Goal: Task Accomplishment & Management: Complete application form

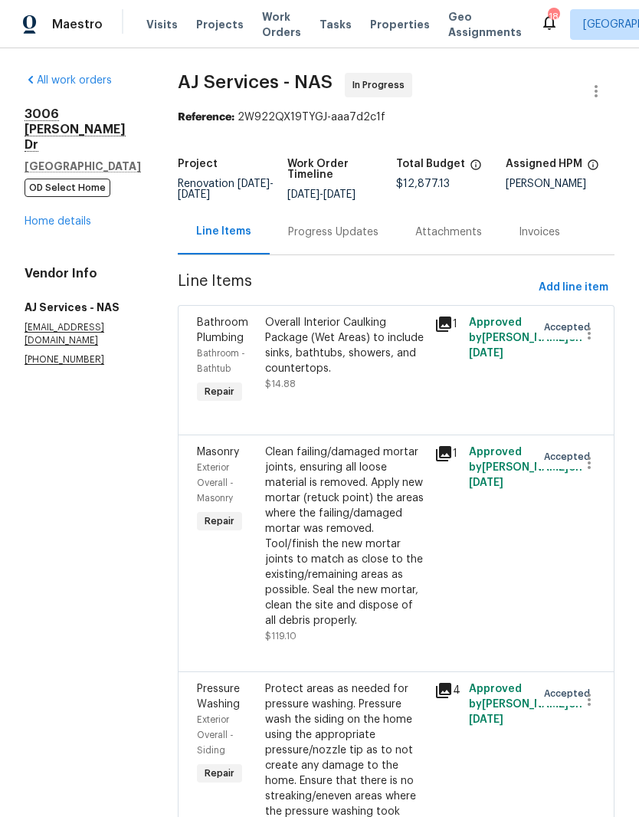
click at [373, 338] on div "Overall Interior Caulking Package (Wet Areas) to include sinks, bathtubs, showe…" at bounding box center [345, 345] width 161 height 61
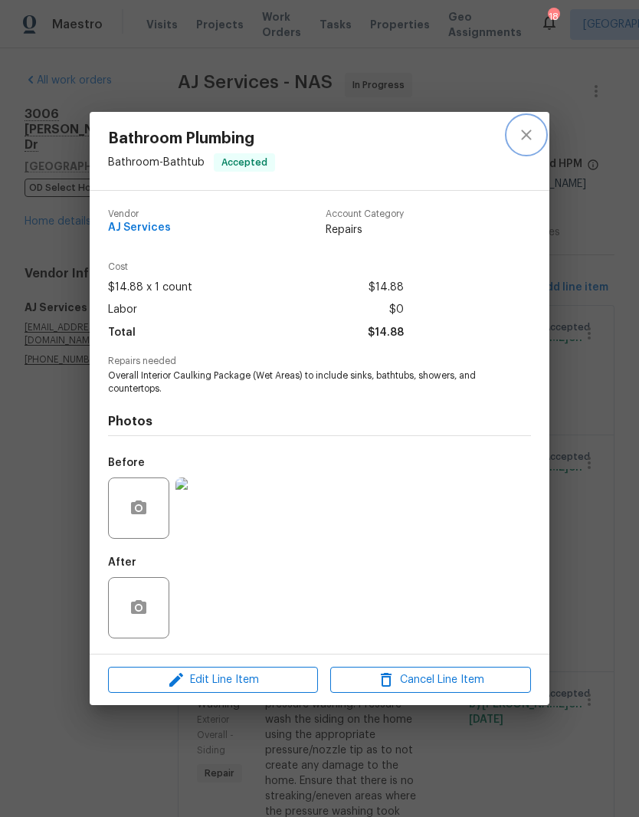
click at [532, 138] on icon "close" at bounding box center [526, 135] width 18 height 18
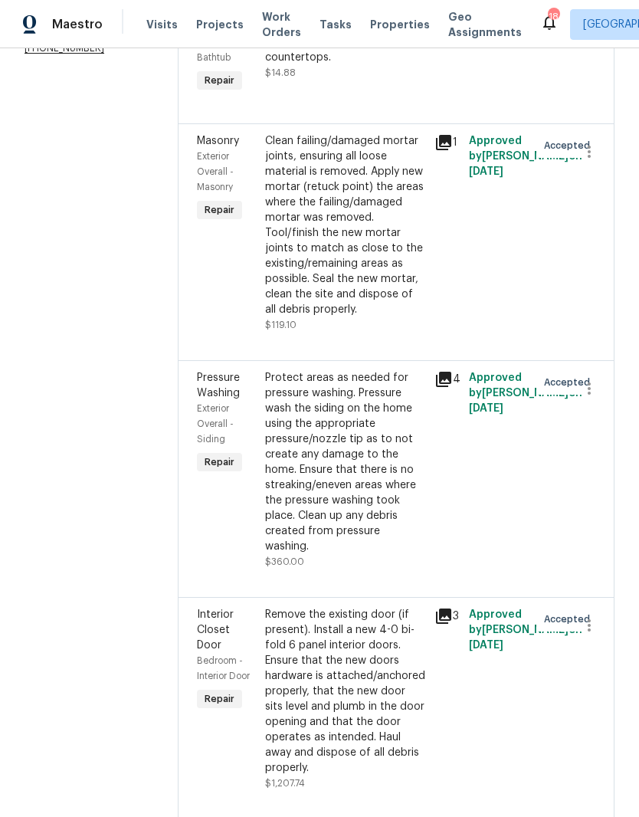
scroll to position [315, 0]
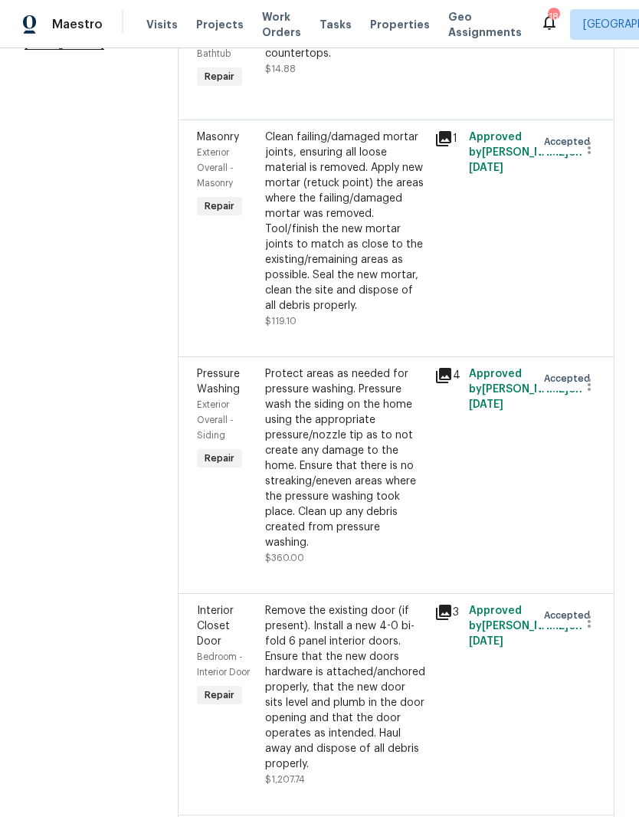
click at [380, 170] on div "Clean failing/damaged mortar joints, ensuring all loose material is removed. Ap…" at bounding box center [345, 222] width 161 height 184
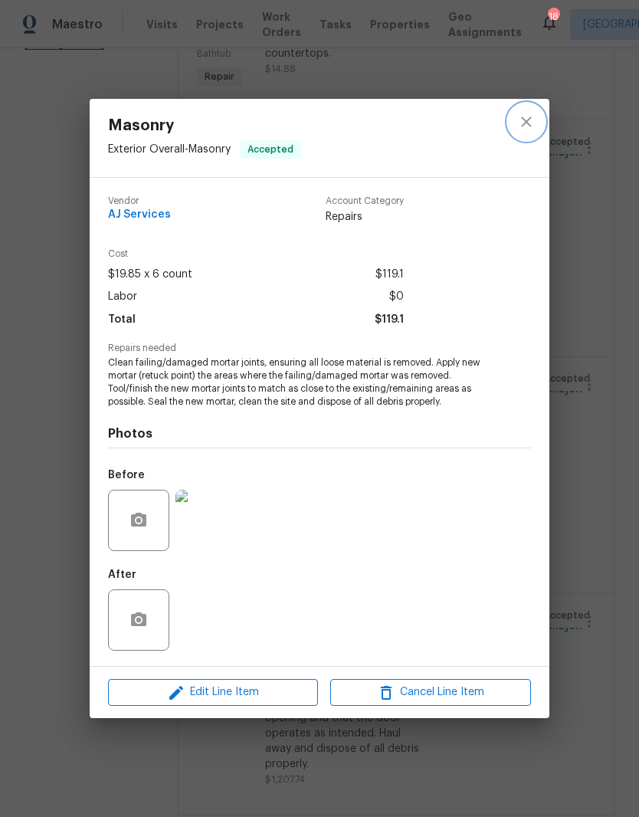
click at [527, 124] on icon "close" at bounding box center [526, 122] width 18 height 18
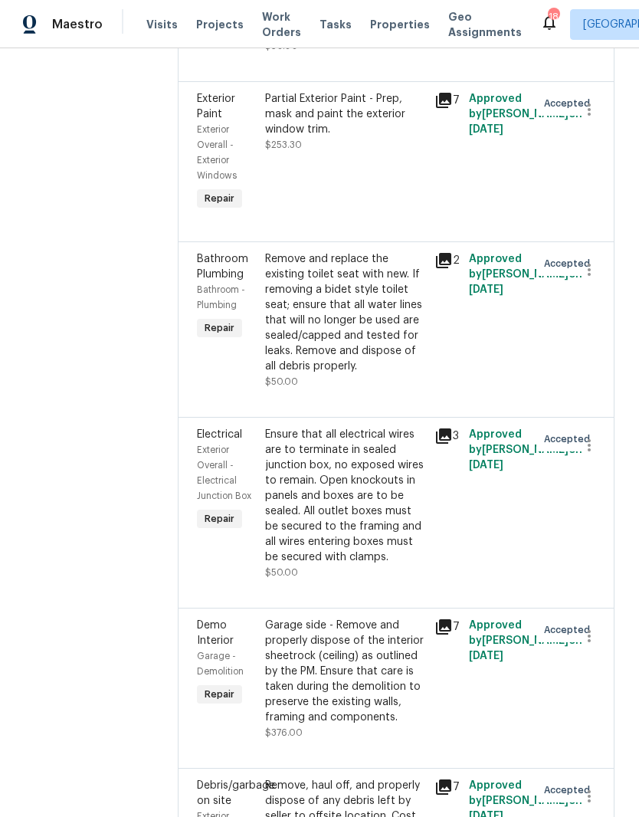
scroll to position [2830, 0]
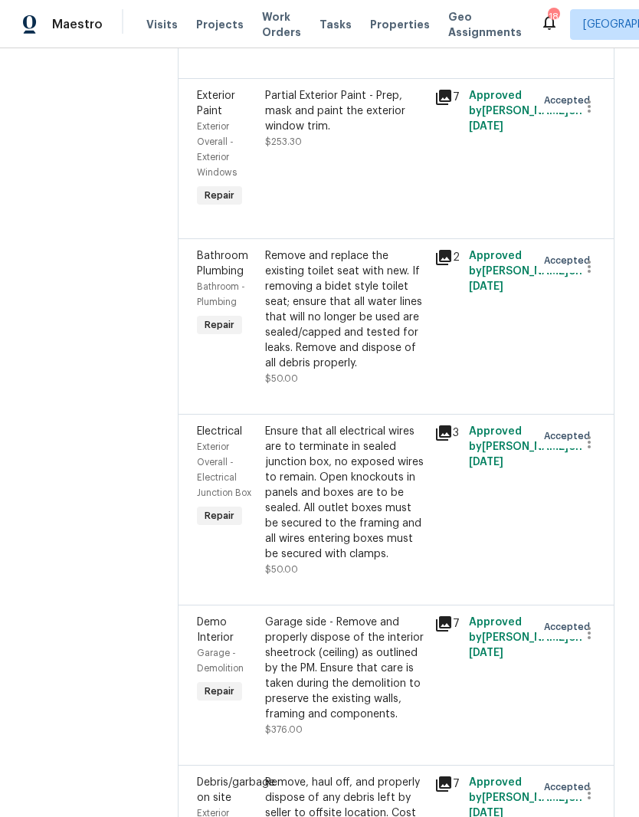
click at [379, 294] on div "Remove and replace the existing toilet seat with new. If removing a bidet style…" at bounding box center [345, 309] width 161 height 123
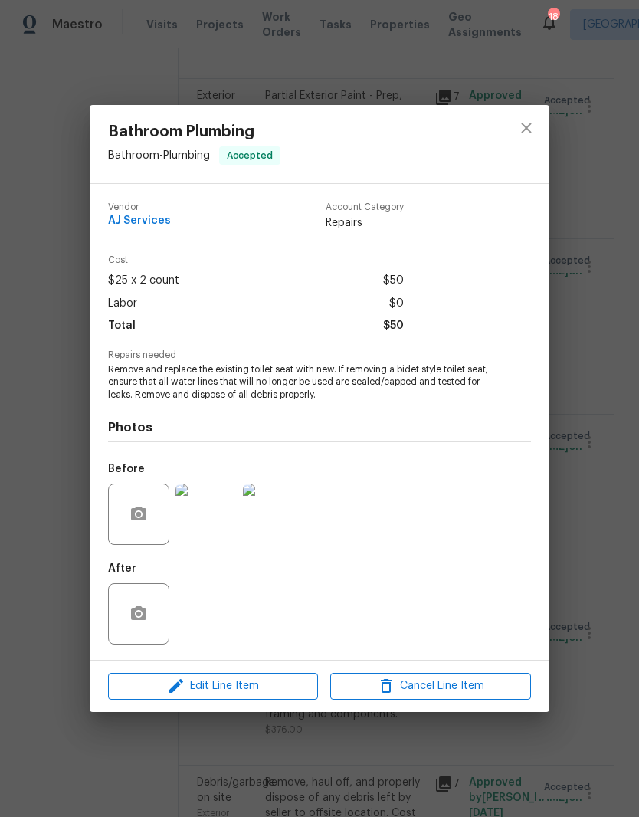
click at [287, 517] on img at bounding box center [273, 514] width 61 height 61
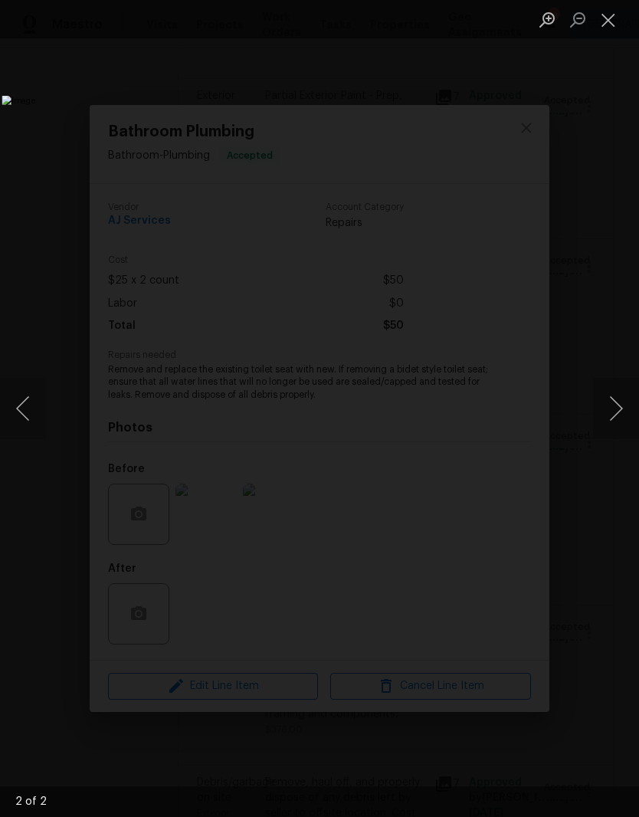
click at [612, 21] on button "Close lightbox" at bounding box center [608, 19] width 31 height 27
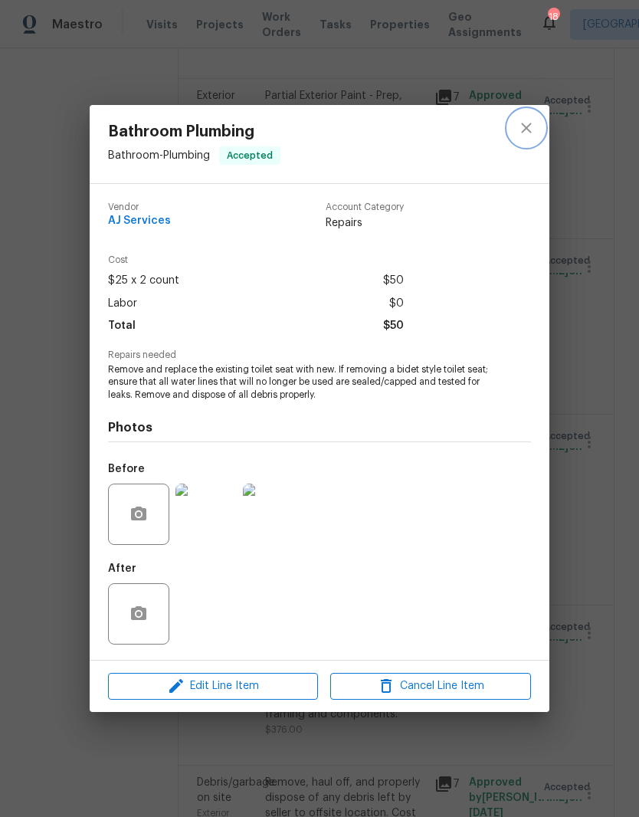
click at [530, 128] on icon "close" at bounding box center [526, 128] width 18 height 18
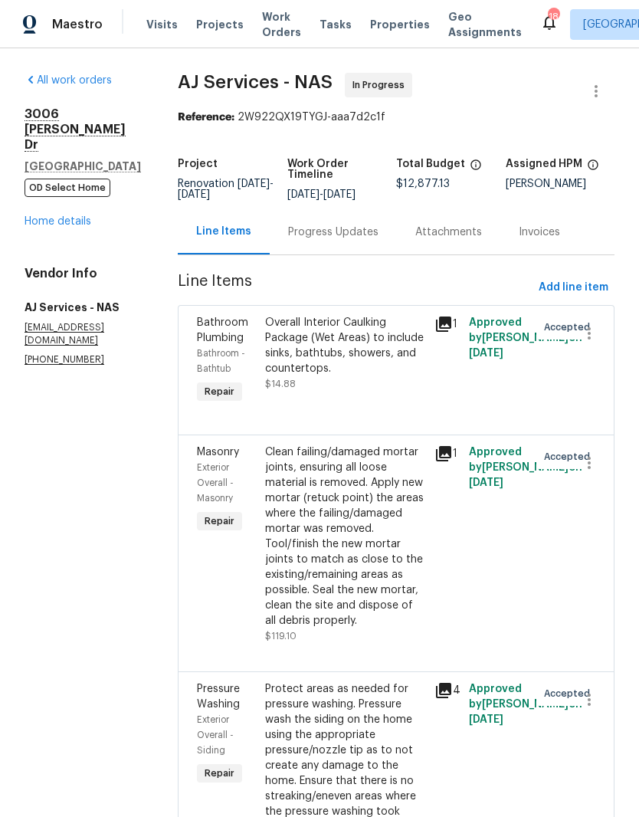
scroll to position [0, 0]
click at [598, 297] on span "Add line item" at bounding box center [574, 287] width 70 height 19
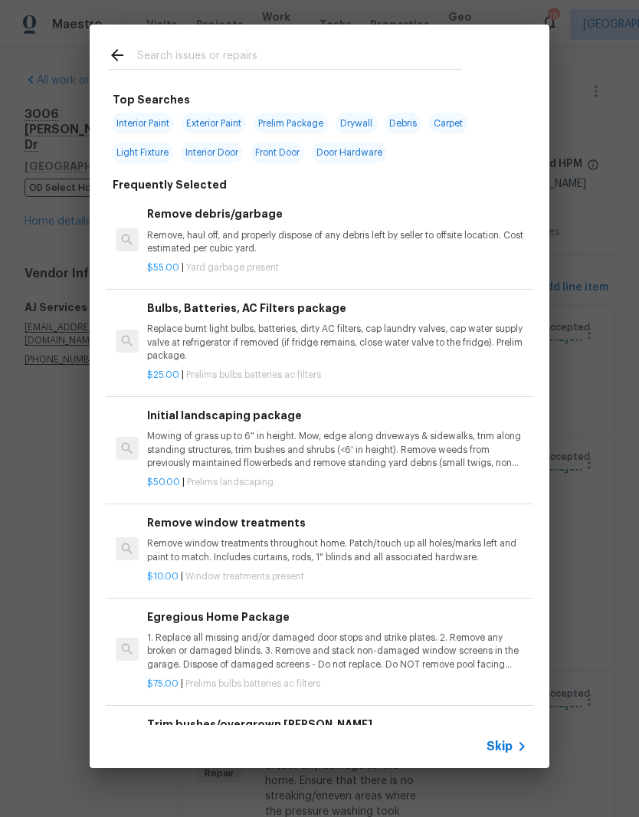
click at [264, 48] on input "text" at bounding box center [299, 57] width 325 height 23
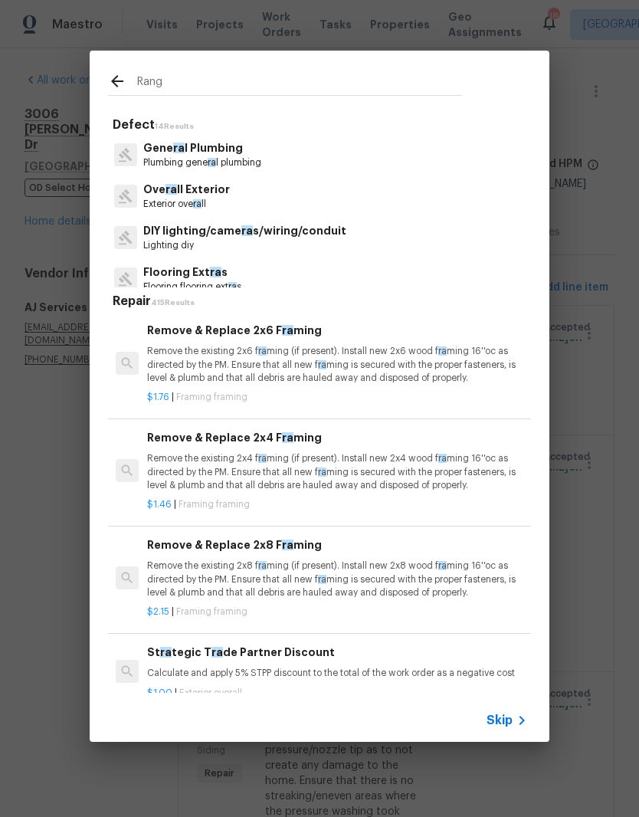
type input "Range"
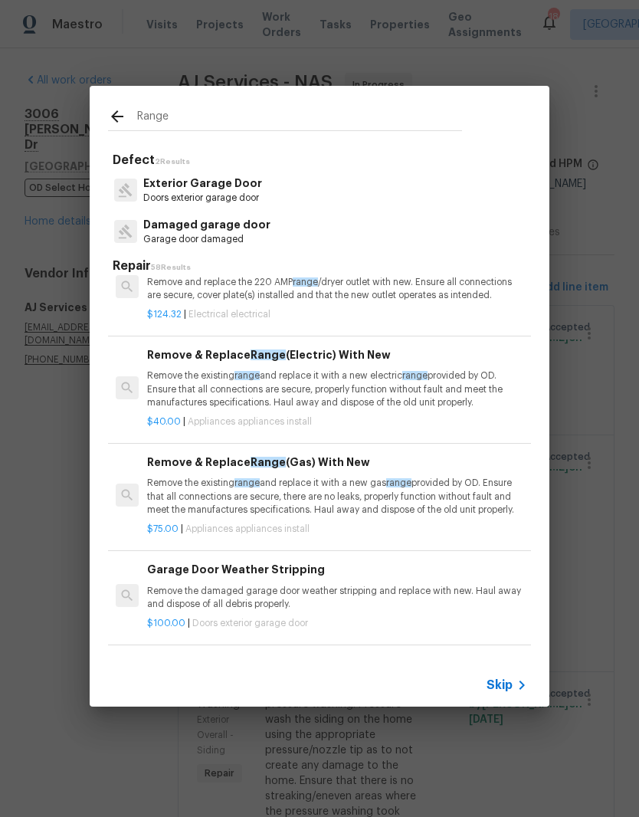
scroll to position [251, 0]
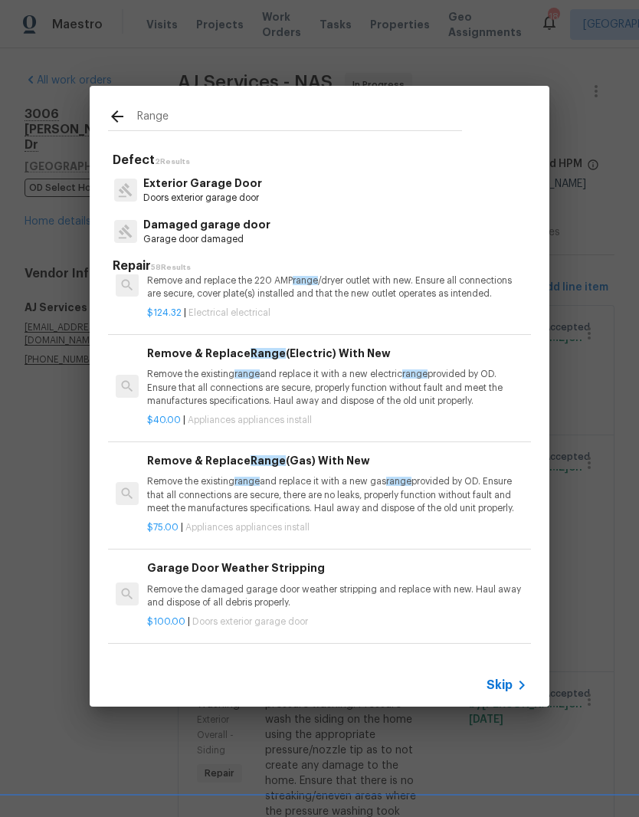
click at [348, 377] on p "Remove the existing range and replace it with a new electric range provided by …" at bounding box center [337, 387] width 380 height 39
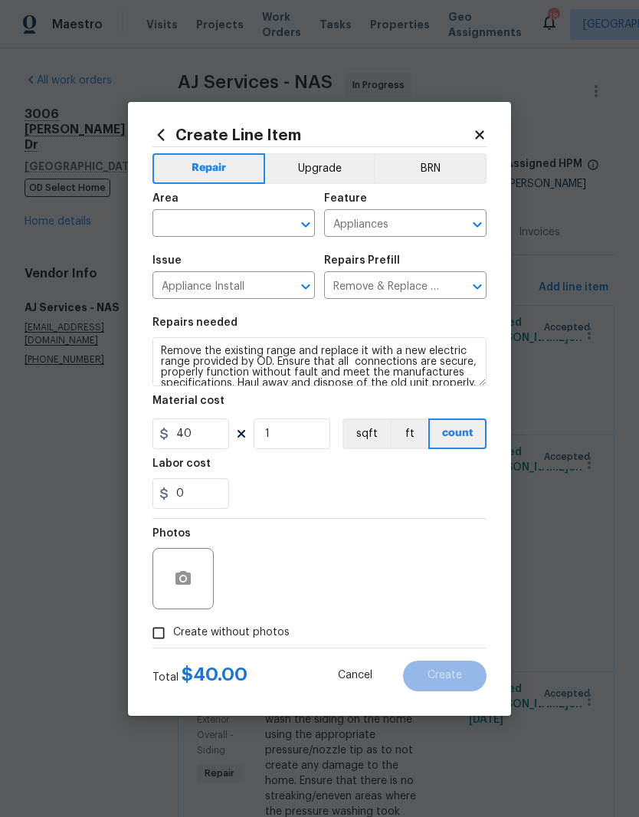
click at [271, 218] on input "text" at bounding box center [212, 225] width 120 height 24
click at [203, 254] on li "Kitchen" at bounding box center [233, 258] width 162 height 25
type input "Kitchen"
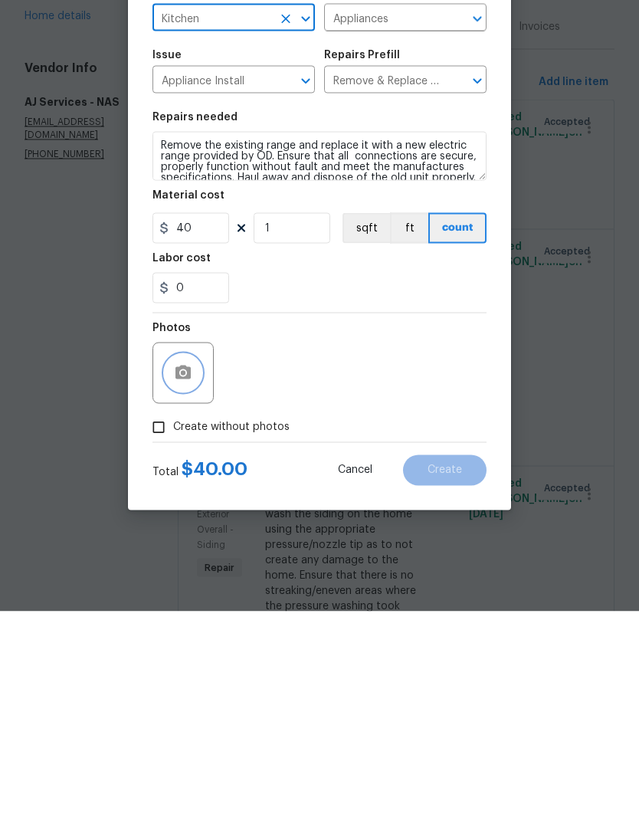
click at [195, 560] on button "button" at bounding box center [183, 578] width 37 height 37
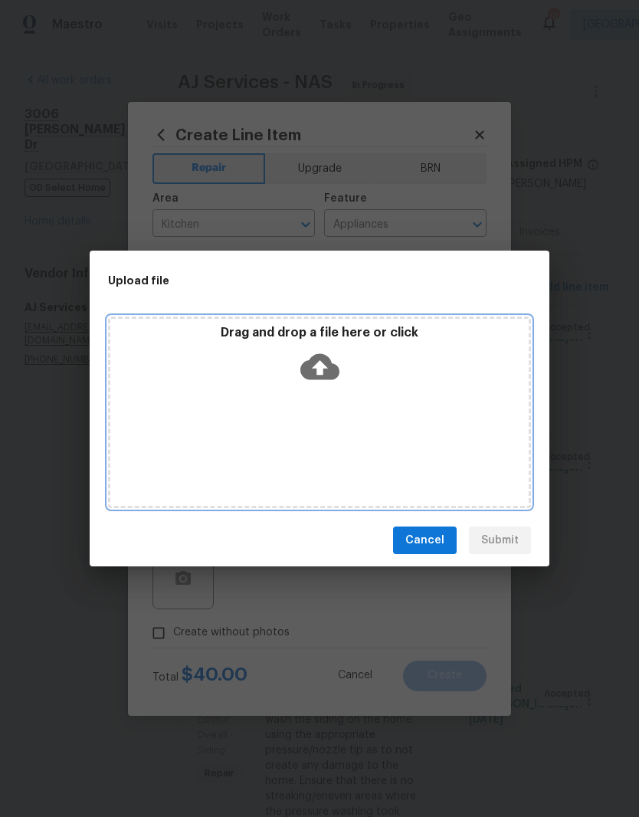
click at [380, 399] on div "Drag and drop a file here or click" at bounding box center [319, 412] width 423 height 192
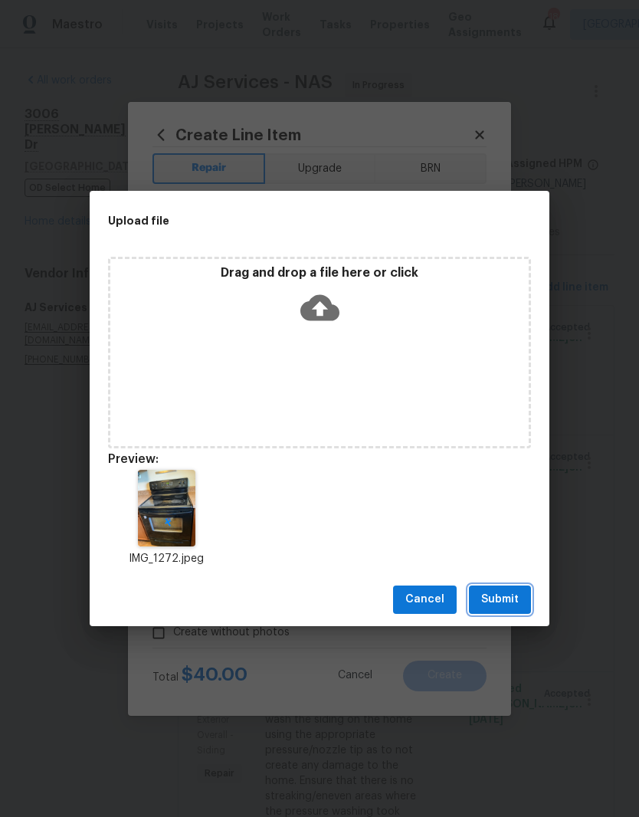
click at [520, 598] on button "Submit" at bounding box center [500, 599] width 62 height 28
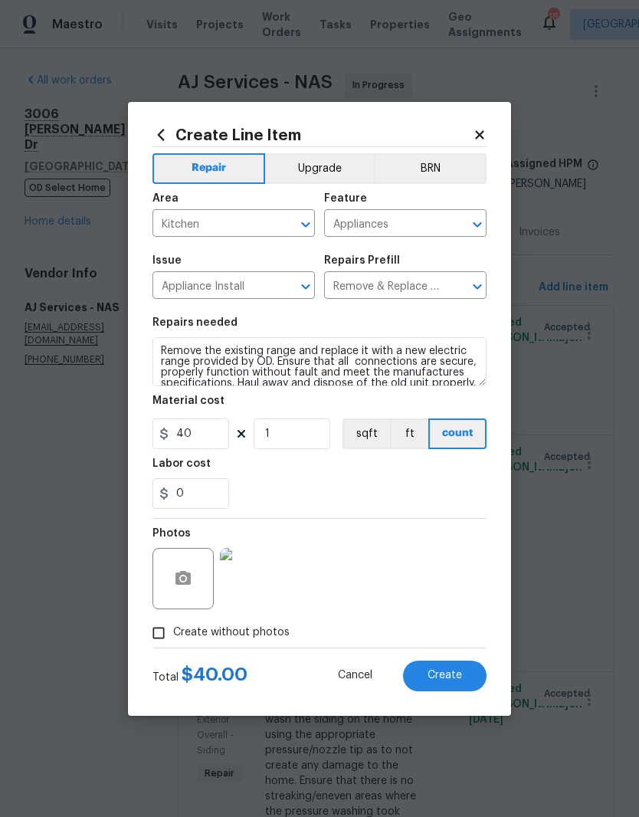
click at [263, 578] on img at bounding box center [250, 578] width 61 height 61
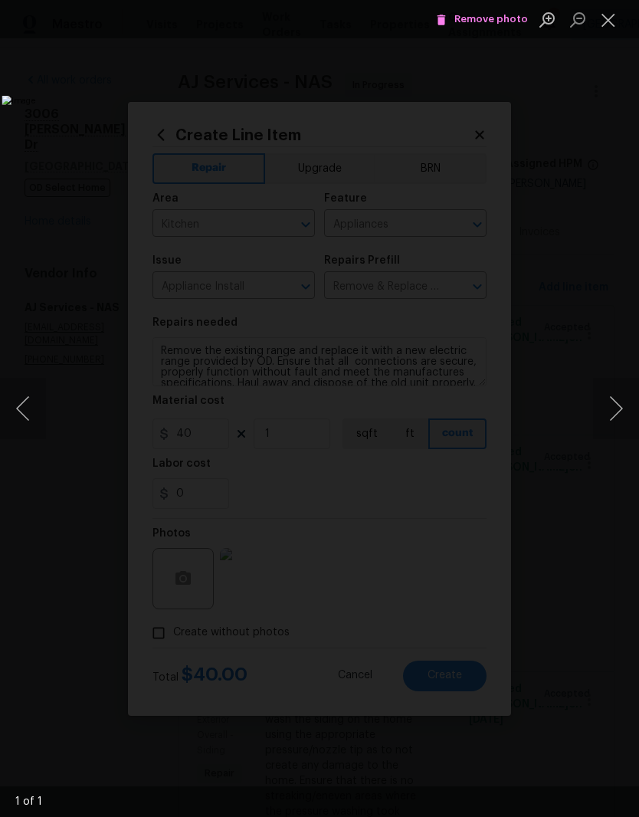
click at [609, 27] on button "Close lightbox" at bounding box center [608, 19] width 31 height 27
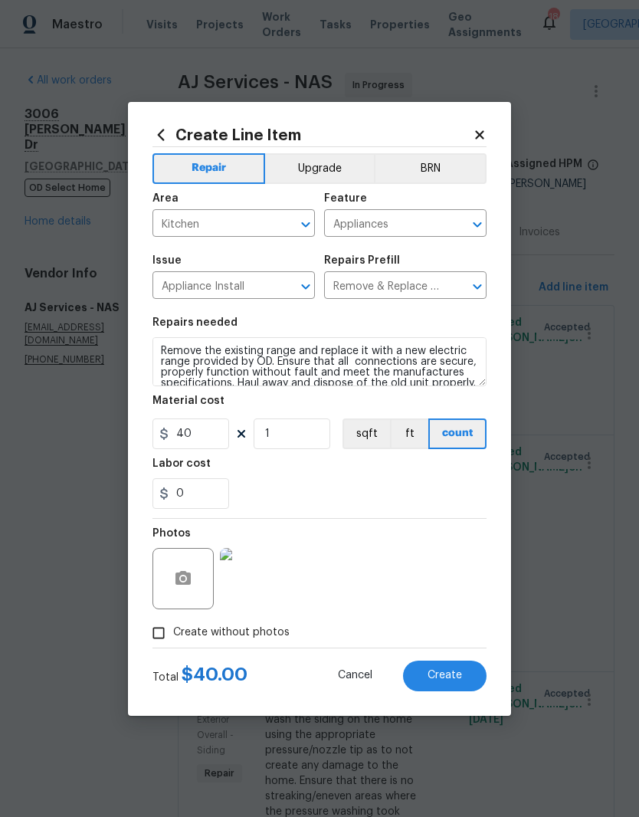
click at [453, 674] on span "Create" at bounding box center [445, 675] width 34 height 11
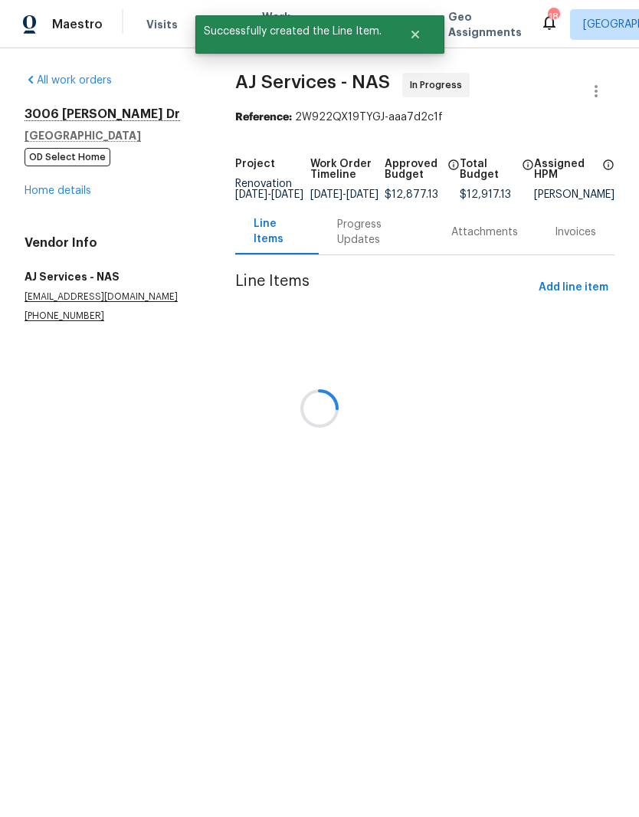
scroll to position [0, 0]
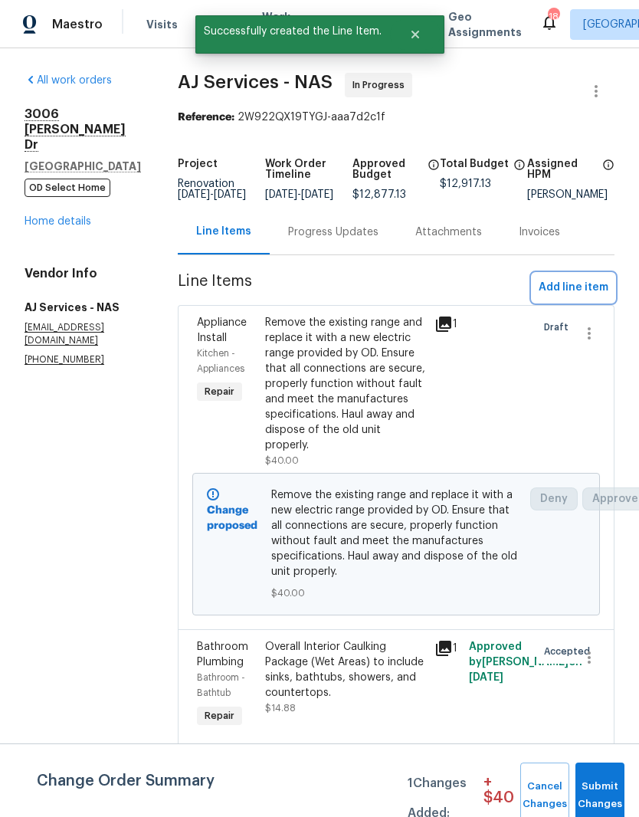
click at [602, 297] on span "Add line item" at bounding box center [574, 287] width 70 height 19
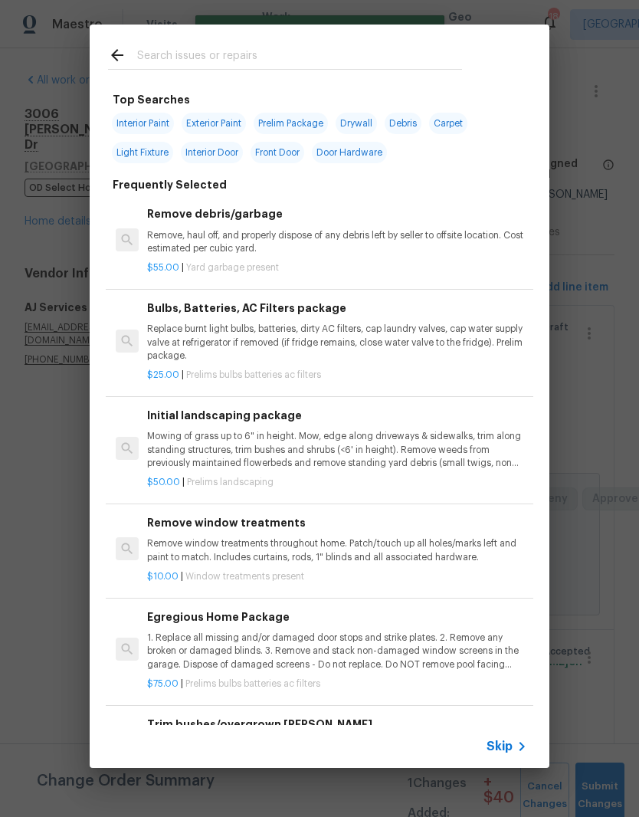
click at [262, 43] on div at bounding box center [285, 55] width 391 height 61
click at [203, 54] on input "text" at bounding box center [299, 57] width 325 height 23
type input "Refr"
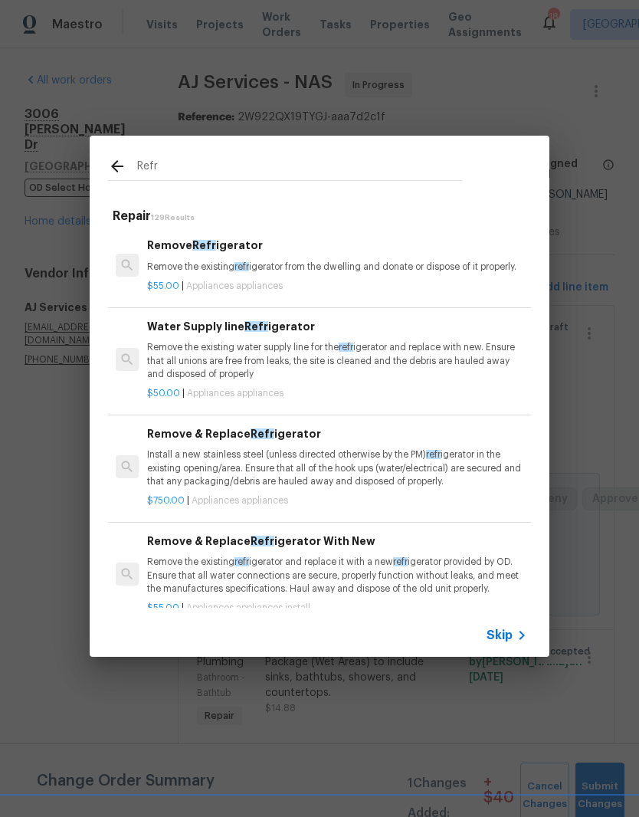
click at [236, 251] on h6 "Remove Refr igerator" at bounding box center [337, 245] width 380 height 17
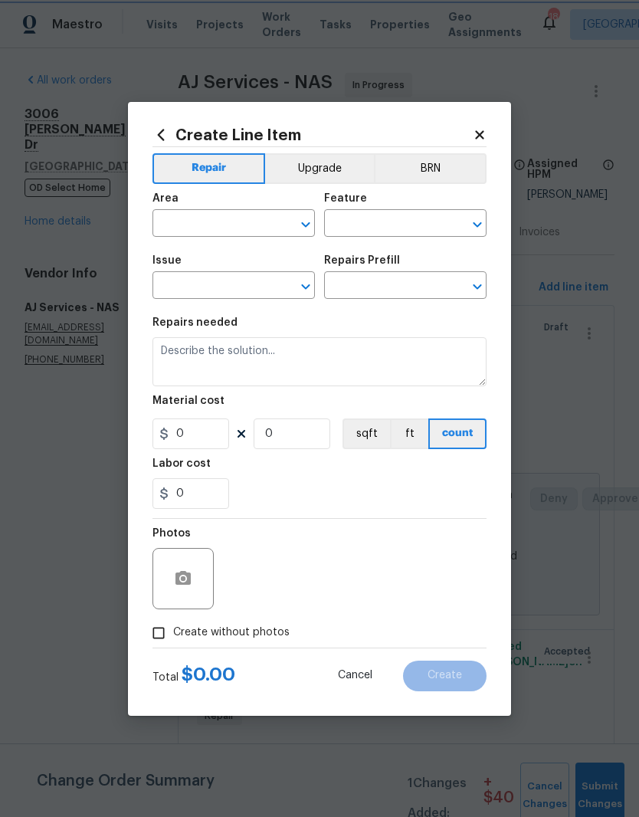
type input "Appliances"
type input "Remove Refrigerator $55.00"
type textarea "Remove the existing refrigerator from the dwelling and donate or dispose of it …"
type input "55"
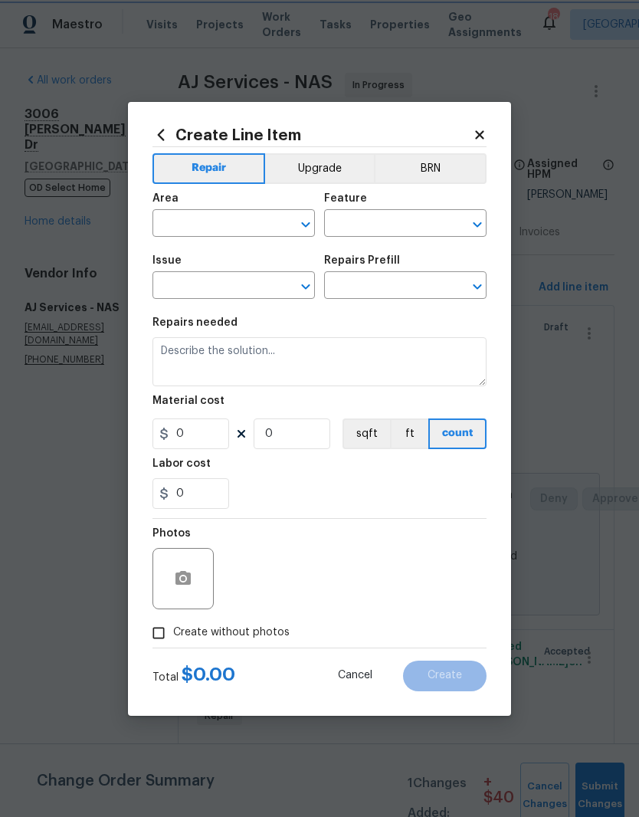
type input "1"
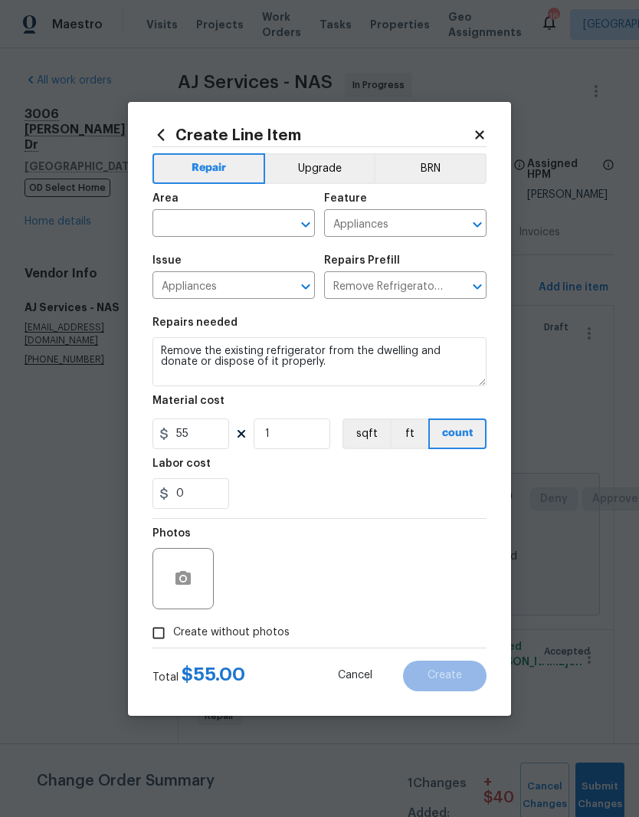
click at [259, 213] on input "text" at bounding box center [212, 225] width 120 height 24
click at [200, 257] on li "Kitchen" at bounding box center [233, 258] width 162 height 25
type input "Kitchen"
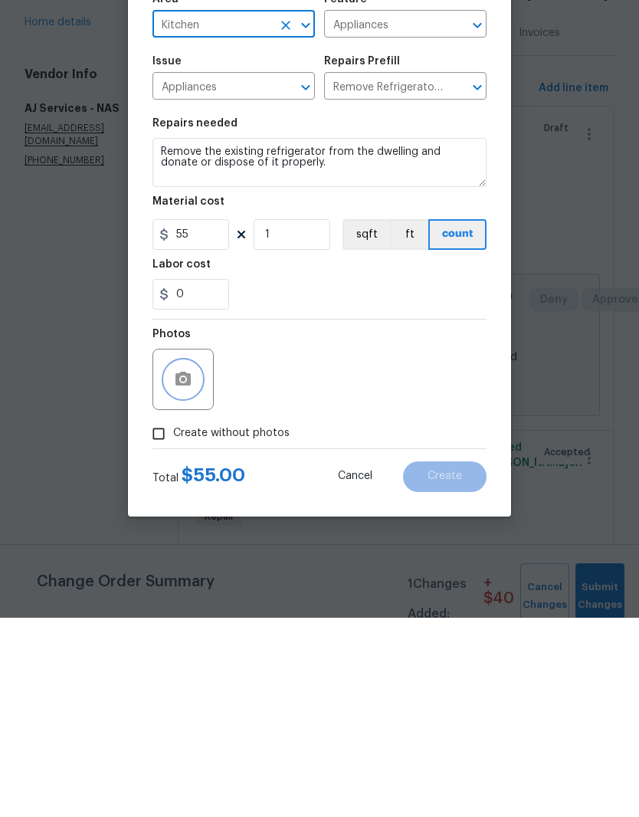
click at [192, 560] on button "button" at bounding box center [183, 578] width 37 height 37
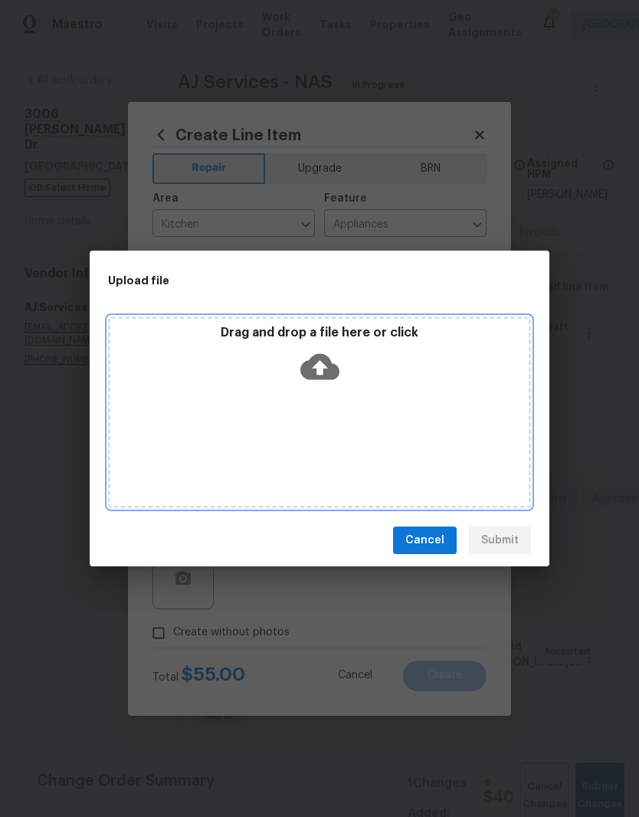
click at [356, 403] on div "Drag and drop a file here or click" at bounding box center [319, 412] width 423 height 192
click at [326, 366] on icon at bounding box center [319, 367] width 39 height 26
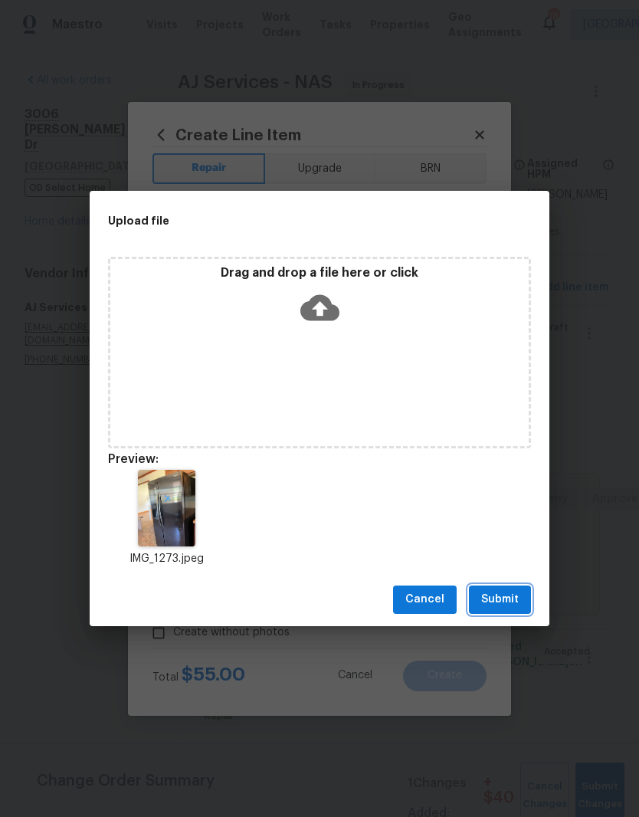
click at [507, 600] on span "Submit" at bounding box center [500, 599] width 38 height 19
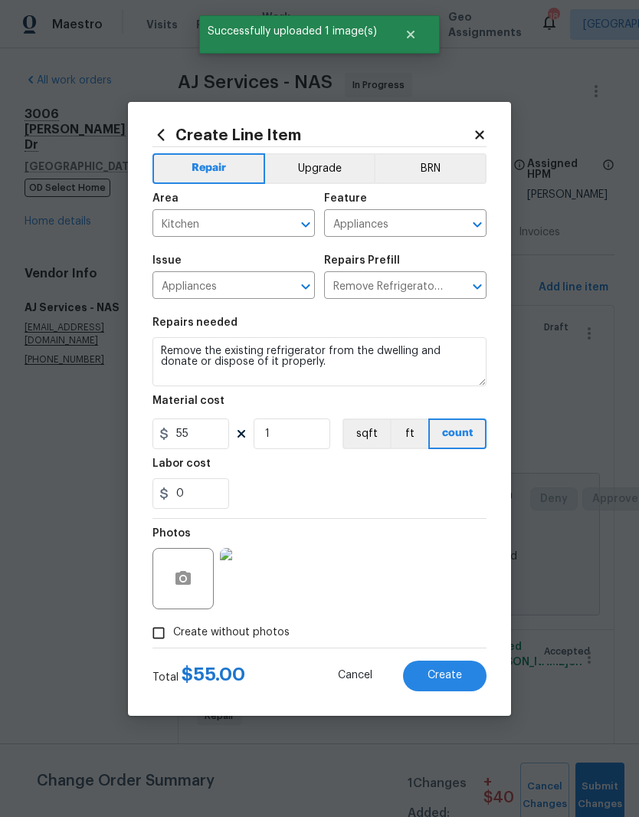
click at [454, 677] on span "Create" at bounding box center [445, 675] width 34 height 11
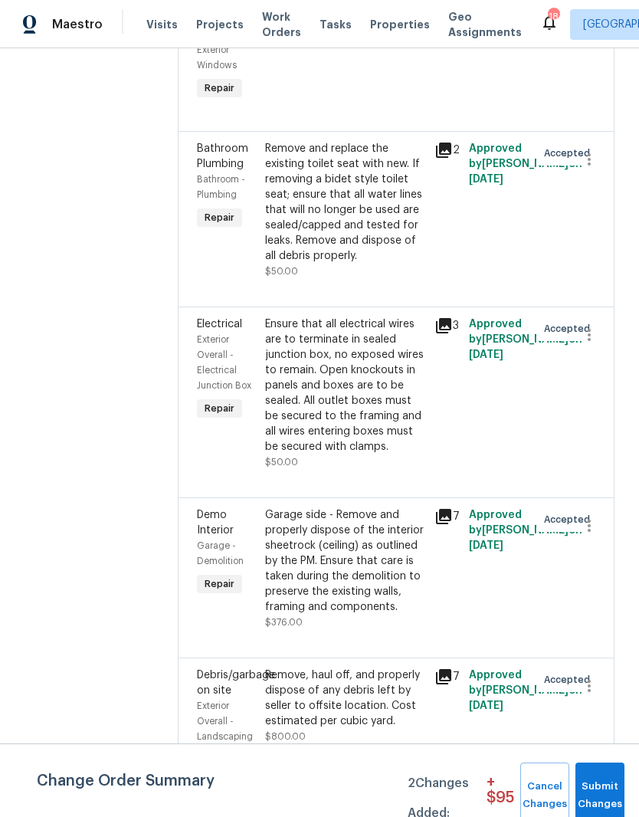
scroll to position [3449, 0]
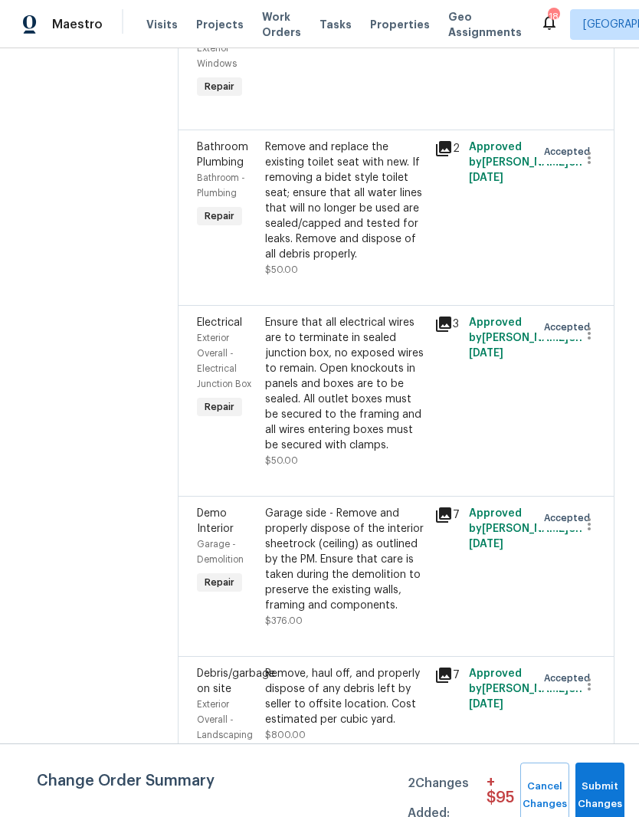
click at [392, 379] on div "Ensure that all electrical wires are to terminate in sealed junction box, no ex…" at bounding box center [345, 384] width 161 height 138
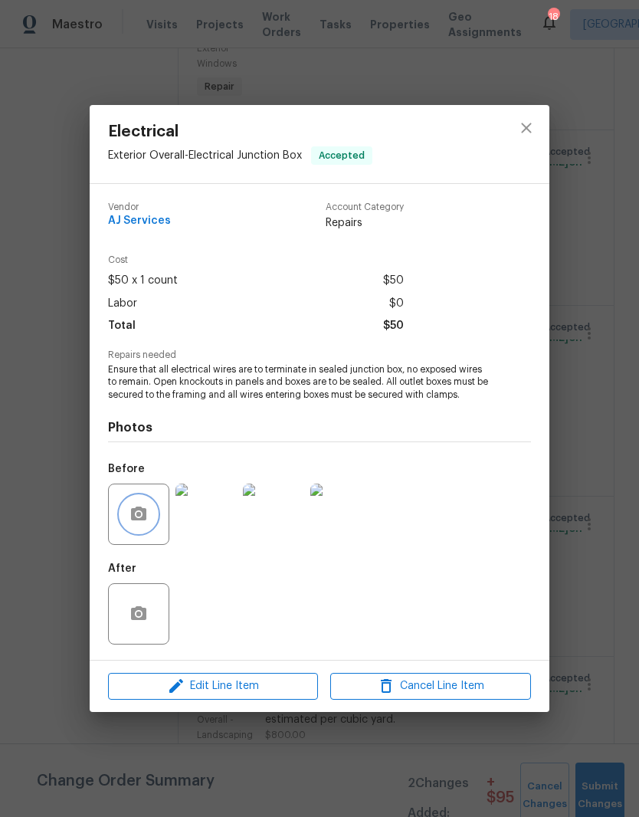
click at [142, 516] on icon "button" at bounding box center [139, 514] width 18 height 18
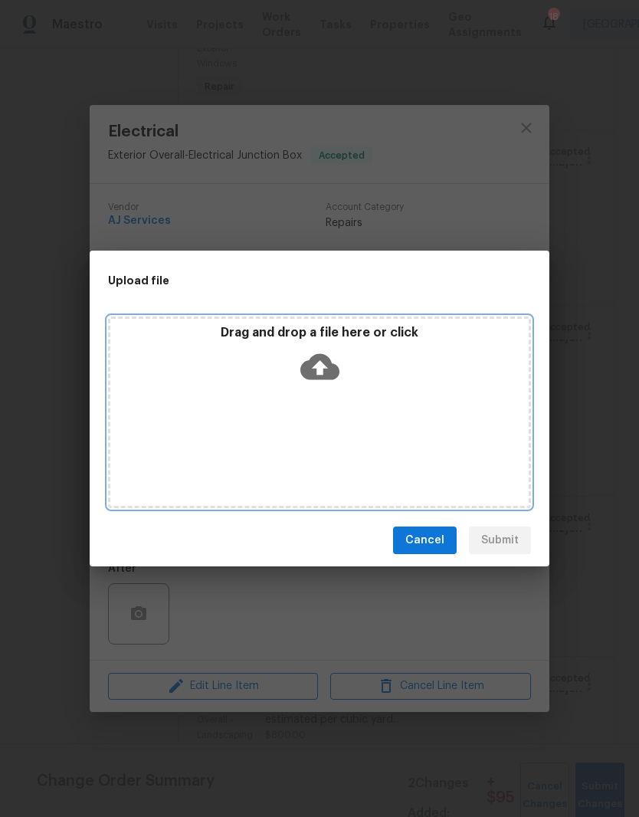
click at [366, 390] on div "Drag and drop a file here or click" at bounding box center [319, 358] width 418 height 66
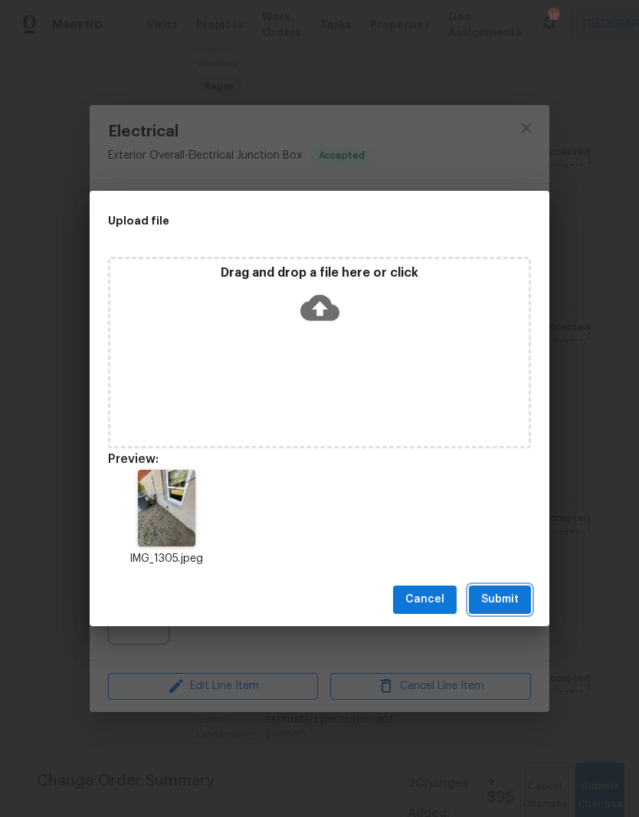
click at [513, 602] on span "Submit" at bounding box center [500, 599] width 38 height 19
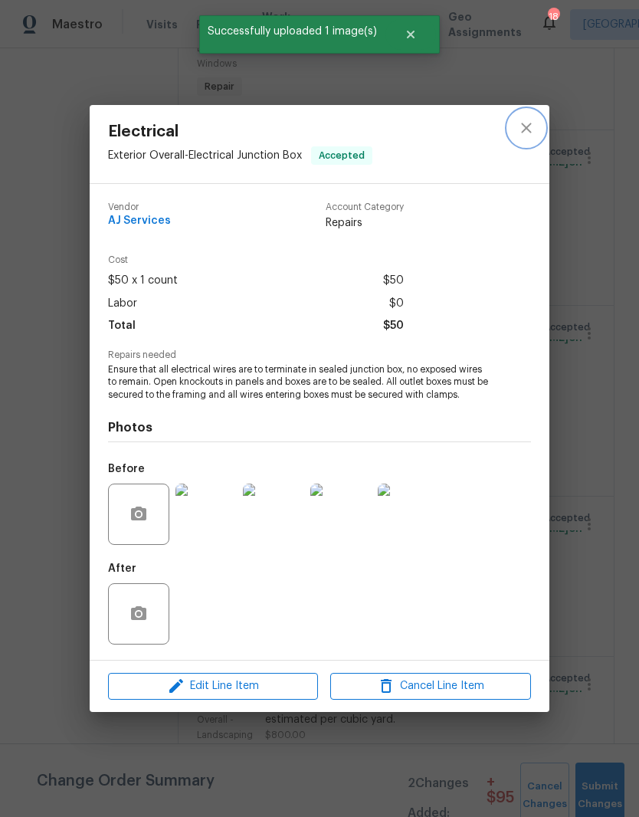
click at [530, 126] on icon "close" at bounding box center [526, 128] width 18 height 18
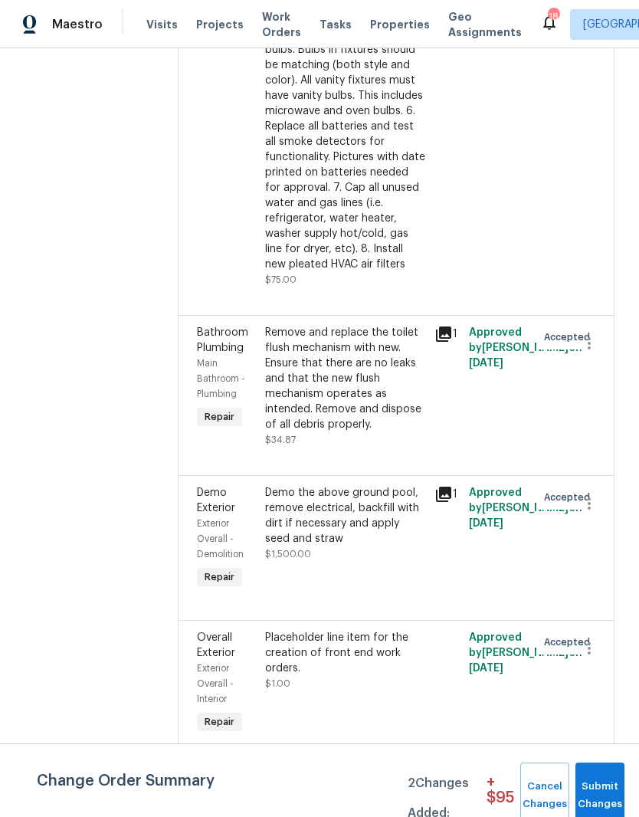
scroll to position [5082, 0]
click at [387, 546] on div "Demo the above ground pool, remove electrical, backfill with dirt if necessary …" at bounding box center [345, 514] width 161 height 61
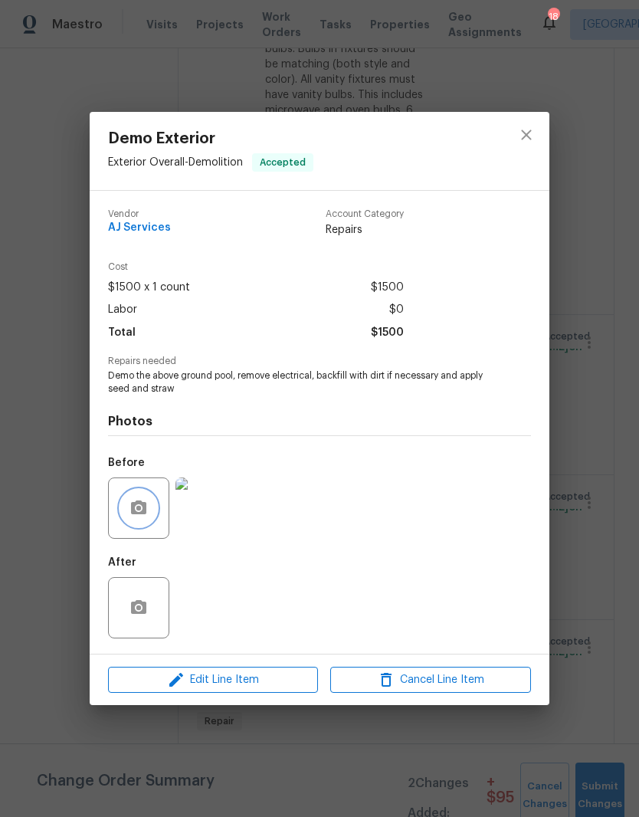
click at [150, 517] on button "button" at bounding box center [138, 508] width 37 height 37
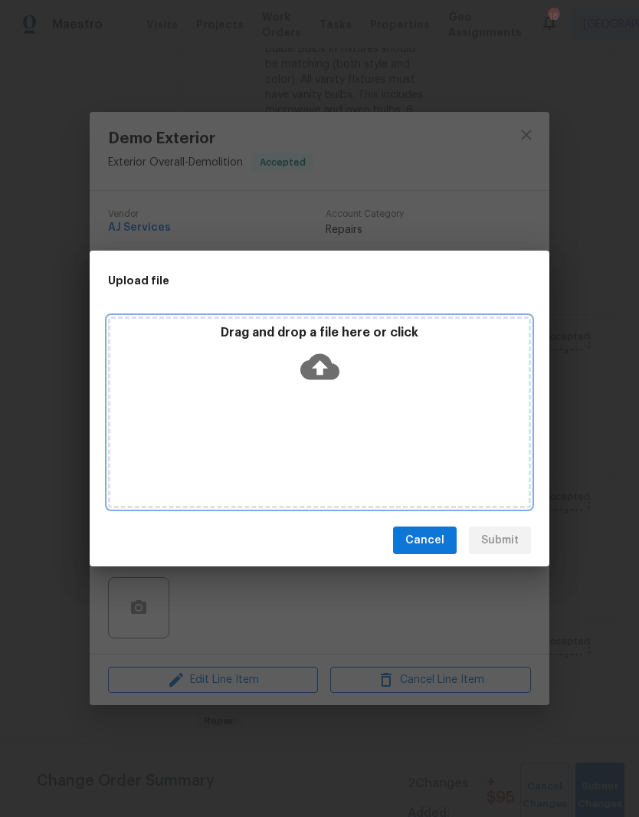
click at [396, 398] on div "Drag and drop a file here or click" at bounding box center [319, 412] width 423 height 192
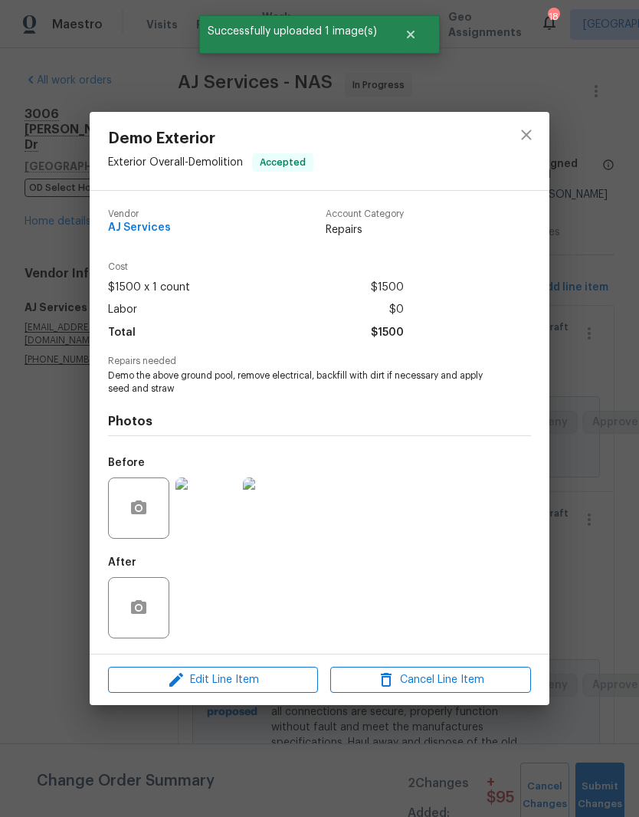
scroll to position [5082, 0]
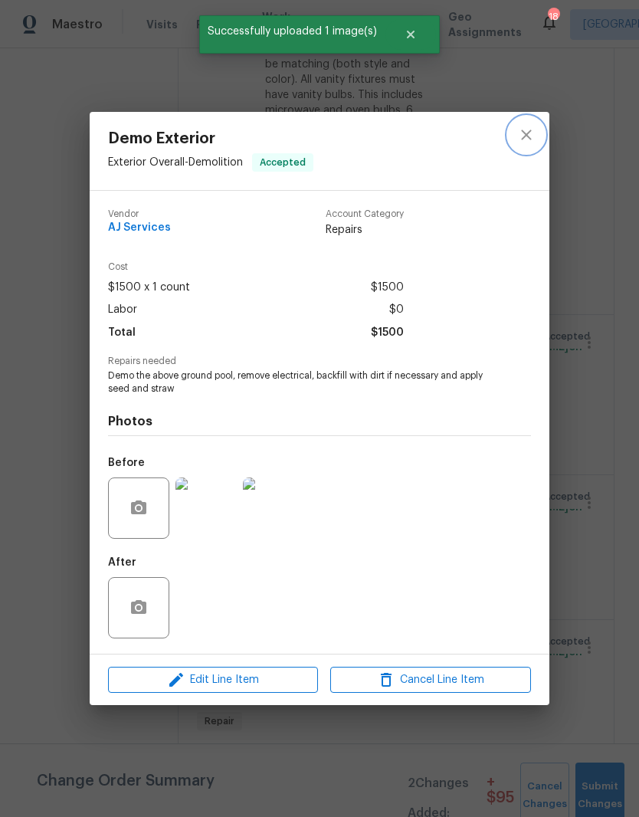
click at [530, 136] on icon "close" at bounding box center [526, 135] width 10 height 10
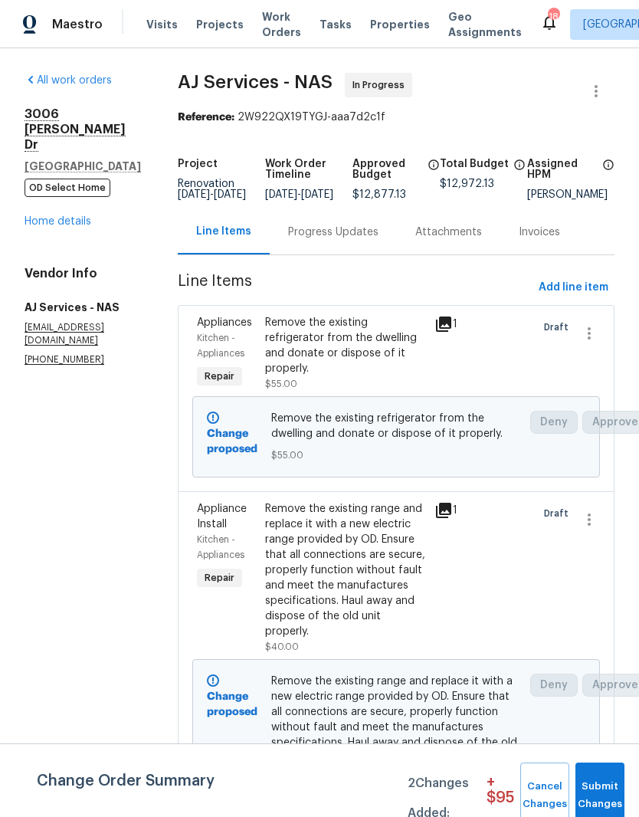
scroll to position [0, 0]
click at [581, 296] on span "Add line item" at bounding box center [574, 287] width 70 height 19
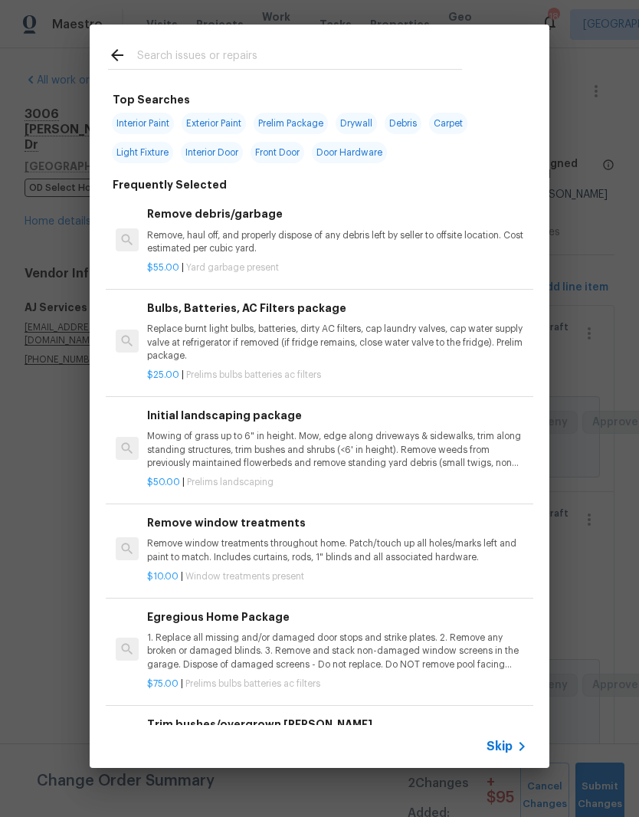
click at [277, 47] on input "text" at bounding box center [299, 57] width 325 height 23
type input "Dryer vent"
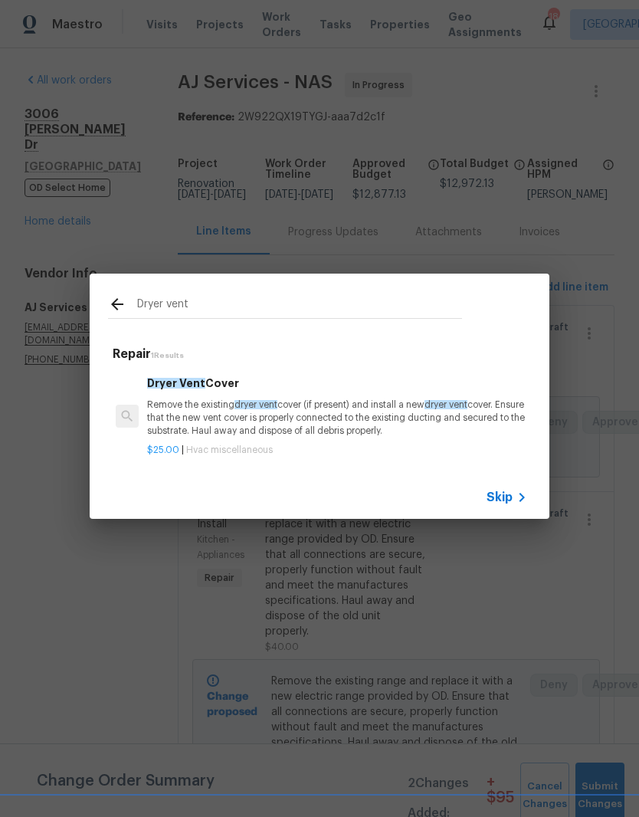
click at [236, 411] on p "Remove the existing dryer vent cover (if present) and install a new dryer vent …" at bounding box center [337, 417] width 380 height 39
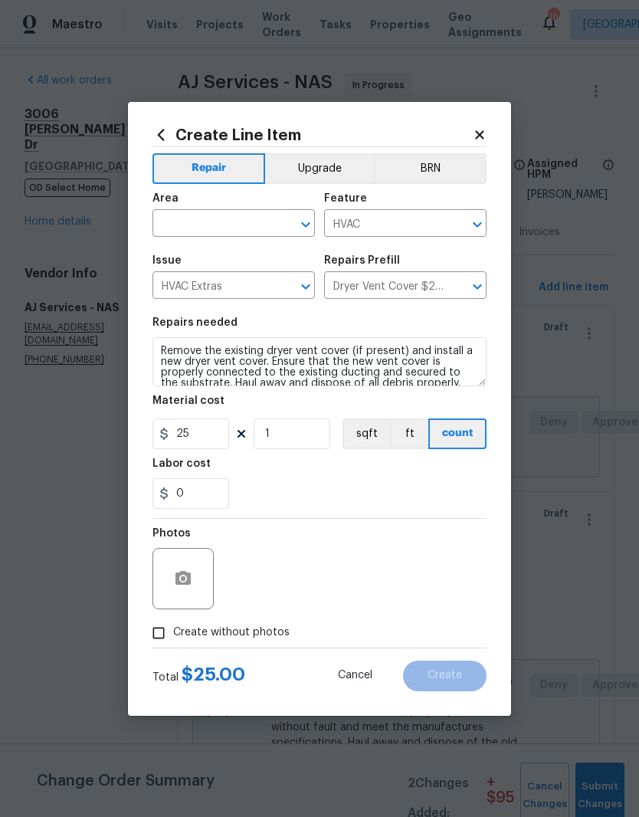
click at [284, 219] on icon "Clear" at bounding box center [285, 224] width 15 height 15
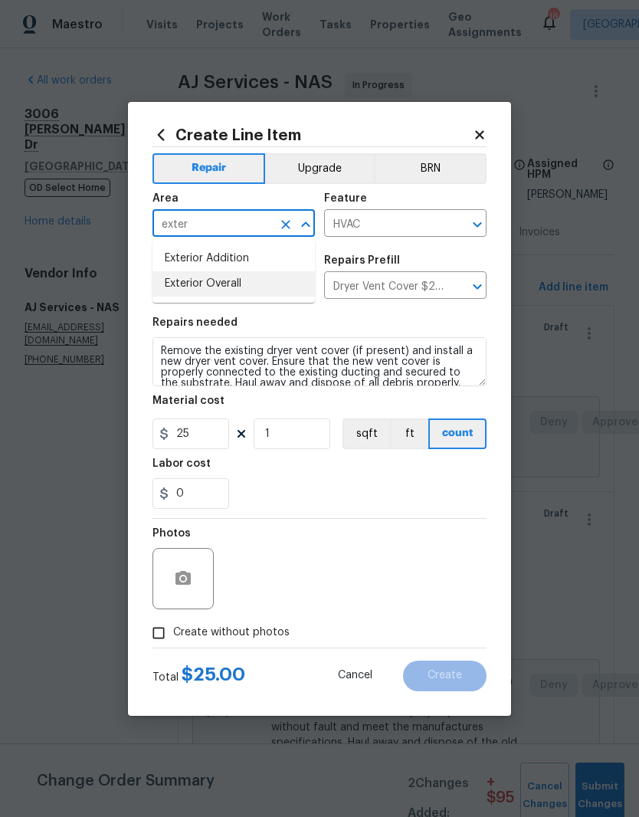
click at [238, 278] on li "Exterior Overall" at bounding box center [233, 283] width 162 height 25
type input "Exterior Overall"
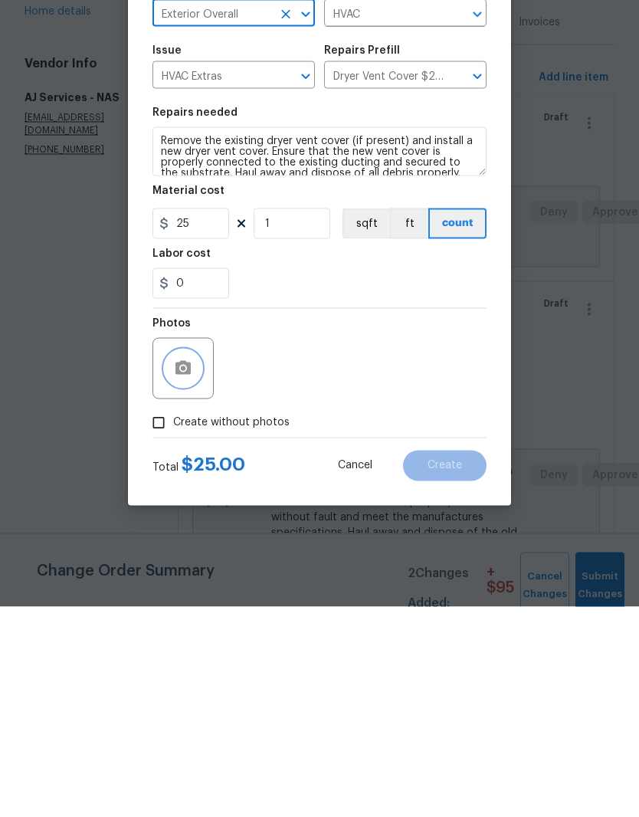
click at [194, 560] on button "button" at bounding box center [183, 578] width 37 height 37
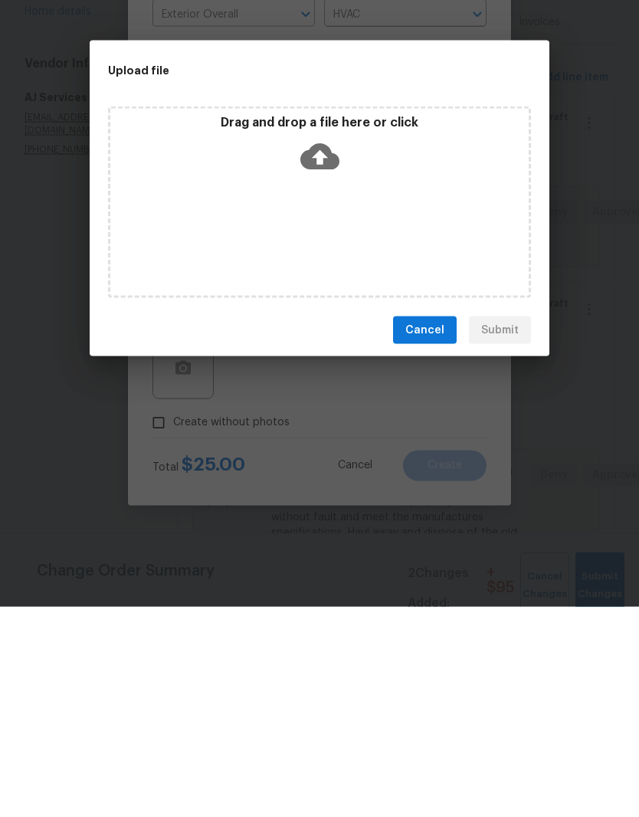
scroll to position [63, 0]
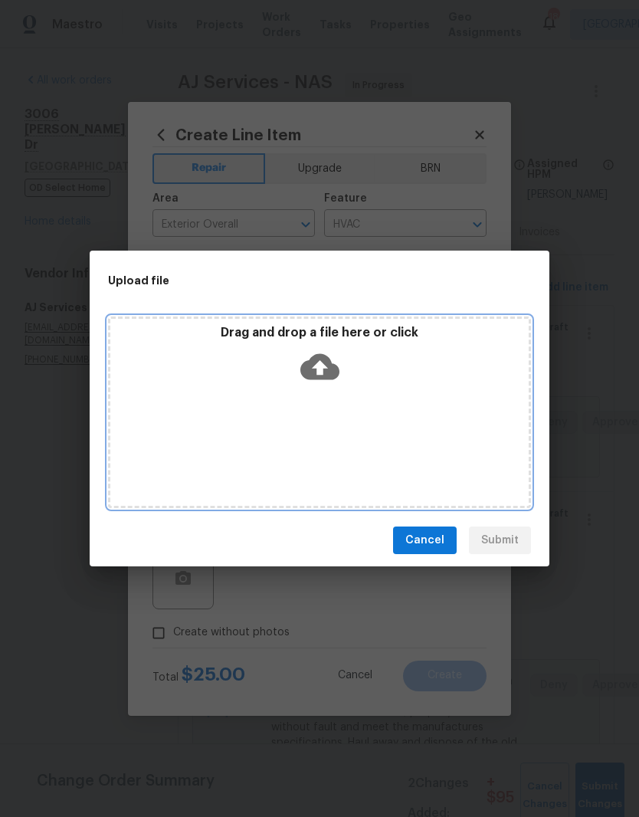
click at [379, 412] on div "Drag and drop a file here or click" at bounding box center [319, 412] width 423 height 192
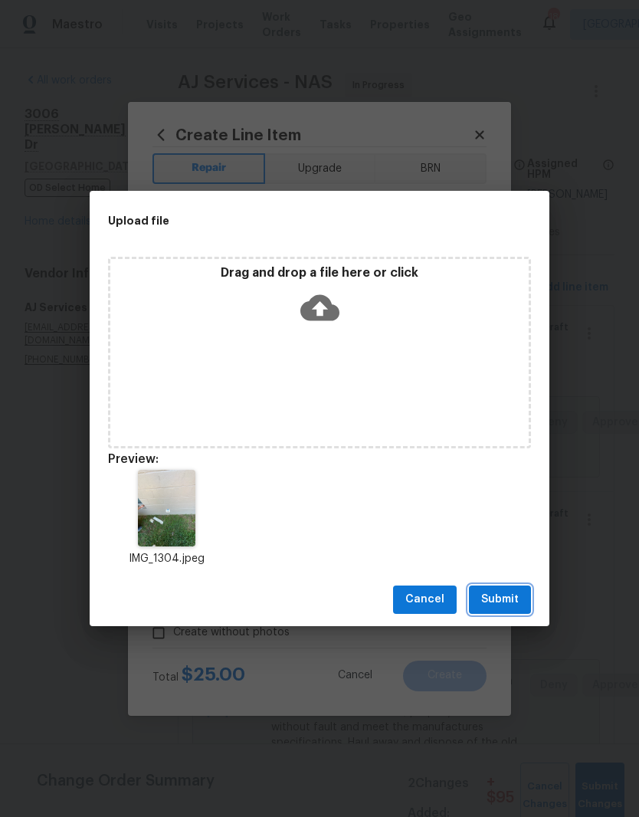
click at [502, 597] on span "Submit" at bounding box center [500, 599] width 38 height 19
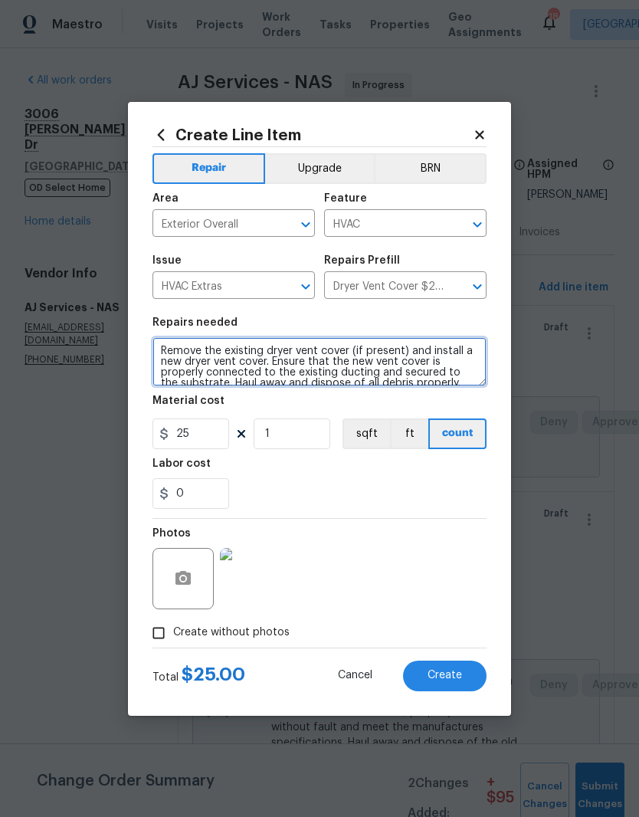
click at [166, 348] on textarea "Remove the existing dryer vent cover (if present) and install a new dryer vent …" at bounding box center [319, 361] width 334 height 49
click at [165, 348] on textarea "Remove the existing dryer vent cover (if present) and install a new dryer vent …" at bounding box center [319, 361] width 334 height 49
click at [171, 350] on textarea "Remove the existing dryer vent cover (if present) and install a new dryer vent …" at bounding box center [319, 361] width 334 height 49
click at [171, 349] on textarea "Remove the existing dryer vent cover (if present) and install a new dryer vent …" at bounding box center [319, 361] width 334 height 49
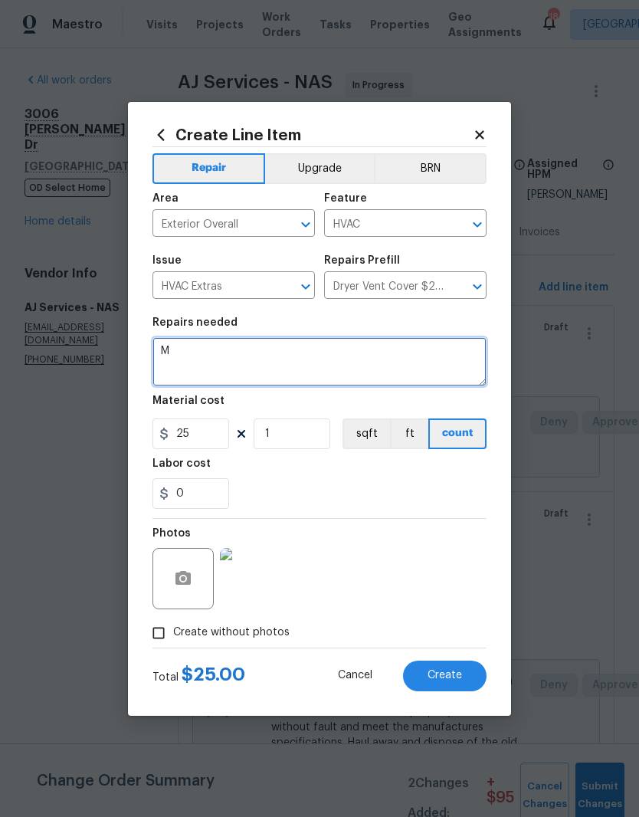
scroll to position [0, 0]
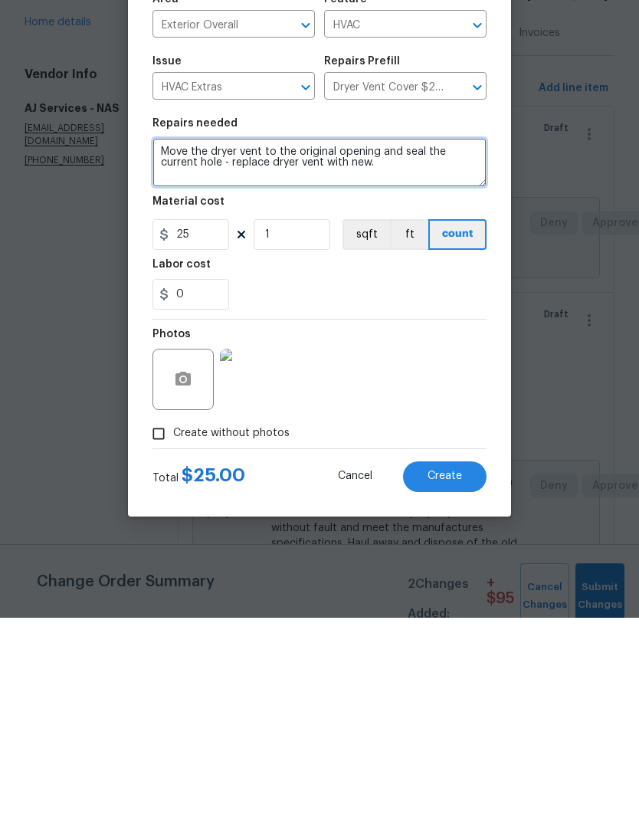
type textarea "Move the dryer vent to the original opening and seal the current hole - replace…"
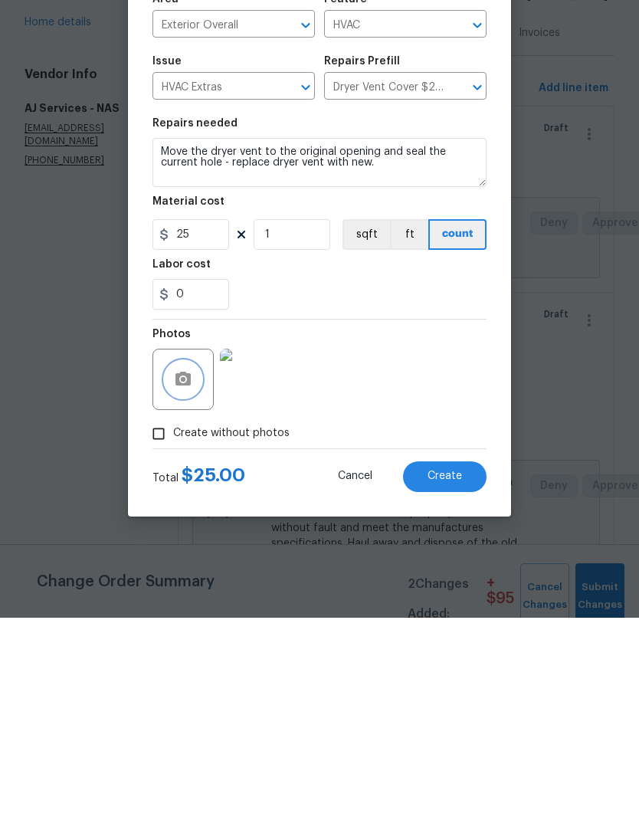
click at [197, 560] on button "button" at bounding box center [183, 578] width 37 height 37
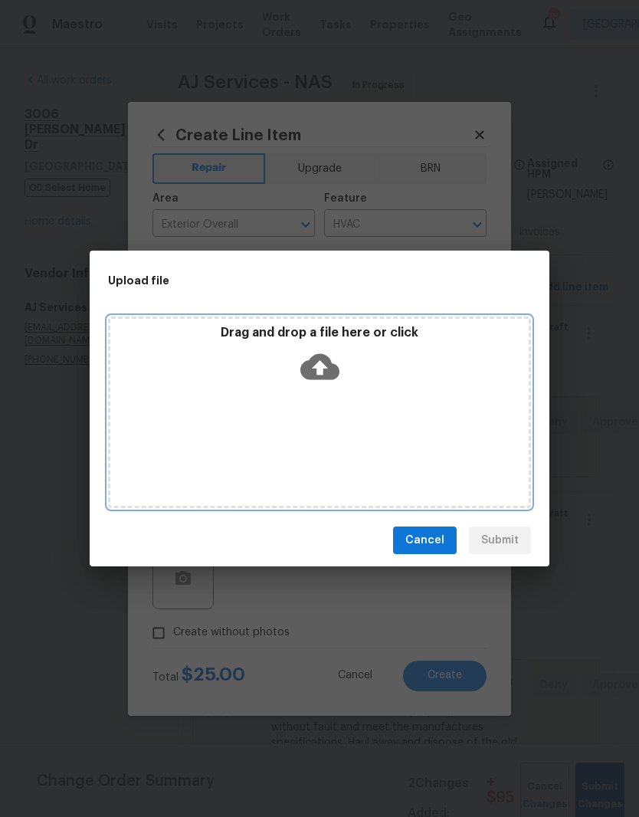
click at [353, 392] on div "Drag and drop a file here or click" at bounding box center [319, 412] width 423 height 192
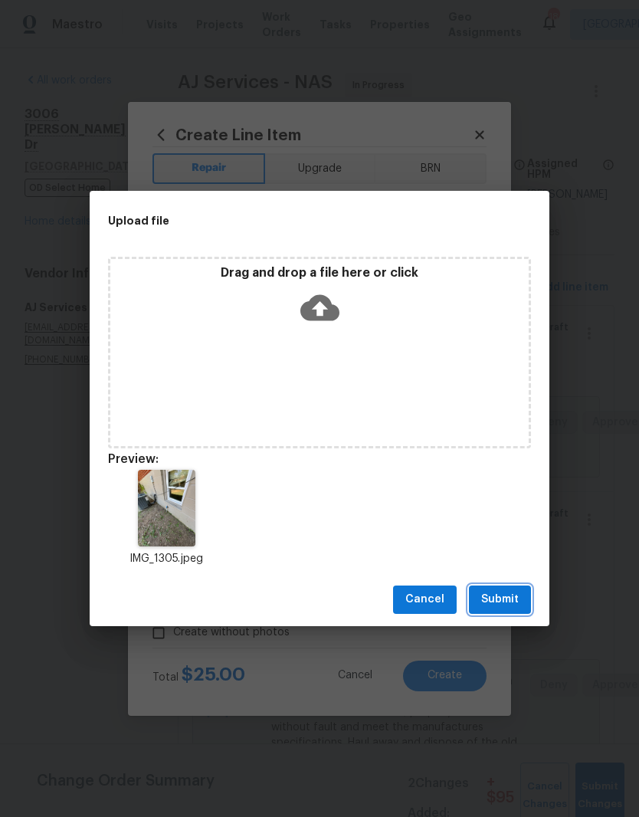
click at [517, 600] on span "Submit" at bounding box center [500, 599] width 38 height 19
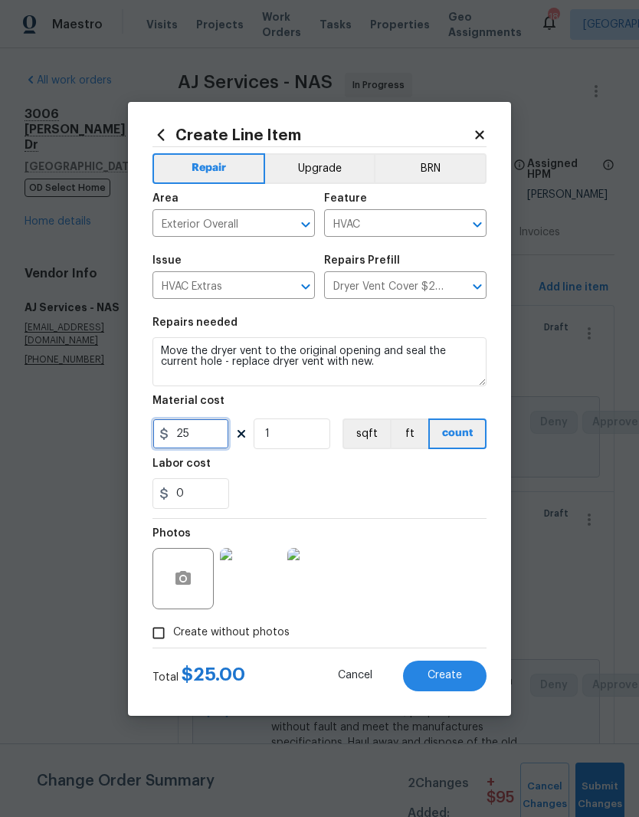
click at [218, 430] on input "25" at bounding box center [190, 433] width 77 height 31
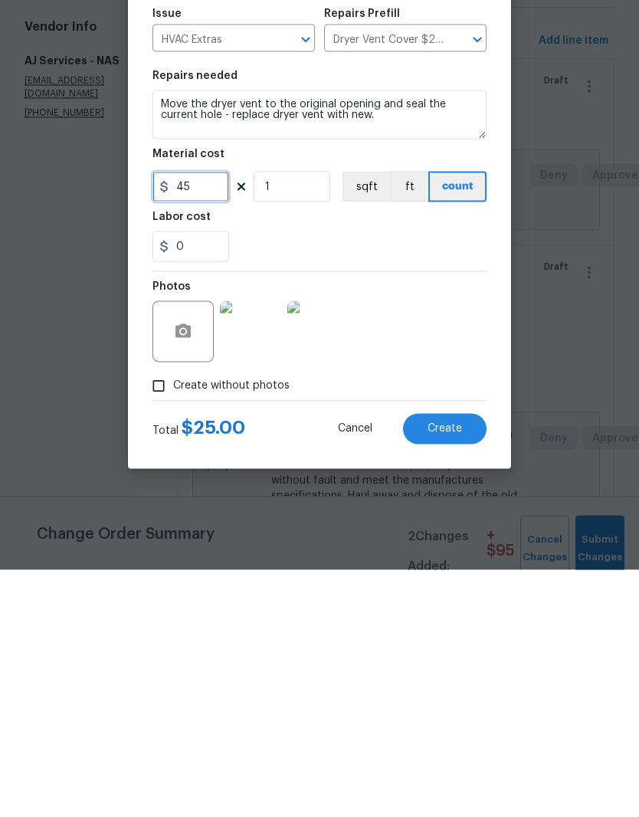
type input "45"
click at [265, 548] on img at bounding box center [250, 578] width 61 height 61
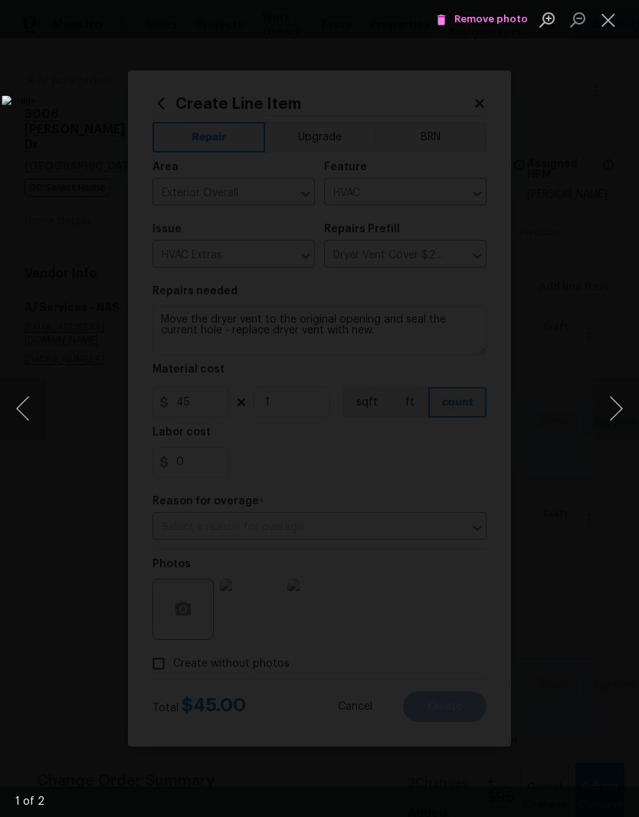
click at [613, 408] on button "Next image" at bounding box center [616, 408] width 46 height 61
click at [619, 415] on button "Next image" at bounding box center [616, 408] width 46 height 61
click at [611, 27] on button "Close lightbox" at bounding box center [608, 19] width 31 height 27
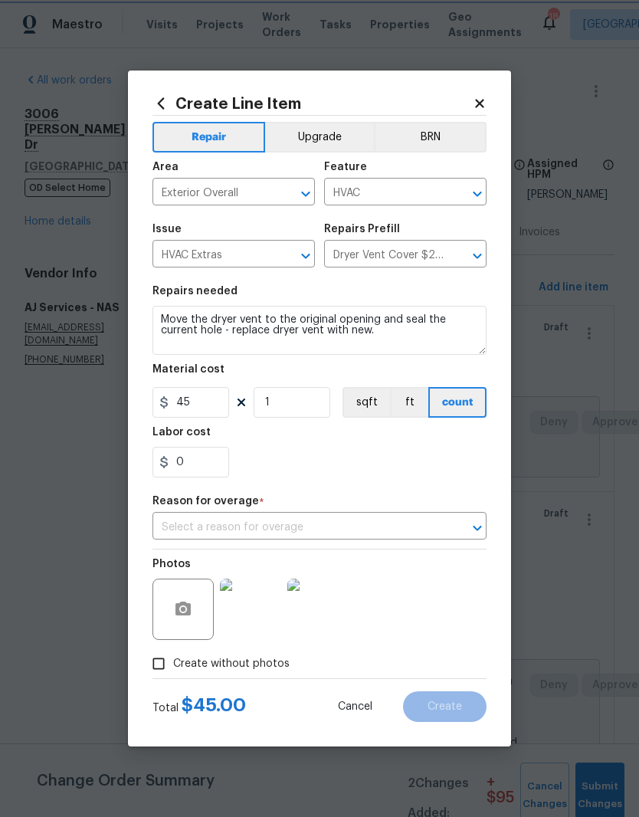
click at [474, 531] on icon "Open" at bounding box center [477, 528] width 18 height 18
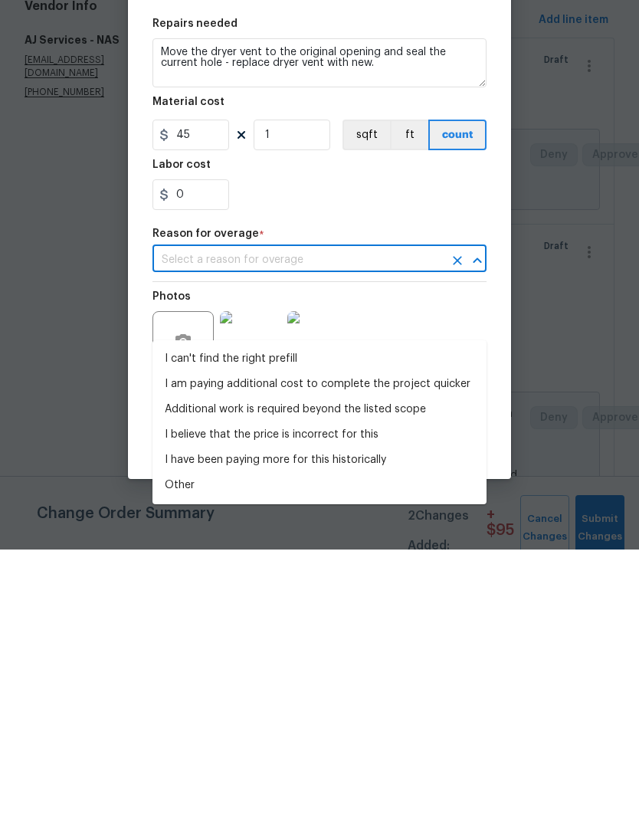
click at [279, 614] on li "I can't find the right prefill" at bounding box center [319, 626] width 334 height 25
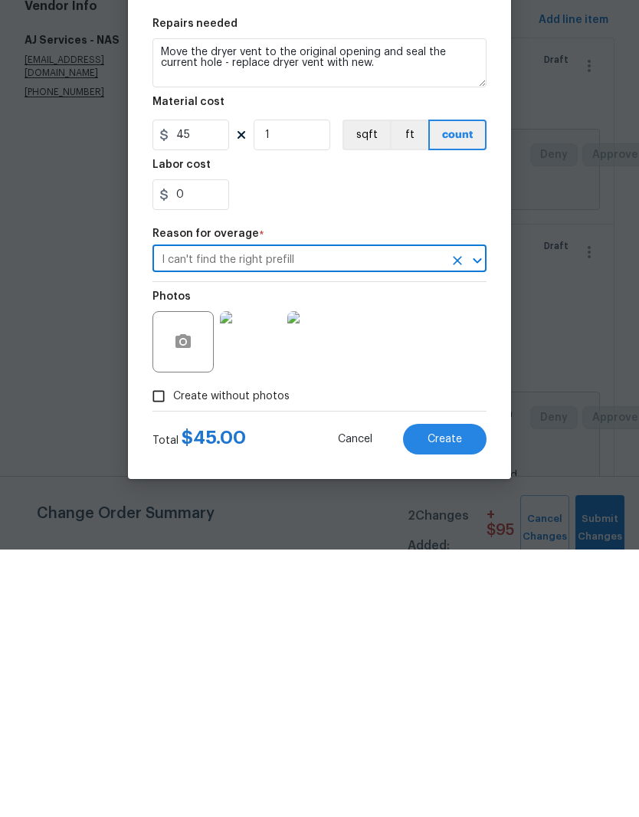
type input "I can't find the right prefill"
click at [459, 701] on span "Create" at bounding box center [445, 706] width 34 height 11
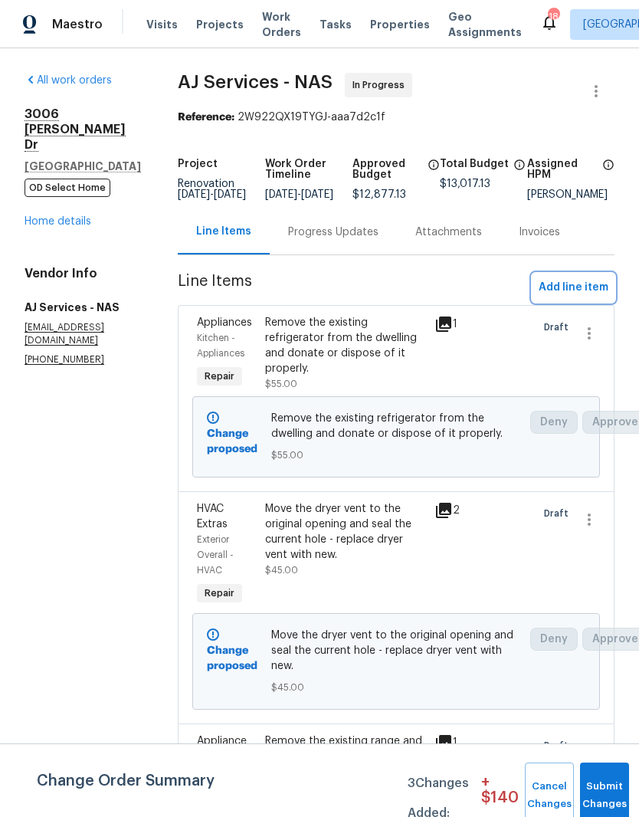
click at [585, 293] on span "Add line item" at bounding box center [574, 287] width 70 height 19
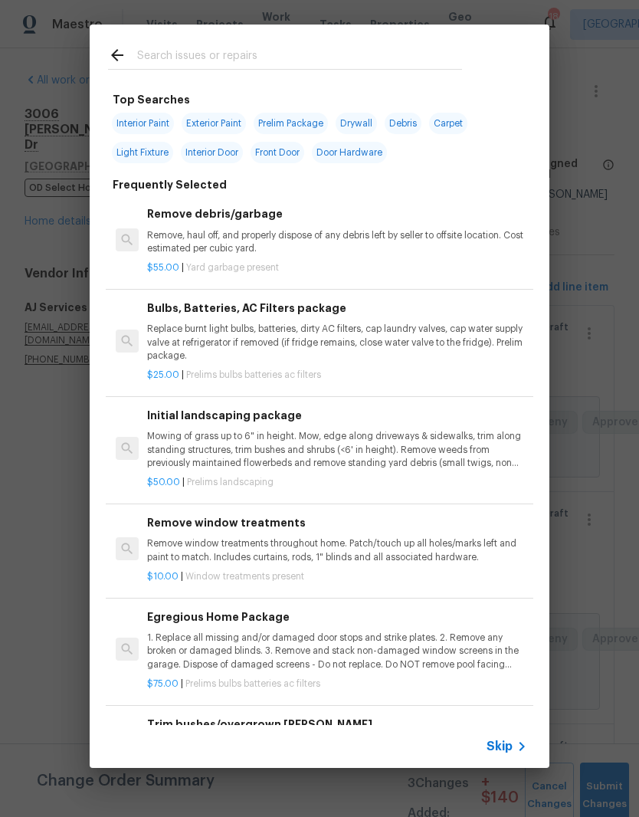
click at [330, 47] on input "text" at bounding box center [299, 57] width 325 height 23
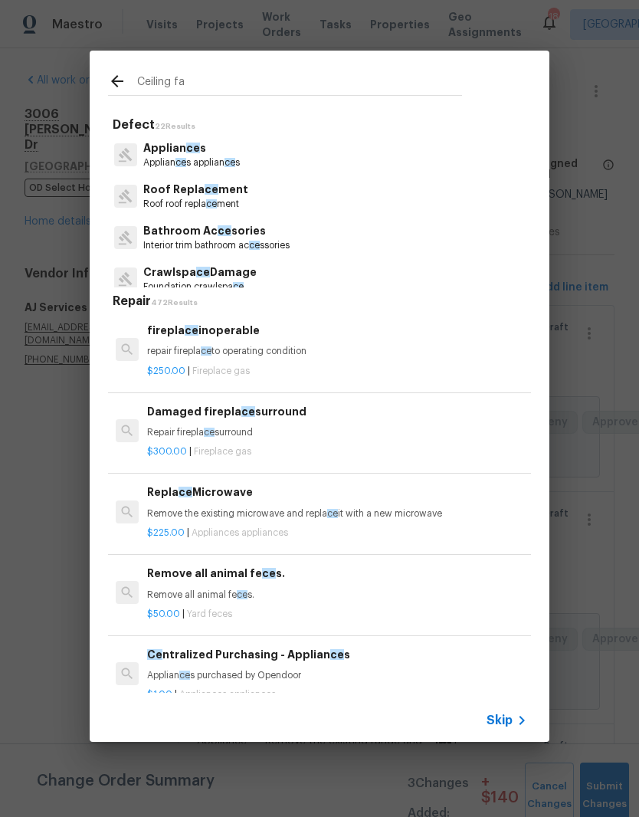
type input "Ceiling fan"
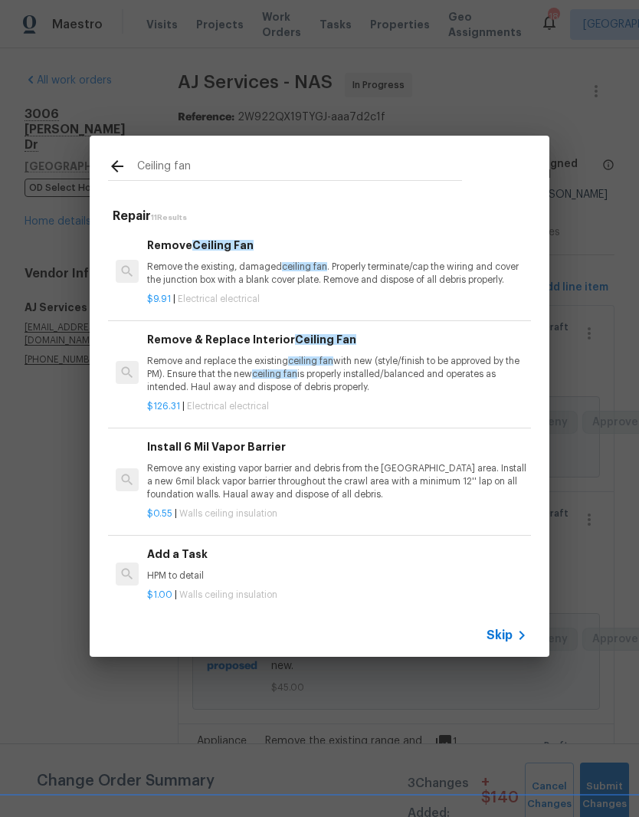
click at [264, 357] on p "Remove and replace the existing ceiling fan with new (style/finish to be approv…" at bounding box center [337, 374] width 380 height 39
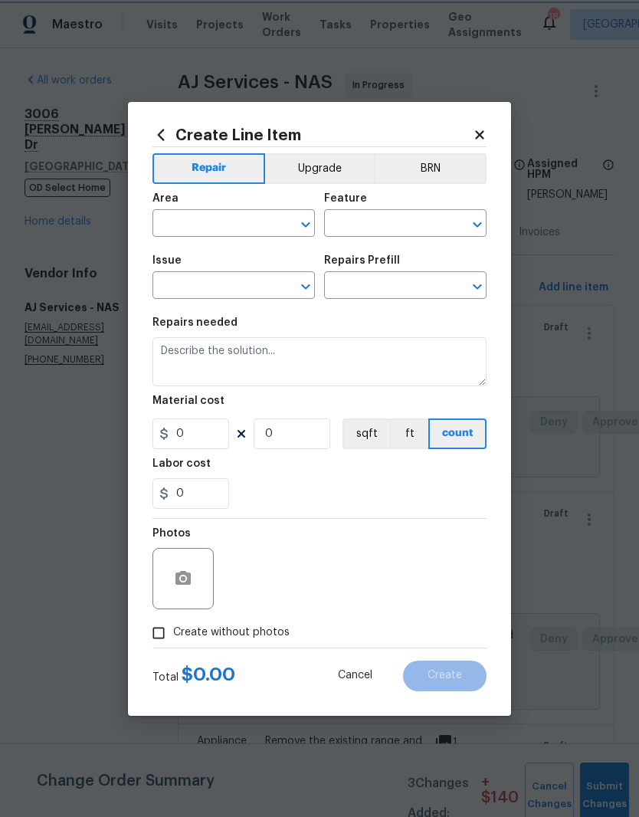
type input "Electrical"
type input "Remove & Replace Interior Ceiling Fan $126.31"
type textarea "Remove and replace the existing ceiling fan with new (style/finish to be approv…"
type input "126.31"
type input "1"
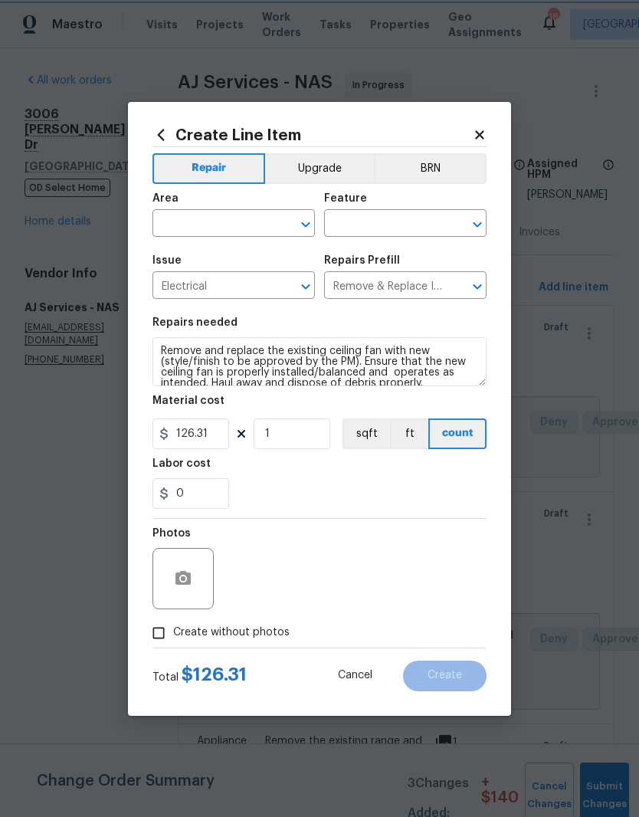
click at [283, 220] on icon "Clear" at bounding box center [285, 224] width 9 height 9
click at [230, 285] on li "Main Bedroom" at bounding box center [233, 283] width 162 height 25
type input "Main Bedroom"
click at [424, 216] on input "text" at bounding box center [384, 225] width 120 height 24
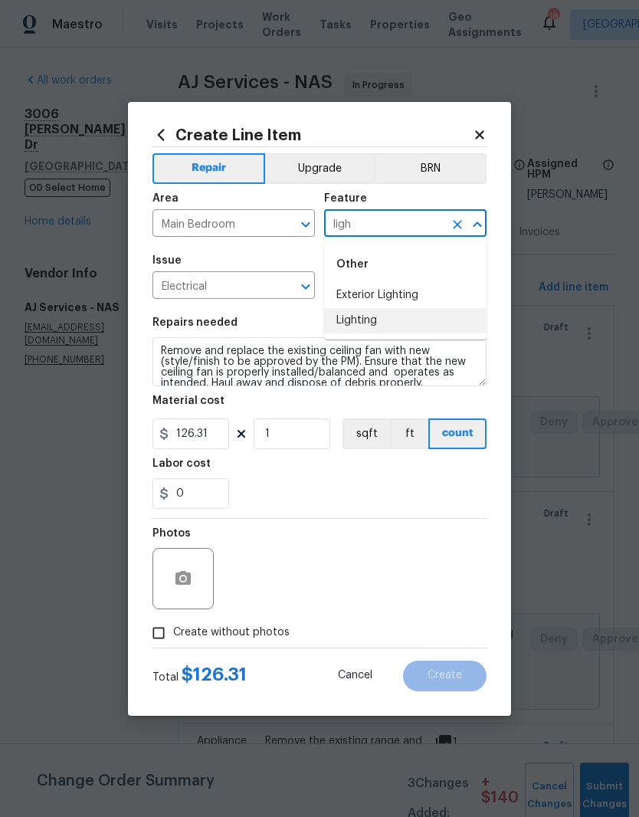
click at [374, 322] on li "Lighting" at bounding box center [405, 320] width 162 height 25
type input "Lighting"
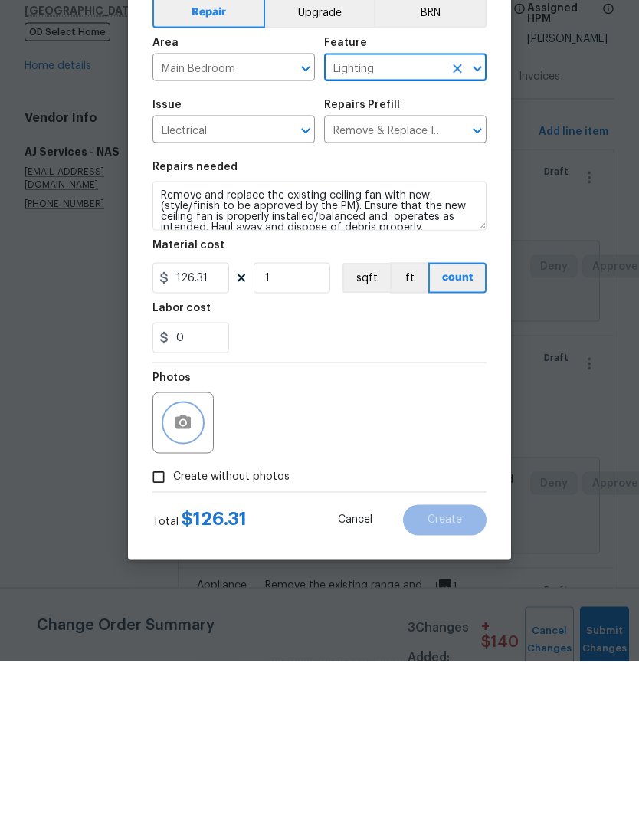
click at [198, 560] on button "button" at bounding box center [183, 578] width 37 height 37
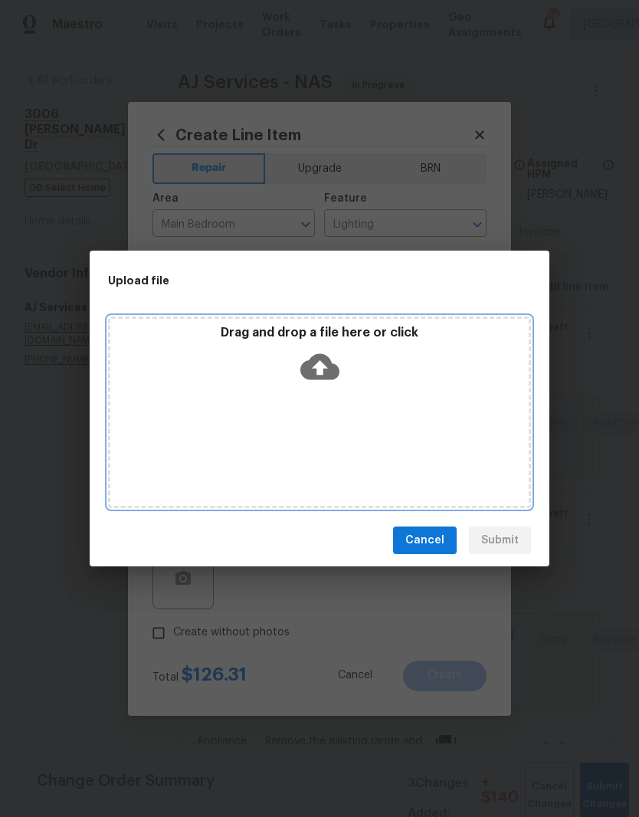
click at [379, 389] on div "Drag and drop a file here or click" at bounding box center [319, 358] width 418 height 66
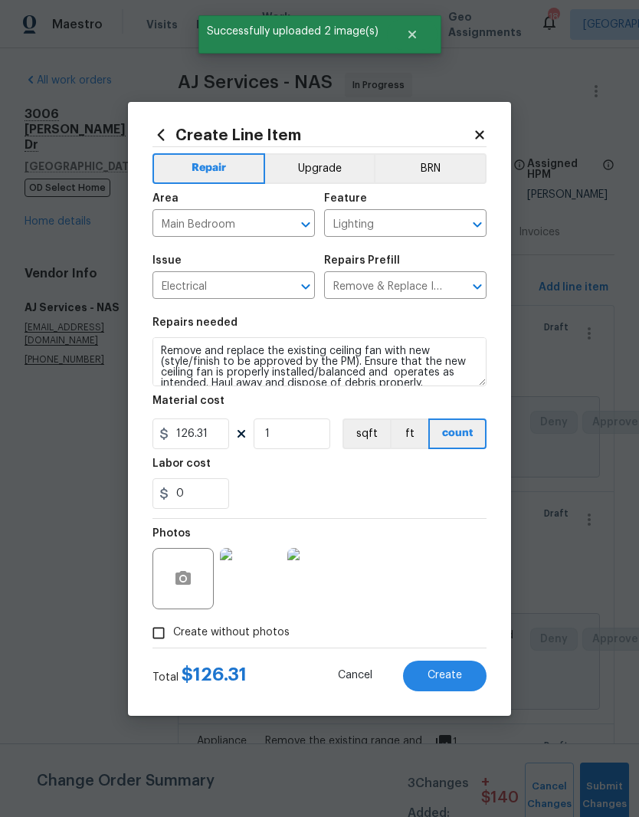
scroll to position [63, 0]
click at [351, 360] on textarea "Remove and replace the existing ceiling fan with new (style/finish to be approv…" at bounding box center [319, 361] width 334 height 49
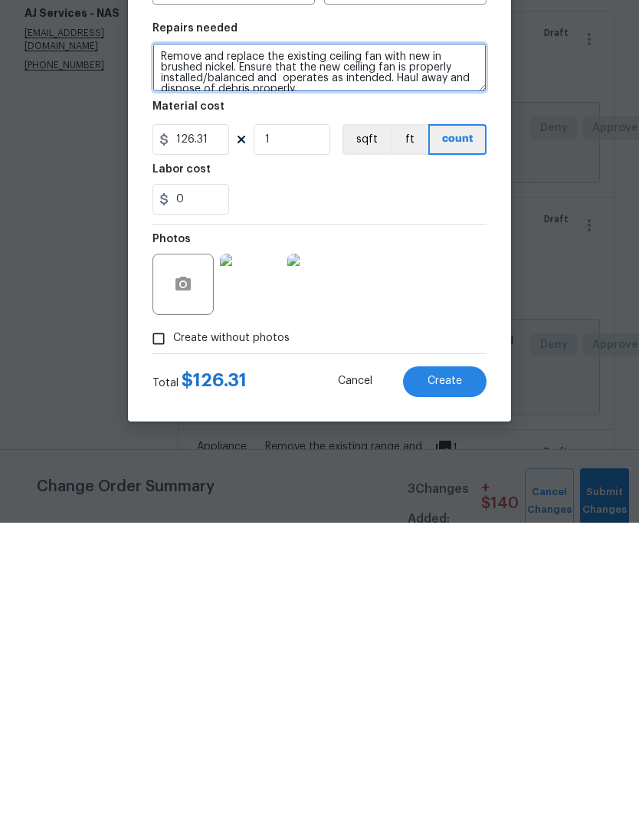
type textarea "Remove and replace the existing ceiling fan with new in brushed nickel. Ensure …"
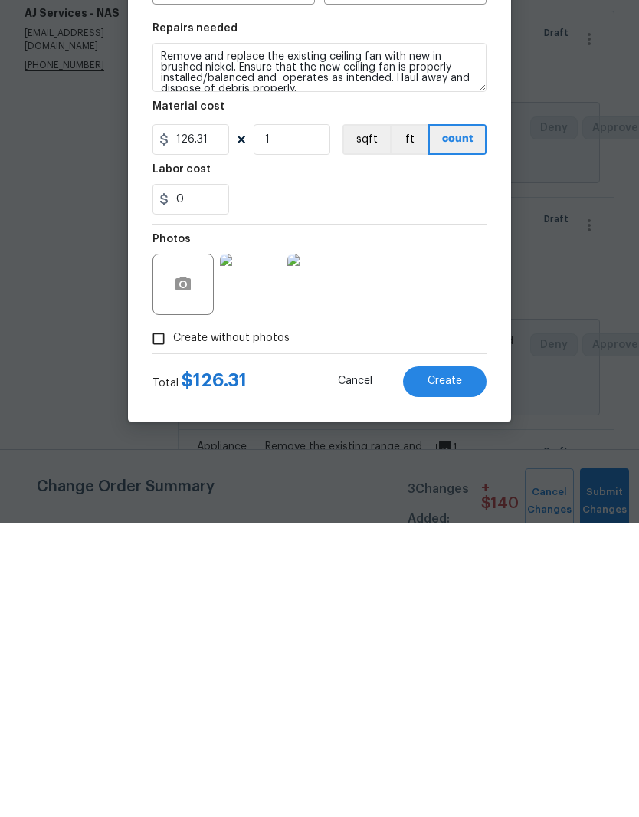
click at [448, 670] on span "Create" at bounding box center [445, 675] width 34 height 11
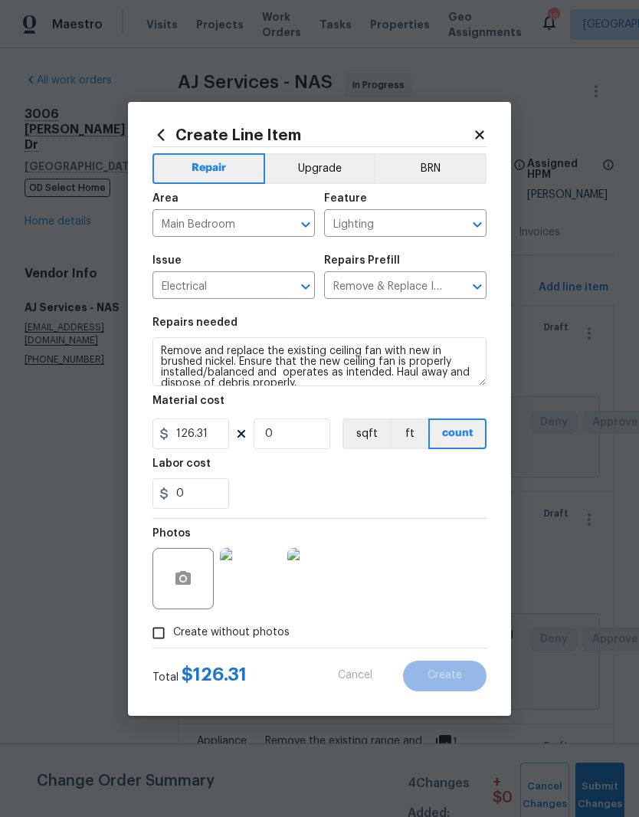
scroll to position [0, 0]
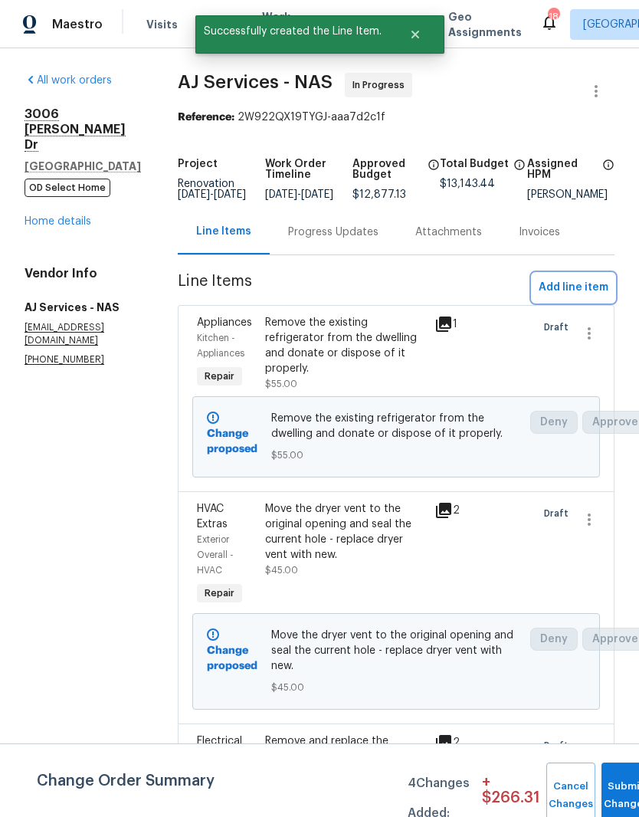
click at [589, 297] on span "Add line item" at bounding box center [574, 287] width 70 height 19
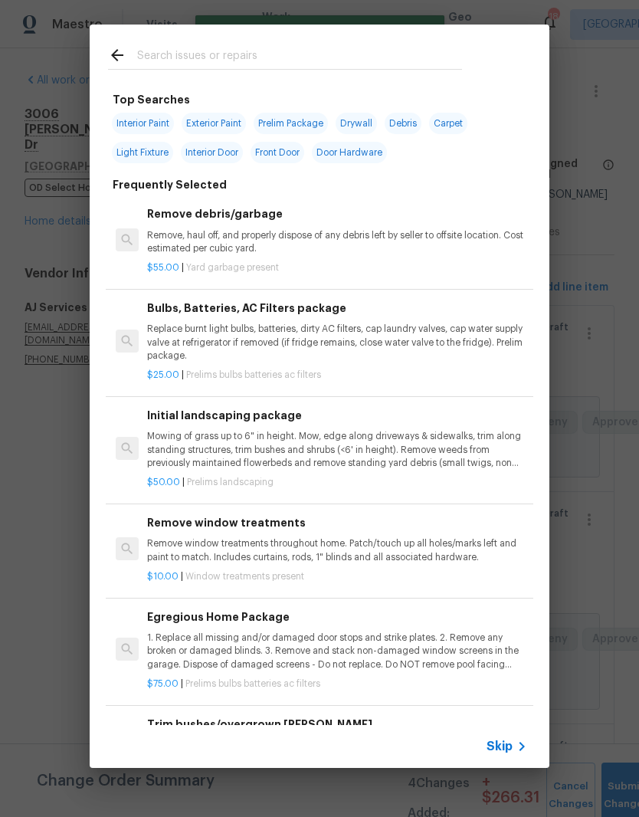
click at [283, 48] on input "text" at bounding box center [299, 57] width 325 height 23
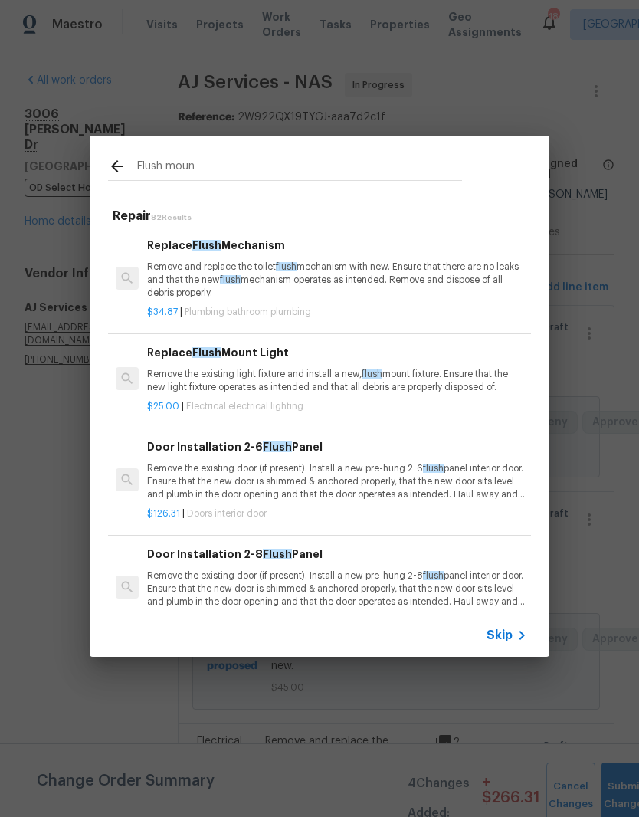
type input "Flush mount"
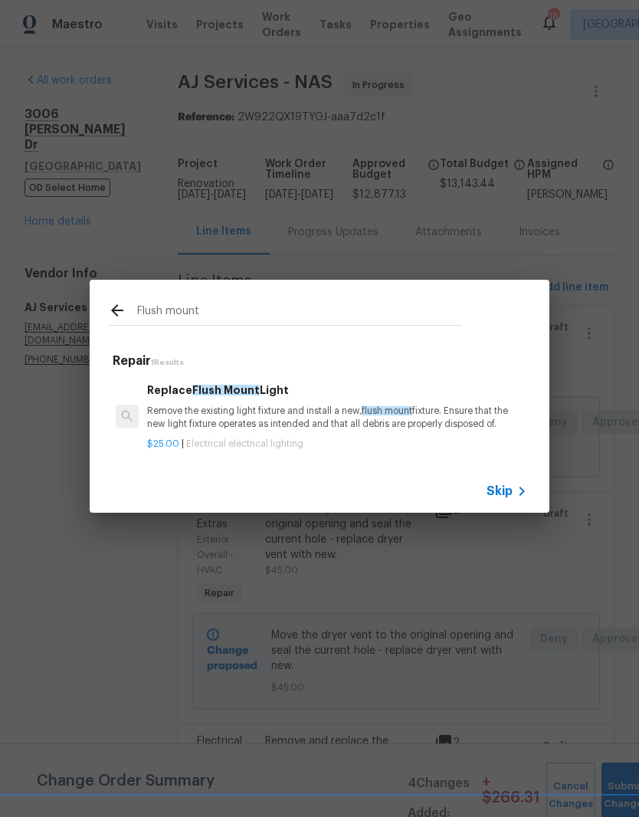
click at [262, 401] on div "Replace Flush Mount Light Remove the existing light fixture and install a new, …" at bounding box center [337, 407] width 380 height 50
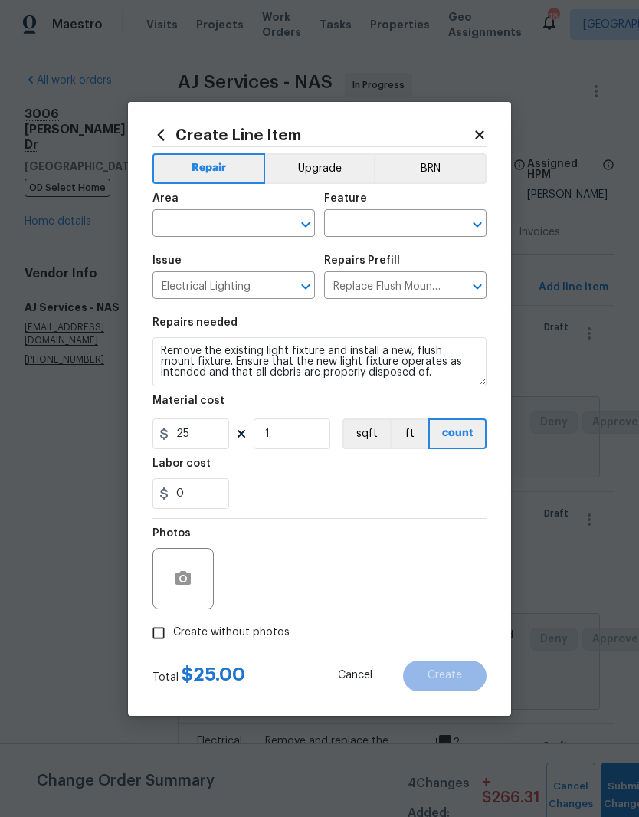
click at [282, 217] on icon "Clear" at bounding box center [285, 224] width 15 height 15
click at [212, 257] on li "Bedroom" at bounding box center [233, 258] width 162 height 25
type input "Bedroom"
click at [389, 222] on input "text" at bounding box center [384, 225] width 120 height 24
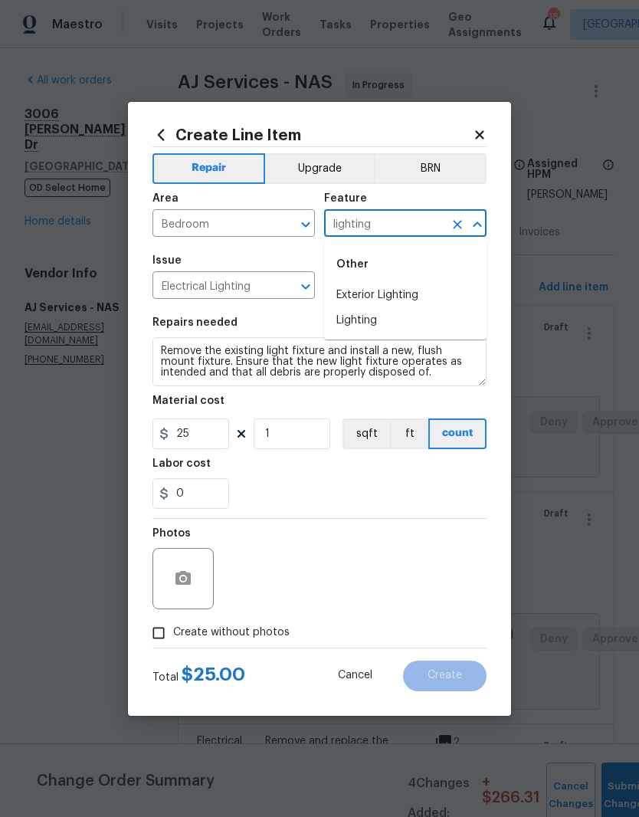
click at [374, 321] on li "Lighting" at bounding box center [405, 320] width 162 height 25
type input "Lighting"
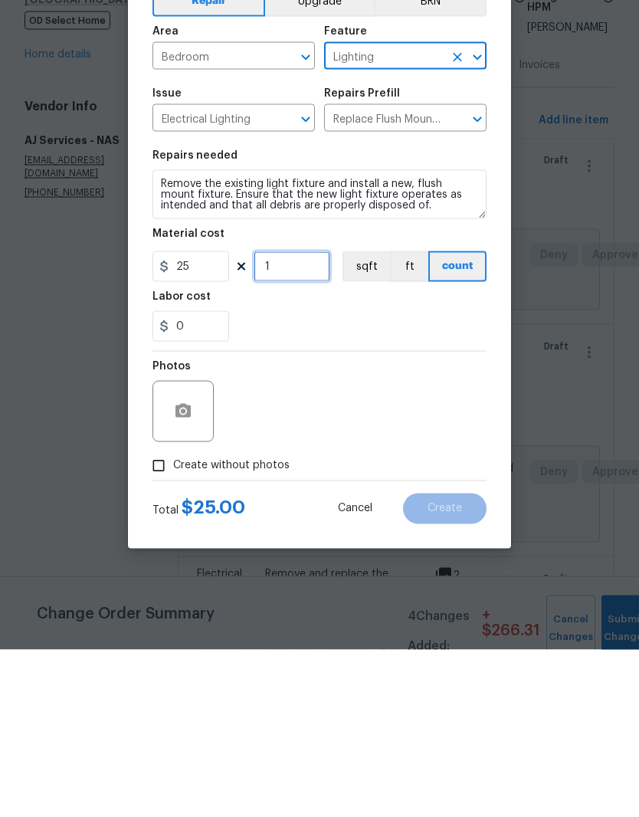
click at [299, 418] on input "1" at bounding box center [292, 433] width 77 height 31
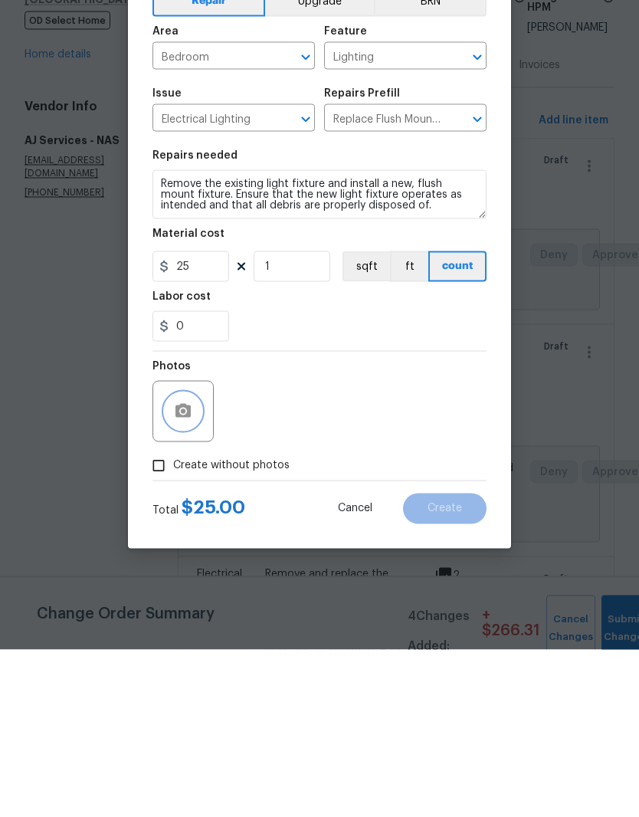
click at [196, 560] on button "button" at bounding box center [183, 578] width 37 height 37
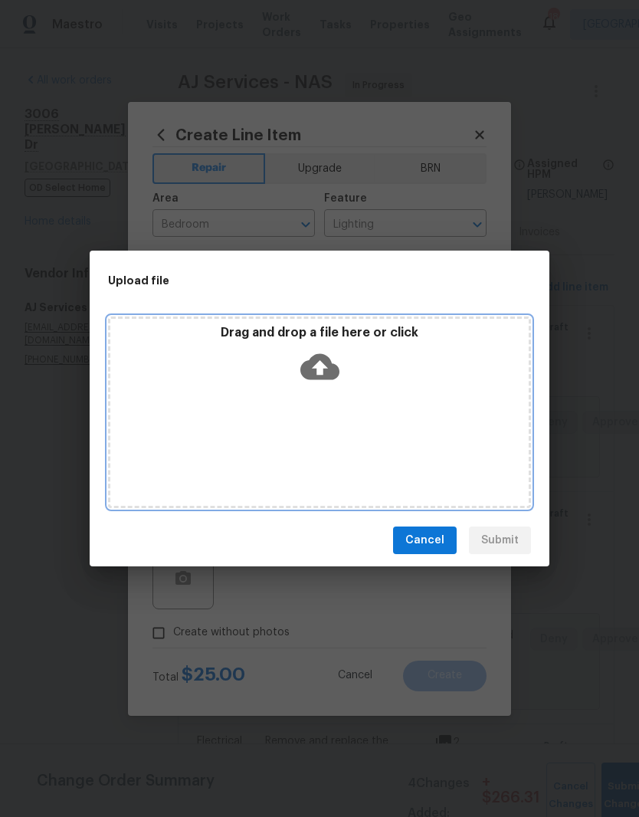
click at [401, 396] on div "Drag and drop a file here or click" at bounding box center [319, 412] width 423 height 192
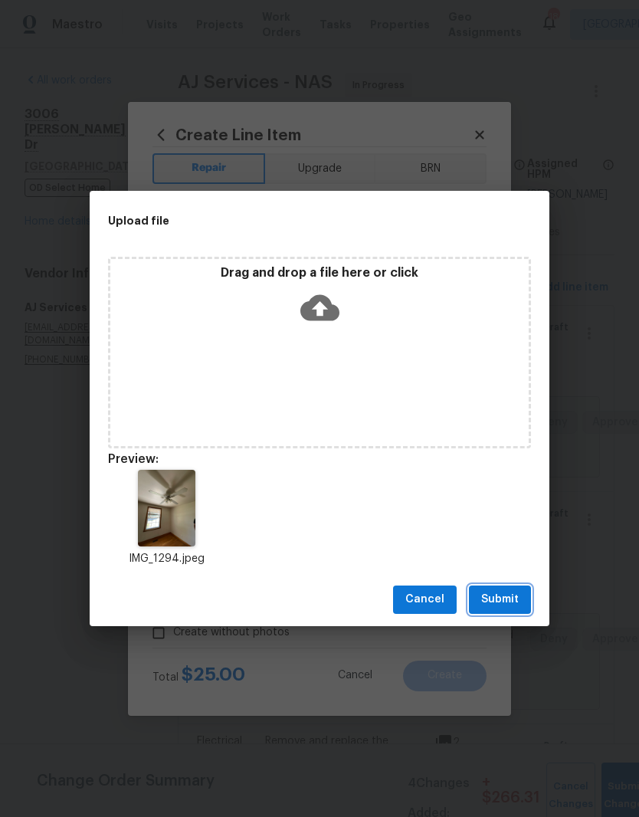
click at [510, 599] on span "Submit" at bounding box center [500, 599] width 38 height 19
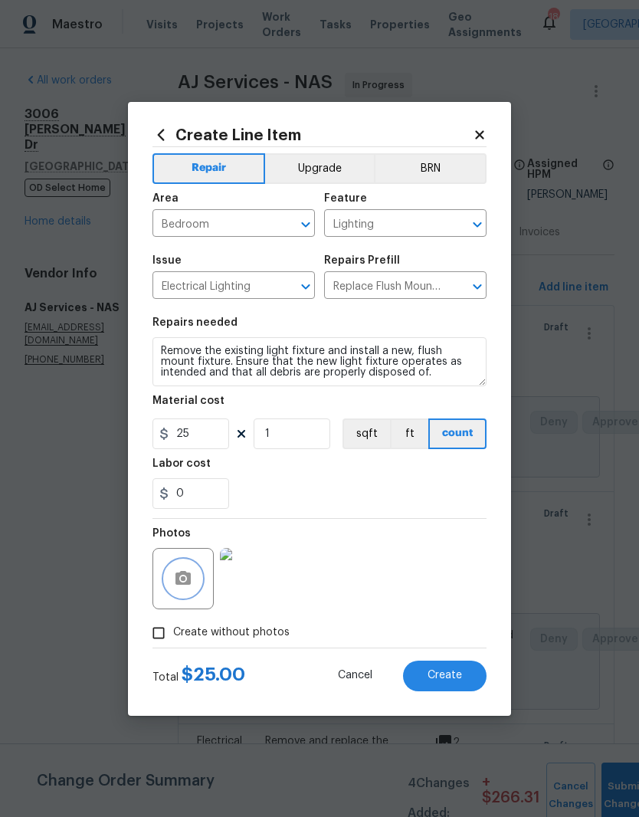
click at [189, 574] on icon "button" at bounding box center [182, 578] width 15 height 14
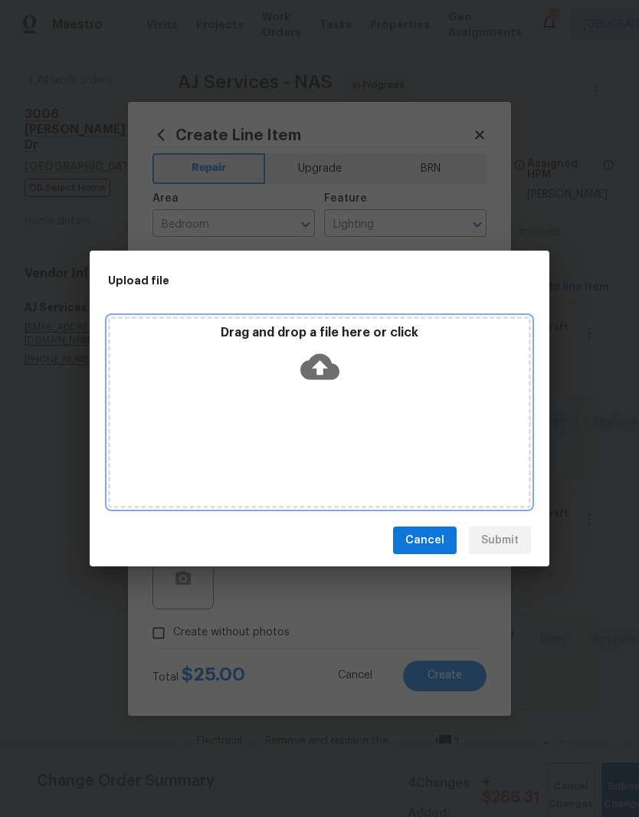
click at [389, 377] on div "Drag and drop a file here or click" at bounding box center [319, 358] width 418 height 66
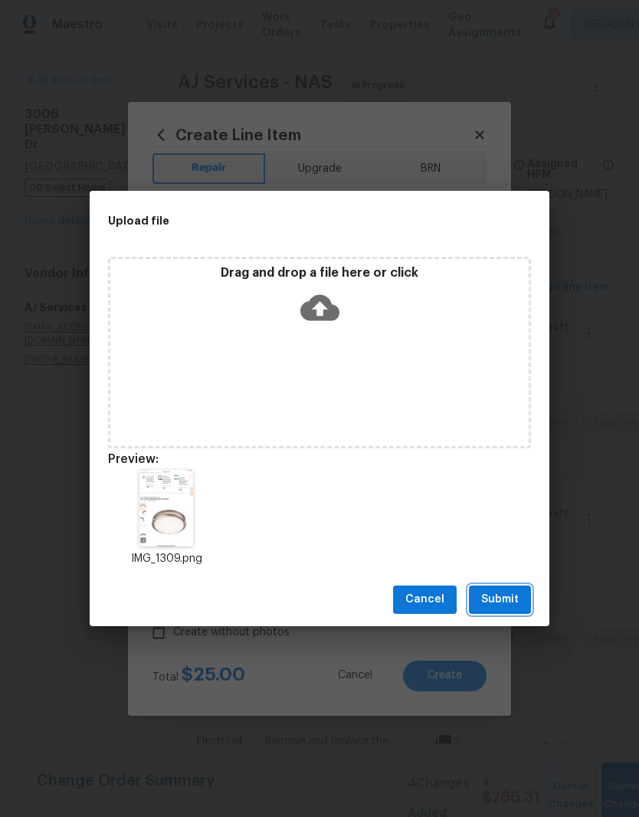
click at [515, 598] on span "Submit" at bounding box center [500, 599] width 38 height 19
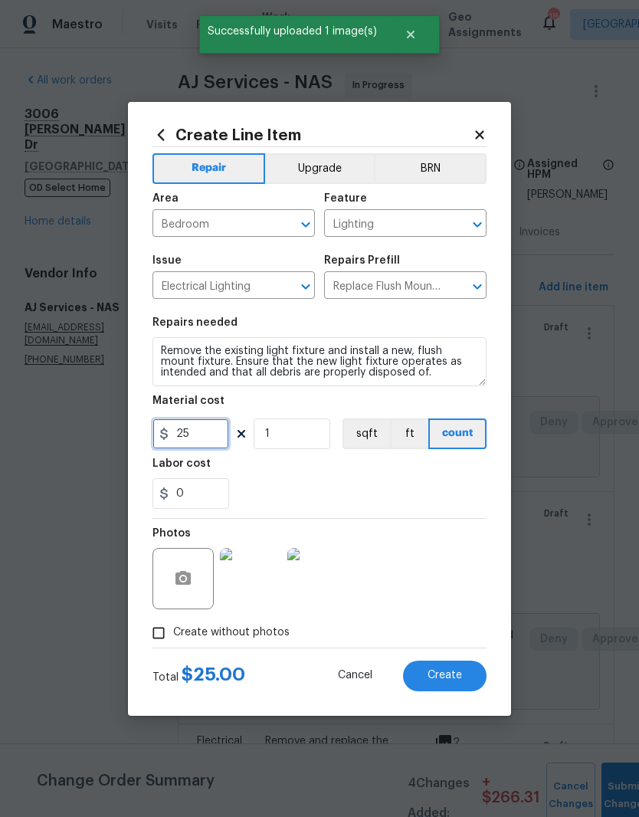
click at [213, 428] on input "25" at bounding box center [190, 433] width 77 height 31
click at [218, 428] on input "25" at bounding box center [190, 433] width 77 height 31
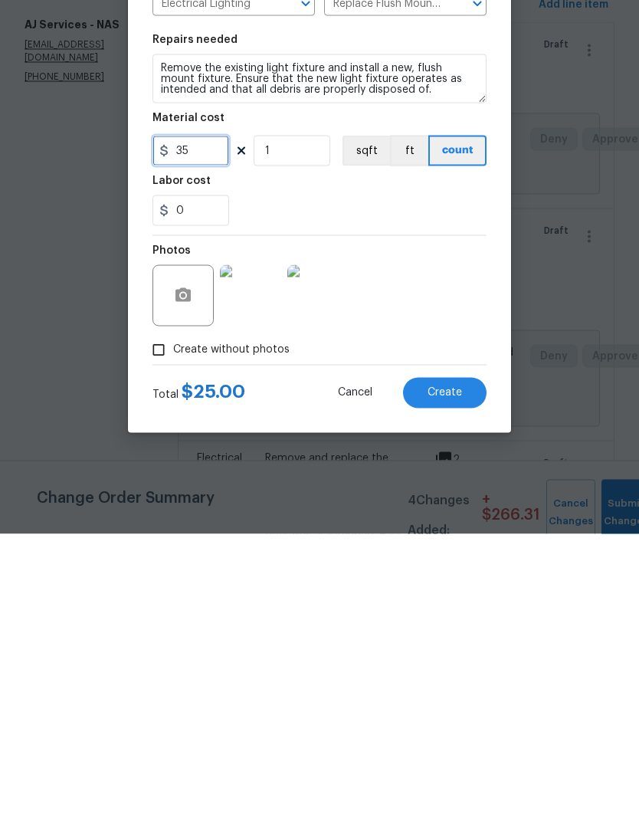
type input "35"
click at [457, 519] on div "Photos" at bounding box center [319, 569] width 334 height 100
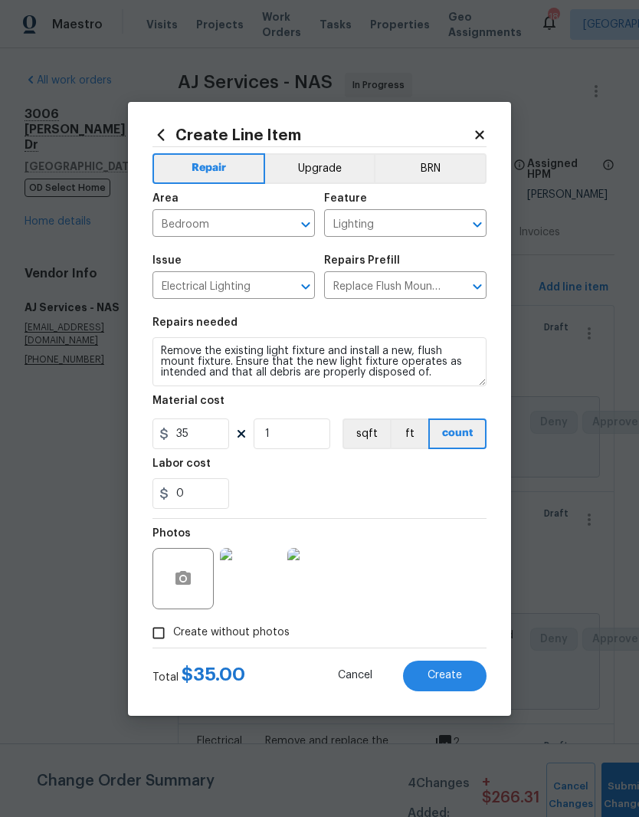
click at [468, 674] on button "Create" at bounding box center [445, 676] width 84 height 31
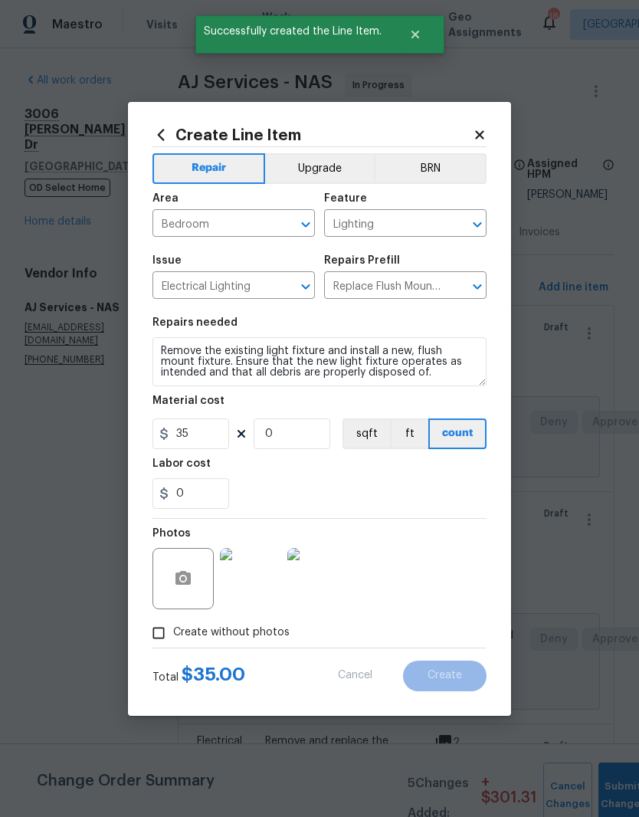
scroll to position [0, 0]
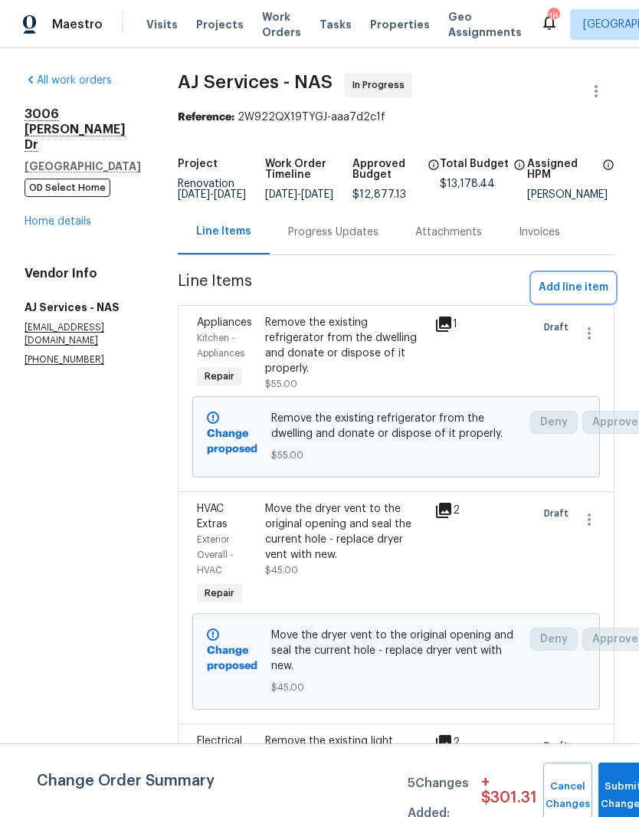
click at [599, 297] on span "Add line item" at bounding box center [574, 287] width 70 height 19
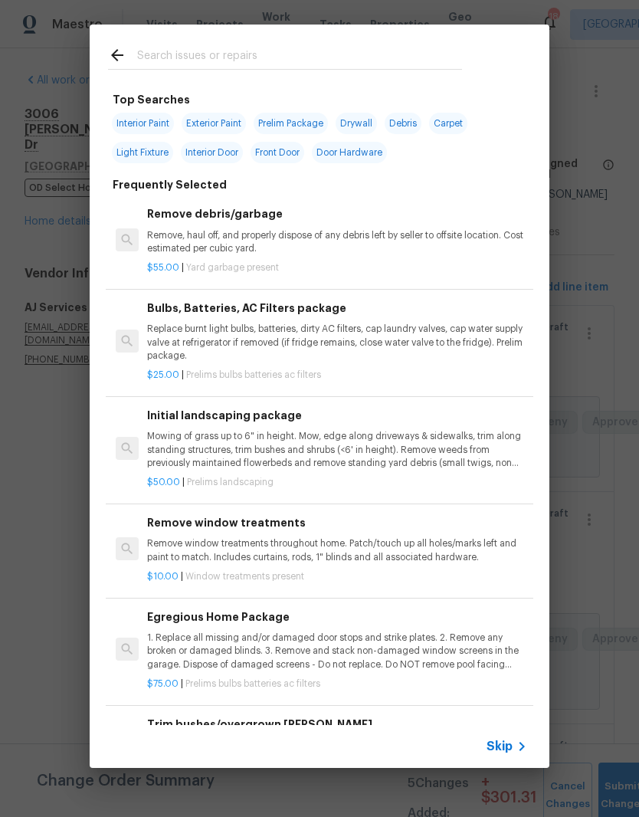
click at [121, 54] on icon at bounding box center [117, 55] width 18 height 18
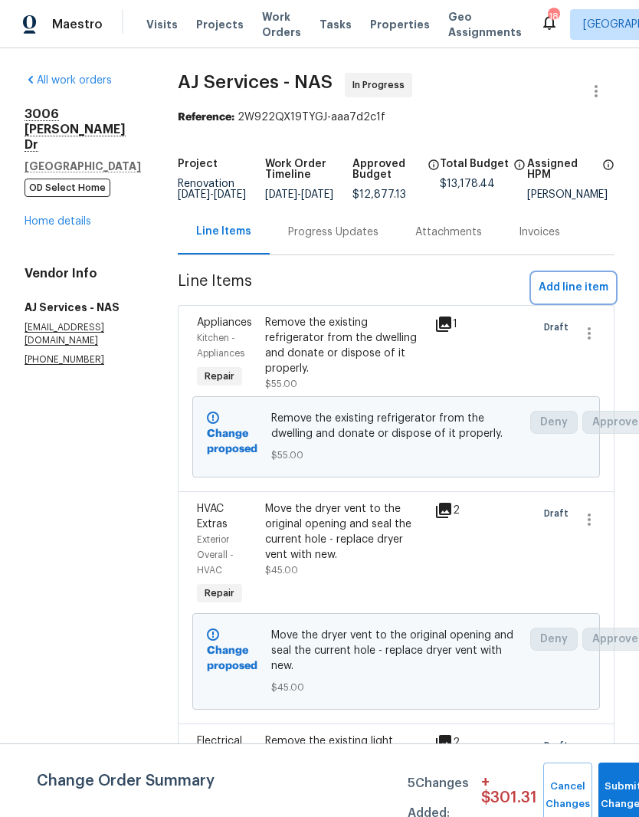
click at [588, 292] on span "Add line item" at bounding box center [574, 287] width 70 height 19
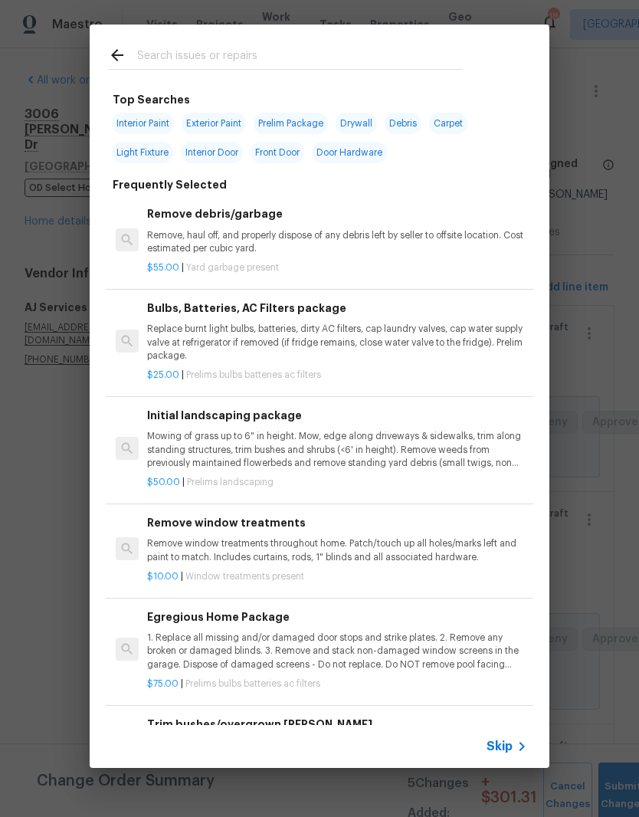
click at [216, 40] on div at bounding box center [285, 55] width 391 height 61
click at [210, 37] on div at bounding box center [285, 55] width 391 height 61
click at [231, 57] on input "text" at bounding box center [299, 57] width 325 height 23
type input "Ceiling fan"
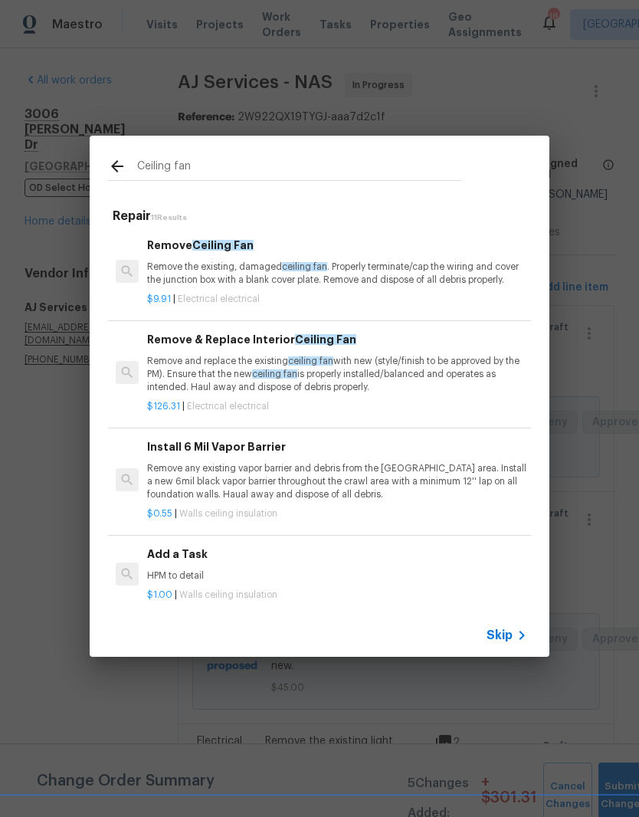
click at [255, 358] on p "Remove and replace the existing ceiling fan with new (style/finish to be approv…" at bounding box center [337, 374] width 380 height 39
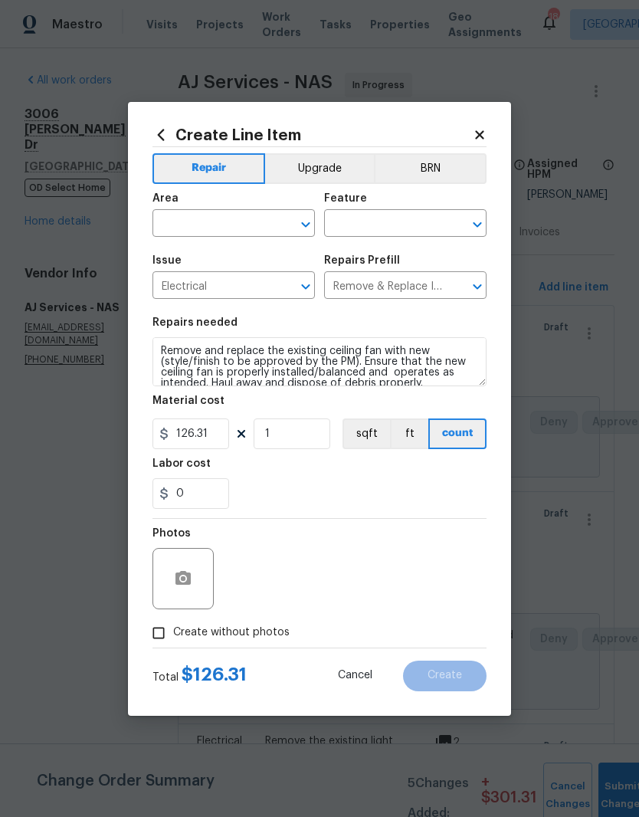
click at [289, 222] on icon "Clear" at bounding box center [285, 224] width 15 height 15
click at [237, 290] on li "Main Living Room" at bounding box center [233, 283] width 162 height 25
type input "Main Living Room"
click at [398, 228] on input "text" at bounding box center [384, 225] width 120 height 24
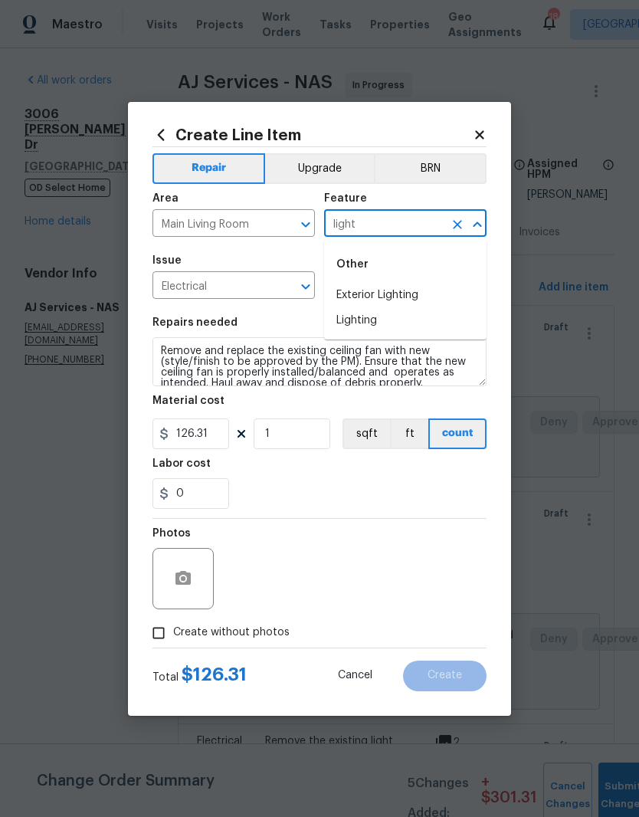
click at [381, 324] on li "Lighting" at bounding box center [405, 320] width 162 height 25
type input "Lighting"
click at [326, 167] on button "Upgrade" at bounding box center [320, 168] width 110 height 31
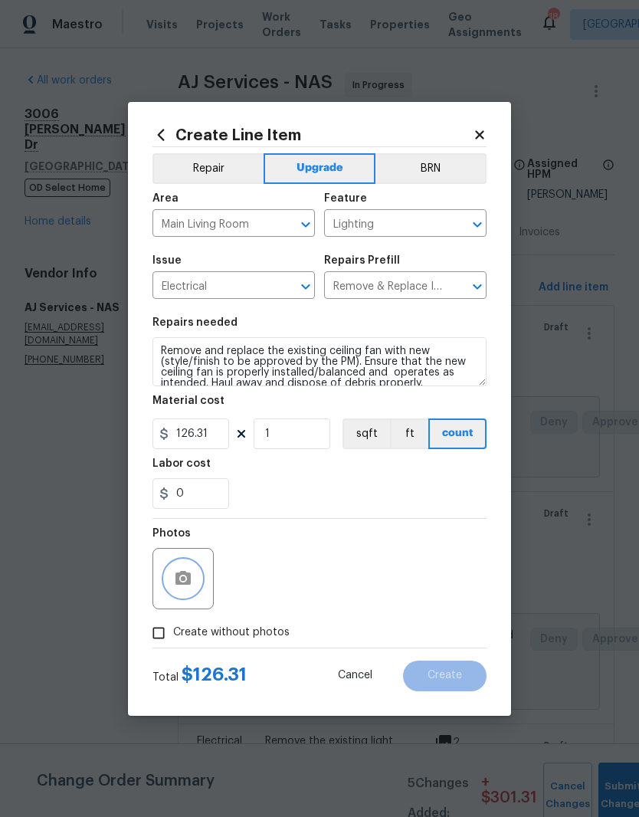
click at [192, 582] on icon "button" at bounding box center [183, 578] width 18 height 18
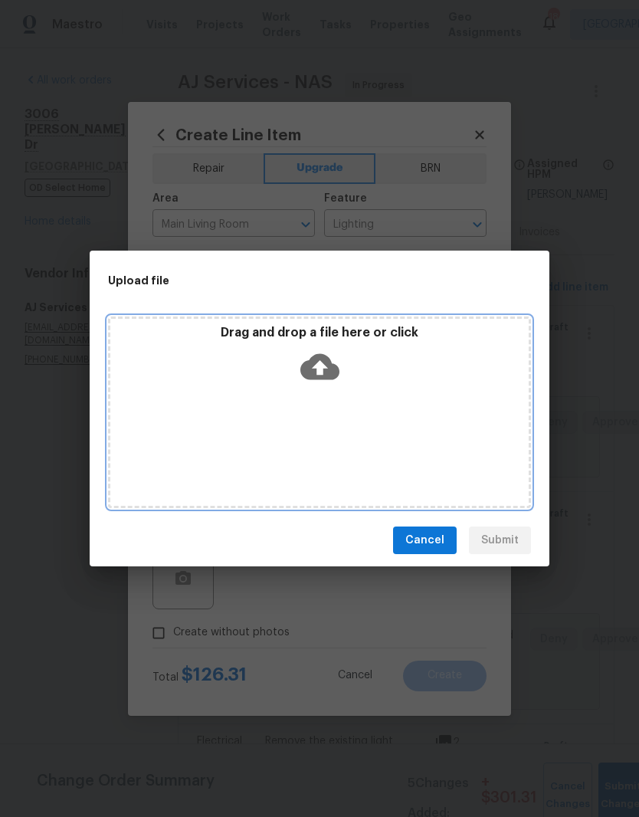
click at [373, 395] on div "Drag and drop a file here or click" at bounding box center [319, 412] width 423 height 192
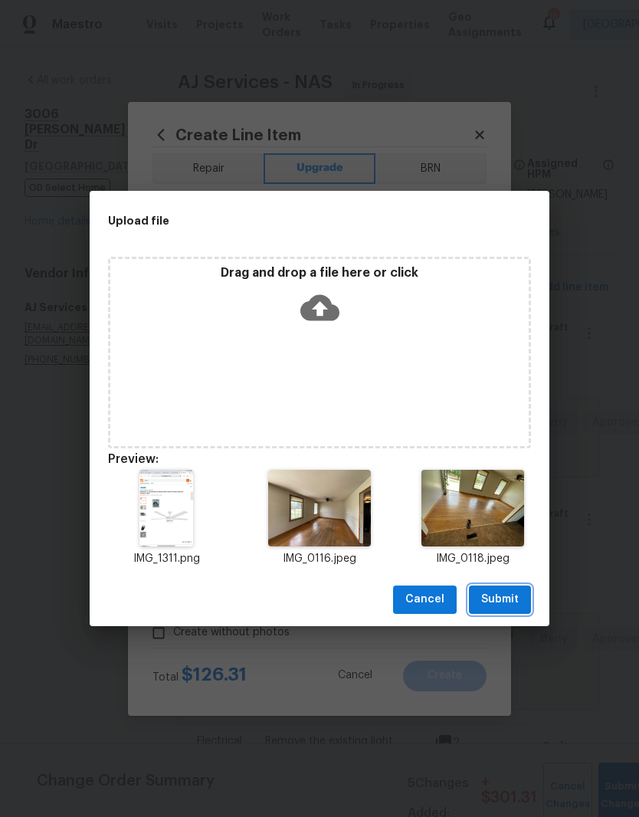
click at [505, 602] on span "Submit" at bounding box center [500, 599] width 38 height 19
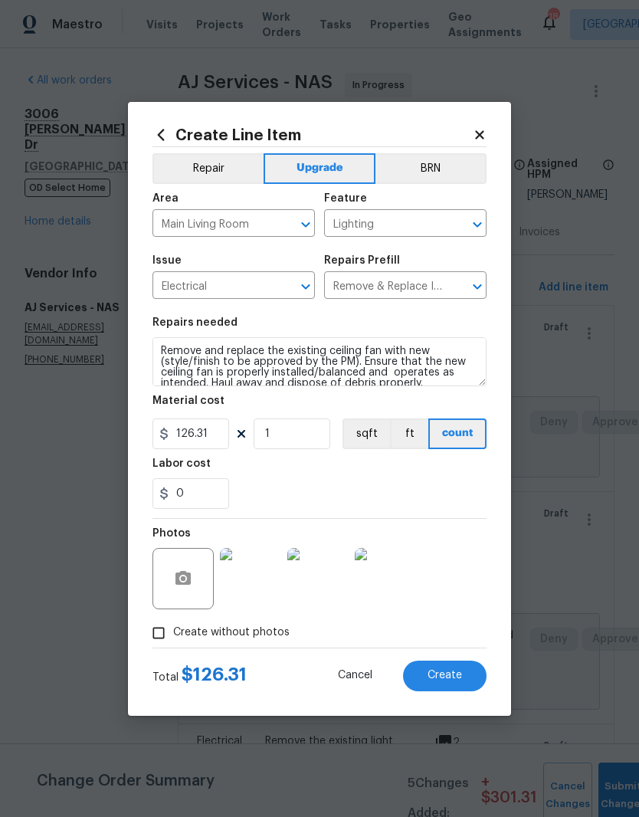
click at [261, 586] on img at bounding box center [250, 578] width 61 height 61
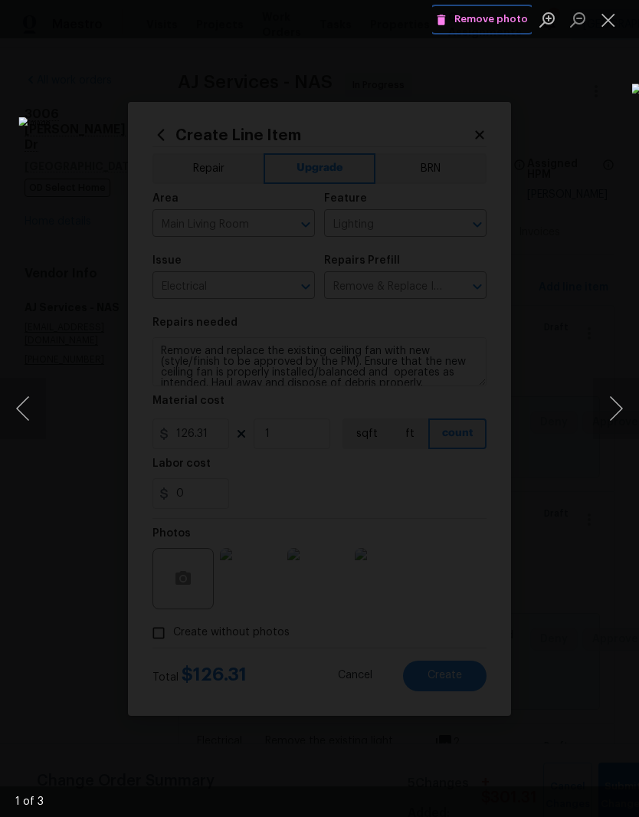
click at [516, 20] on span "Remove photo" at bounding box center [482, 20] width 92 height 18
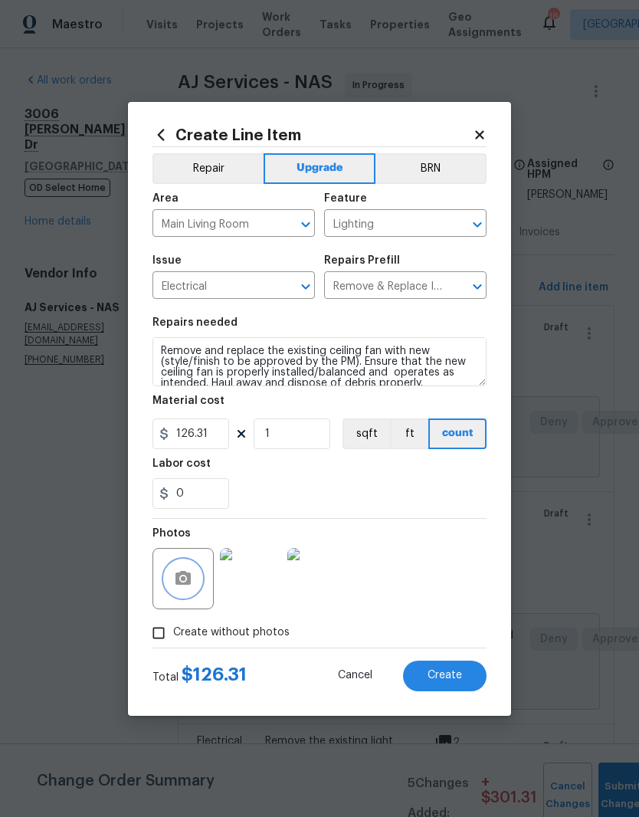
click at [196, 582] on button "button" at bounding box center [183, 578] width 37 height 37
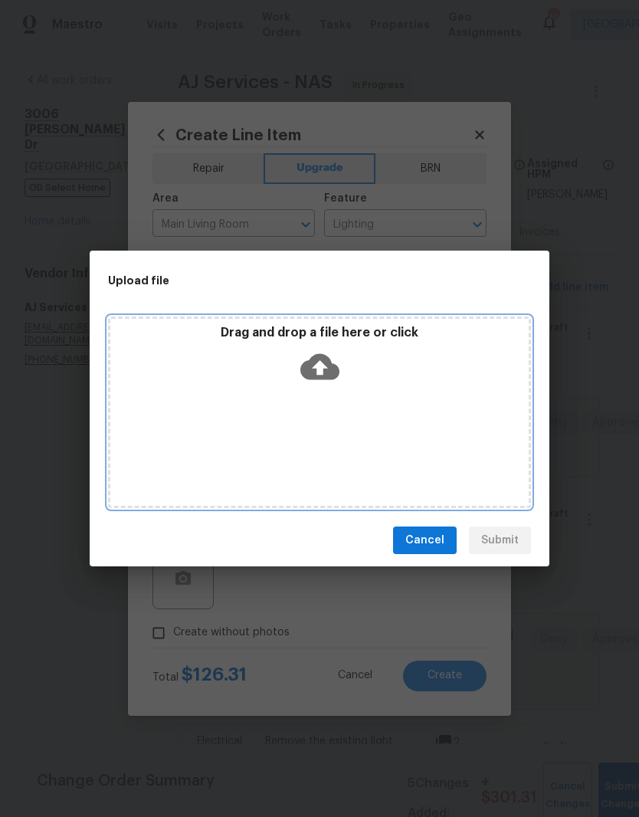
click at [389, 382] on div "Drag and drop a file here or click" at bounding box center [319, 358] width 418 height 66
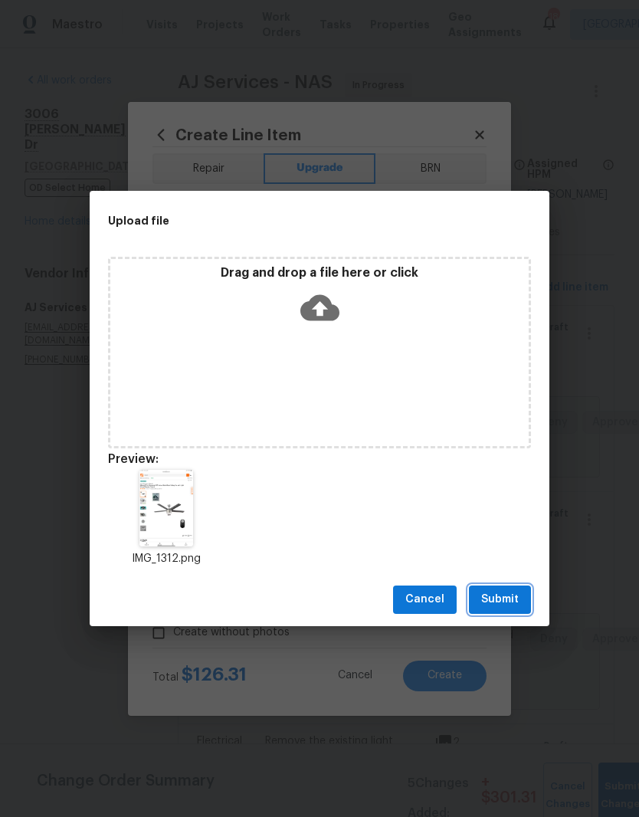
click at [504, 602] on span "Submit" at bounding box center [500, 599] width 38 height 19
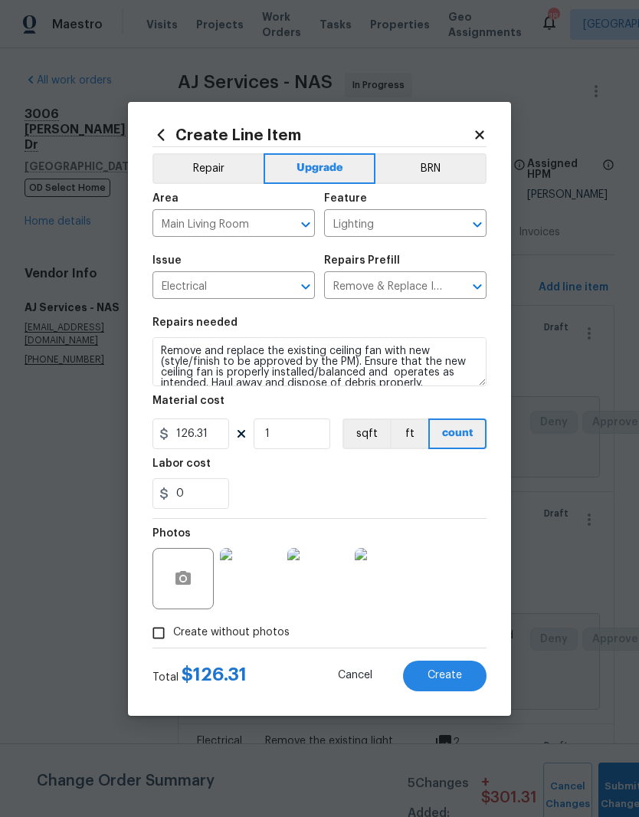
click at [391, 585] on img at bounding box center [385, 578] width 61 height 61
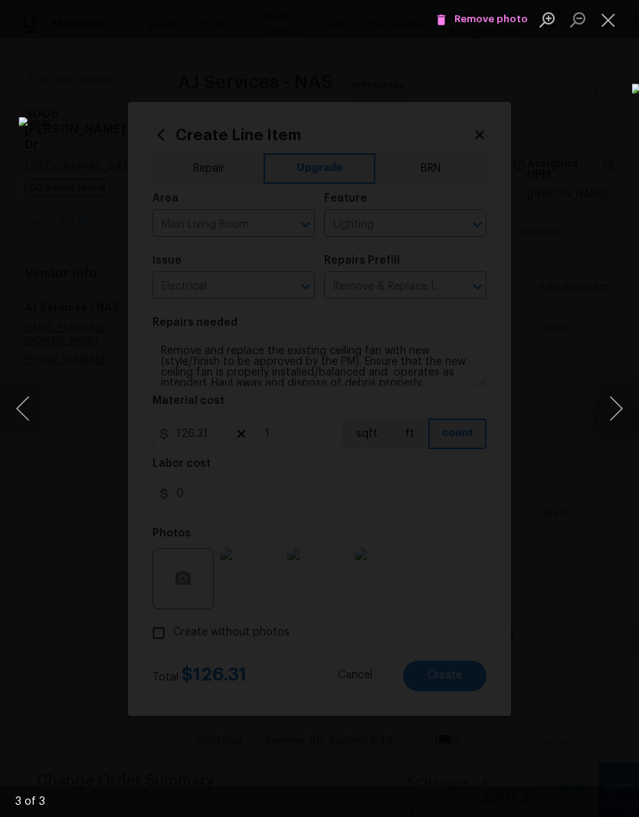
click at [611, 25] on button "Close lightbox" at bounding box center [608, 19] width 31 height 27
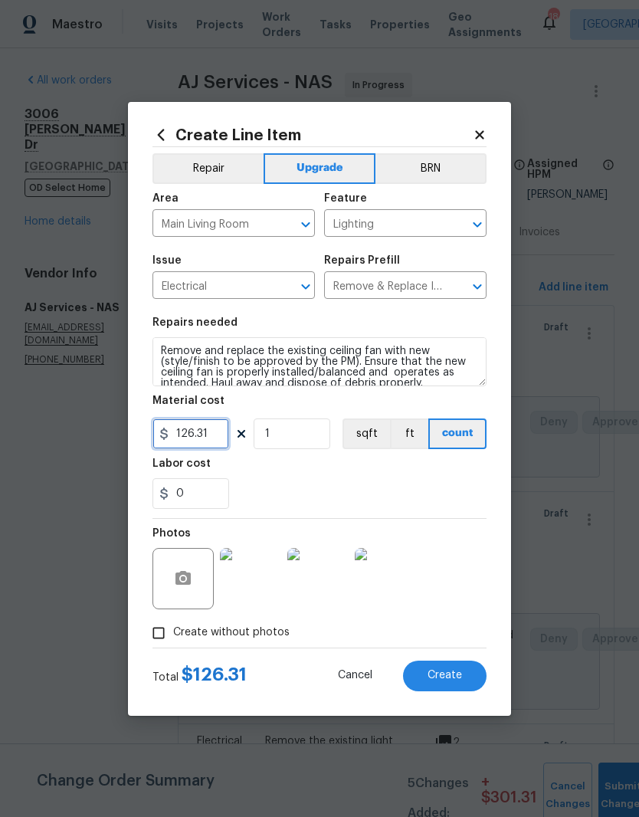
click at [221, 430] on input "126.31" at bounding box center [190, 433] width 77 height 31
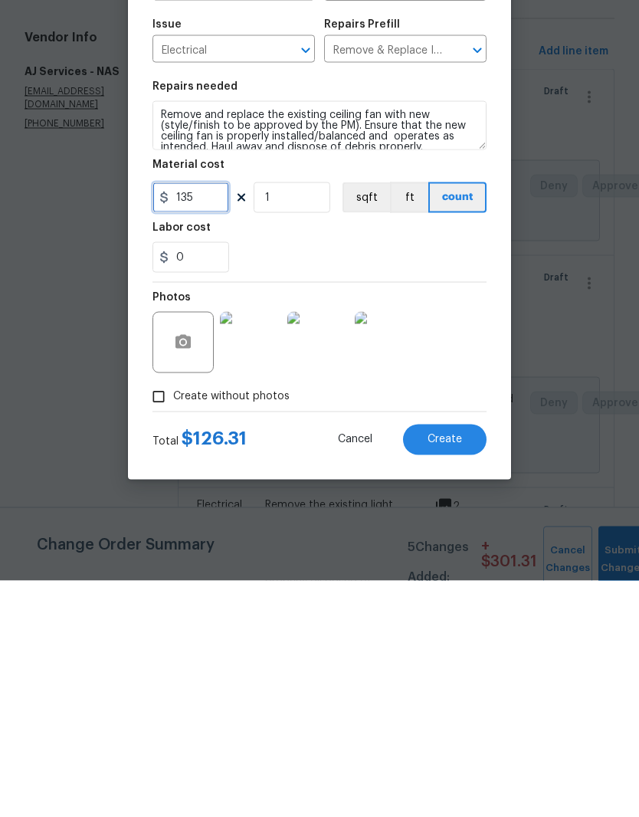
type input "135"
click at [477, 519] on div "Photos" at bounding box center [319, 569] width 334 height 100
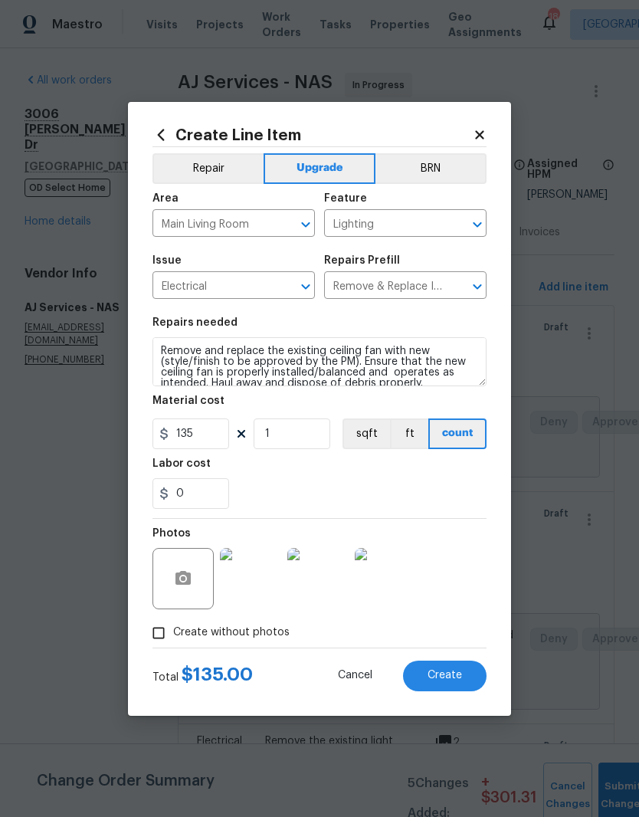
click at [464, 677] on button "Create" at bounding box center [445, 676] width 84 height 31
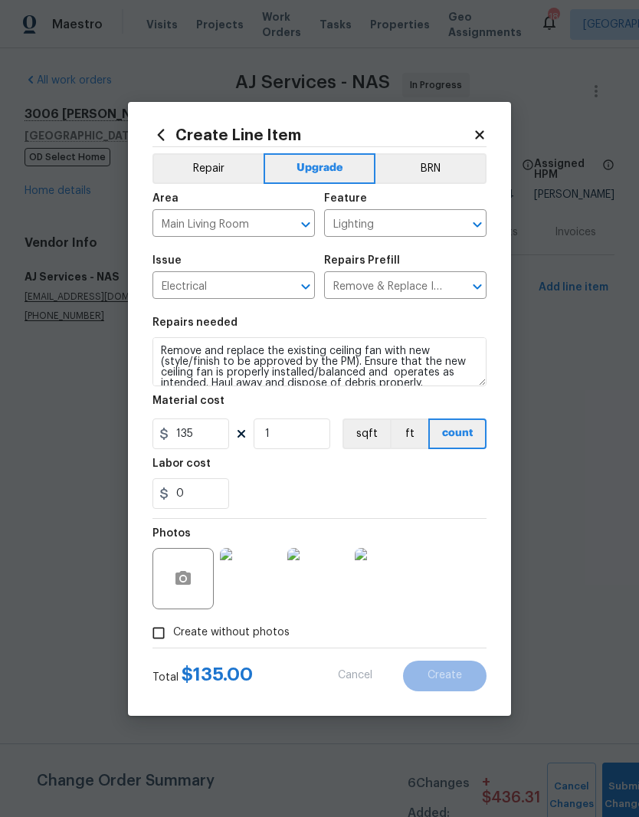
type input "0"
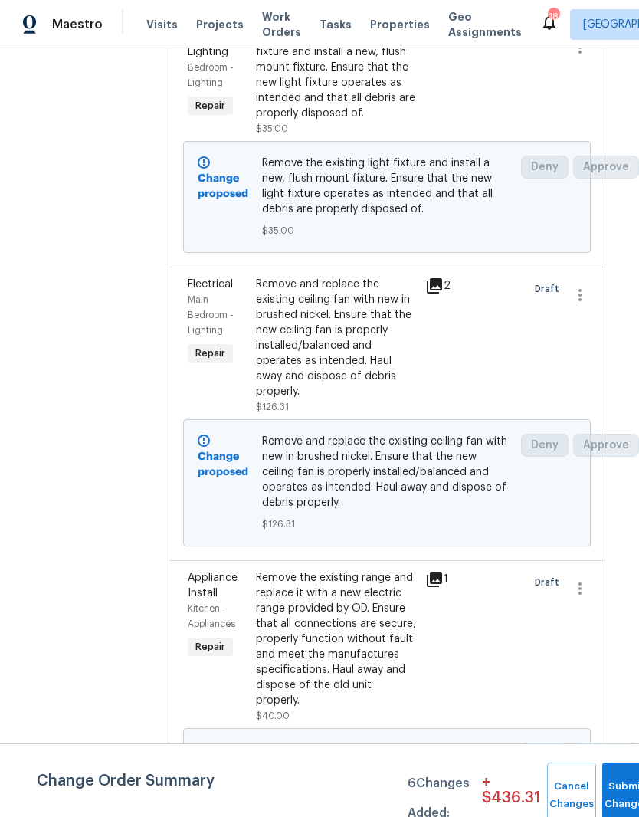
scroll to position [1014, 9]
click at [348, 308] on div "Remove and replace the existing ceiling fan with new in brushed nickel. Ensure …" at bounding box center [336, 337] width 161 height 123
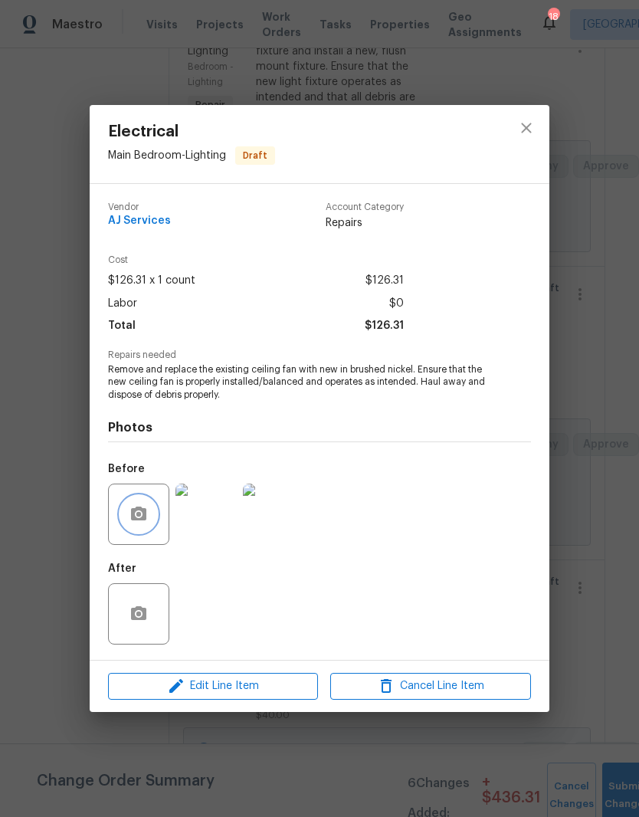
click at [152, 520] on button "button" at bounding box center [138, 514] width 37 height 37
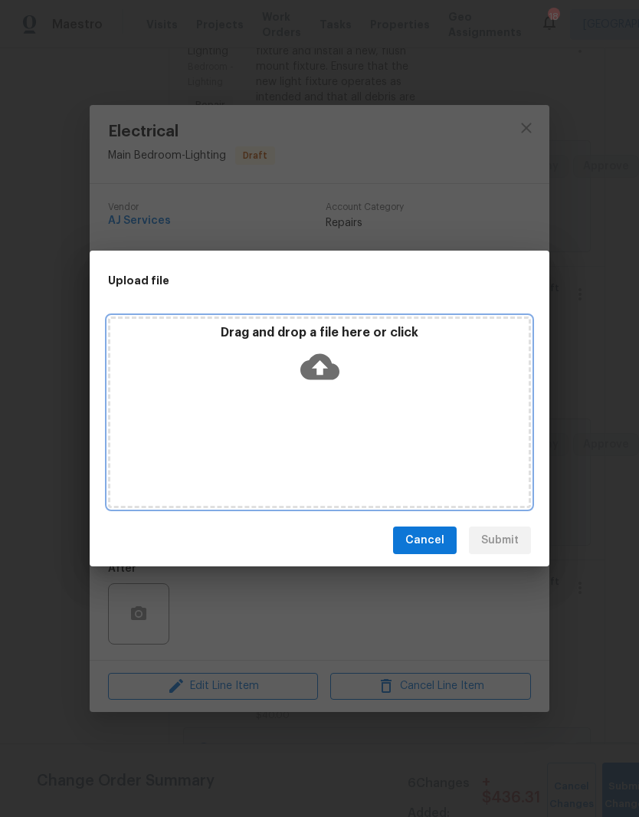
click at [368, 402] on div "Drag and drop a file here or click" at bounding box center [319, 412] width 423 height 192
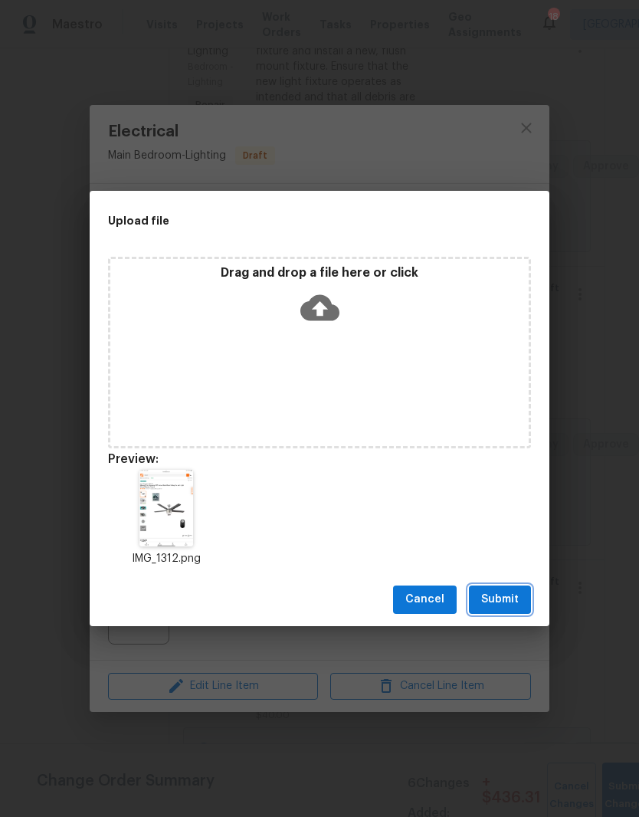
click at [514, 604] on span "Submit" at bounding box center [500, 599] width 38 height 19
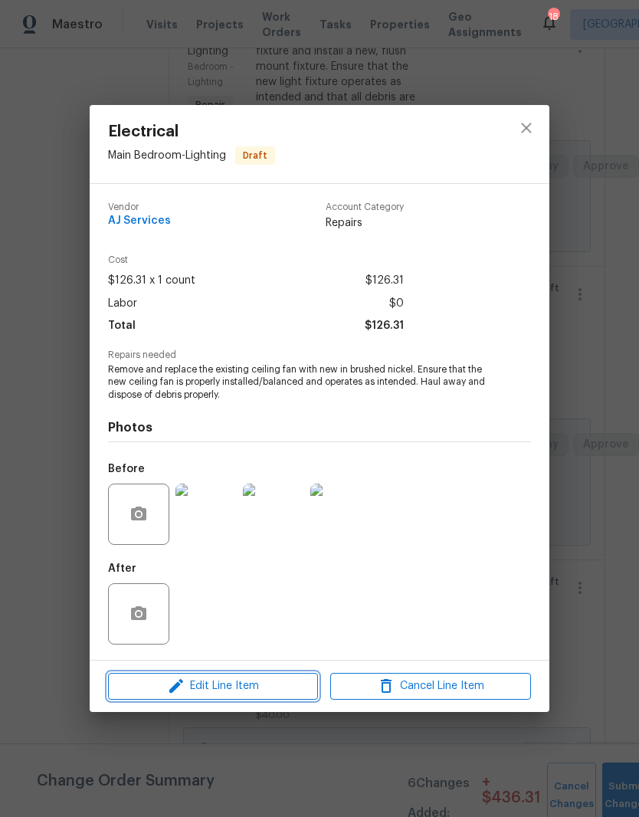
click at [284, 690] on span "Edit Line Item" at bounding box center [213, 686] width 201 height 19
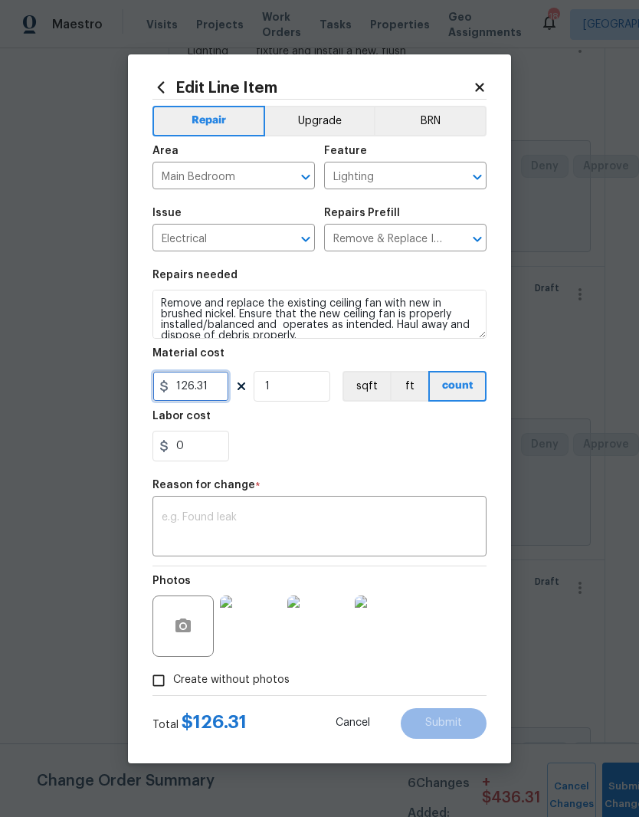
click at [223, 384] on input "126.31" at bounding box center [190, 386] width 77 height 31
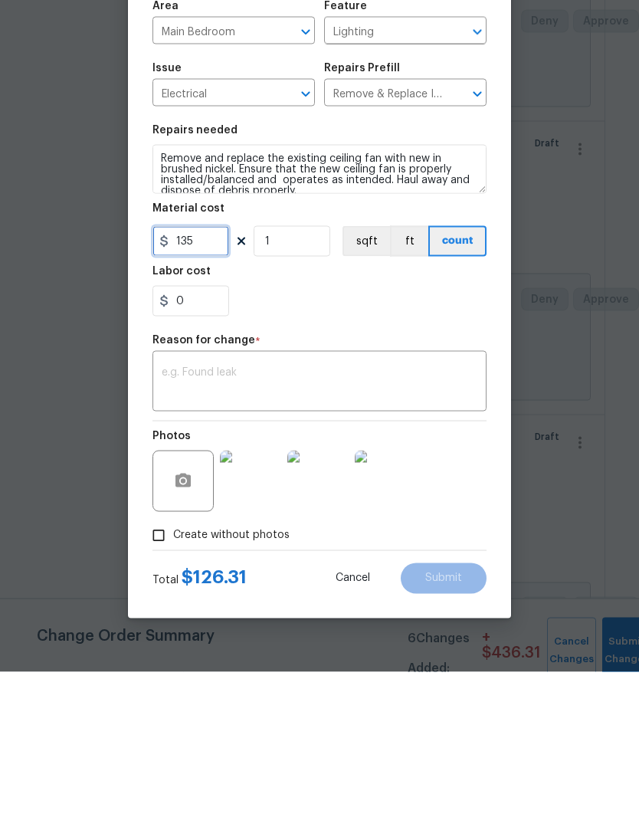
type input "135"
click at [352, 512] on textarea at bounding box center [320, 528] width 316 height 32
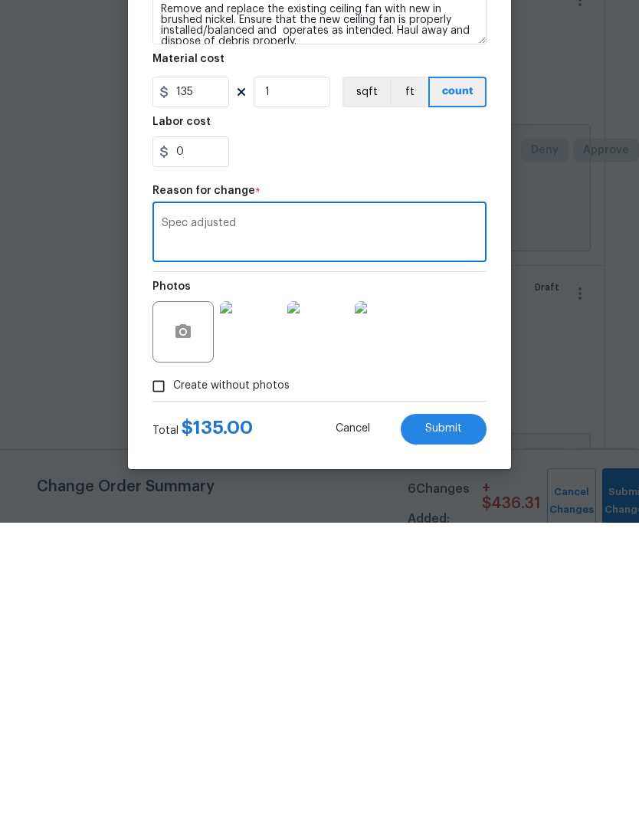
type textarea "Spec adjusted"
click at [451, 717] on span "Submit" at bounding box center [443, 722] width 37 height 11
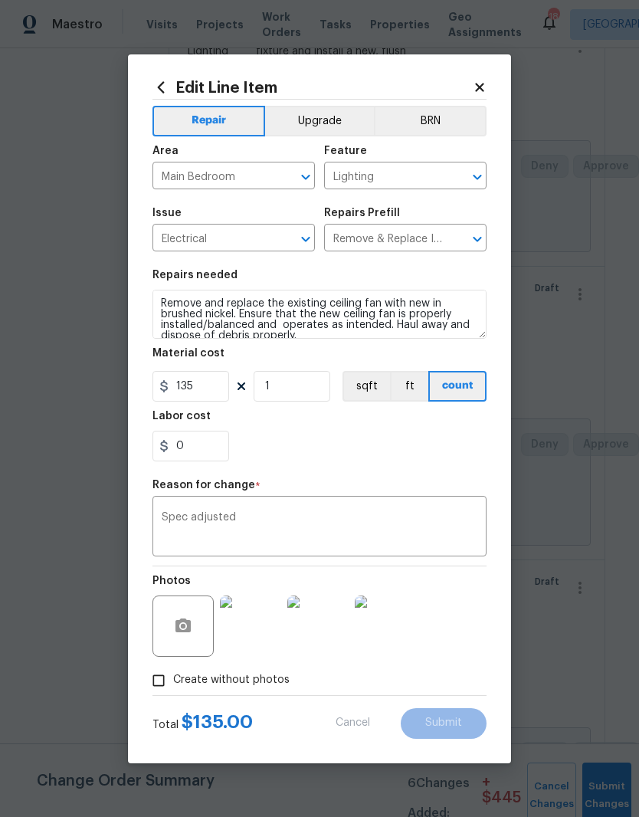
type input "126.31"
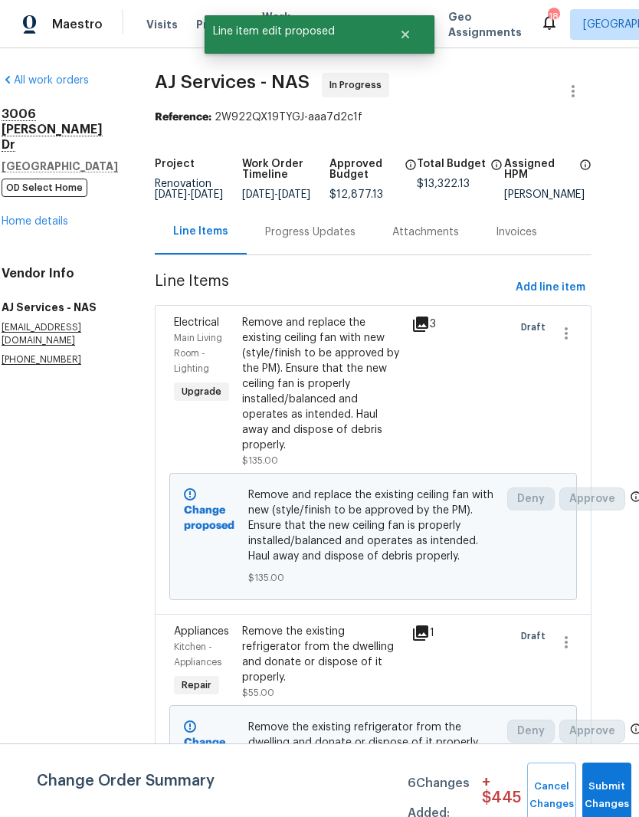
scroll to position [0, 23]
click at [573, 278] on span "Add line item" at bounding box center [551, 287] width 70 height 19
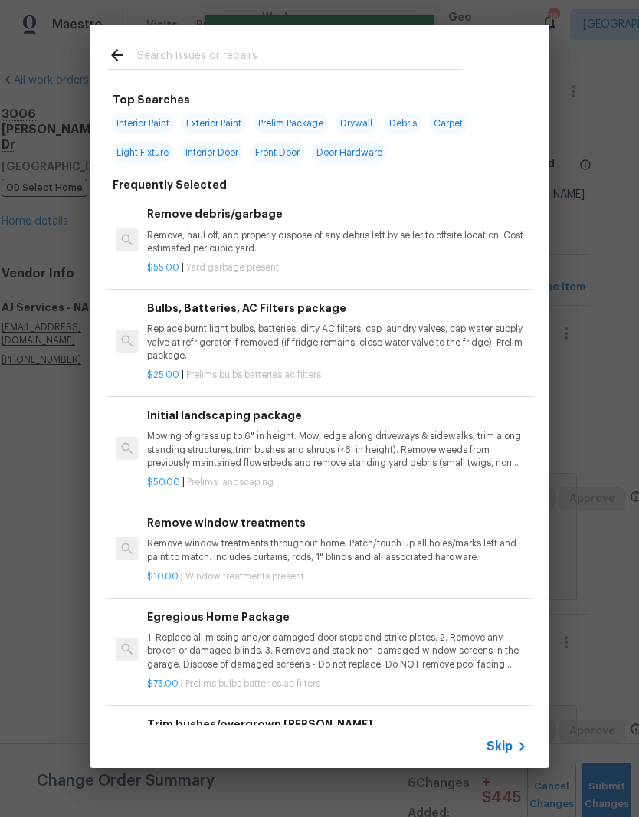
click at [266, 49] on input "text" at bounding box center [299, 57] width 325 height 23
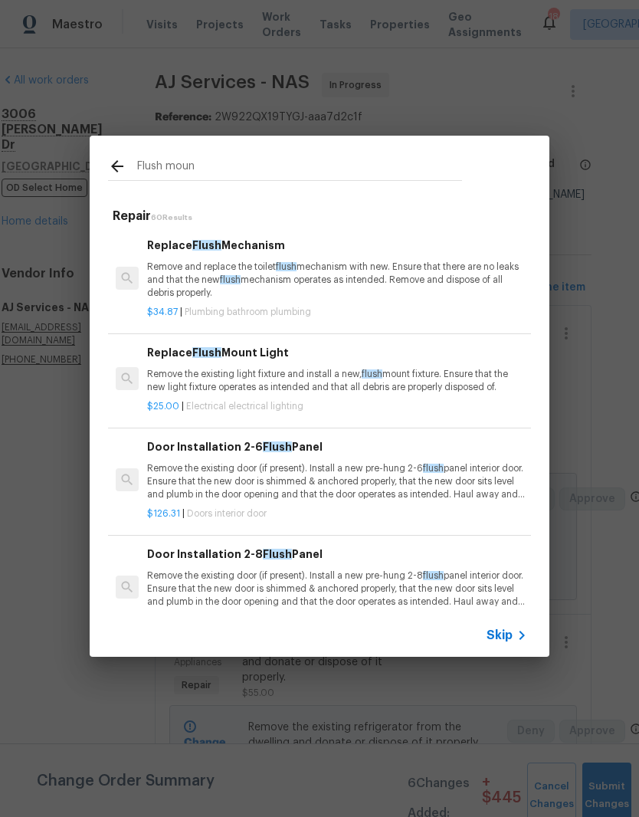
type input "Flush mount"
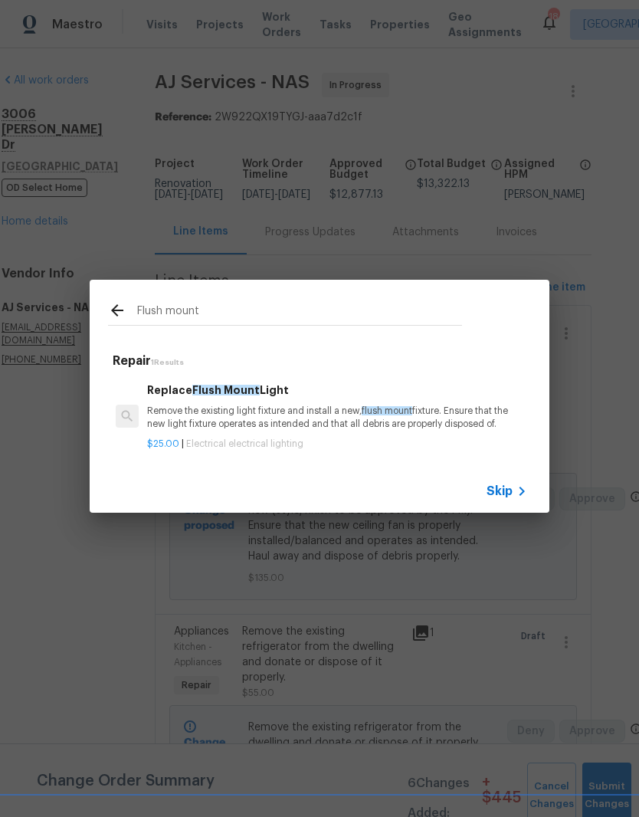
click at [297, 406] on p "Remove the existing light fixture and install a new, flush mount fixture. Ensur…" at bounding box center [337, 418] width 380 height 26
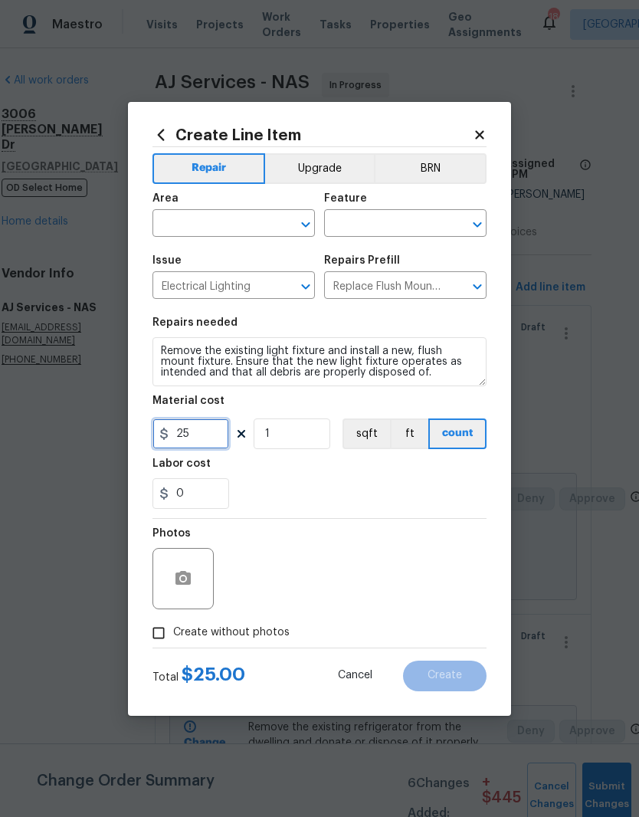
click at [225, 433] on input "25" at bounding box center [190, 433] width 77 height 31
type input "35"
click at [333, 162] on button "Upgrade" at bounding box center [320, 168] width 110 height 31
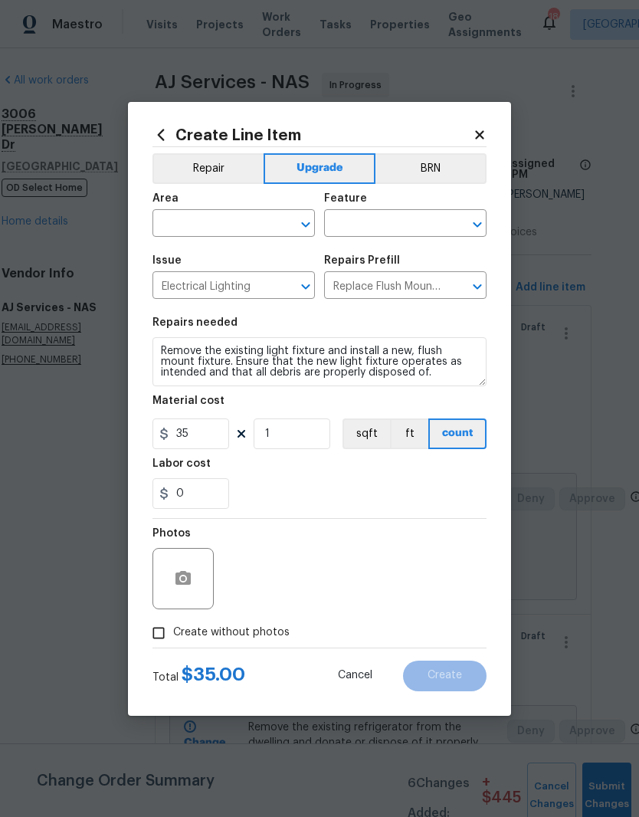
click at [260, 224] on input "text" at bounding box center [212, 225] width 120 height 24
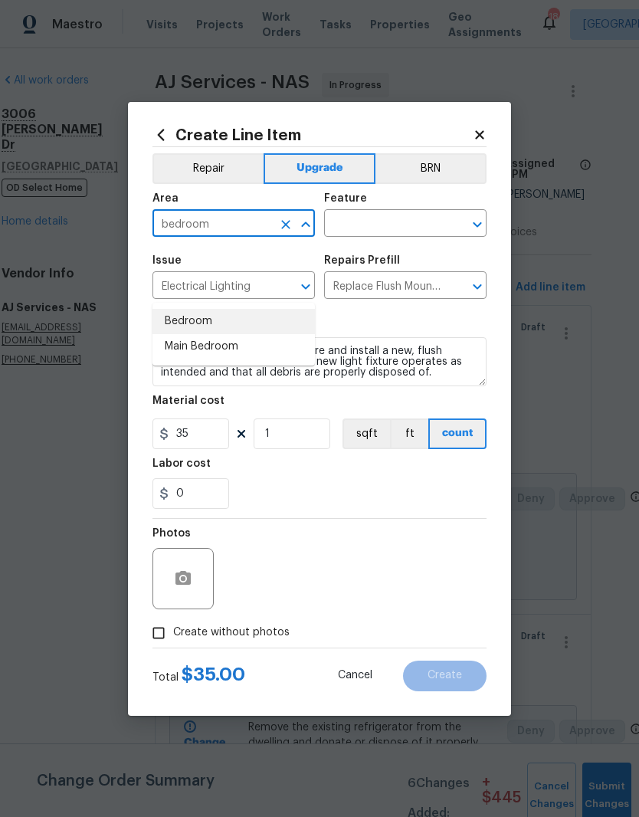
click at [205, 309] on li "Bedroom" at bounding box center [233, 321] width 162 height 25
type input "Bedroom"
click at [412, 220] on input "text" at bounding box center [384, 225] width 120 height 24
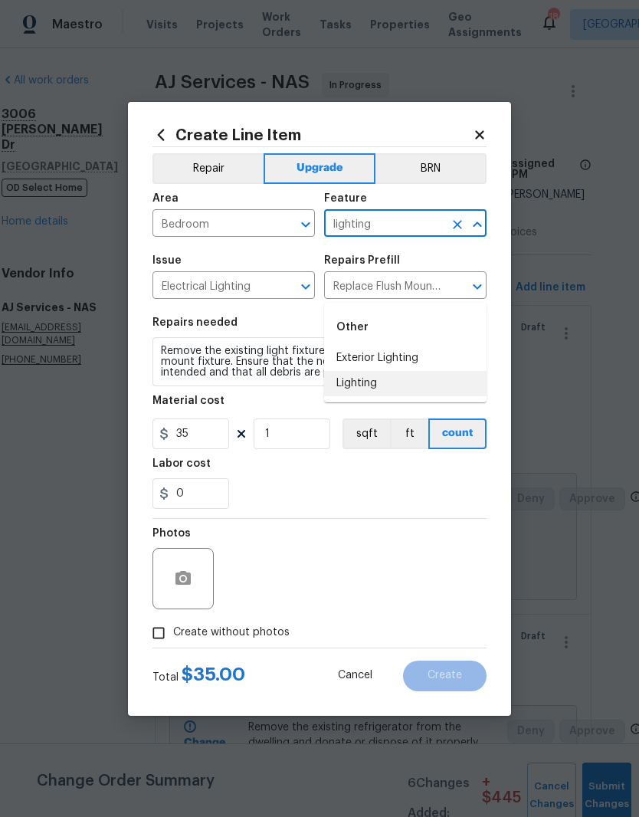
click at [379, 371] on li "Lighting" at bounding box center [405, 383] width 162 height 25
type input "Lighting"
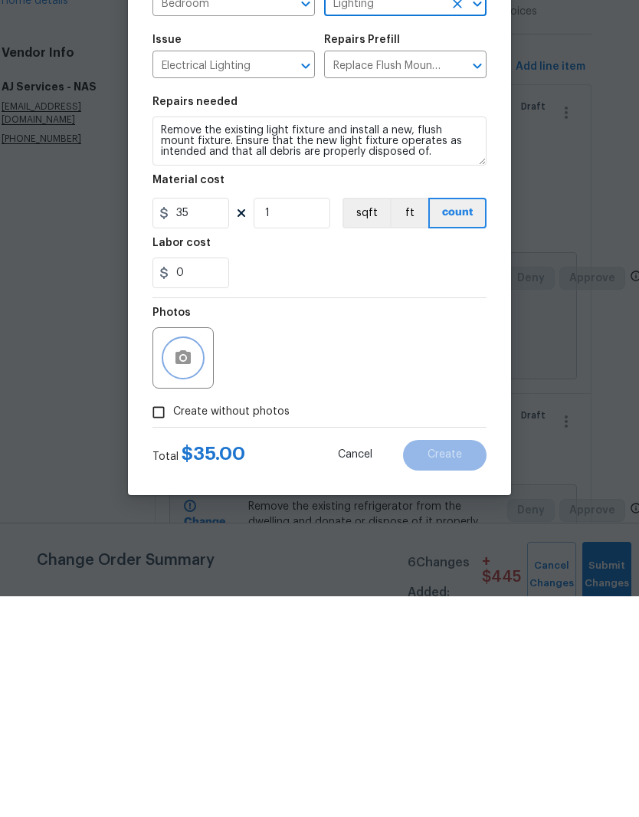
click at [192, 569] on icon "button" at bounding box center [183, 578] width 18 height 18
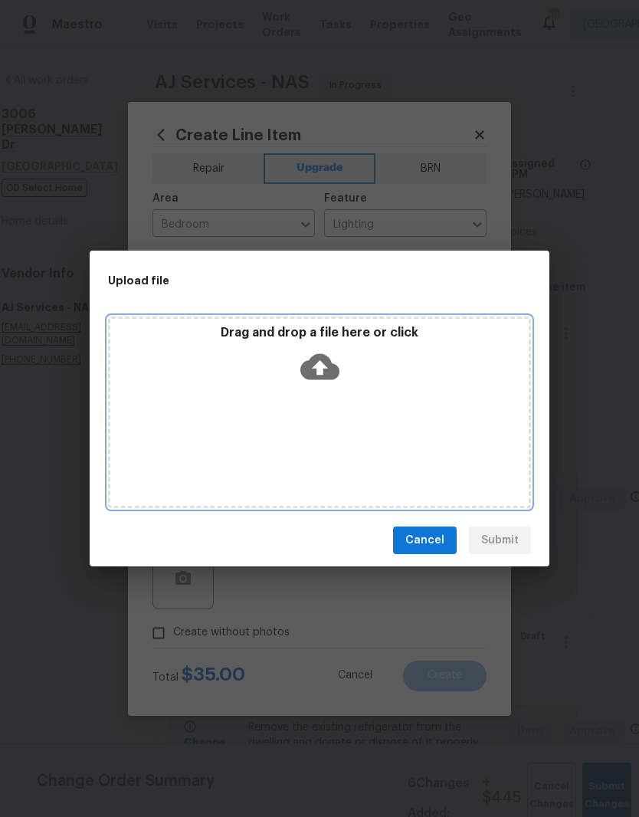
click at [372, 403] on div "Drag and drop a file here or click" at bounding box center [319, 412] width 423 height 192
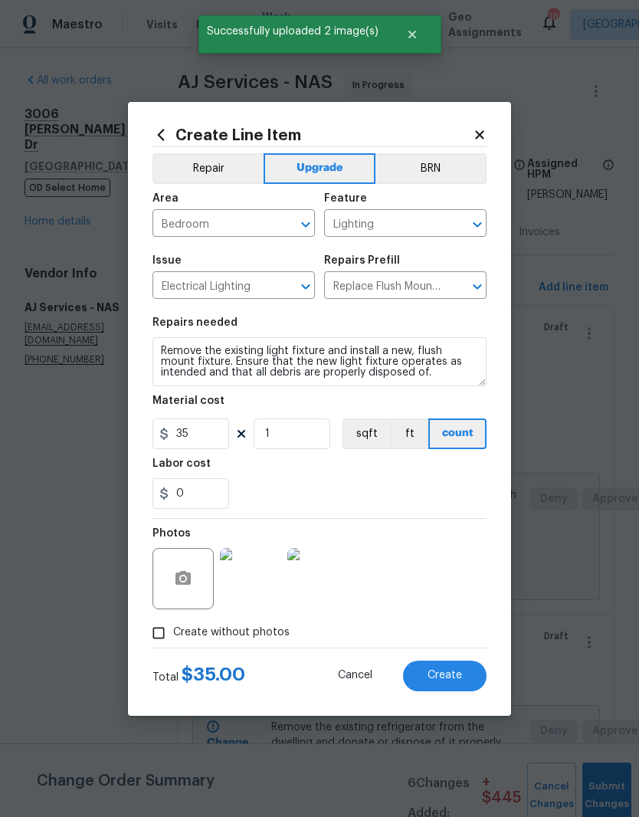
scroll to position [0, 23]
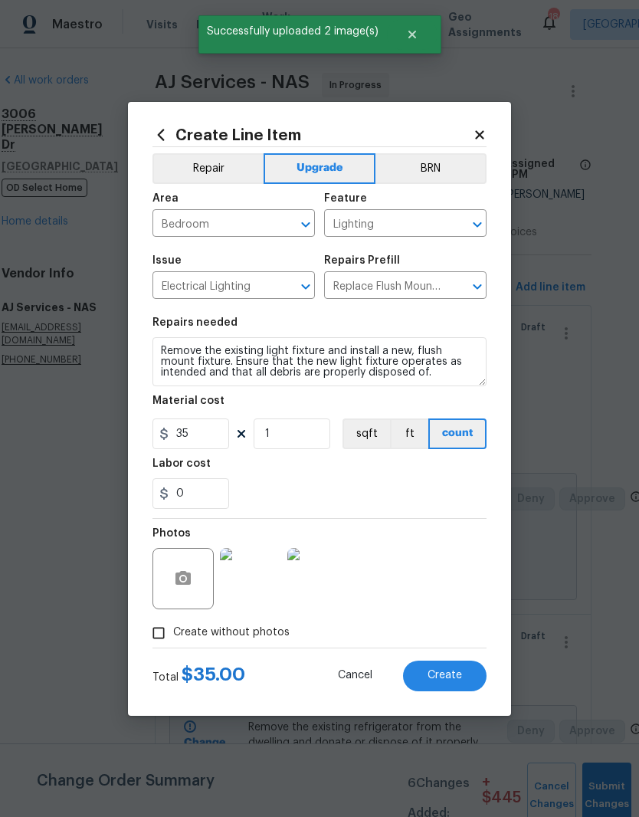
click at [461, 677] on span "Create" at bounding box center [445, 675] width 34 height 11
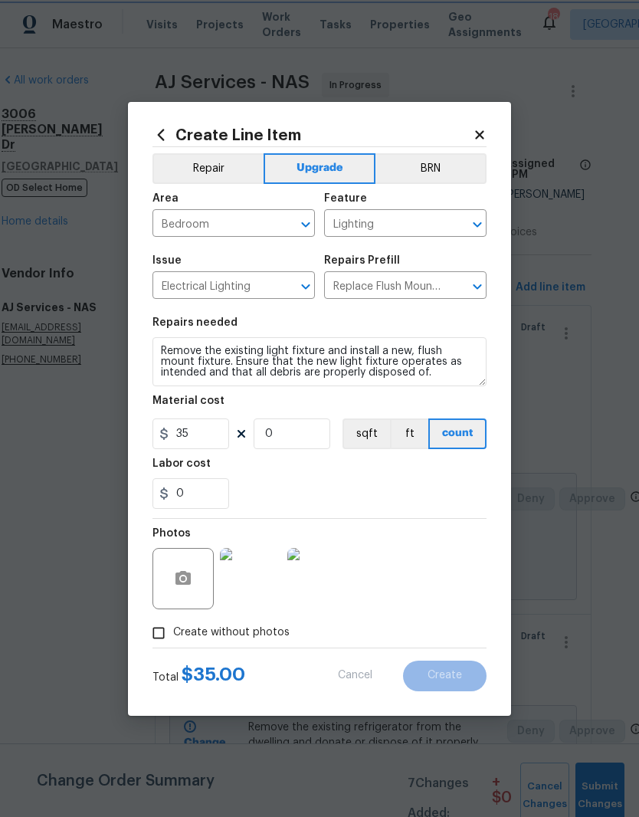
scroll to position [0, 0]
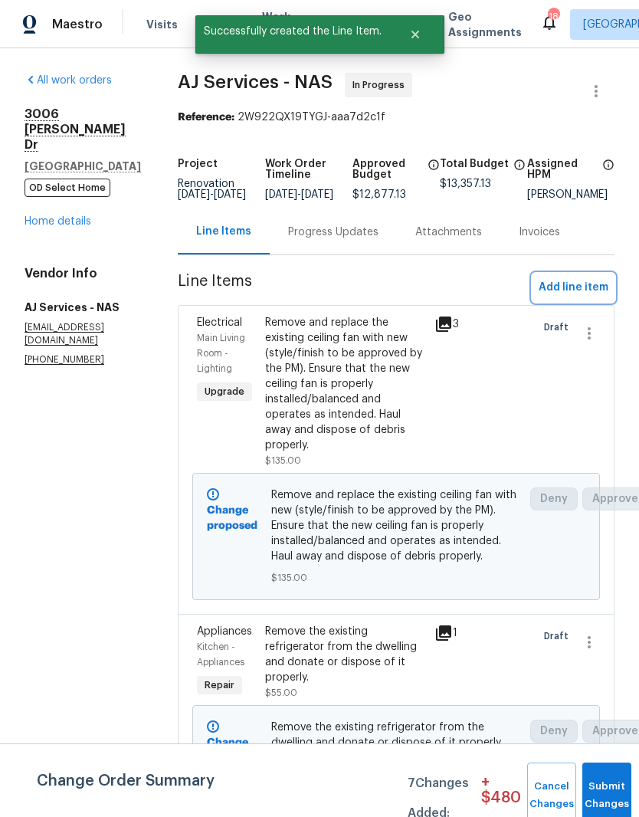
click at [599, 297] on span "Add line item" at bounding box center [574, 287] width 70 height 19
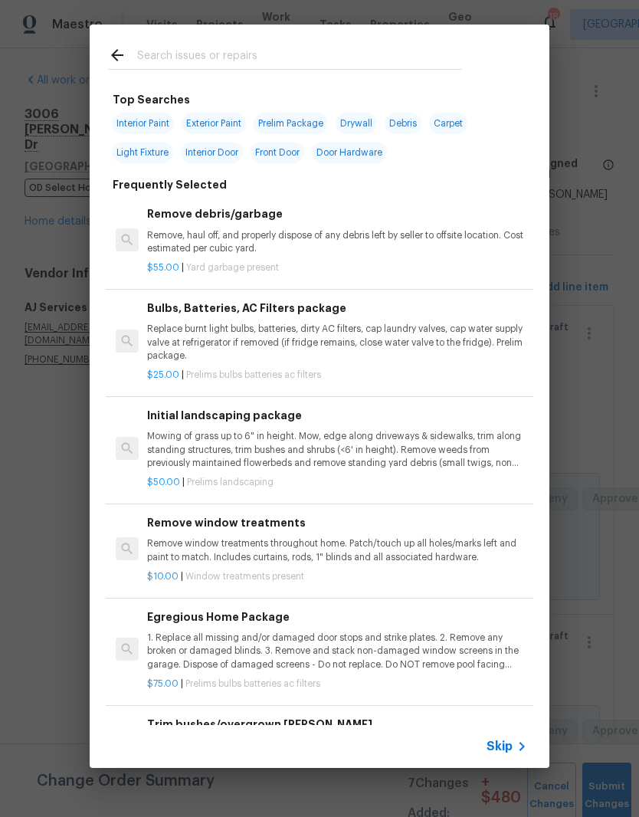
click at [231, 54] on input "text" at bounding box center [299, 57] width 325 height 23
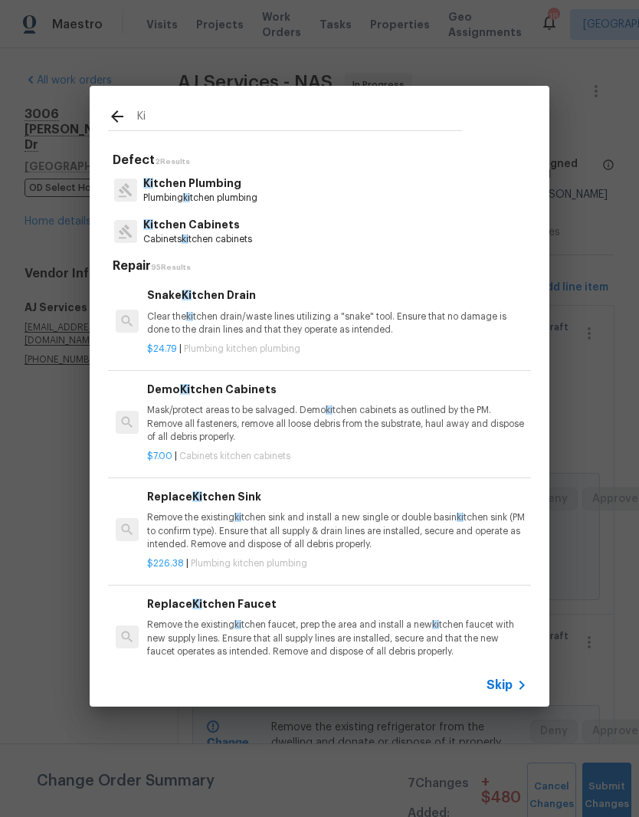
type input "K"
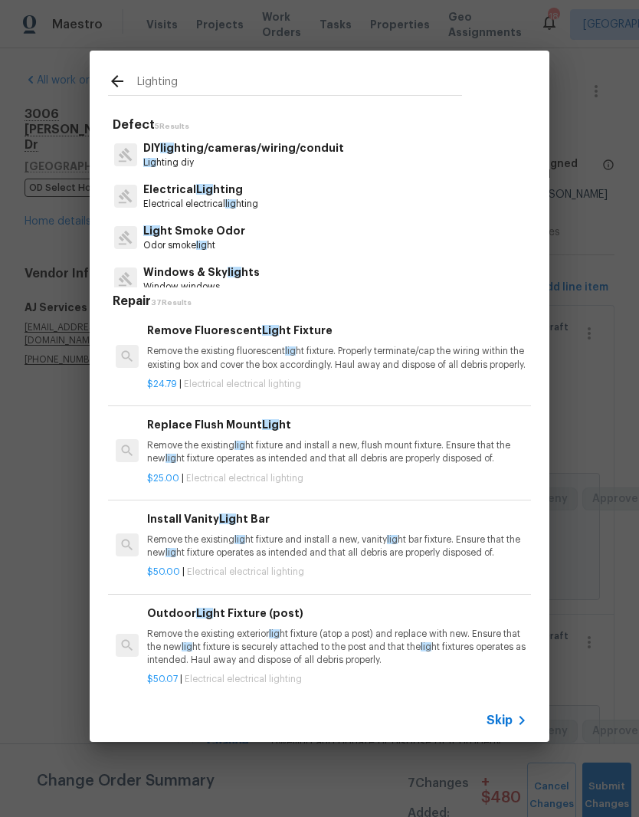
type input "Lighting"
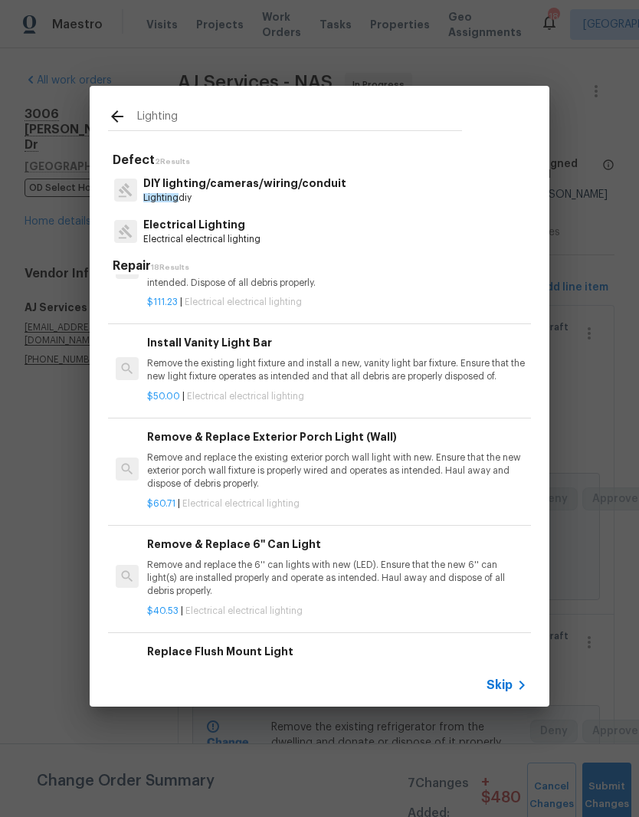
scroll to position [89, 0]
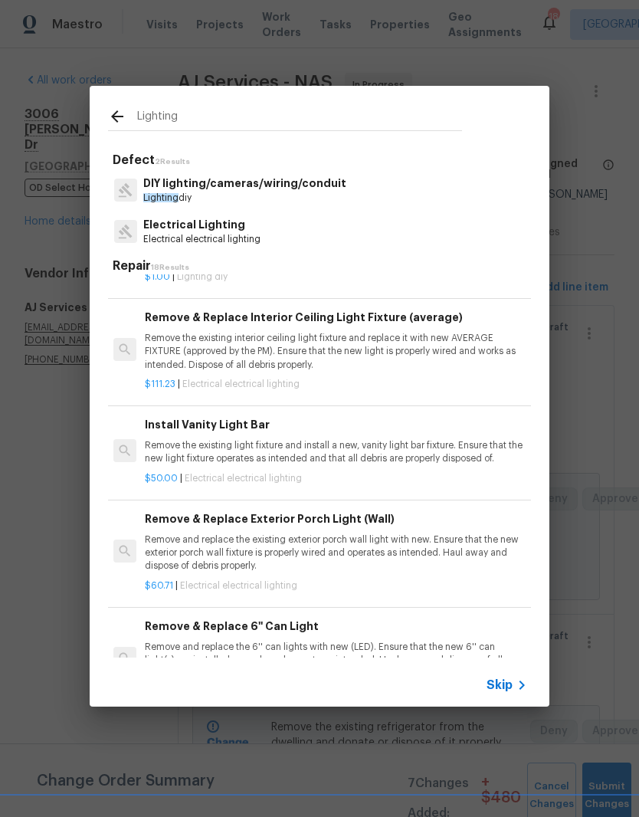
click at [227, 231] on p "Electrical Lighting" at bounding box center [201, 225] width 117 height 16
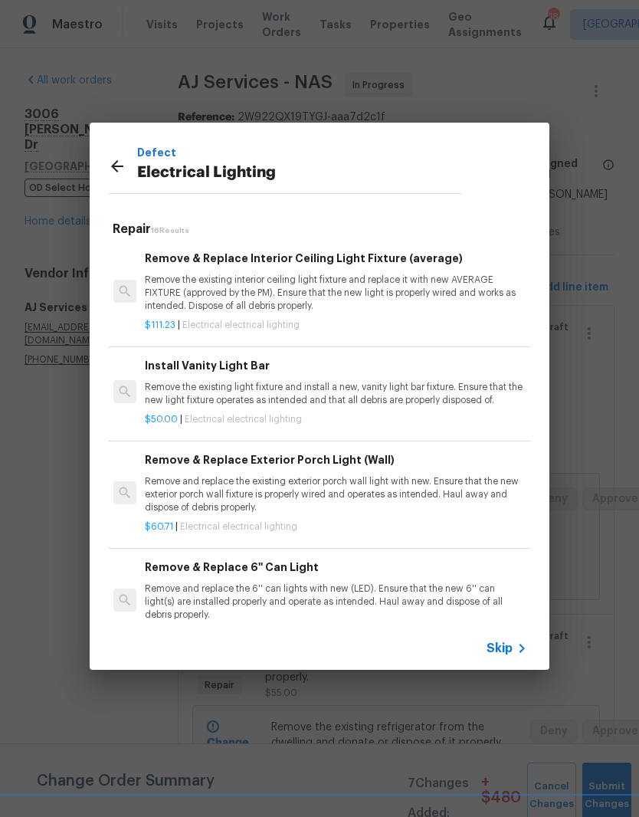
scroll to position [0, 2]
click at [271, 294] on p "Remove the existing interior ceiling light fixture and replace it with new AVER…" at bounding box center [335, 293] width 380 height 39
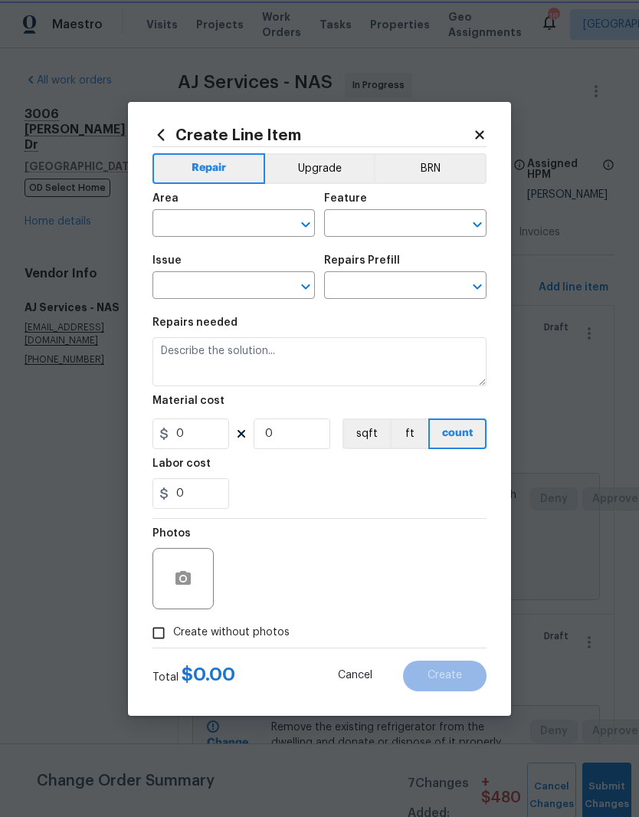
type input "Electrical Lighting"
type input "Remove & Replace Interior Ceiling Light Fixture (average) $111.23"
type textarea "Remove the existing interior ceiling light fixture and replace it with new AVER…"
type input "111.23"
type input "1"
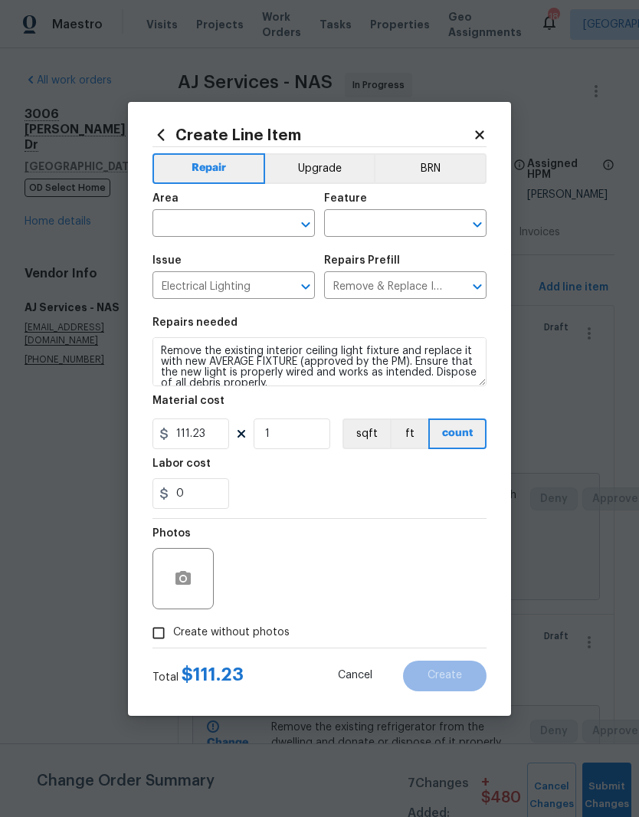
click at [271, 215] on input "text" at bounding box center [212, 225] width 120 height 24
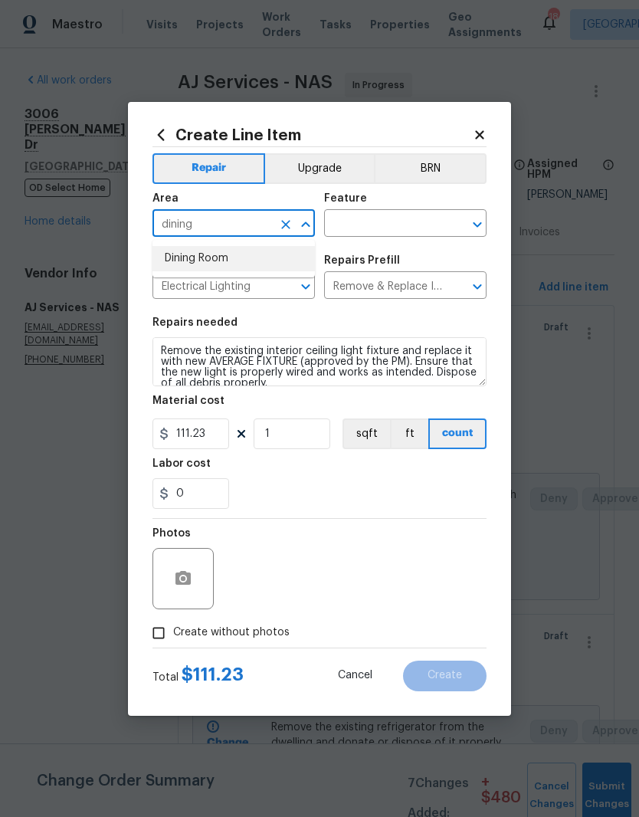
click at [227, 261] on li "Dining Room" at bounding box center [233, 258] width 162 height 25
type input "Dining Room"
click at [390, 231] on input "text" at bounding box center [384, 225] width 120 height 24
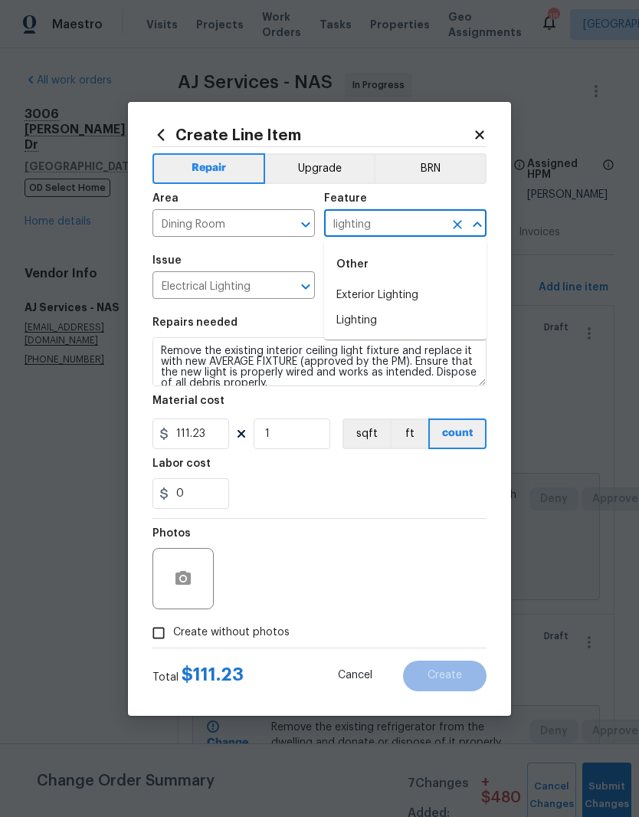
click at [376, 320] on li "Lighting" at bounding box center [405, 320] width 162 height 25
type input "Lighting"
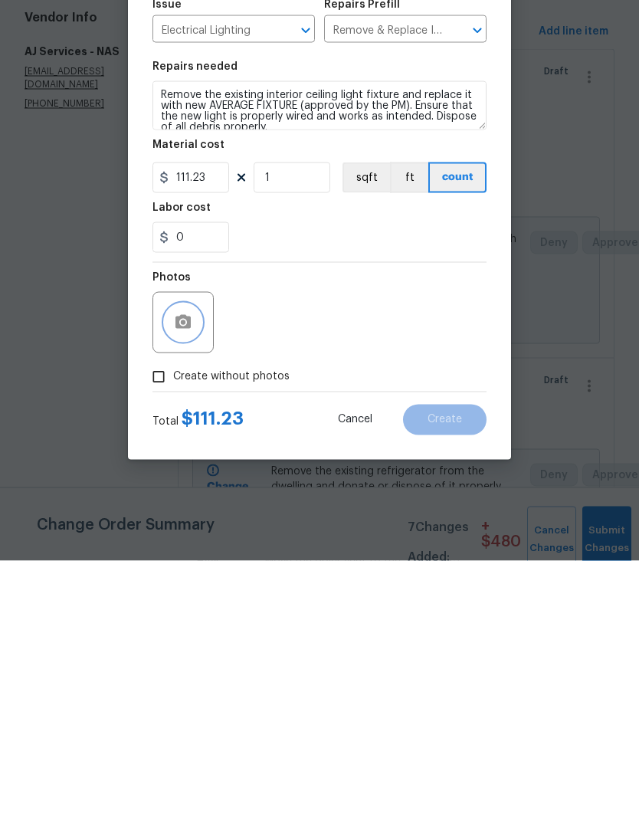
click at [199, 560] on button "button" at bounding box center [183, 578] width 37 height 37
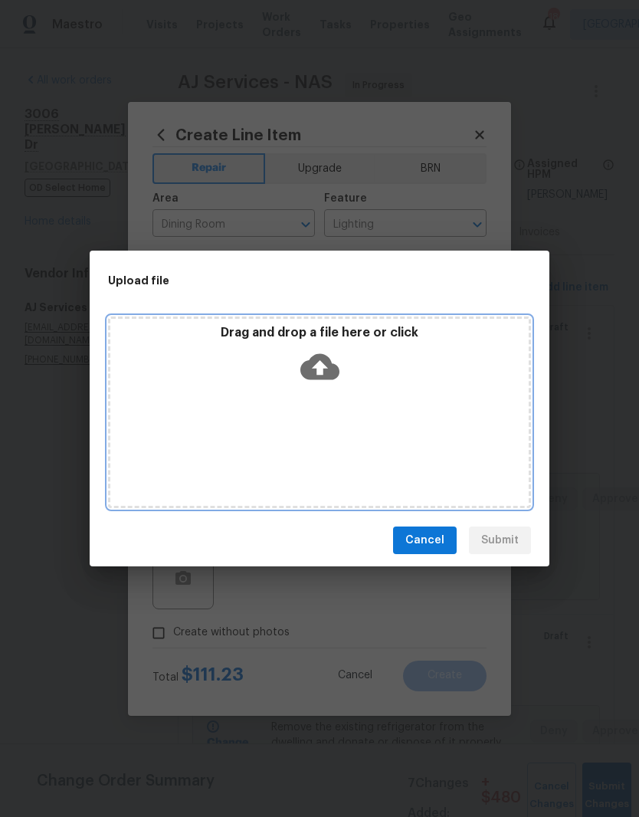
click at [354, 405] on div "Drag and drop a file here or click" at bounding box center [319, 412] width 423 height 192
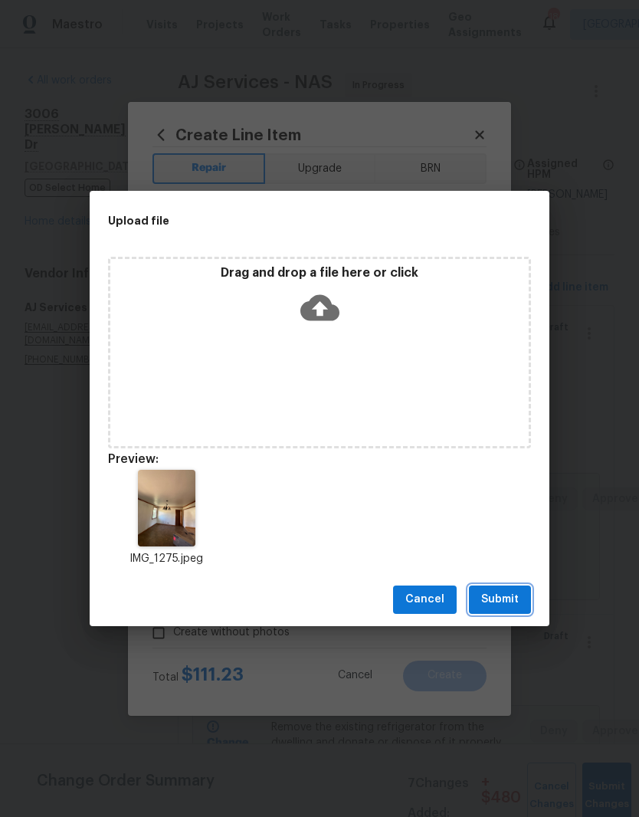
click at [510, 602] on span "Submit" at bounding box center [500, 599] width 38 height 19
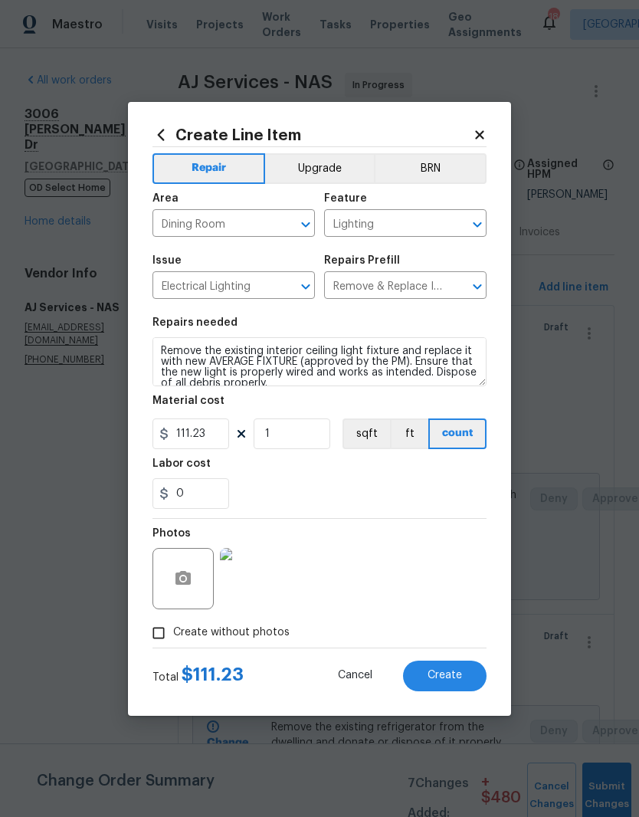
click at [262, 578] on img at bounding box center [250, 578] width 61 height 61
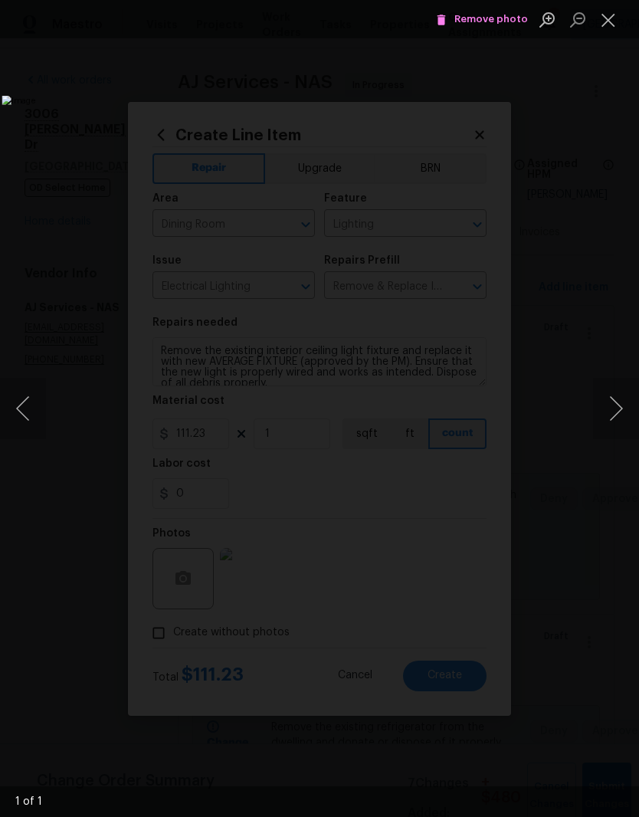
click at [612, 25] on button "Close lightbox" at bounding box center [608, 19] width 31 height 27
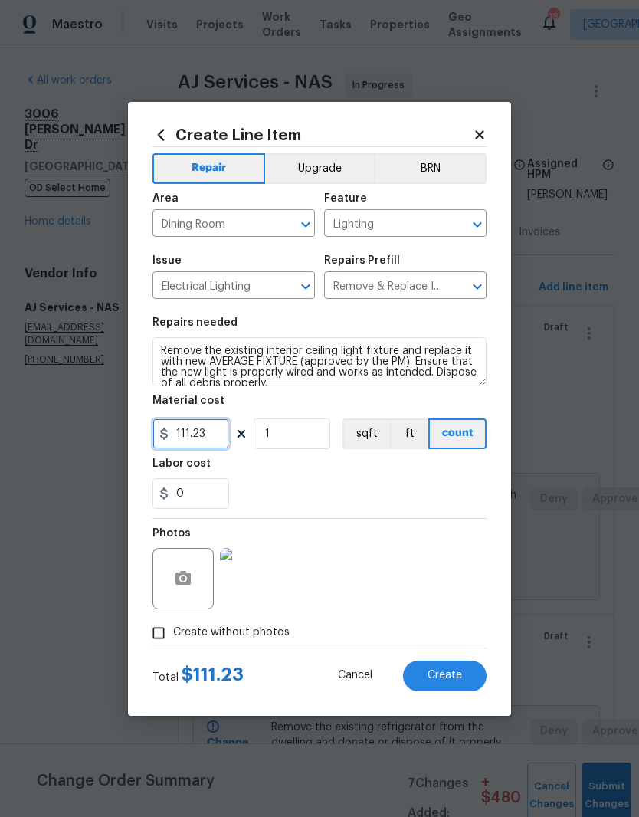
click at [222, 435] on input "111.23" at bounding box center [190, 433] width 77 height 31
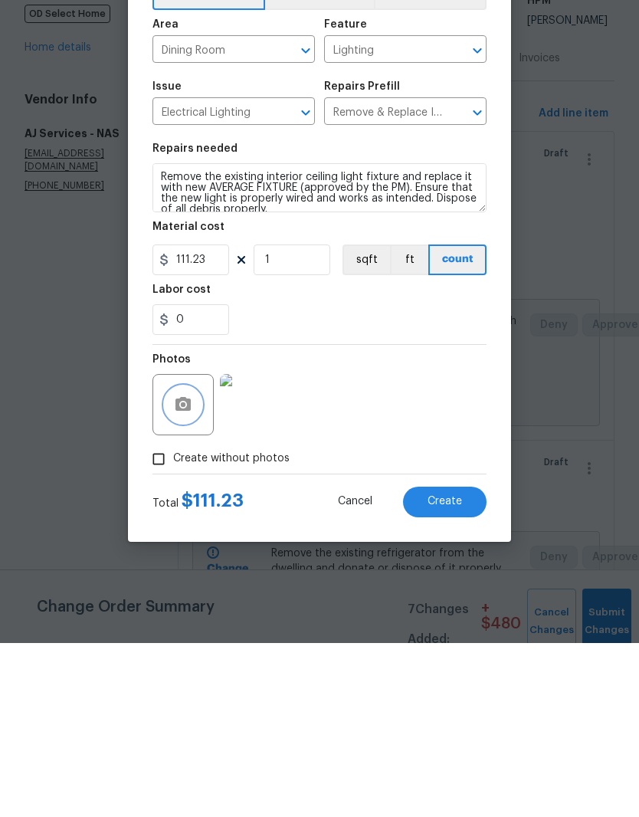
click at [191, 569] on icon "button" at bounding box center [183, 578] width 18 height 18
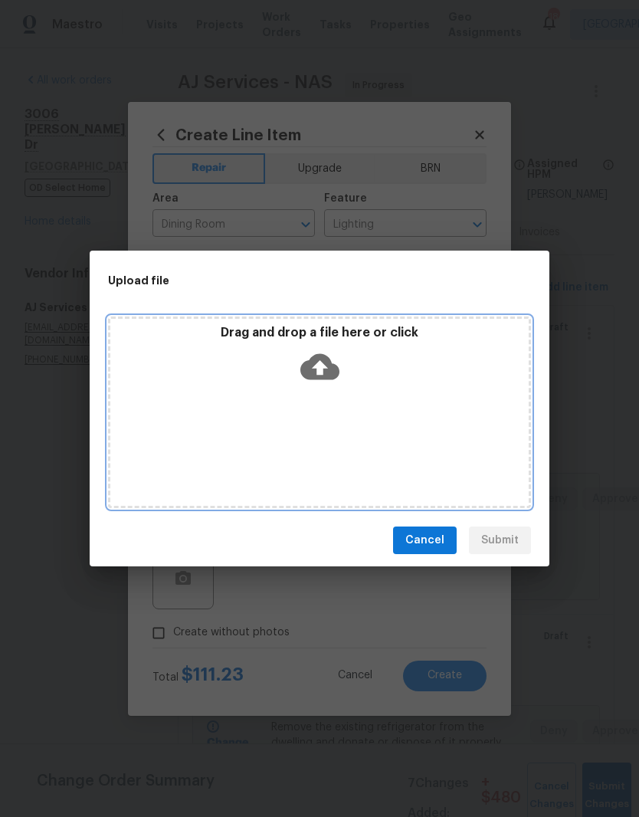
click at [369, 418] on div "Drag and drop a file here or click" at bounding box center [319, 412] width 423 height 192
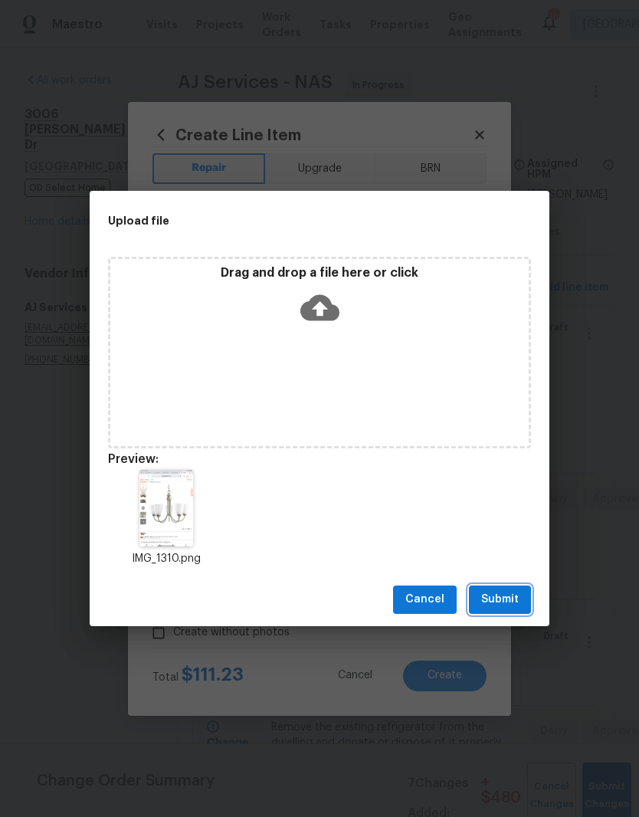
click at [511, 599] on span "Submit" at bounding box center [500, 599] width 38 height 19
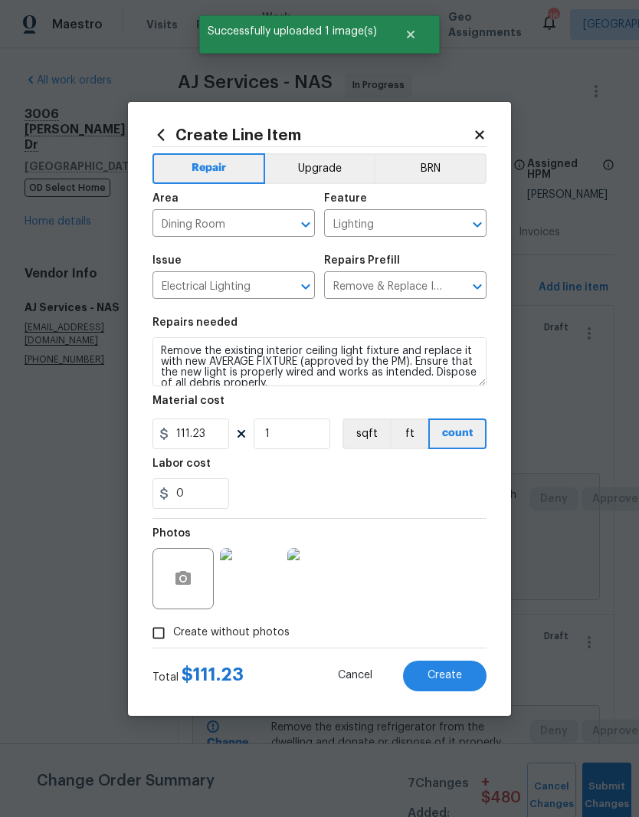
click at [328, 583] on img at bounding box center [317, 578] width 61 height 61
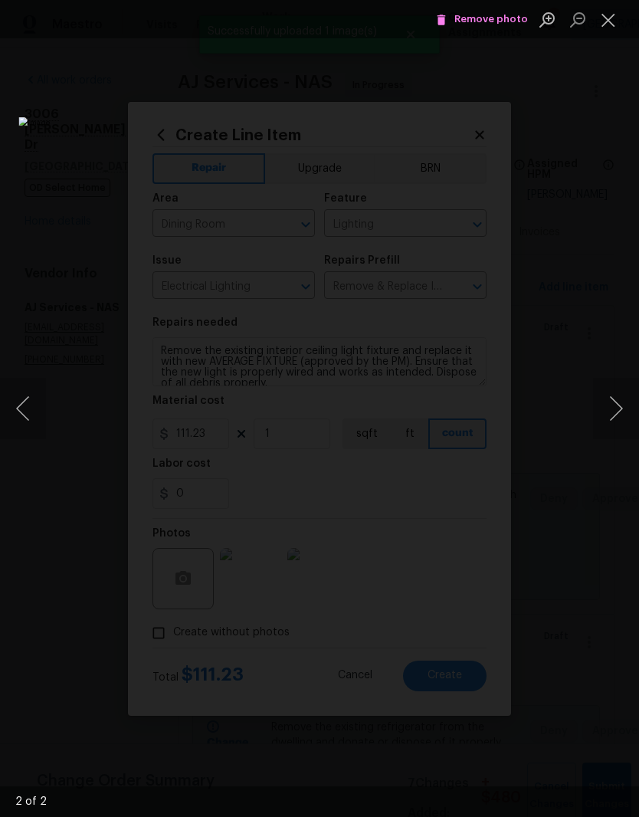
click at [618, 21] on button "Close lightbox" at bounding box center [608, 19] width 31 height 27
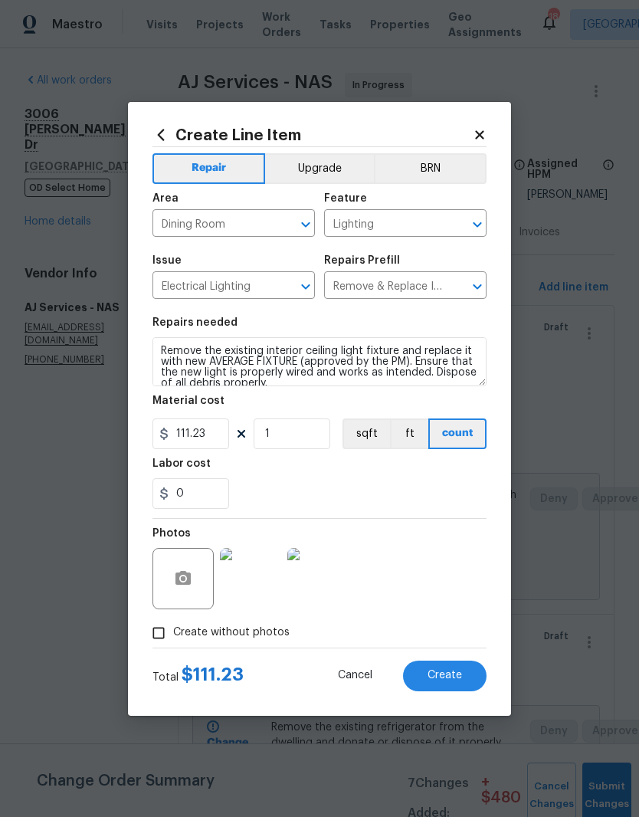
click at [333, 171] on button "Upgrade" at bounding box center [320, 168] width 110 height 31
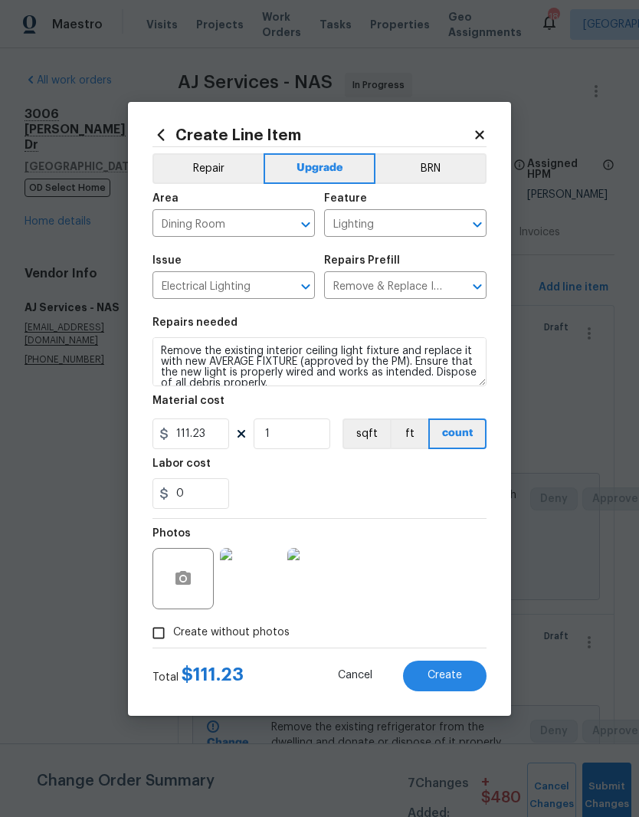
click at [454, 674] on span "Create" at bounding box center [445, 675] width 34 height 11
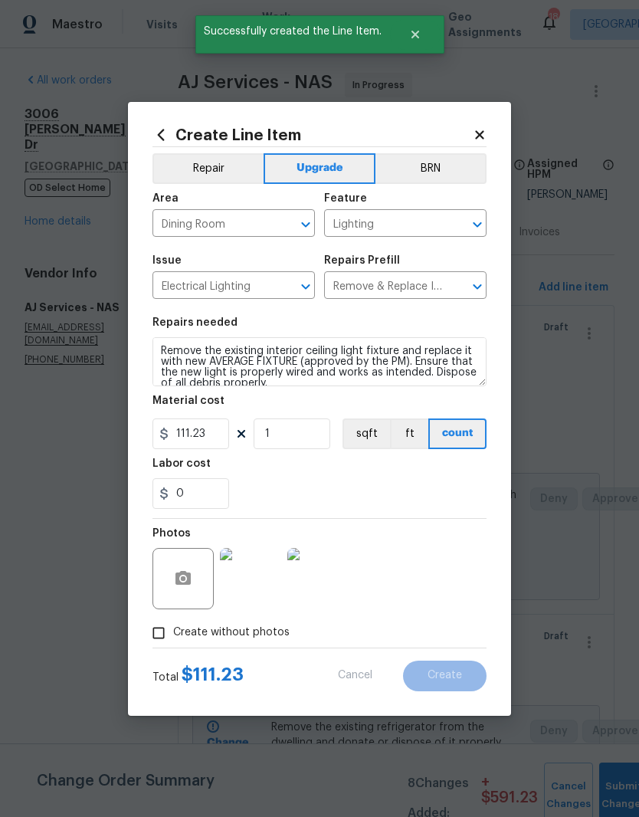
scroll to position [0, 0]
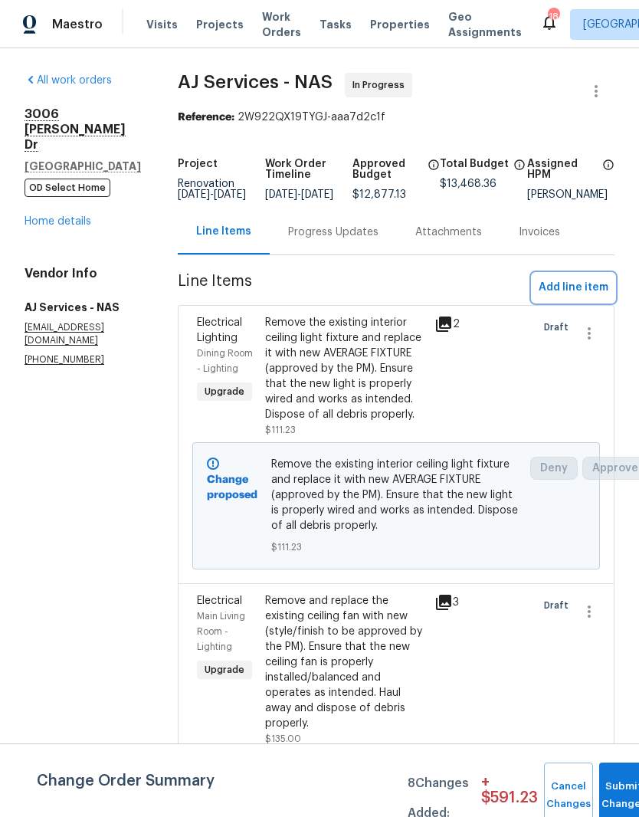
click at [592, 297] on span "Add line item" at bounding box center [574, 287] width 70 height 19
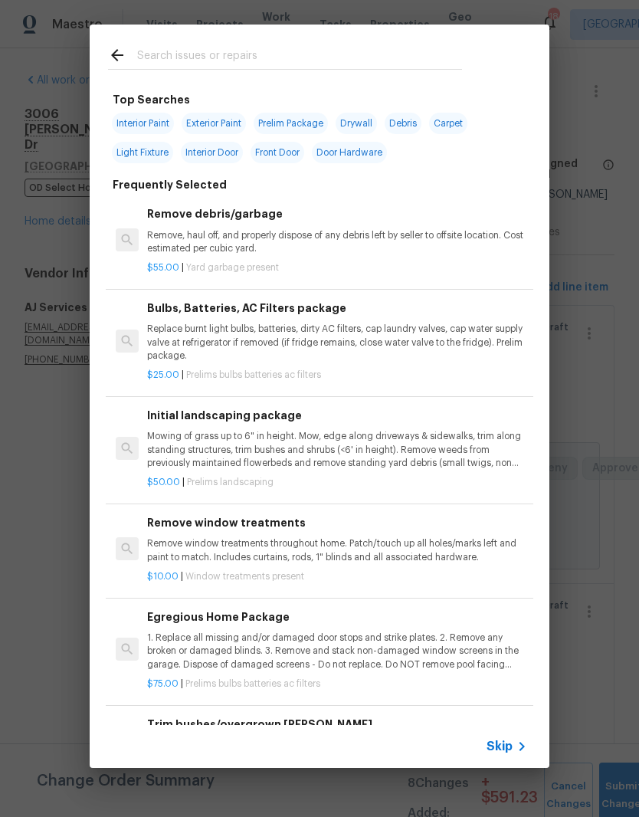
click at [245, 48] on input "text" at bounding box center [299, 57] width 325 height 23
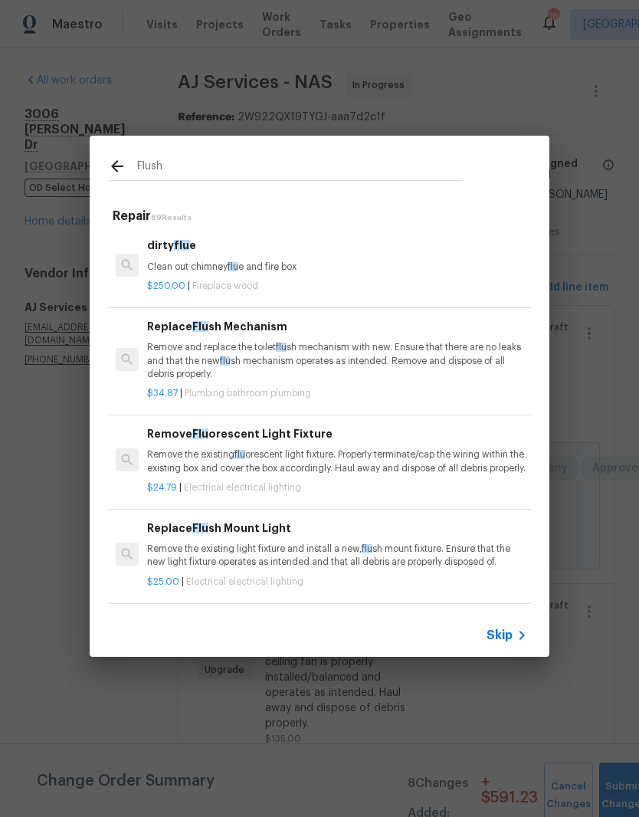
type input "Flush"
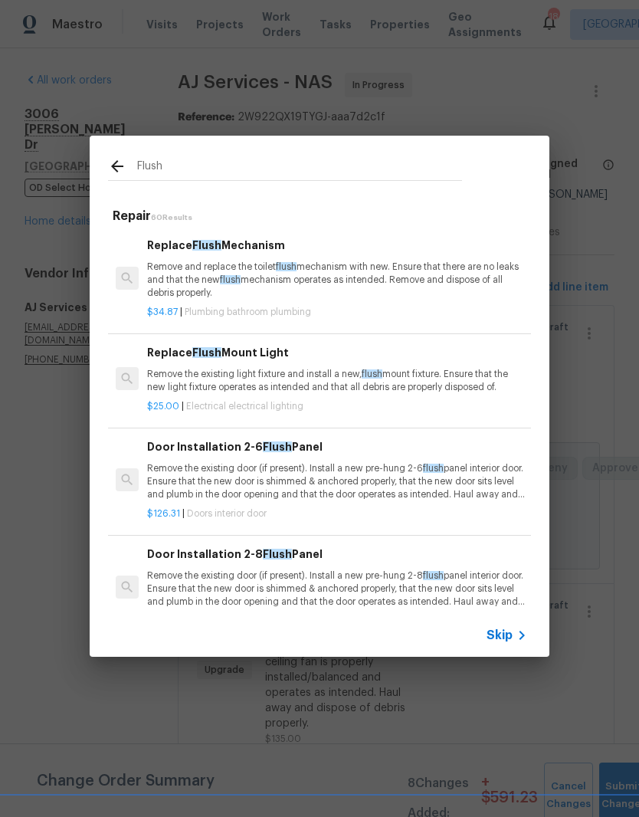
click at [275, 368] on p "Remove the existing light fixture and install a new, flush mount fixture. Ensur…" at bounding box center [337, 381] width 380 height 26
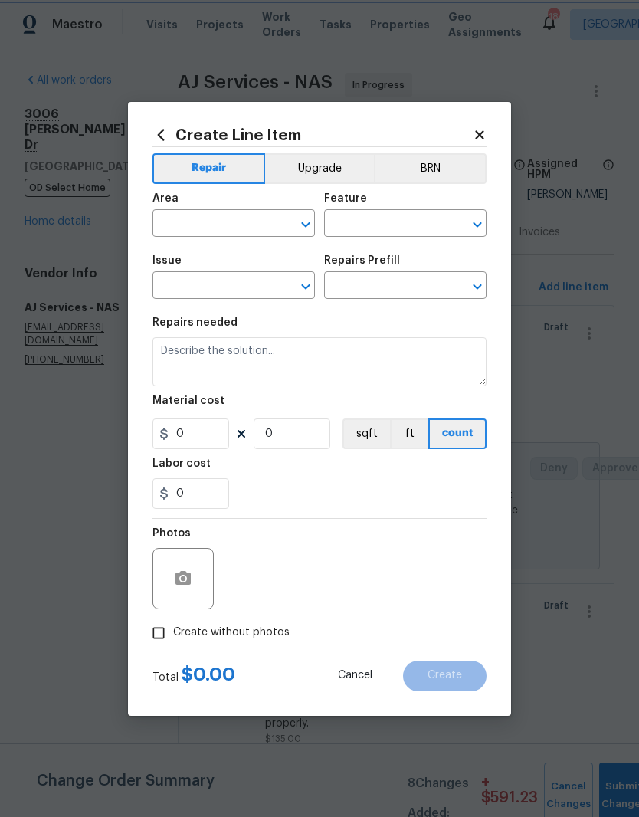
type input "Electrical Lighting"
type textarea "Remove the existing light fixture and install a new, flush mount fixture. Ensur…"
type input "1"
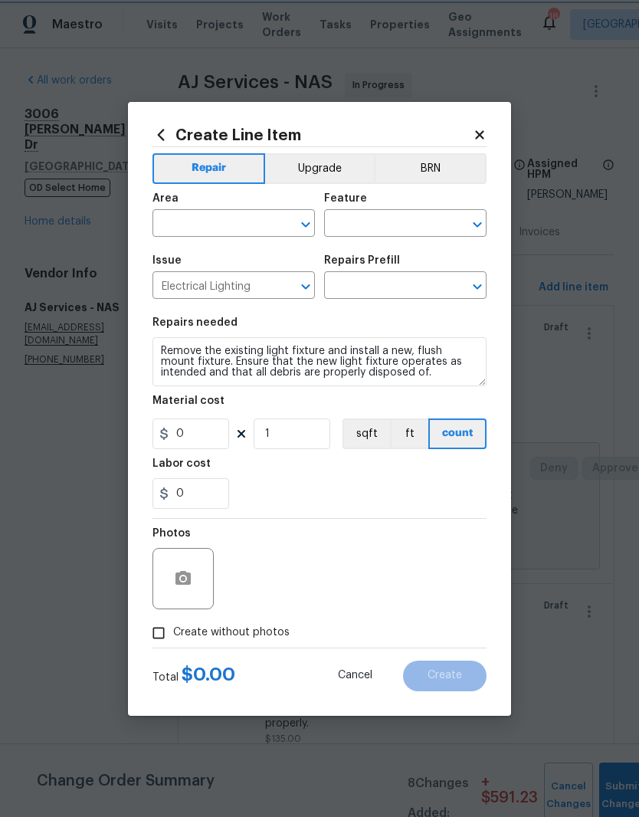
type input "Replace Flush Mount Light $25.00"
type input "25"
click at [278, 218] on icon "Clear" at bounding box center [285, 224] width 15 height 15
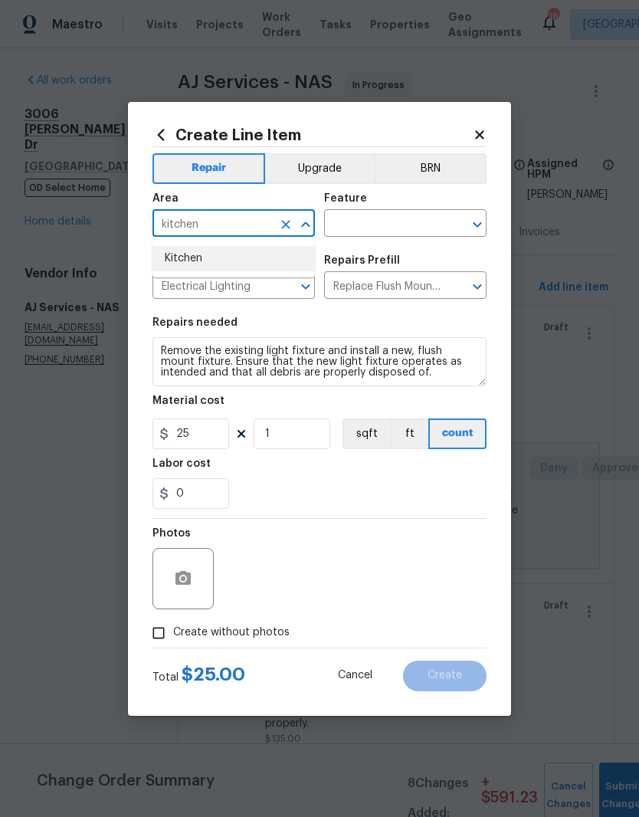
click at [192, 258] on li "Kitchen" at bounding box center [233, 258] width 162 height 25
type input "Kitchen"
click at [405, 218] on input "text" at bounding box center [384, 225] width 120 height 24
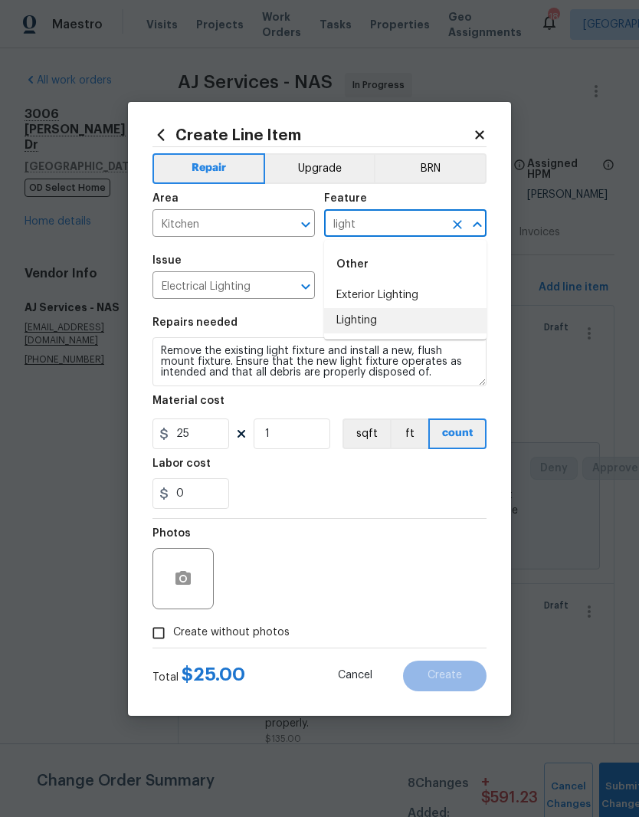
click at [372, 322] on li "Lighting" at bounding box center [405, 320] width 162 height 25
type input "Lighting"
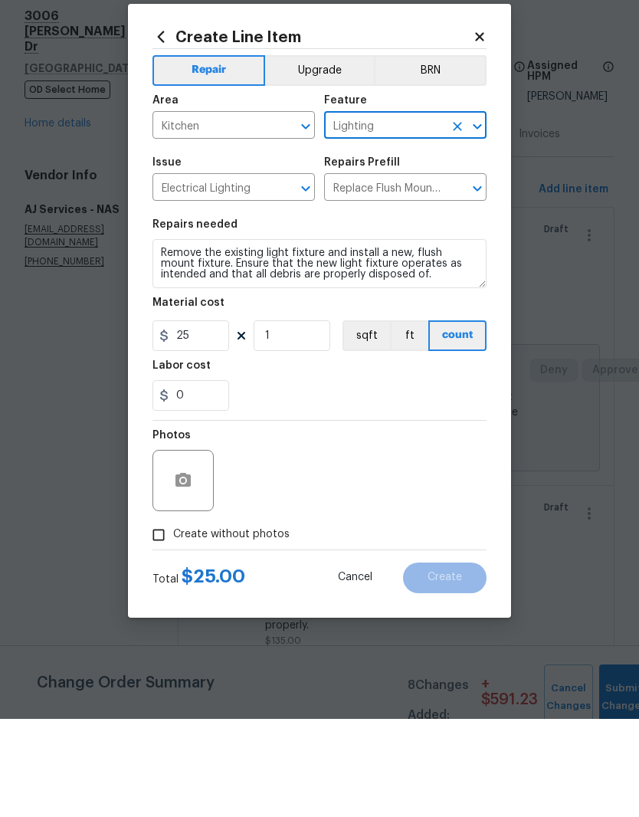
click at [334, 153] on button "Upgrade" at bounding box center [320, 168] width 110 height 31
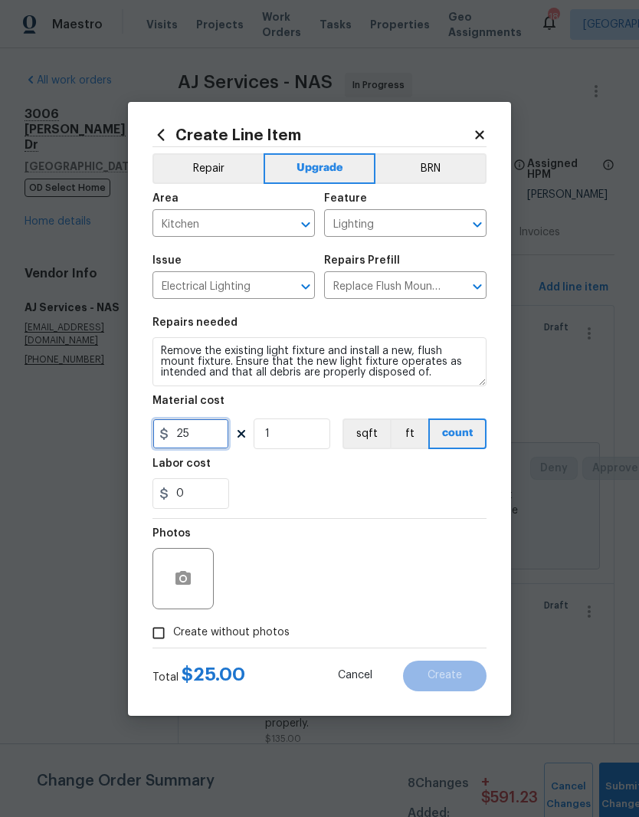
click at [215, 433] on input "25" at bounding box center [190, 433] width 77 height 31
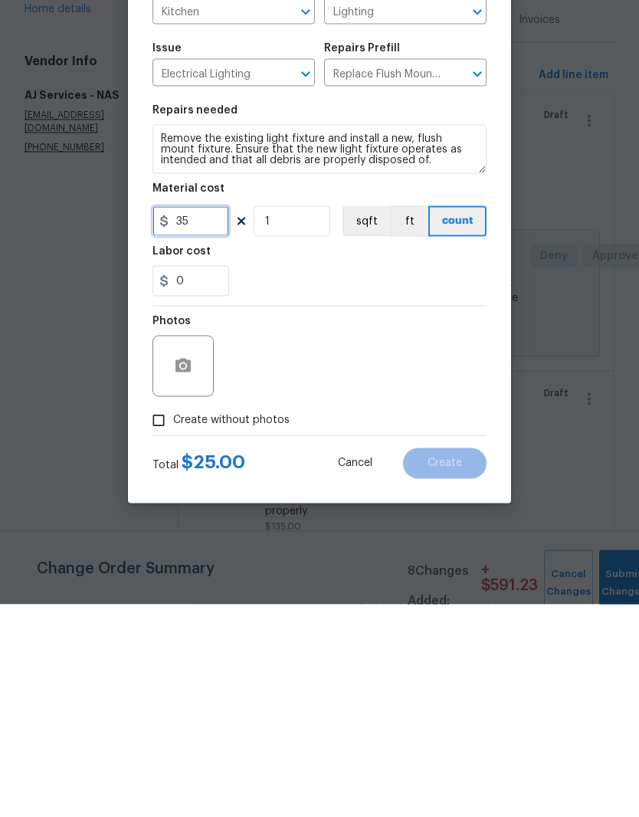
type input "35"
click at [193, 560] on button "button" at bounding box center [183, 578] width 37 height 37
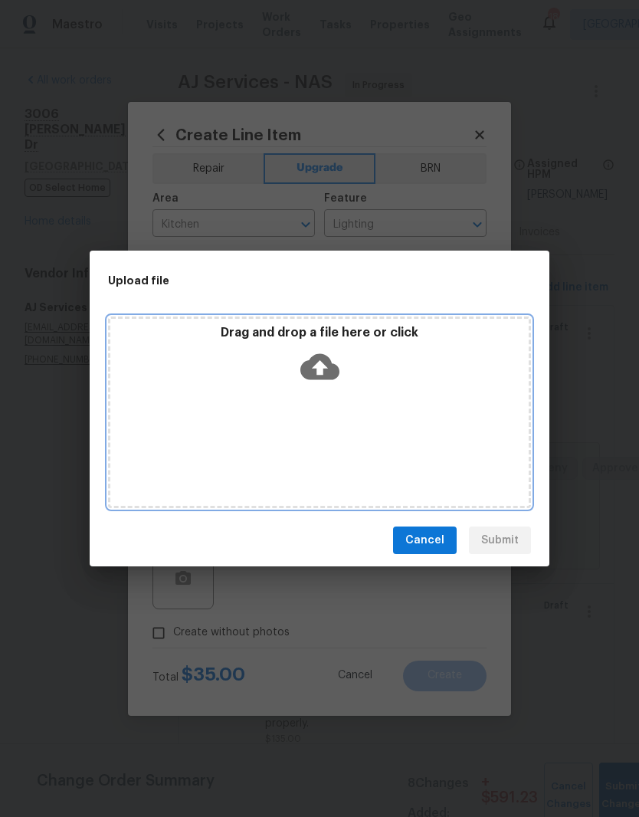
click at [366, 402] on div "Drag and drop a file here or click" at bounding box center [319, 412] width 423 height 192
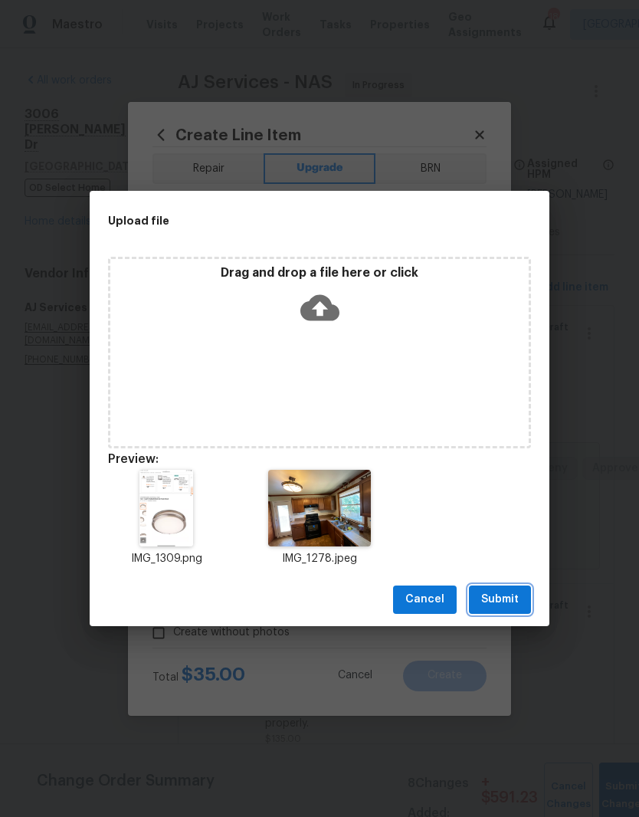
click at [517, 600] on span "Submit" at bounding box center [500, 599] width 38 height 19
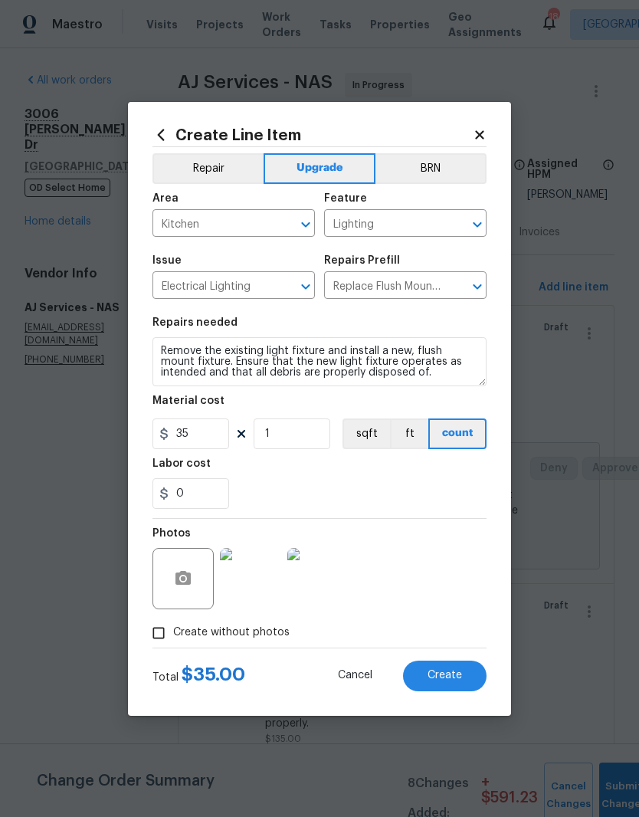
click at [328, 579] on img at bounding box center [317, 578] width 61 height 61
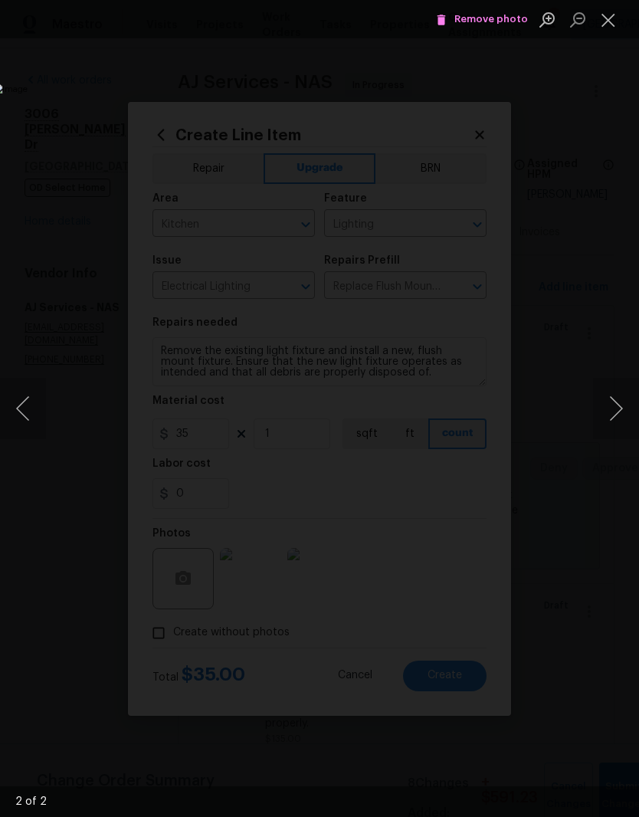
click at [609, 28] on button "Close lightbox" at bounding box center [608, 19] width 31 height 27
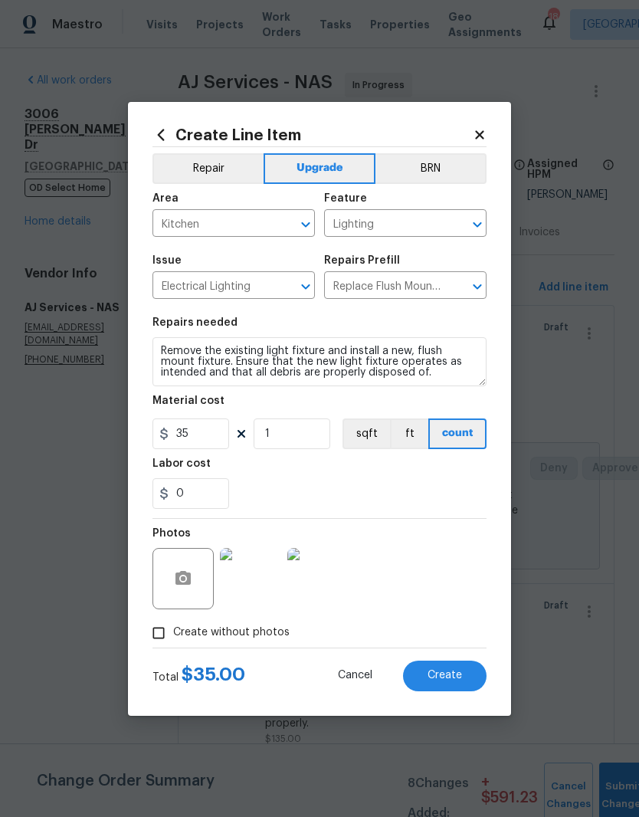
click at [254, 589] on img at bounding box center [250, 578] width 61 height 61
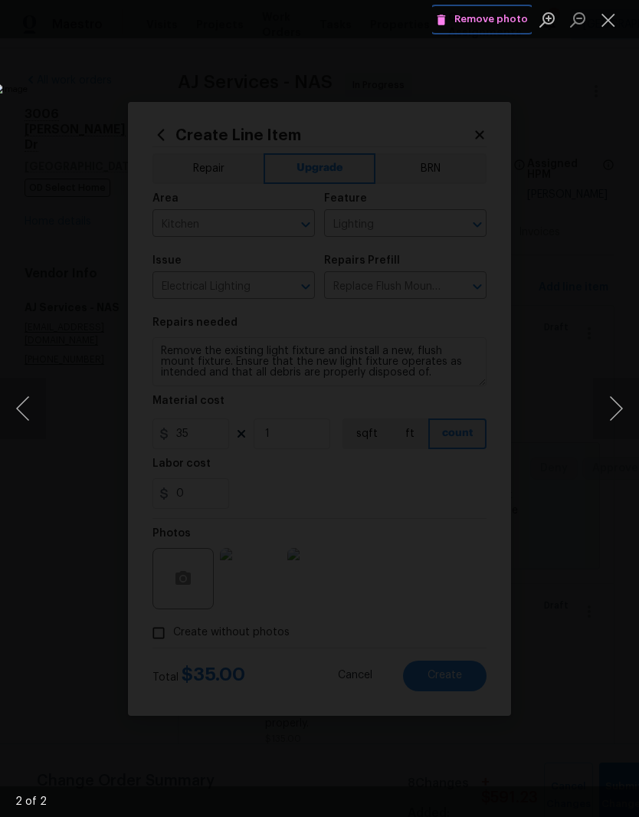
click at [510, 19] on span "Remove photo" at bounding box center [482, 20] width 92 height 18
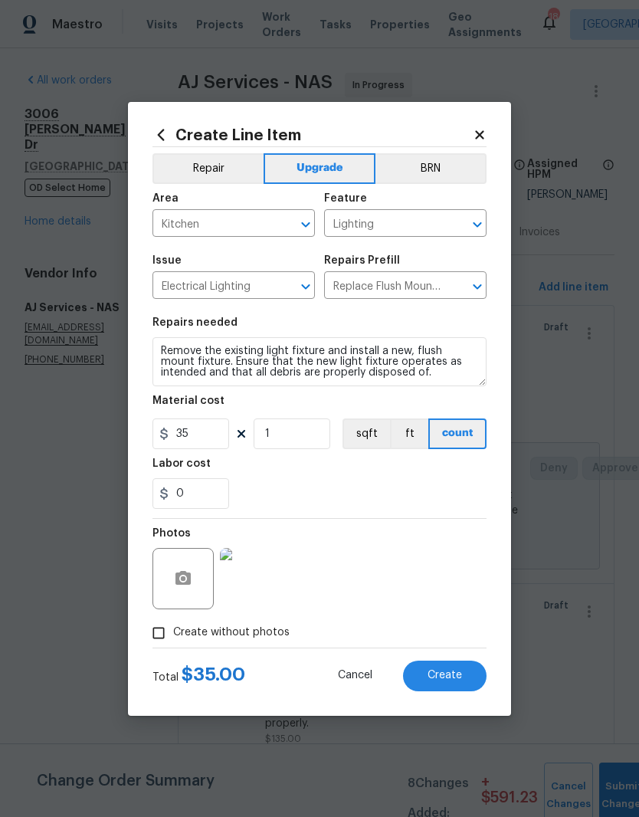
click at [261, 589] on img at bounding box center [250, 578] width 61 height 61
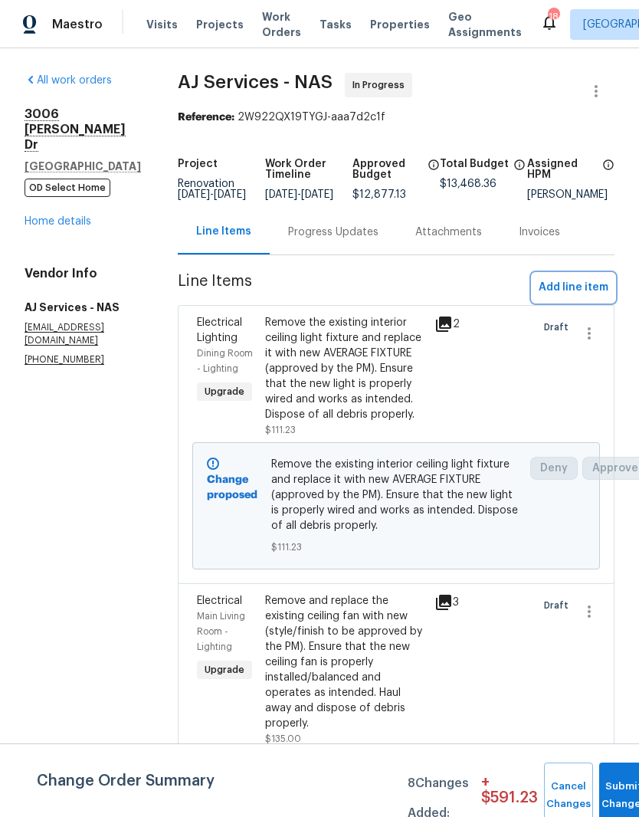
click at [598, 295] on span "Add line item" at bounding box center [574, 287] width 70 height 19
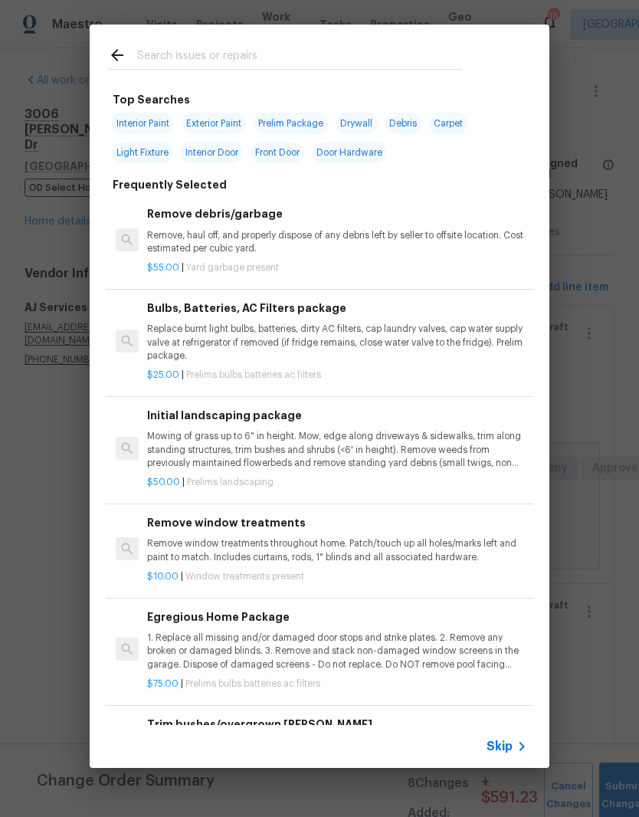
click at [320, 52] on input "text" at bounding box center [299, 57] width 325 height 23
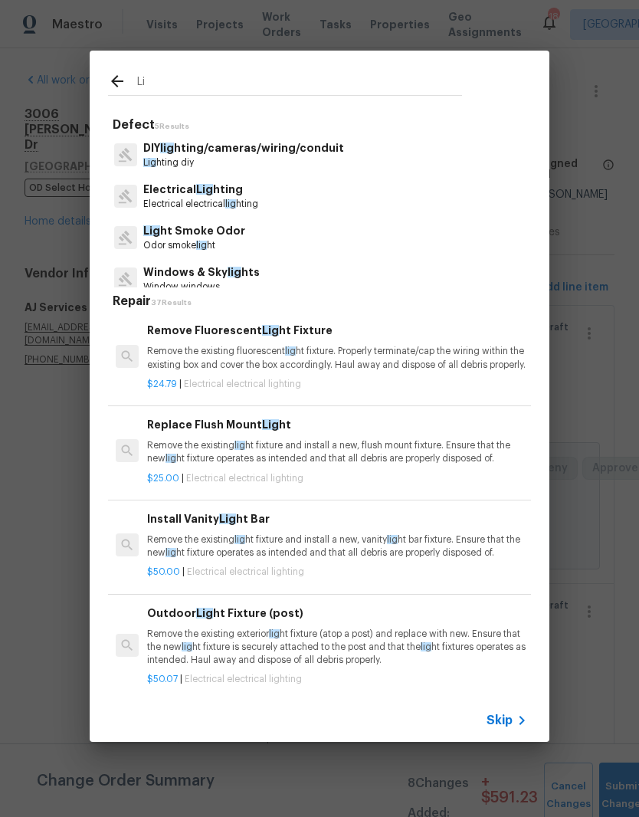
type input "L"
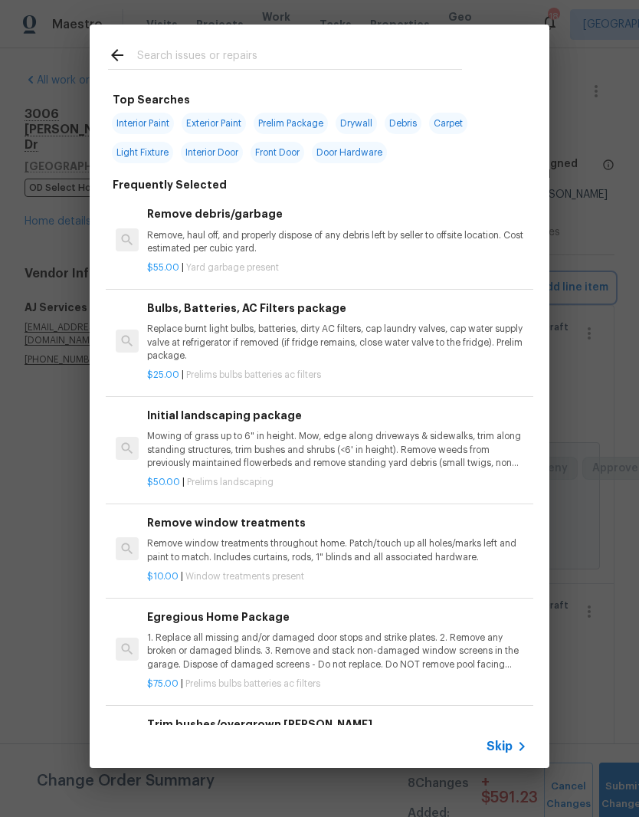
click at [41, 382] on div "Top Searches Interior Paint Exterior Paint Prelim Package Drywall Debris Carpet…" at bounding box center [319, 396] width 639 height 792
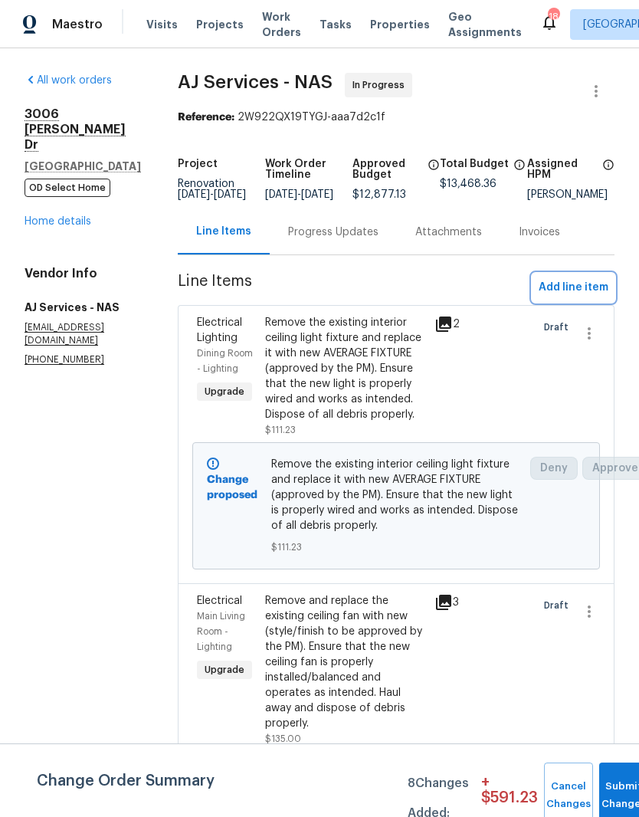
click at [585, 297] on span "Add line item" at bounding box center [574, 287] width 70 height 19
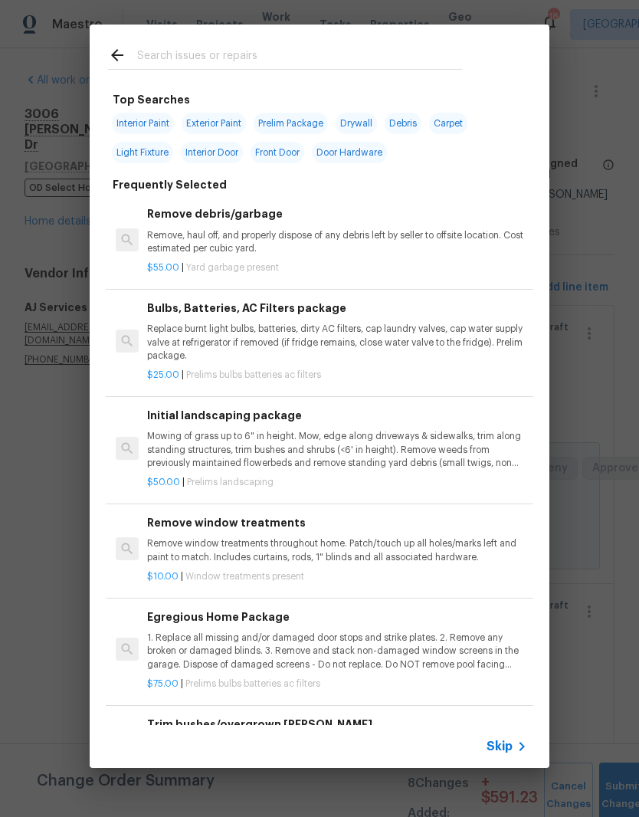
click at [273, 51] on input "text" at bounding box center [299, 57] width 325 height 23
type input "Lighting"
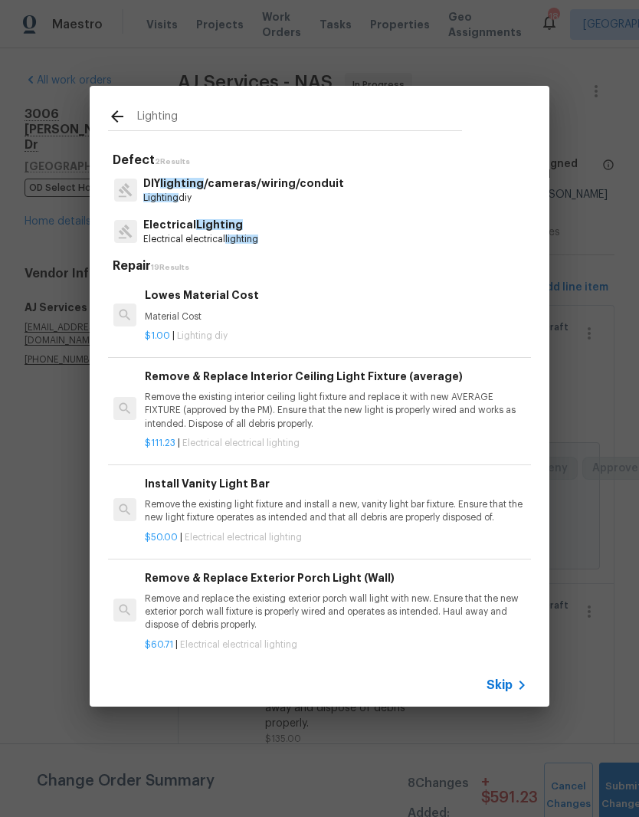
scroll to position [0, 2]
click at [367, 406] on p "Remove the existing interior ceiling light fixture and replace it with new AVER…" at bounding box center [335, 410] width 380 height 39
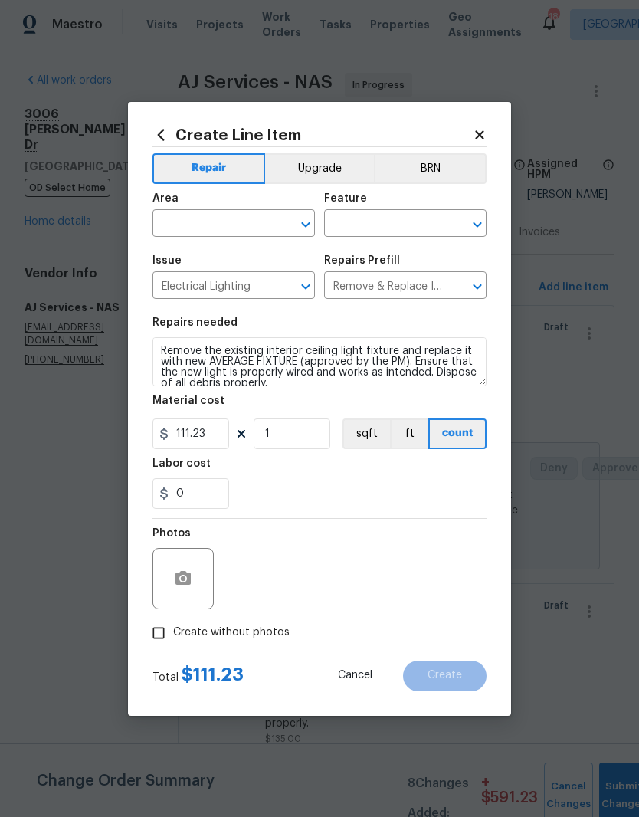
click at [280, 224] on icon "Clear" at bounding box center [285, 224] width 15 height 15
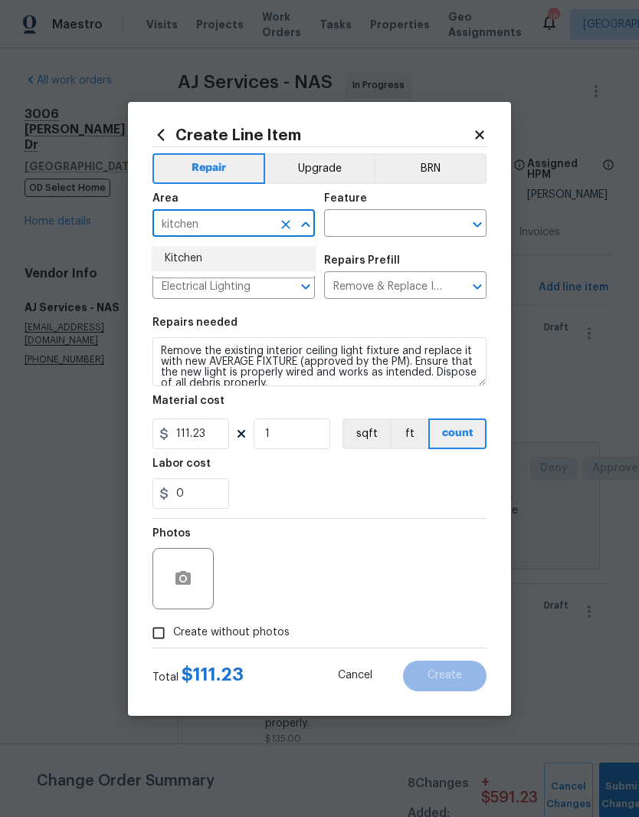
click at [197, 262] on li "Kitchen" at bounding box center [233, 258] width 162 height 25
type input "Kitchen"
click at [411, 221] on input "text" at bounding box center [384, 225] width 120 height 24
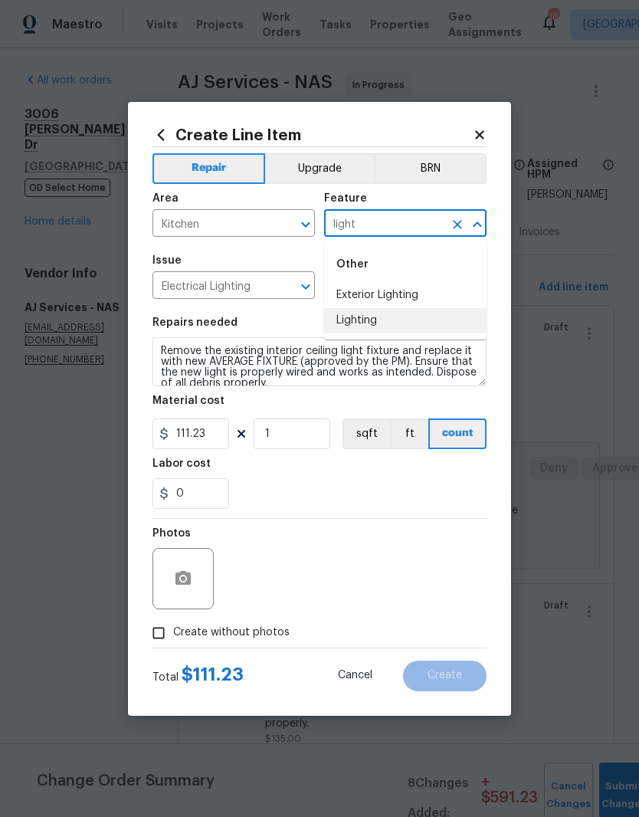
click at [378, 326] on li "Lighting" at bounding box center [405, 320] width 162 height 25
type input "Lighting"
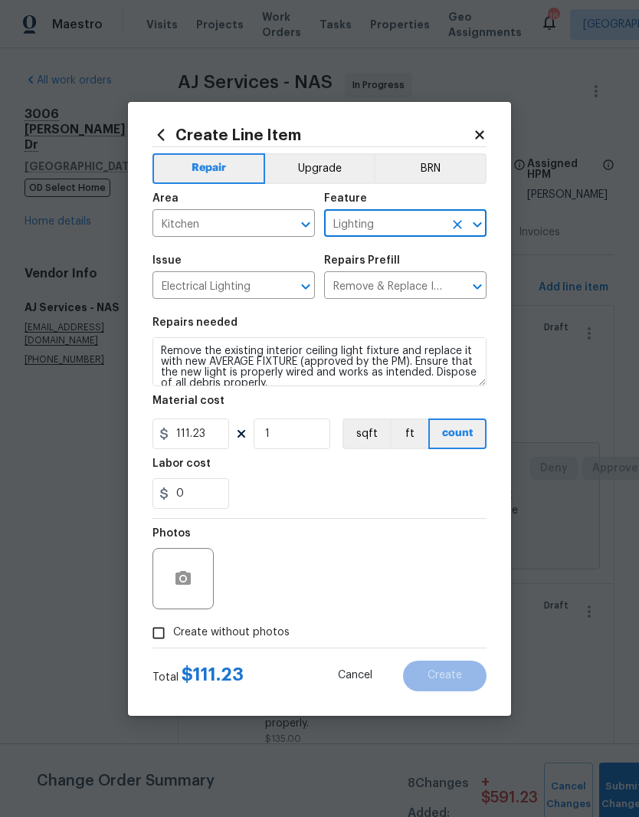
click at [329, 164] on button "Upgrade" at bounding box center [320, 168] width 110 height 31
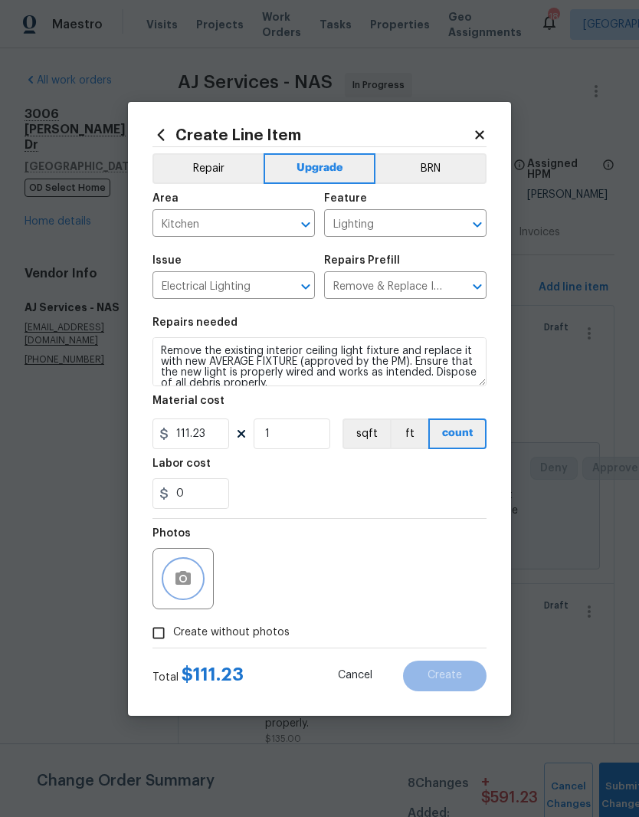
click at [191, 585] on icon "button" at bounding box center [183, 578] width 18 height 18
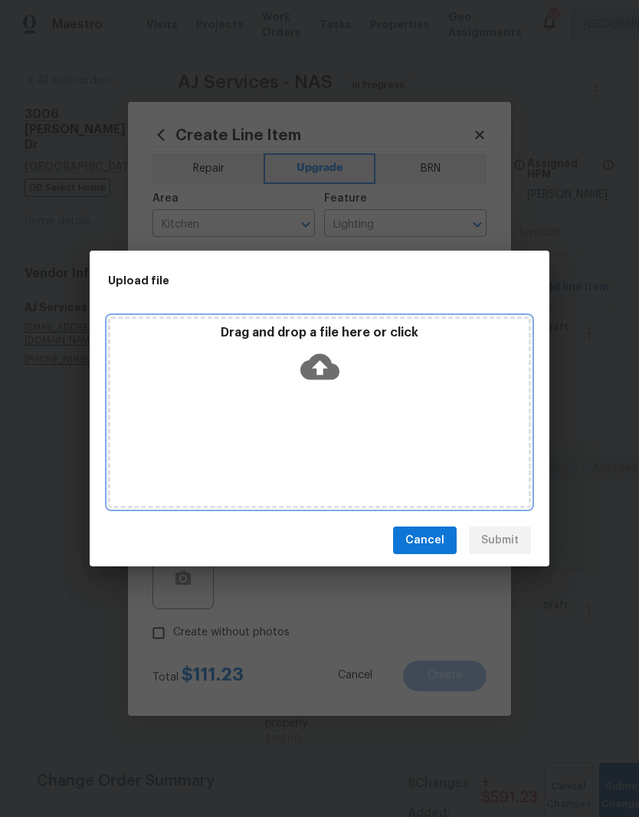
click at [363, 392] on div "Drag and drop a file here or click" at bounding box center [319, 412] width 423 height 192
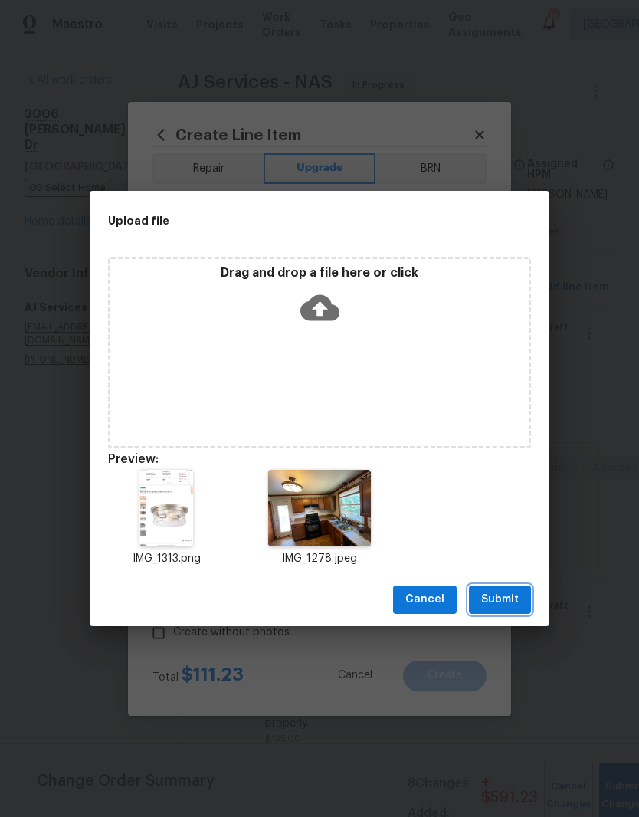
click at [499, 603] on span "Submit" at bounding box center [500, 599] width 38 height 19
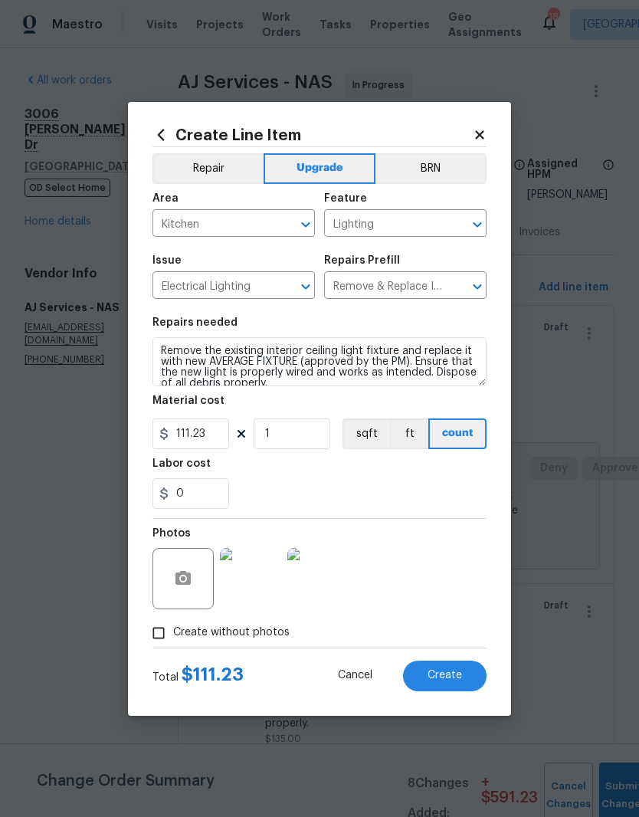
click at [448, 675] on span "Create" at bounding box center [445, 675] width 34 height 11
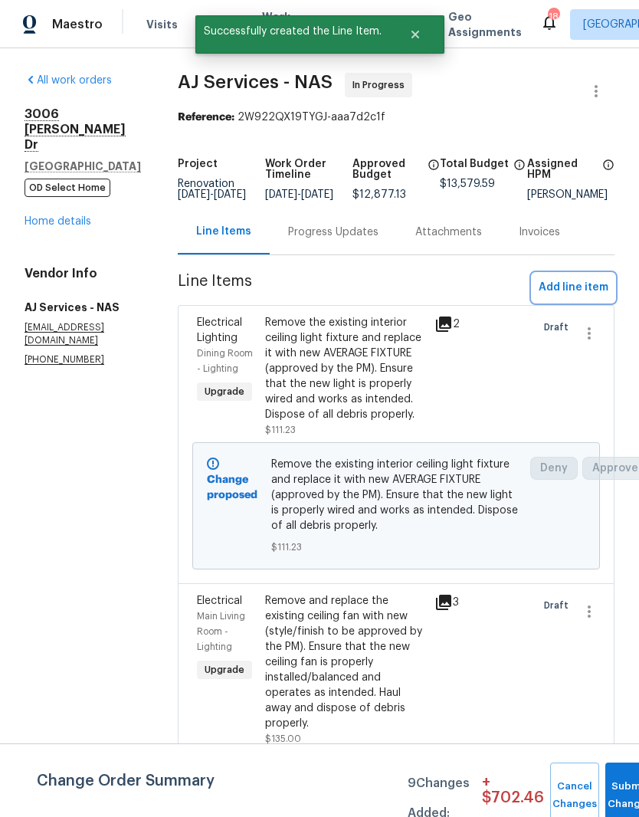
click at [589, 294] on span "Add line item" at bounding box center [574, 287] width 70 height 19
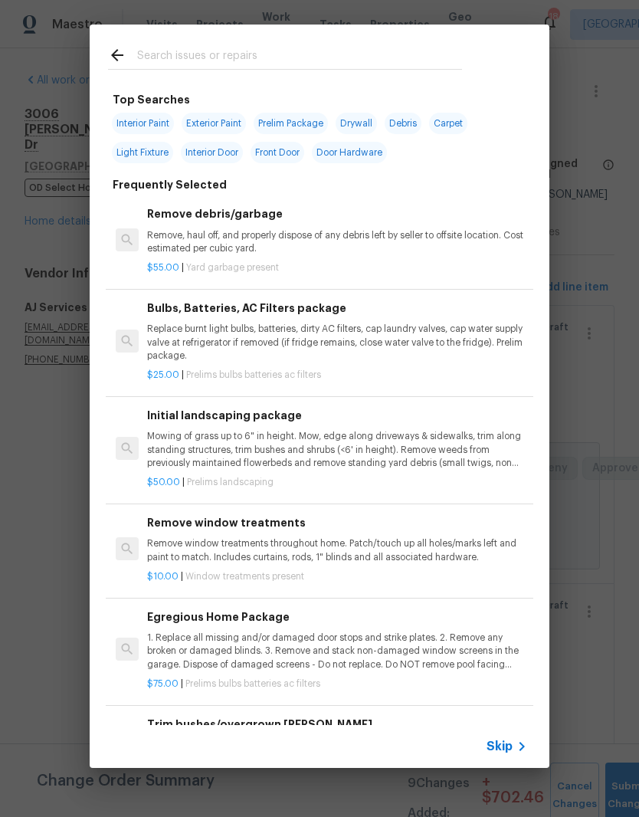
click at [307, 54] on input "text" at bounding box center [299, 57] width 325 height 23
type input "Lighting"
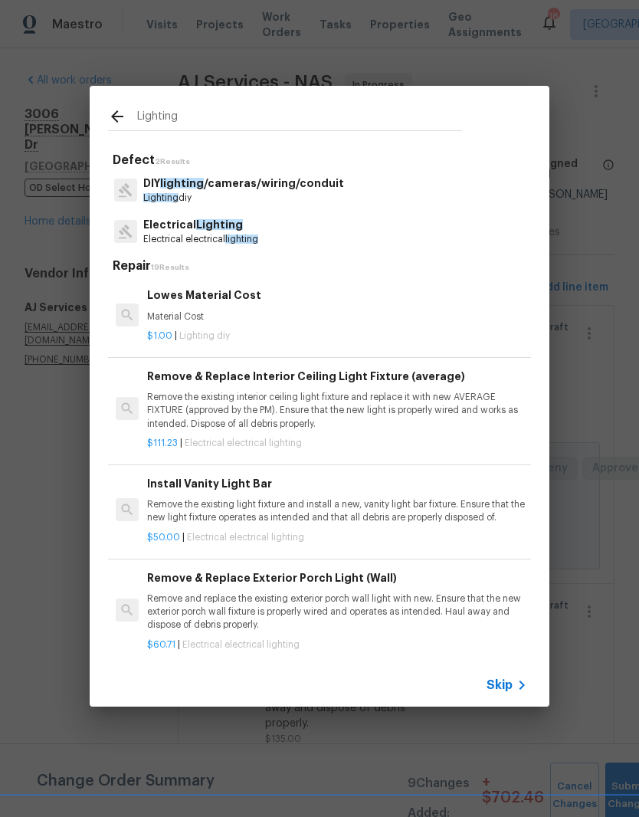
click at [227, 228] on span "Lighting" at bounding box center [219, 224] width 47 height 11
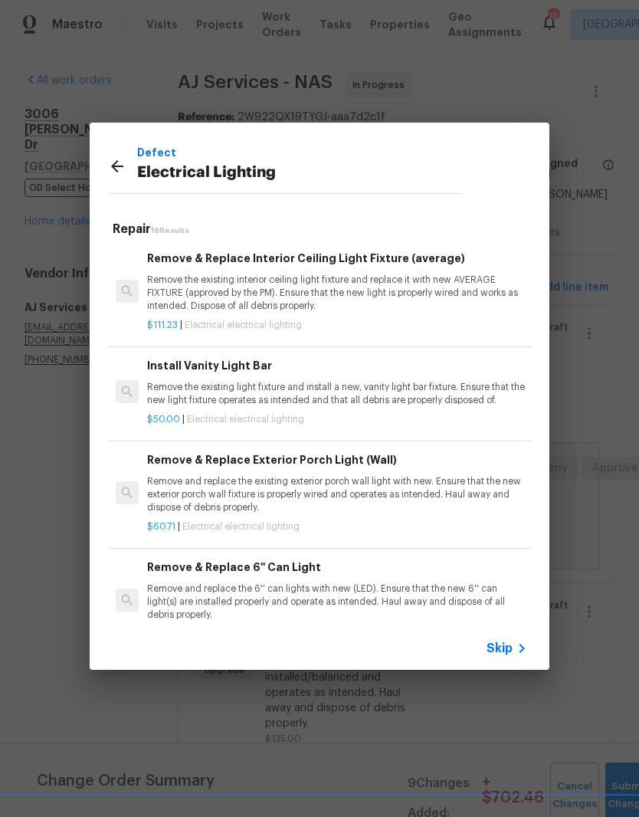
click at [324, 284] on p "Remove the existing interior ceiling light fixture and replace it with new AVER…" at bounding box center [337, 293] width 380 height 39
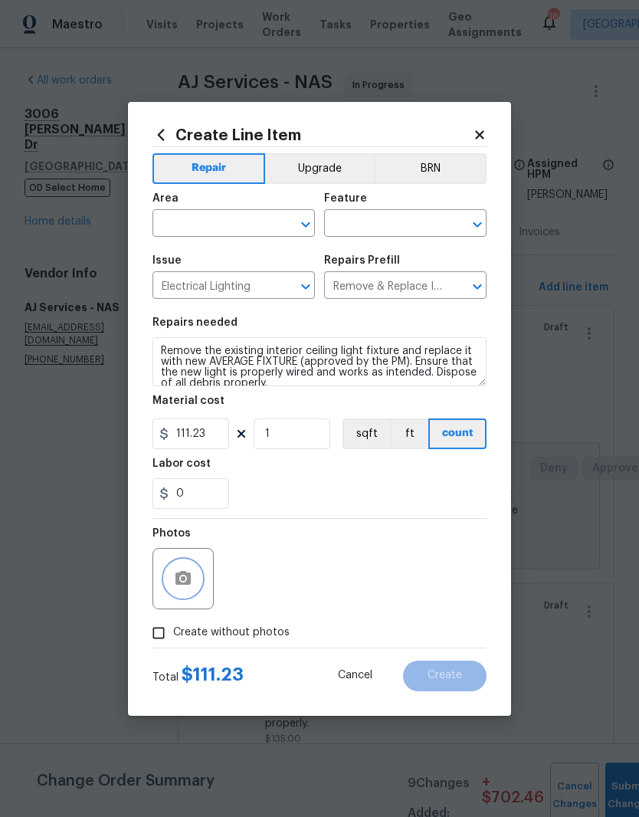
click at [187, 585] on icon "button" at bounding box center [182, 578] width 15 height 14
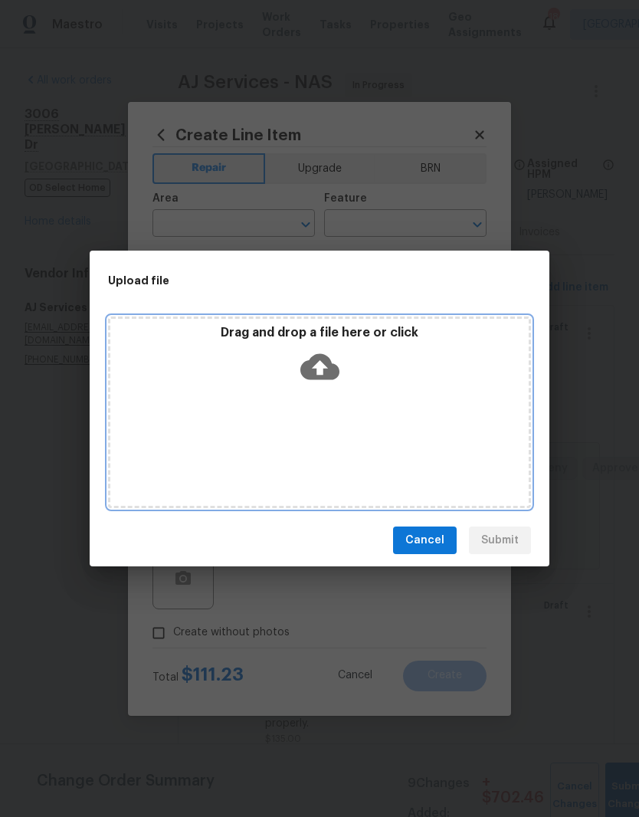
click at [398, 386] on div "Drag and drop a file here or click" at bounding box center [319, 358] width 418 height 66
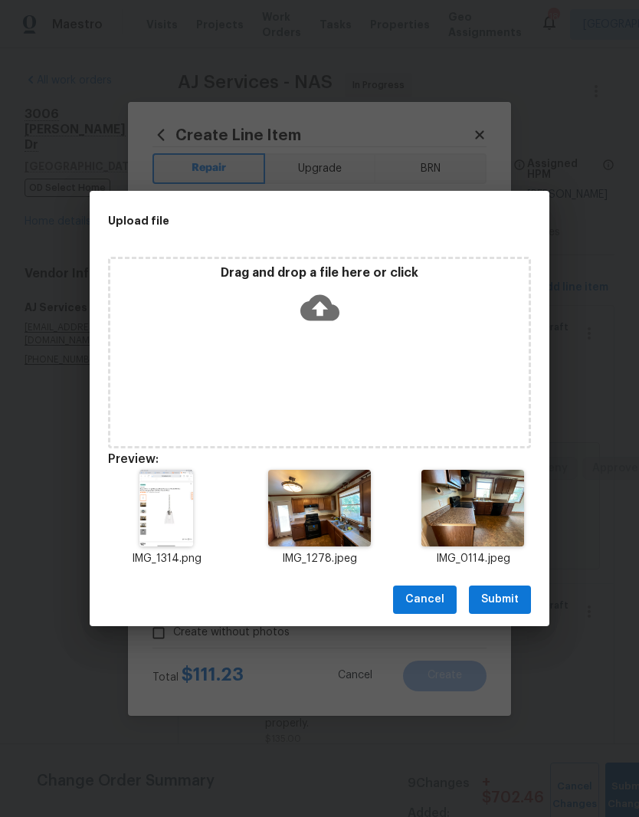
click at [508, 597] on span "Submit" at bounding box center [500, 599] width 38 height 19
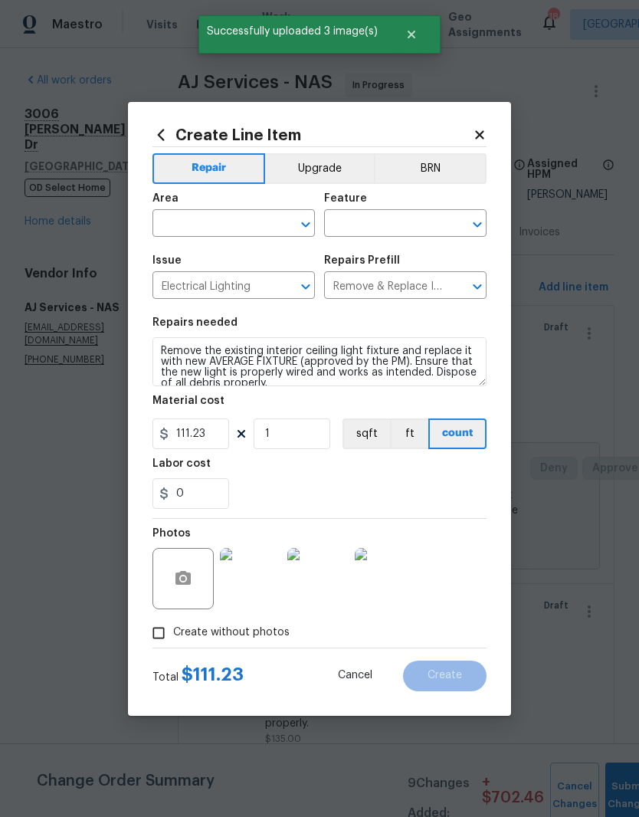
click at [330, 585] on img at bounding box center [317, 578] width 61 height 61
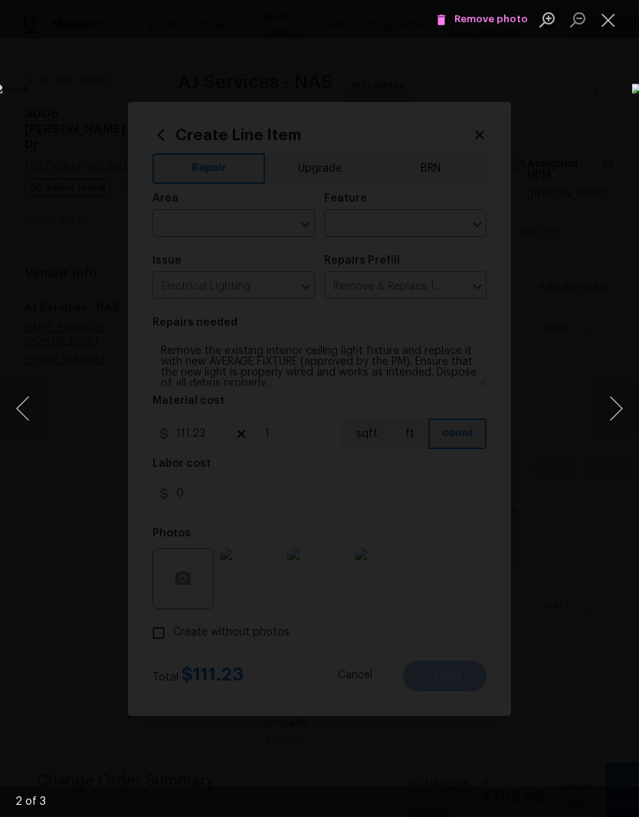
click at [621, 415] on button "Next image" at bounding box center [616, 408] width 46 height 61
click at [614, 25] on button "Close lightbox" at bounding box center [608, 19] width 31 height 27
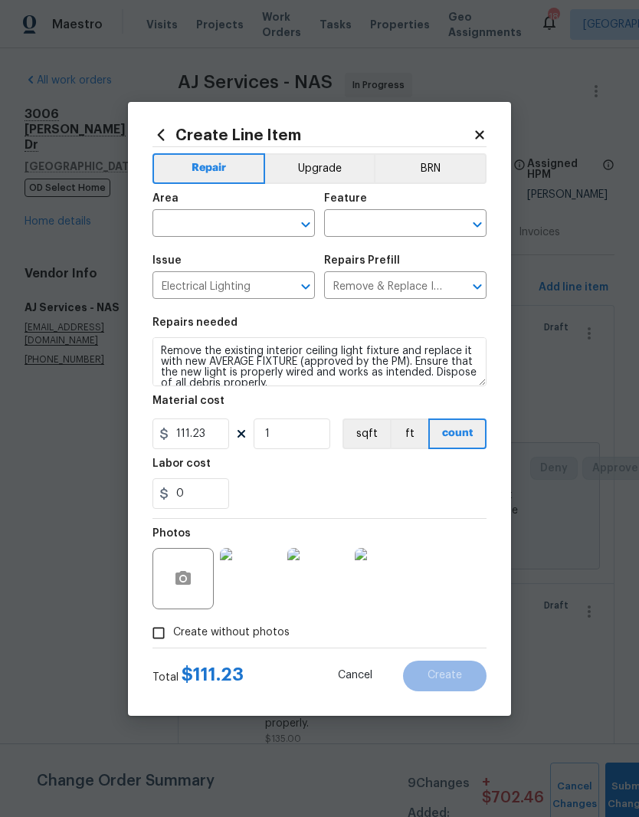
click at [326, 587] on img at bounding box center [317, 578] width 61 height 61
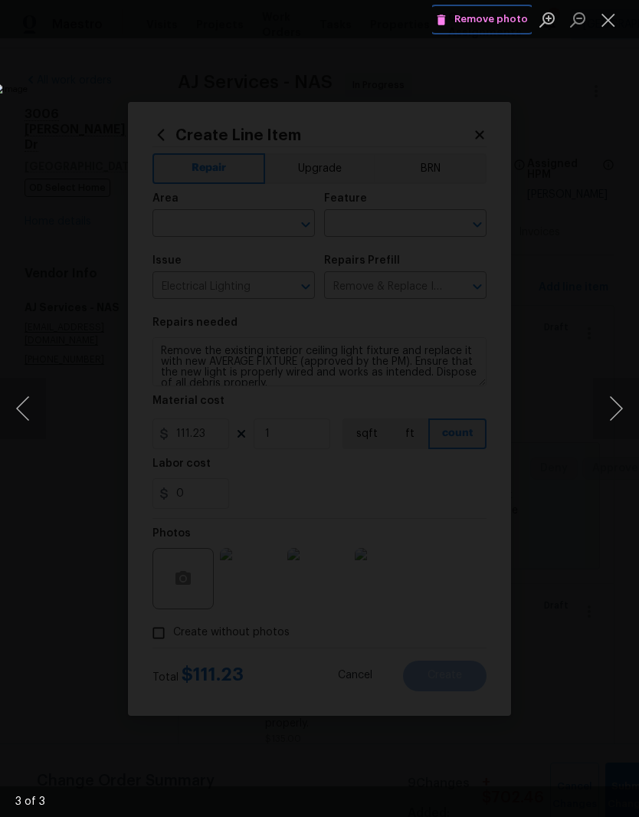
click at [504, 21] on span "Remove photo" at bounding box center [482, 20] width 92 height 18
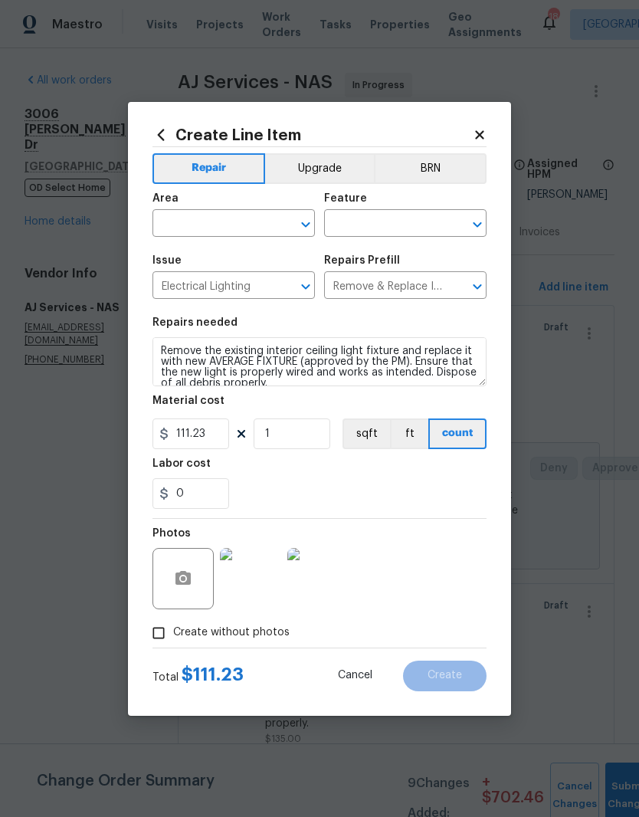
click at [329, 579] on img at bounding box center [317, 578] width 61 height 61
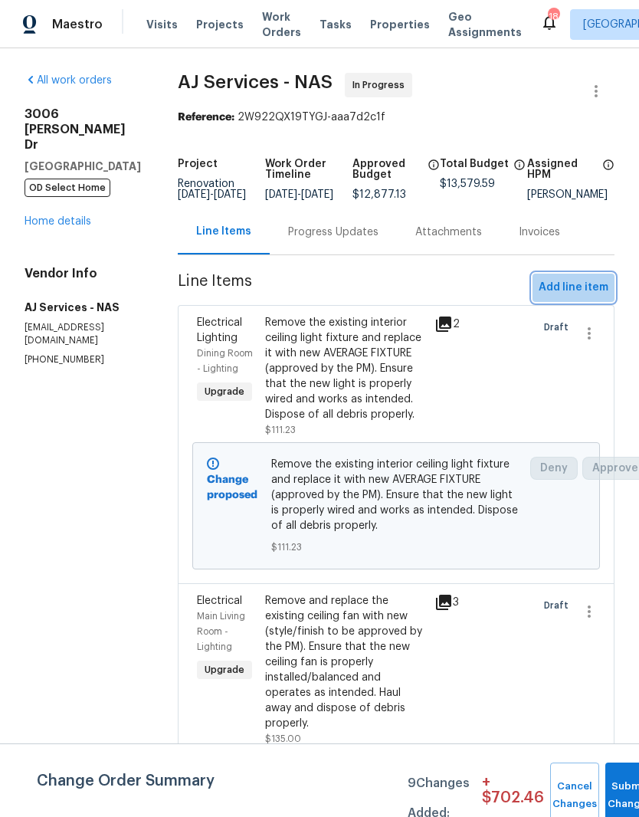
click at [599, 297] on span "Add line item" at bounding box center [574, 287] width 70 height 19
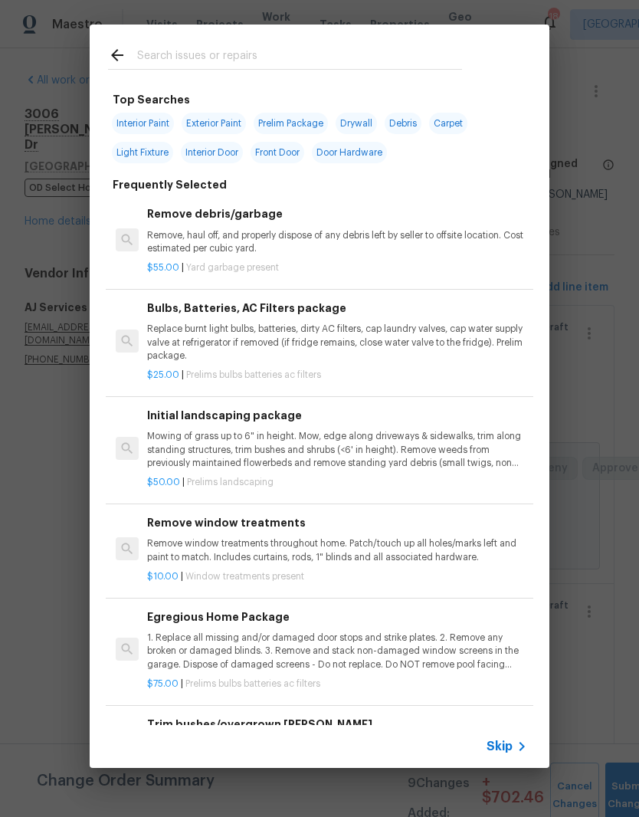
click at [319, 49] on input "text" at bounding box center [299, 57] width 325 height 23
type input "Lighting"
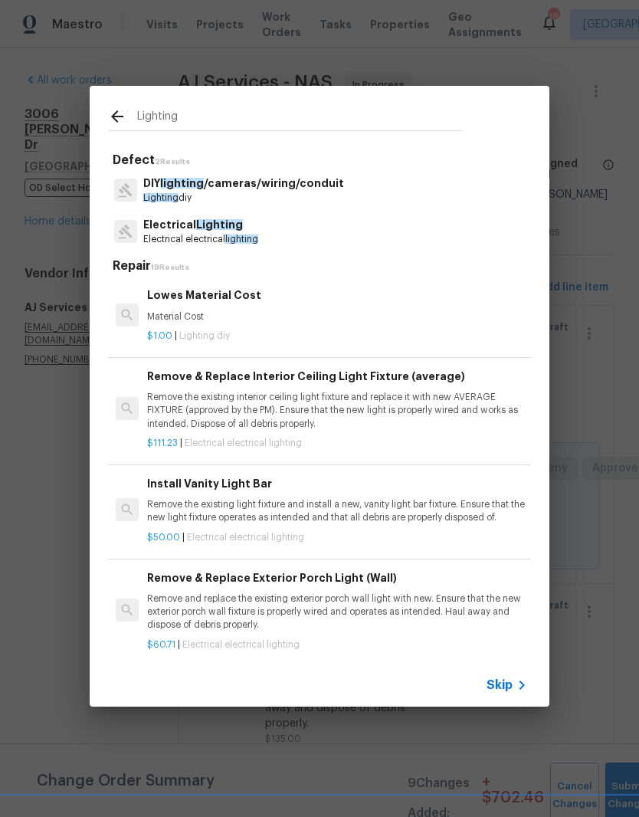
click at [234, 231] on p "Electrical Lighting" at bounding box center [200, 225] width 115 height 16
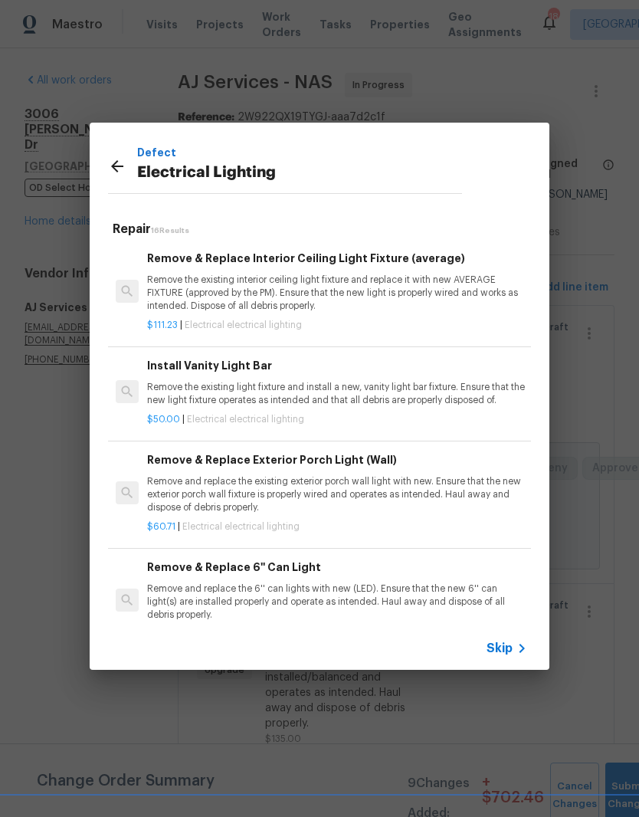
click at [313, 287] on p "Remove the existing interior ceiling light fixture and replace it with new AVER…" at bounding box center [337, 293] width 380 height 39
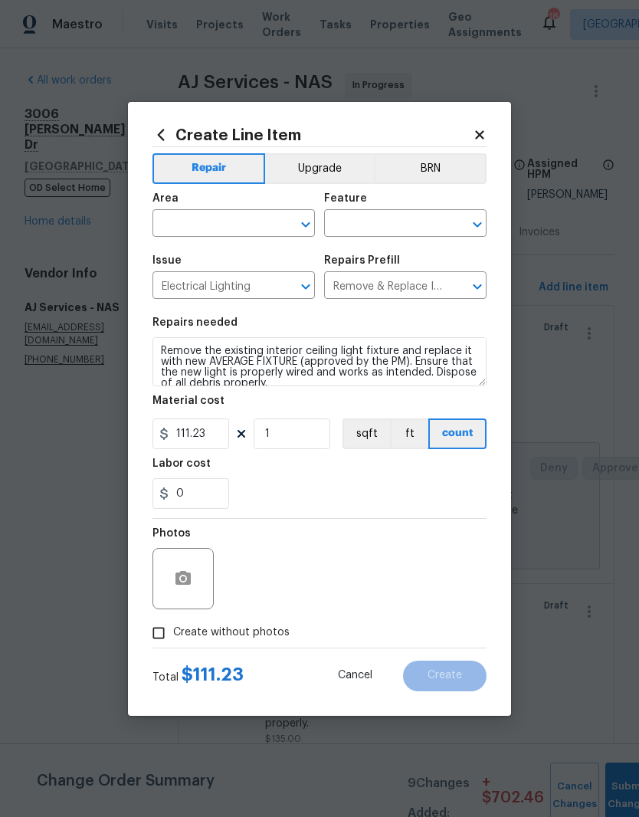
click at [277, 221] on button "Clear" at bounding box center [285, 224] width 21 height 21
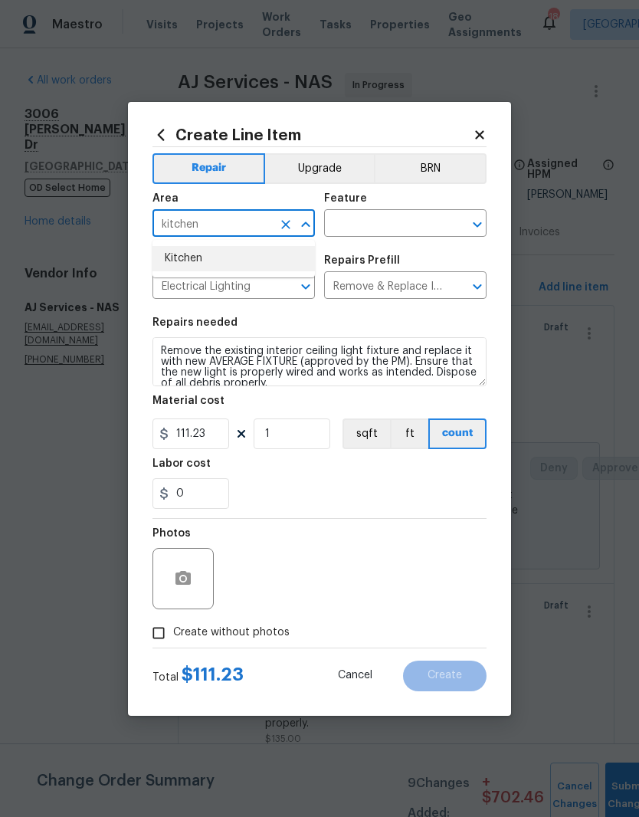
click at [193, 262] on li "Kitchen" at bounding box center [233, 258] width 162 height 25
type input "Kitchen"
click at [397, 222] on input "text" at bounding box center [384, 225] width 120 height 24
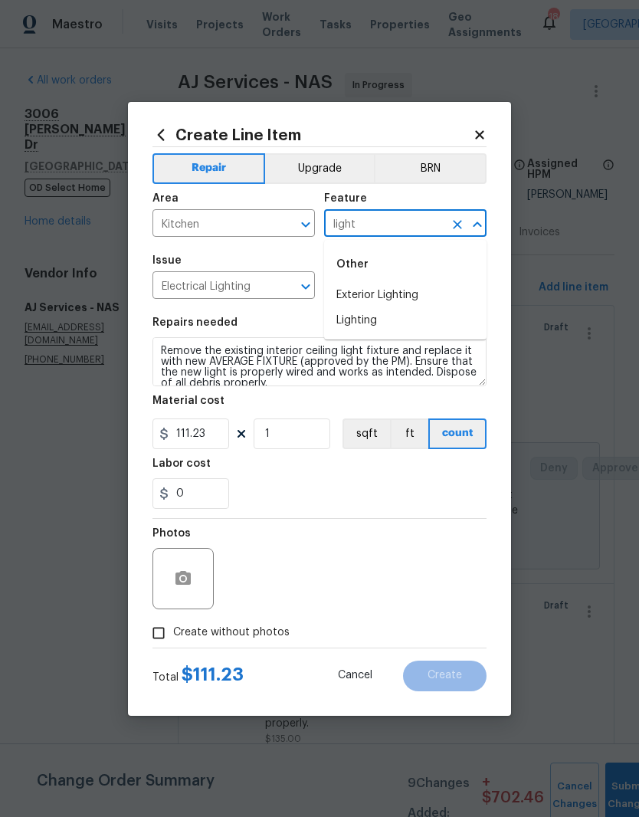
click at [372, 326] on li "Lighting" at bounding box center [405, 320] width 162 height 25
type input "Lighting"
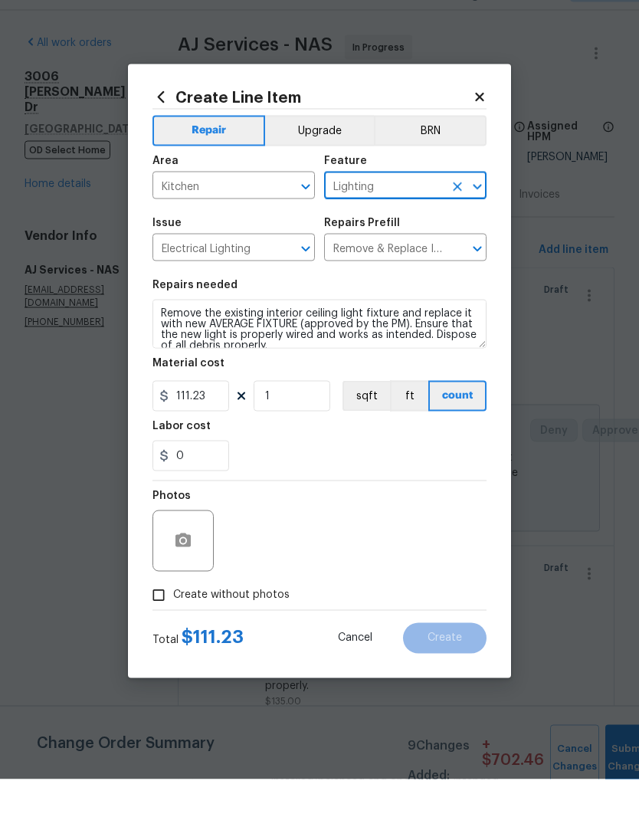
click at [324, 153] on button "Upgrade" at bounding box center [320, 168] width 110 height 31
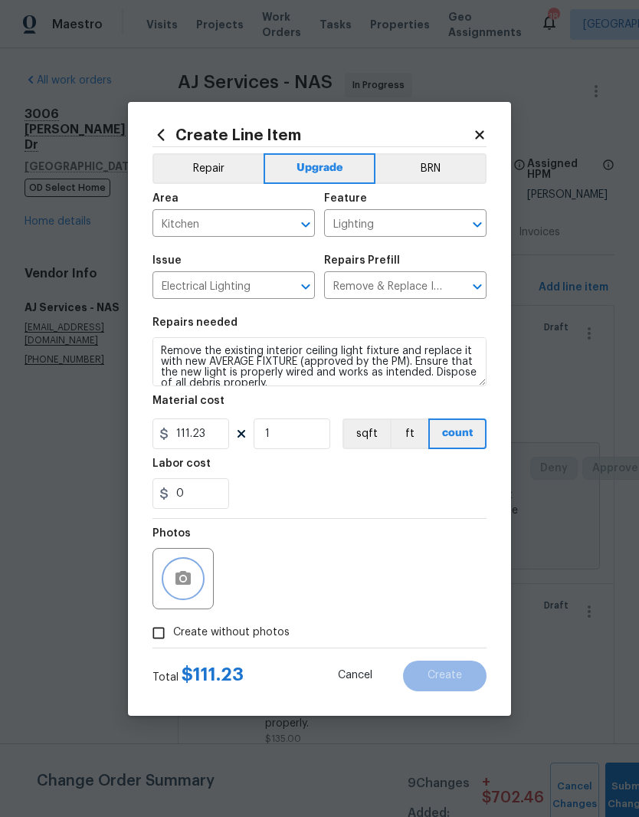
click at [189, 578] on icon "button" at bounding box center [182, 578] width 15 height 14
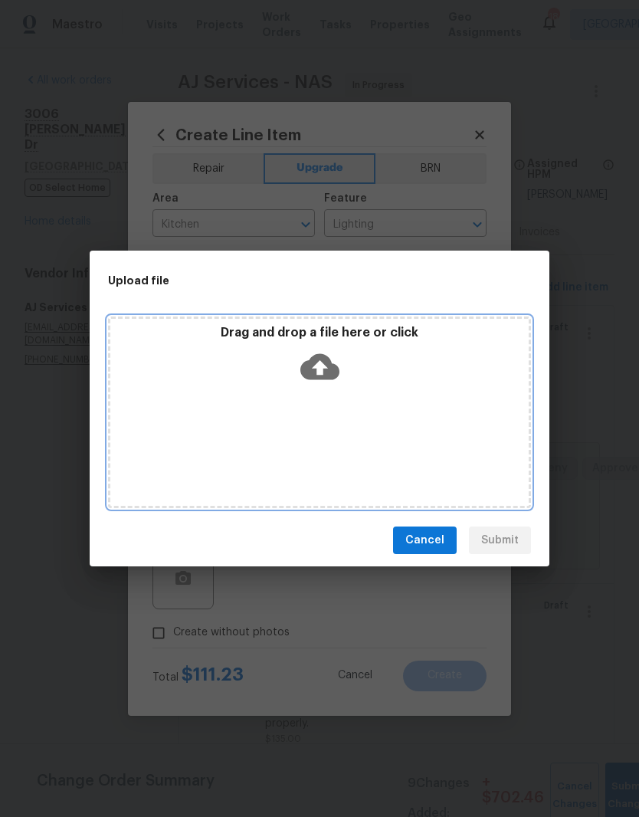
click at [366, 413] on div "Drag and drop a file here or click" at bounding box center [319, 412] width 423 height 192
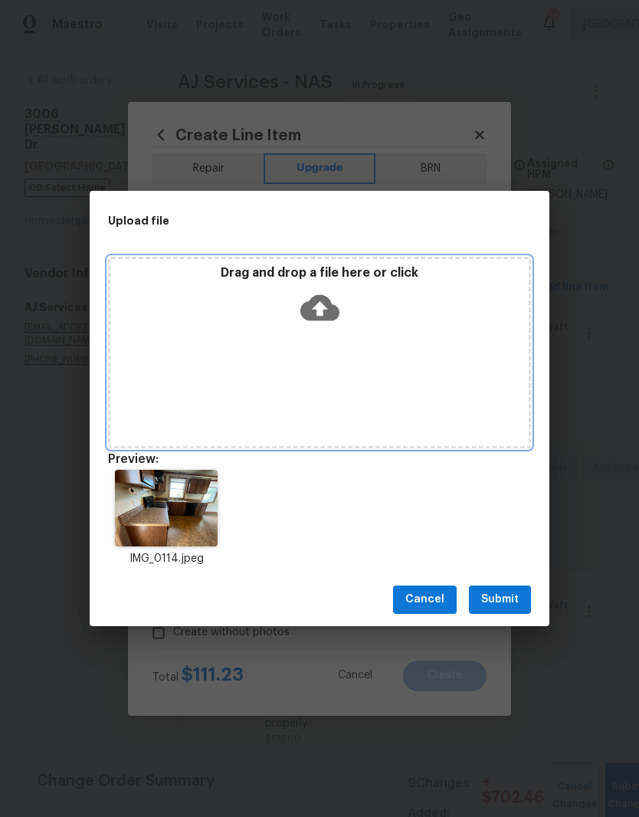
click at [362, 327] on div "Drag and drop a file here or click" at bounding box center [319, 298] width 418 height 66
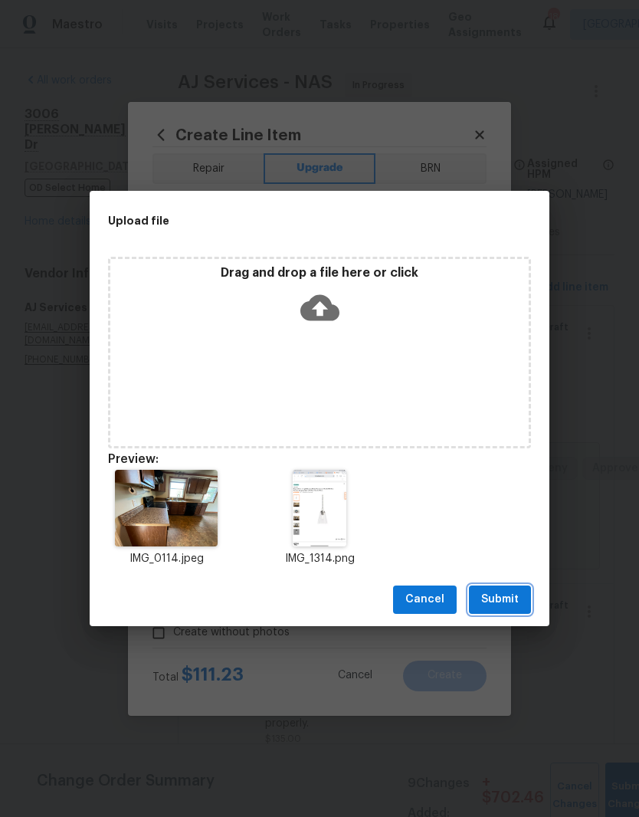
click at [512, 602] on span "Submit" at bounding box center [500, 599] width 38 height 19
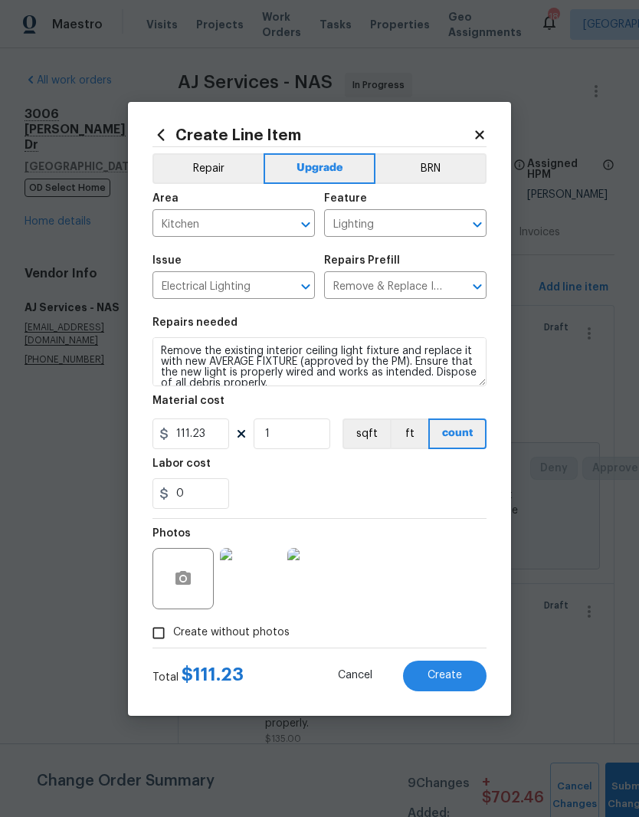
click at [457, 676] on span "Create" at bounding box center [445, 675] width 34 height 11
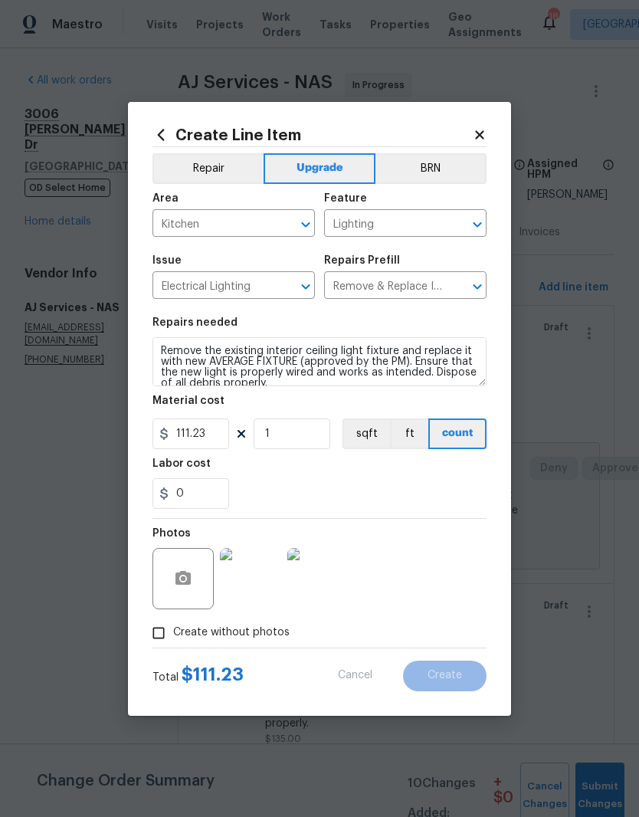
type input "0"
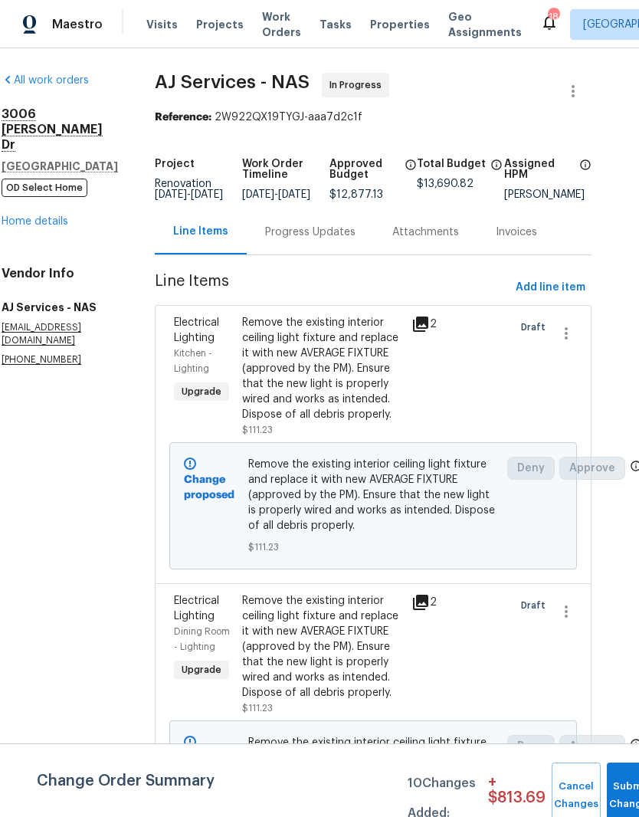
scroll to position [0, 23]
click at [564, 296] on span "Add line item" at bounding box center [551, 287] width 70 height 19
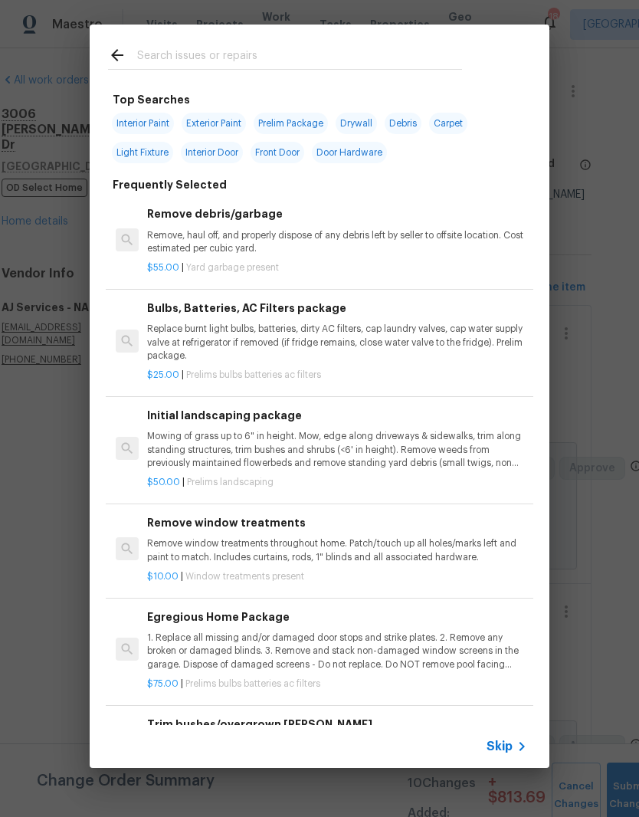
click at [270, 42] on div at bounding box center [285, 55] width 391 height 61
click at [226, 51] on input "text" at bounding box center [299, 57] width 325 height 23
type input "O"
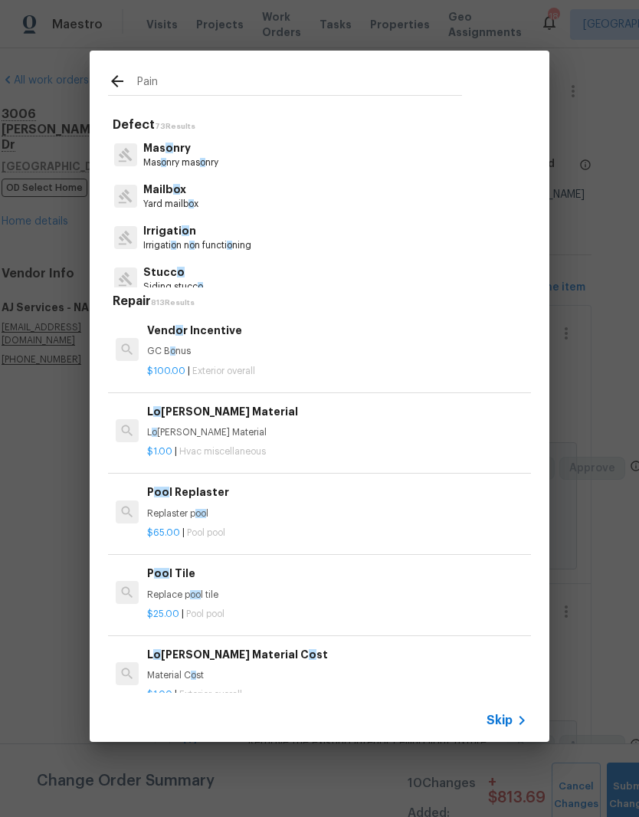
type input "Paint"
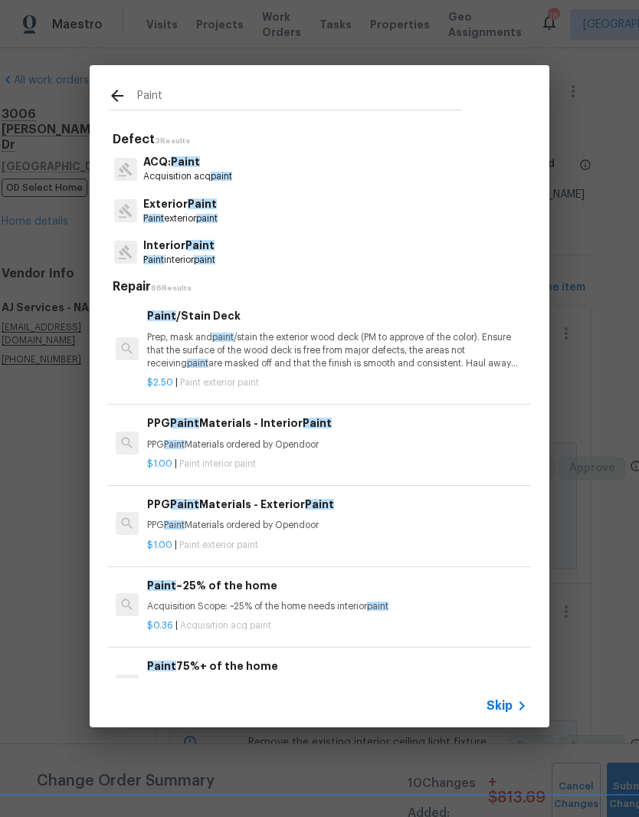
click at [202, 250] on span "Paint" at bounding box center [199, 245] width 29 height 11
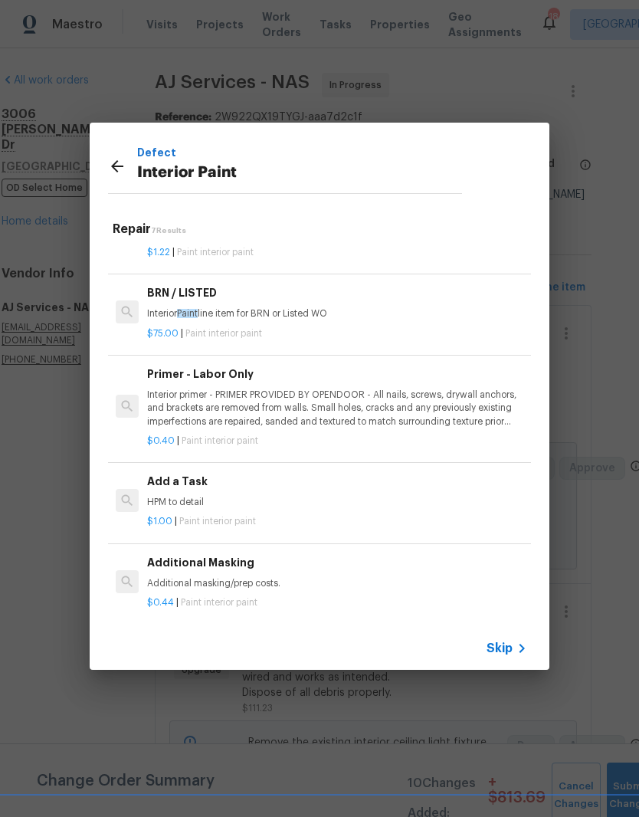
scroll to position [261, 0]
click at [194, 497] on p "HPM to detail" at bounding box center [337, 503] width 380 height 13
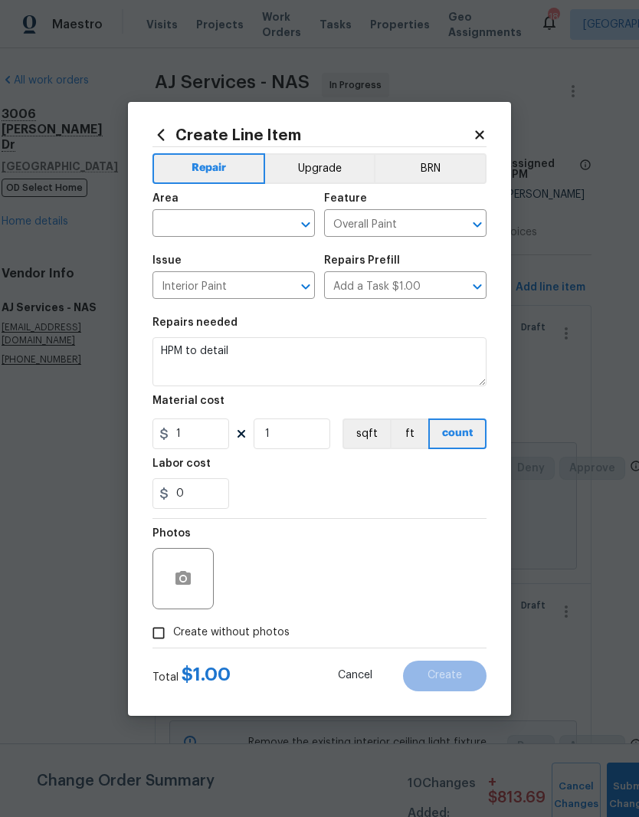
click at [261, 220] on input "text" at bounding box center [212, 225] width 120 height 24
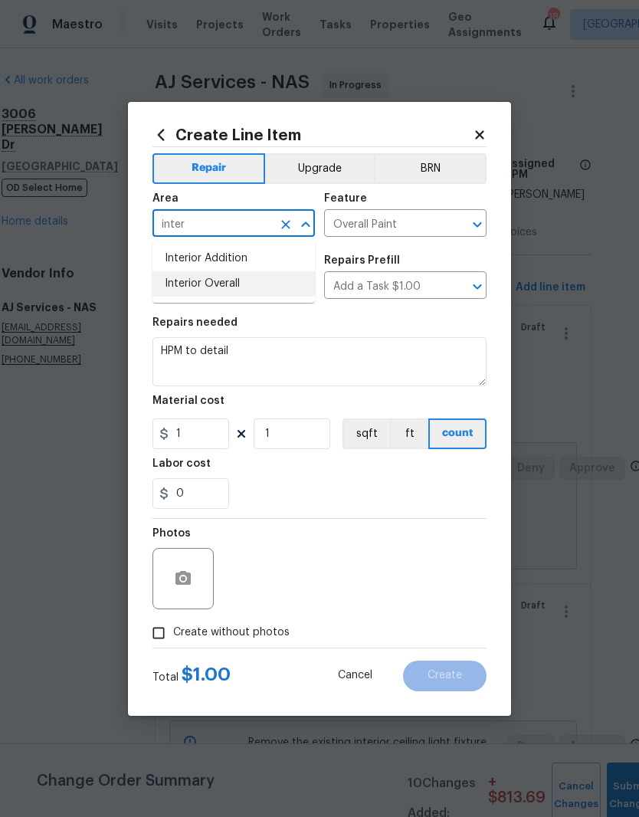
click at [234, 284] on li "Interior Overall" at bounding box center [233, 283] width 162 height 25
type input "Interior Overall"
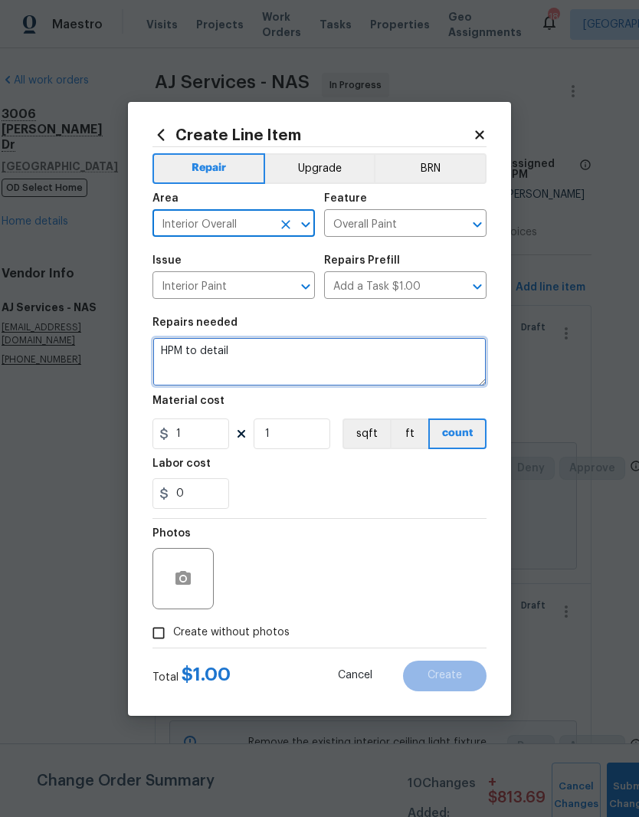
click at [267, 347] on textarea "HPM to detail" at bounding box center [319, 361] width 334 height 49
type textarea "H"
type textarea "Paint all outlets and switches with white appliance paint"
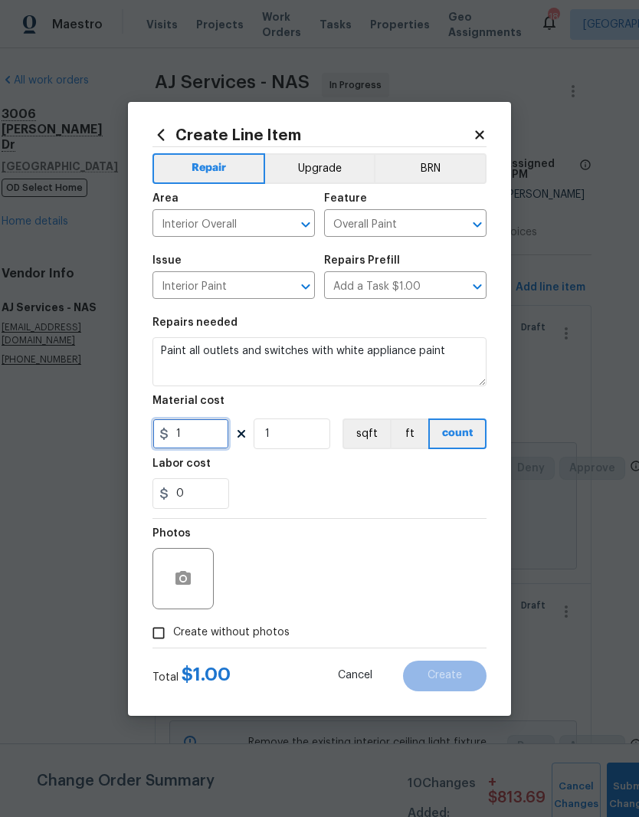
click at [203, 435] on input "1" at bounding box center [190, 433] width 77 height 31
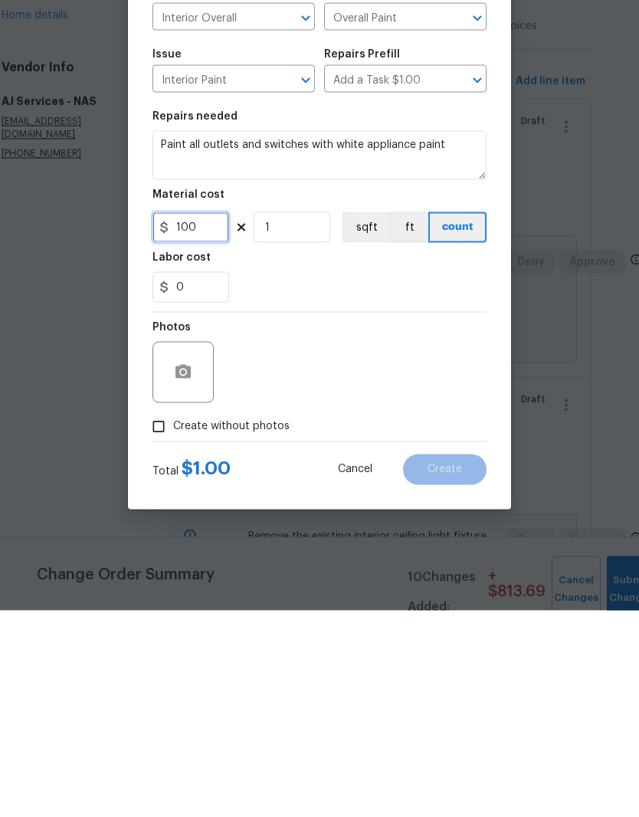
type input "100"
click at [199, 560] on button "button" at bounding box center [183, 578] width 37 height 37
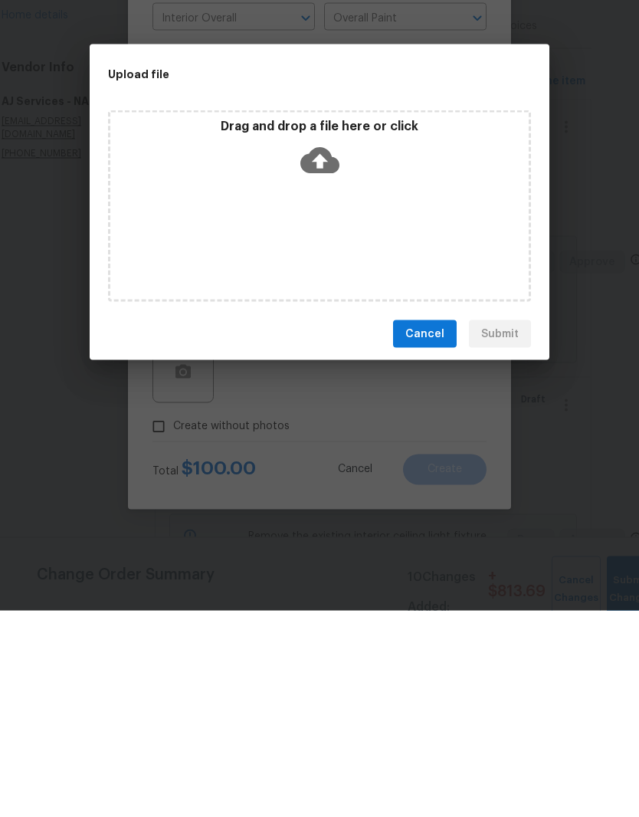
scroll to position [63, 0]
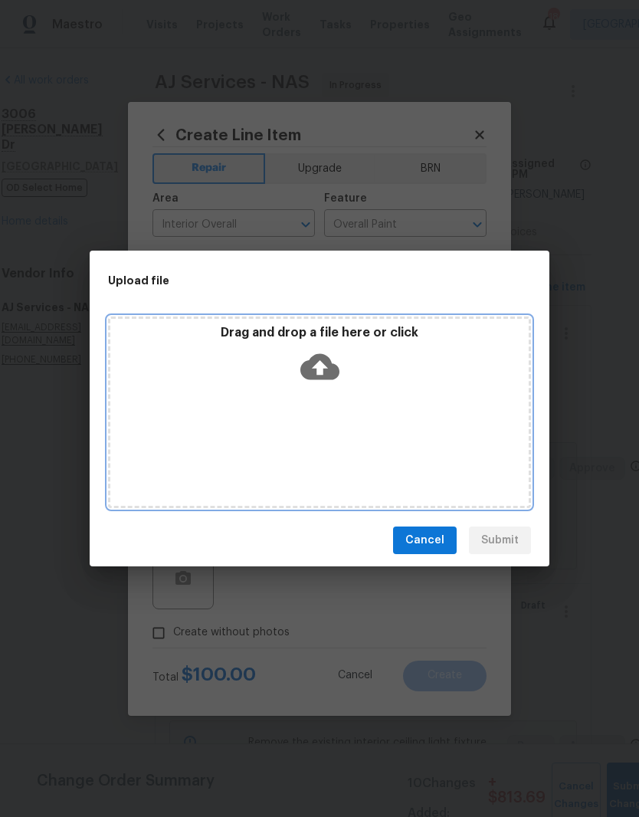
click at [365, 399] on div "Drag and drop a file here or click" at bounding box center [319, 412] width 423 height 192
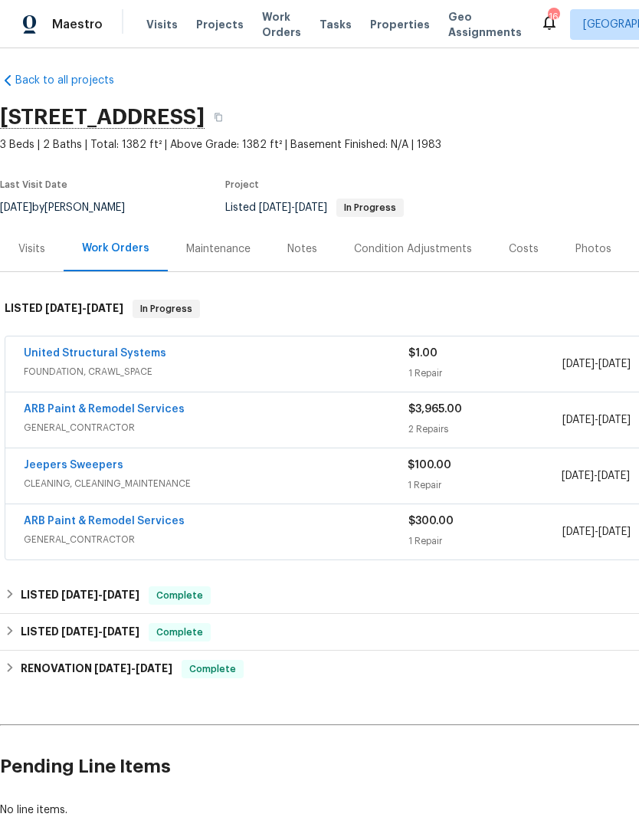
scroll to position [6, 0]
click at [126, 408] on link "ARB Paint & Remodel Services" at bounding box center [104, 409] width 161 height 11
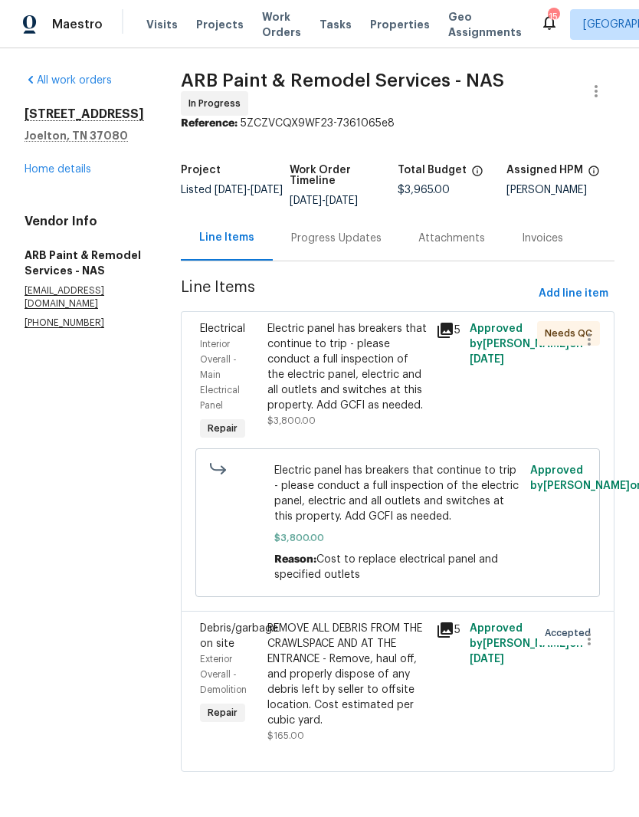
click at [75, 175] on link "Home details" at bounding box center [58, 169] width 67 height 11
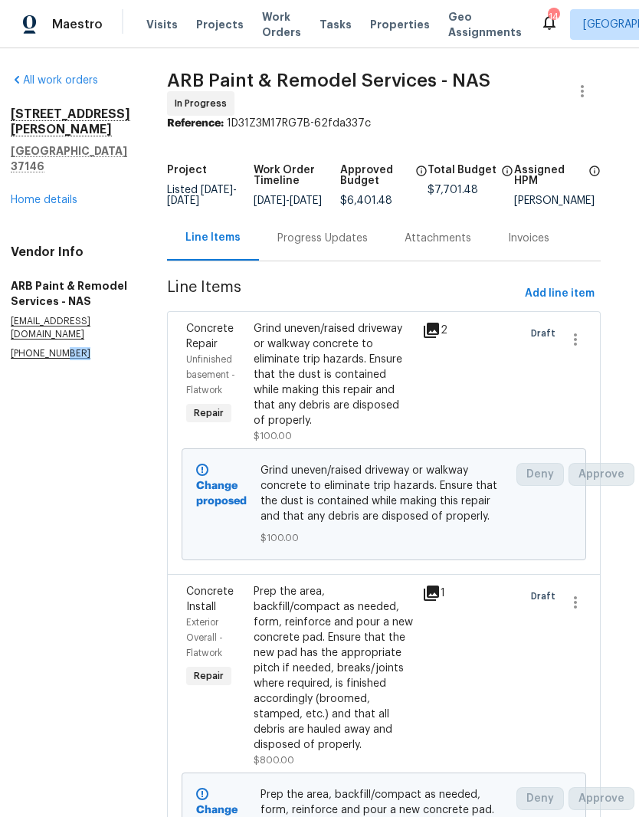
scroll to position [0, 14]
click at [322, 240] on div "Progress Updates" at bounding box center [322, 238] width 90 height 15
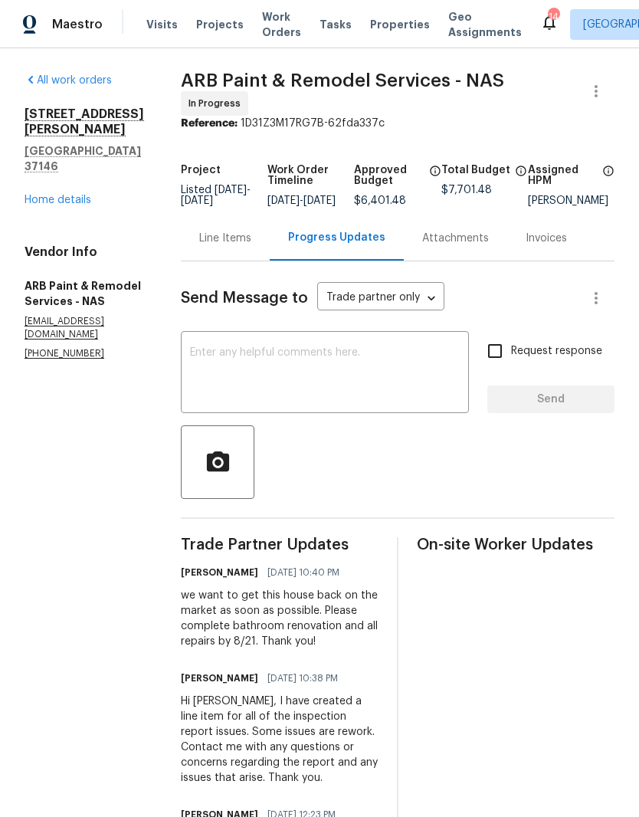
click at [345, 354] on textarea at bounding box center [325, 374] width 270 height 54
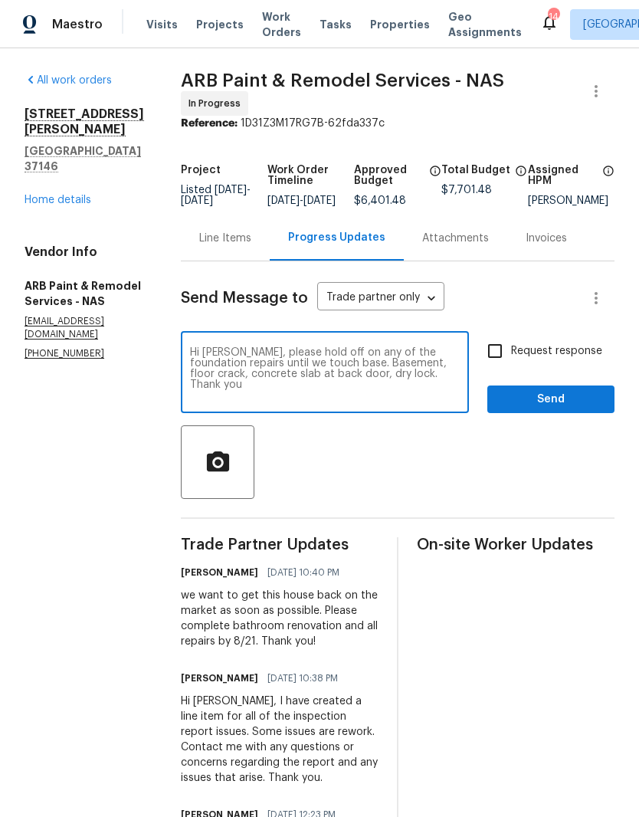
type textarea "Hi [PERSON_NAME], please hold off on any of the foundation repairs until we tou…"
click at [546, 405] on span "Send" at bounding box center [551, 399] width 103 height 19
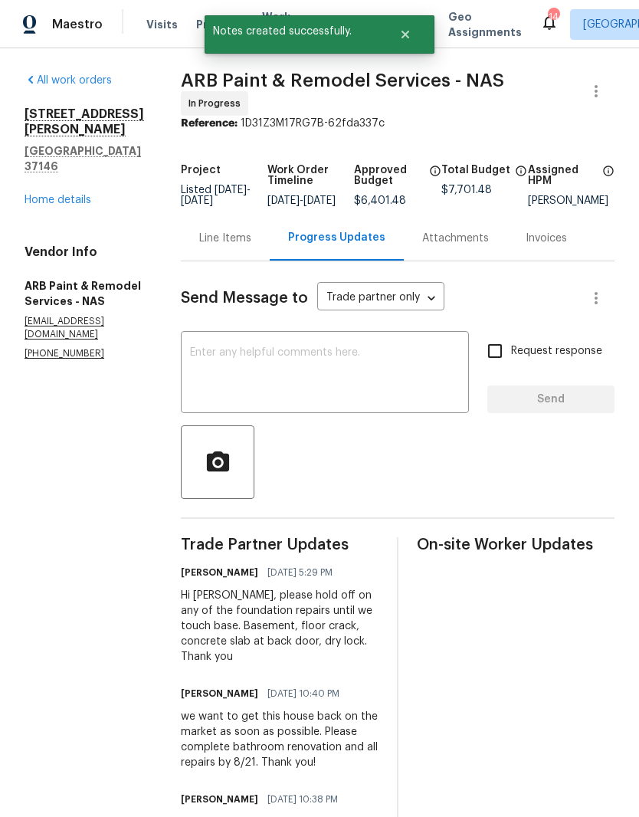
click at [64, 195] on link "Home details" at bounding box center [58, 200] width 67 height 11
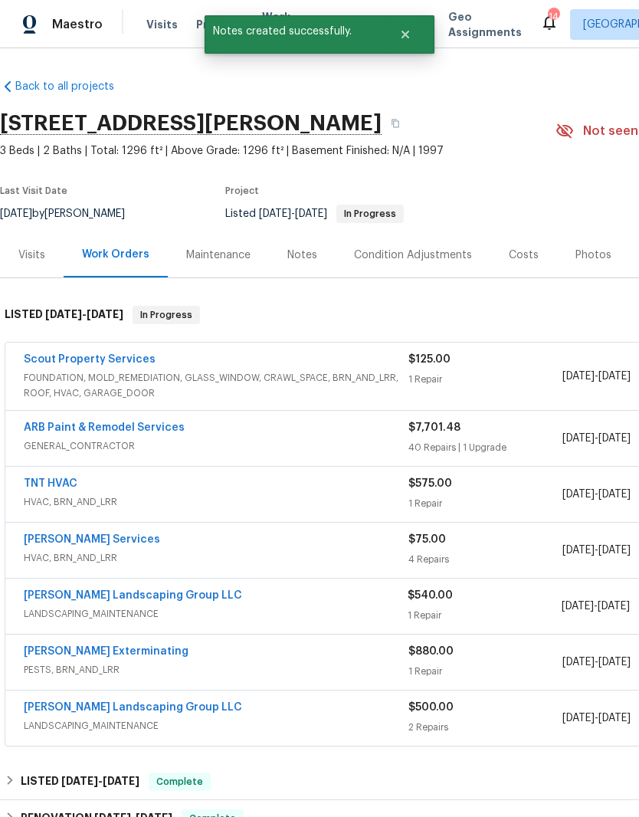
click at [310, 254] on div "Notes" at bounding box center [302, 255] width 30 height 15
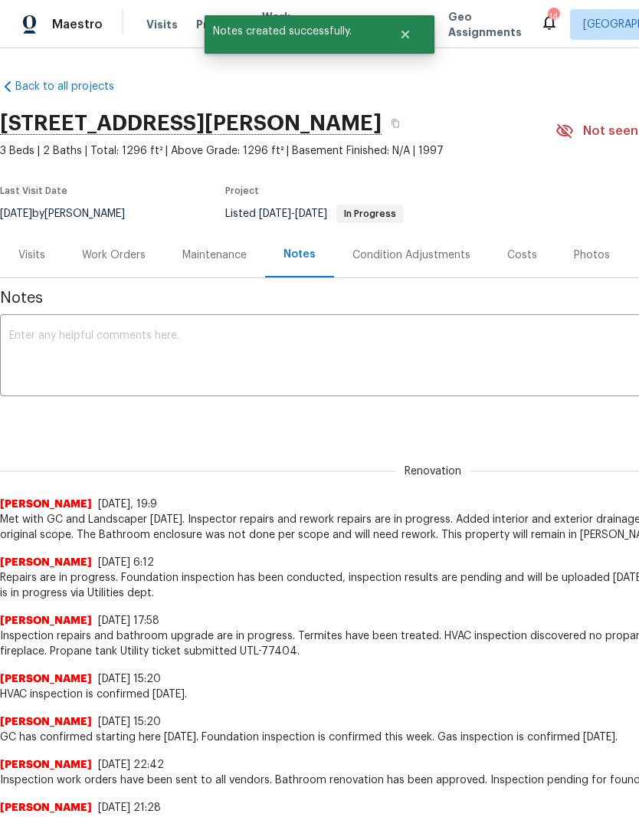
click at [235, 342] on textarea at bounding box center [433, 357] width 848 height 54
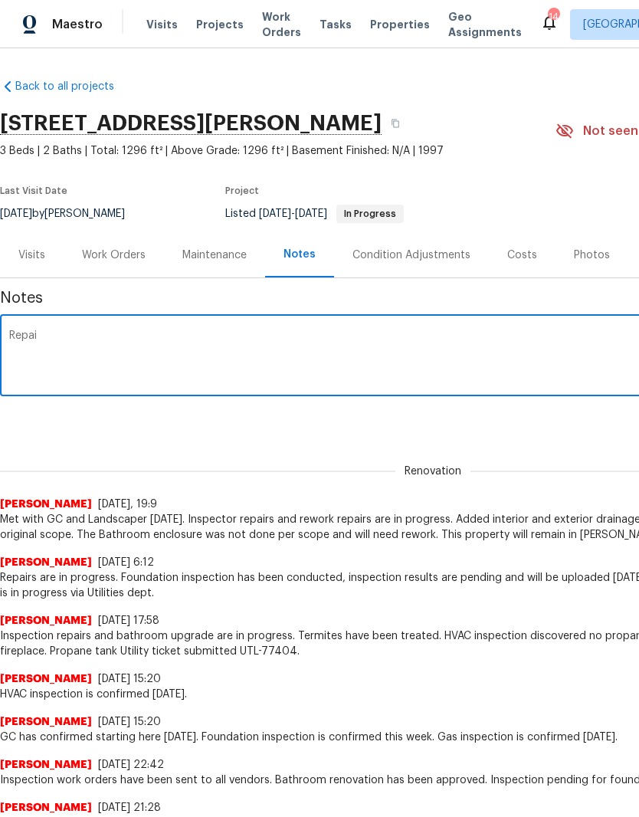
type textarea "Repa"
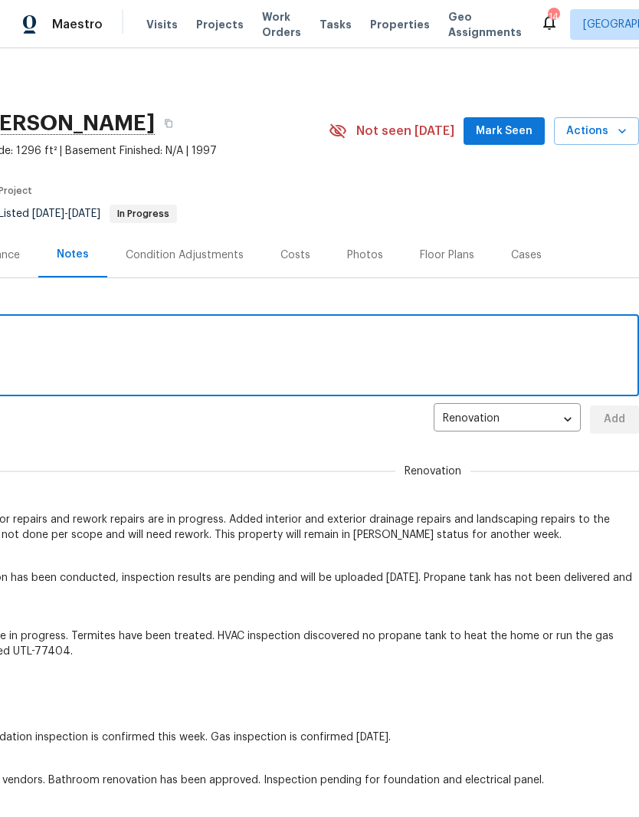
scroll to position [0, 227]
click at [515, 133] on span "Mark Seen" at bounding box center [504, 131] width 57 height 19
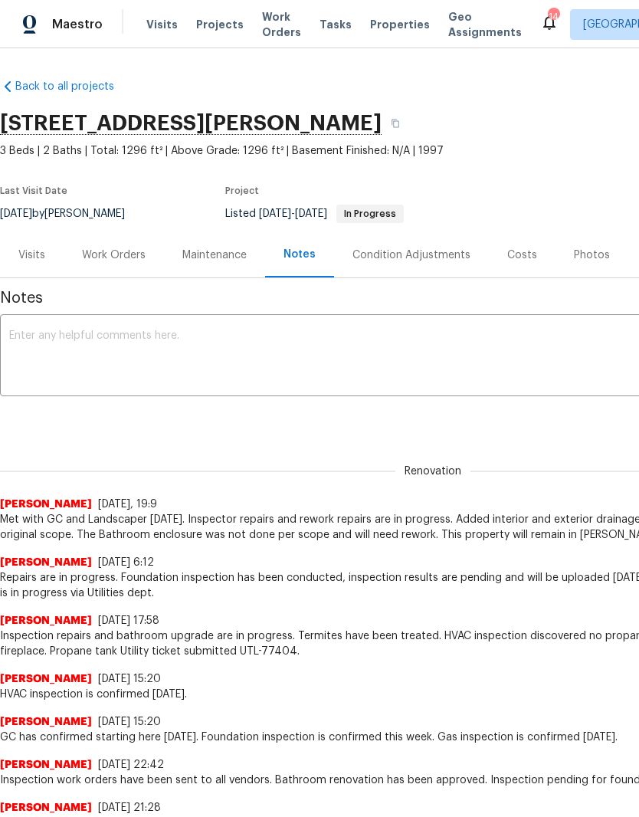
scroll to position [0, 0]
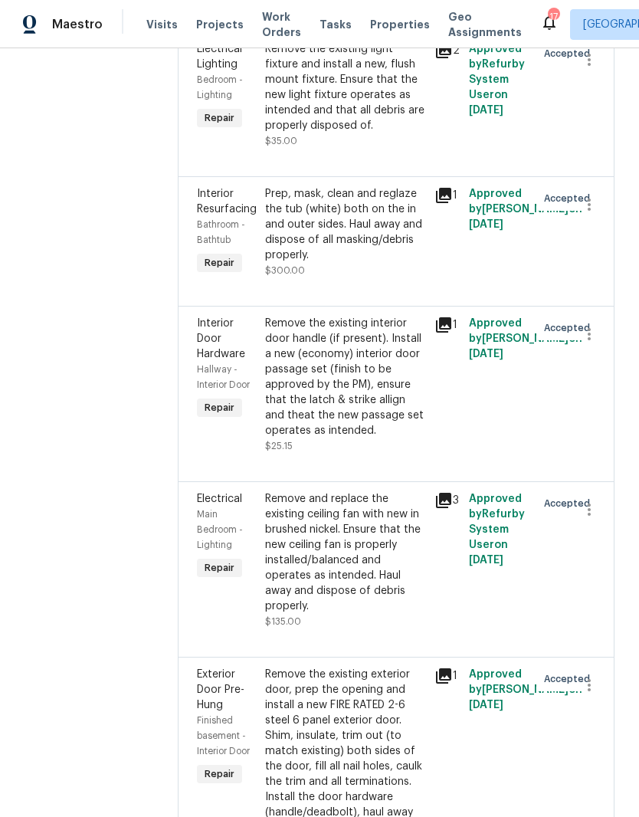
scroll to position [7177, 0]
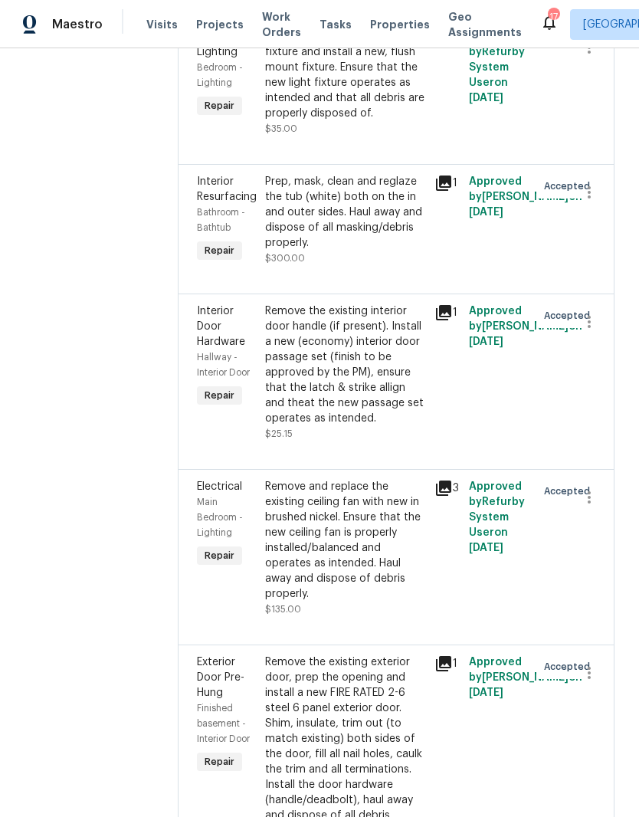
click at [164, 24] on span "Visits" at bounding box center [161, 24] width 31 height 15
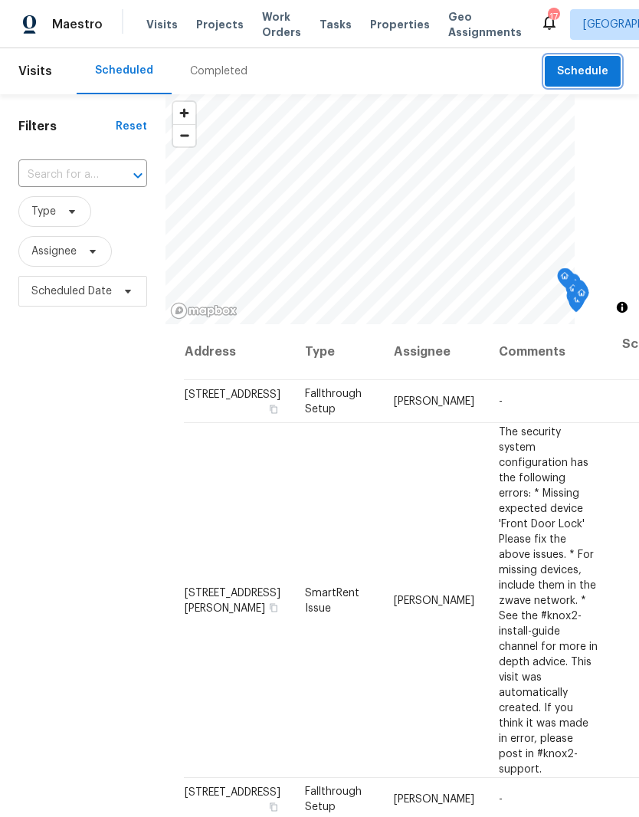
click at [589, 73] on span "Schedule" at bounding box center [582, 71] width 51 height 19
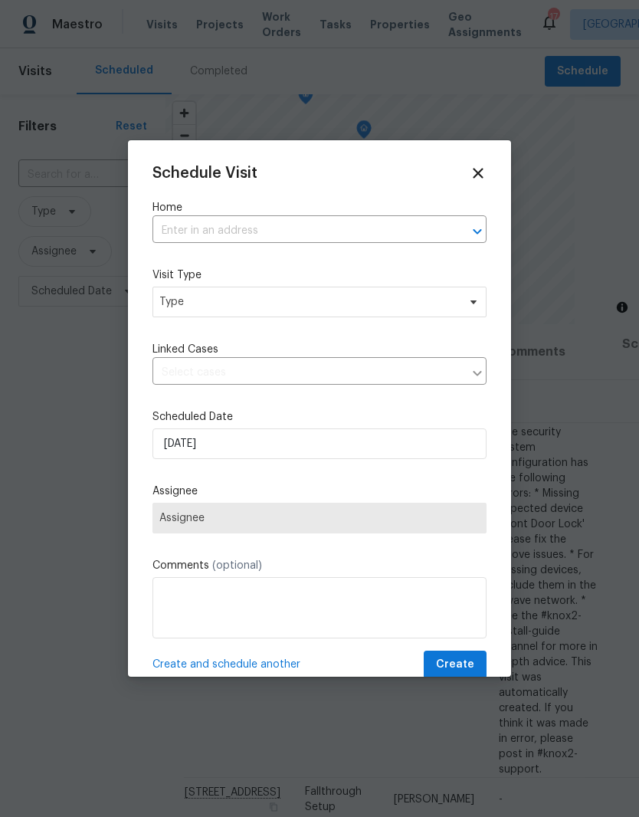
click at [249, 228] on input "text" at bounding box center [297, 231] width 291 height 24
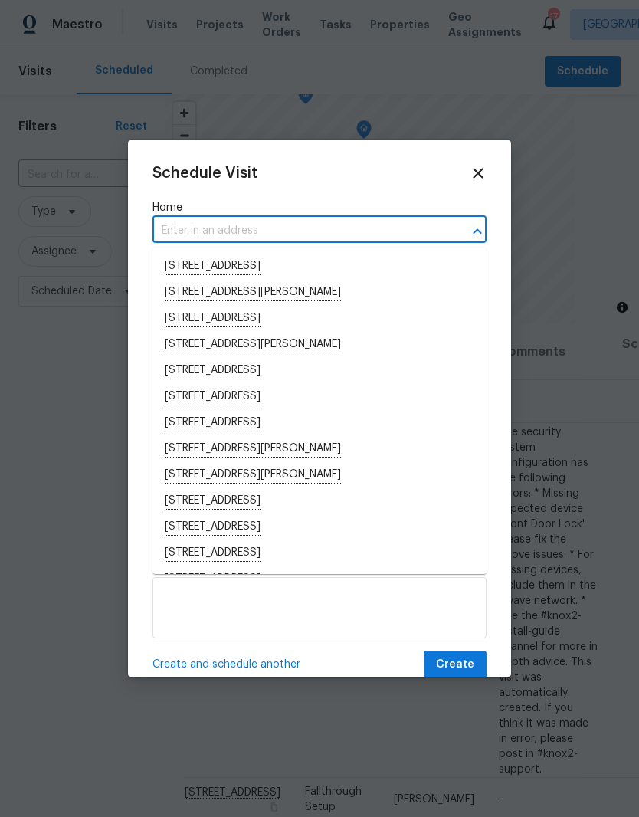
click at [195, 228] on input "text" at bounding box center [297, 231] width 291 height 24
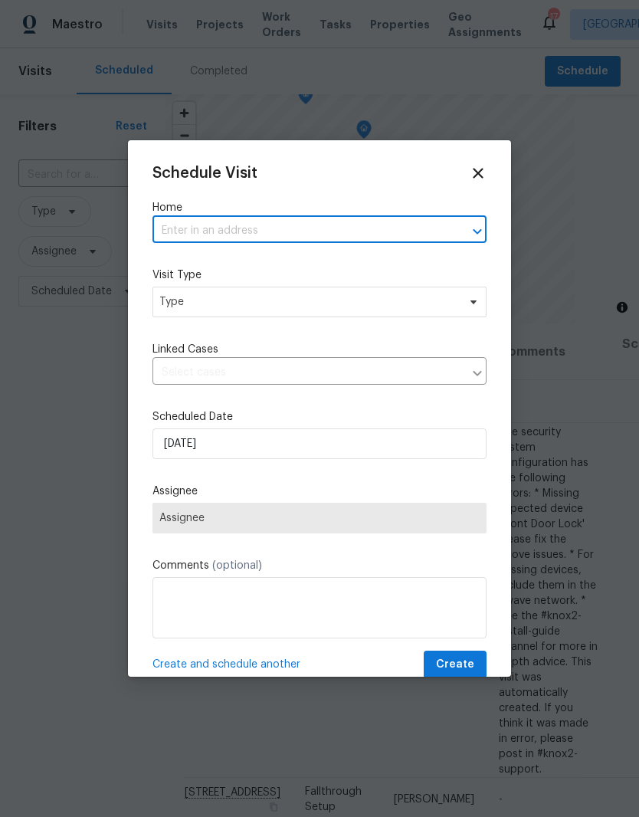
paste input "[STREET_ADDRESS][PERSON_NAME]"
type input "[STREET_ADDRESS][PERSON_NAME]"
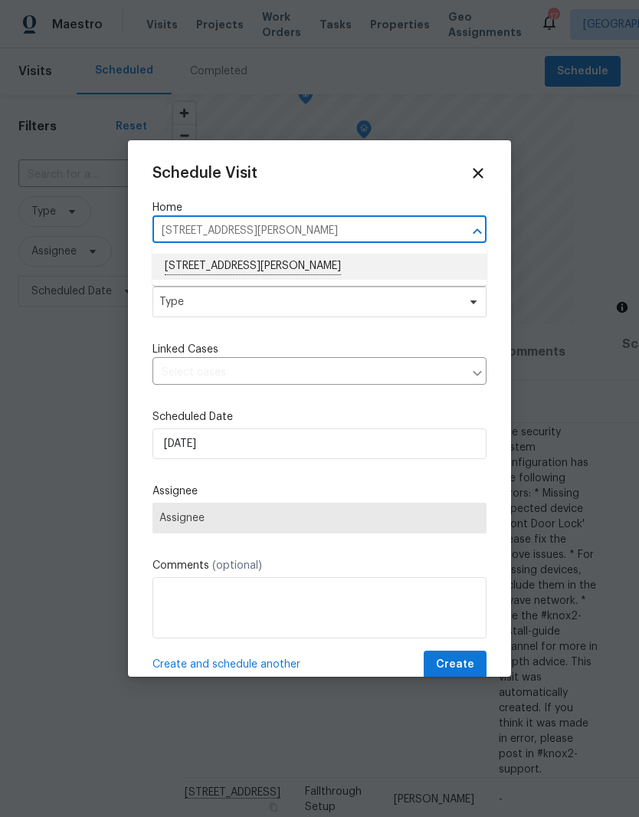
click at [290, 260] on li "[STREET_ADDRESS][PERSON_NAME]" at bounding box center [319, 267] width 334 height 26
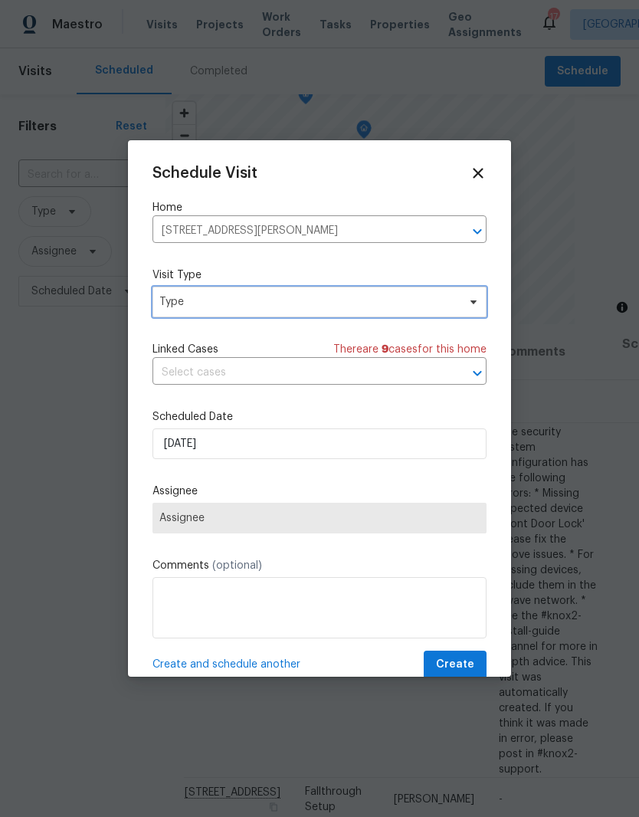
click at [468, 307] on icon at bounding box center [473, 302] width 12 height 12
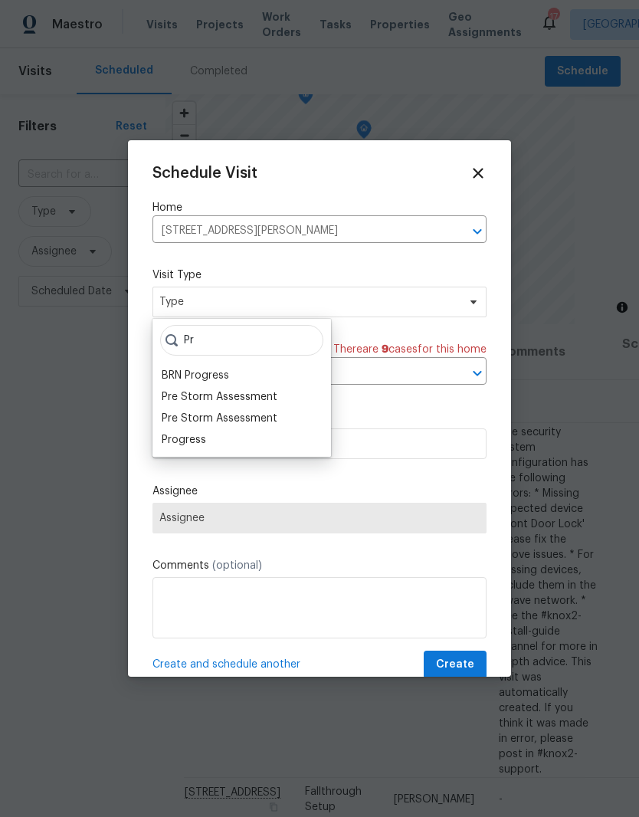
type input "Pr"
click at [197, 443] on div "Progress" at bounding box center [184, 439] width 44 height 15
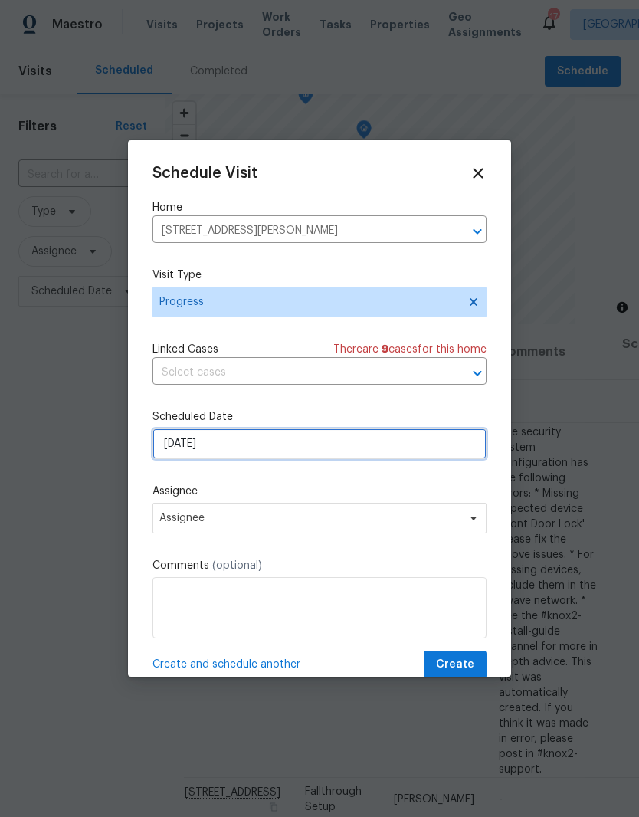
click at [474, 448] on input "[DATE]" at bounding box center [319, 443] width 334 height 31
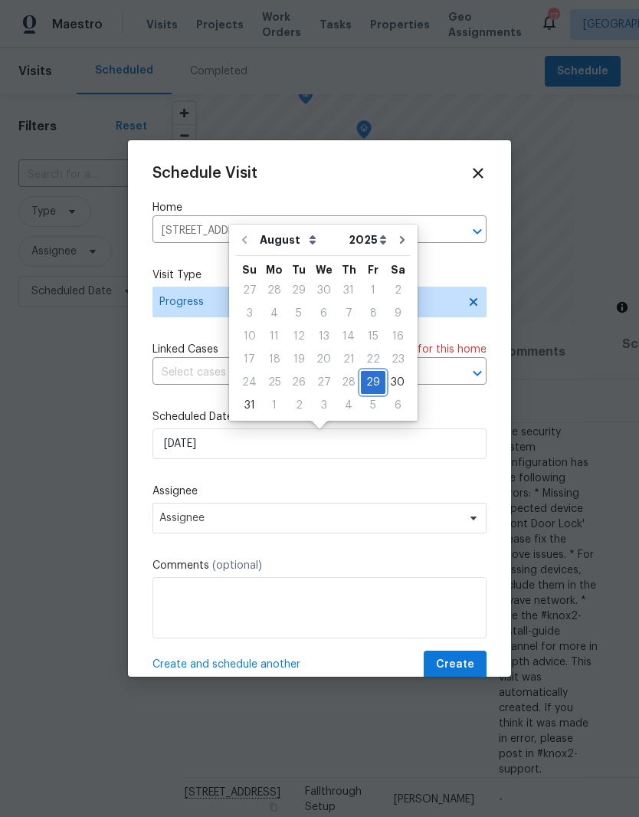
click at [370, 384] on div "29" at bounding box center [373, 382] width 25 height 21
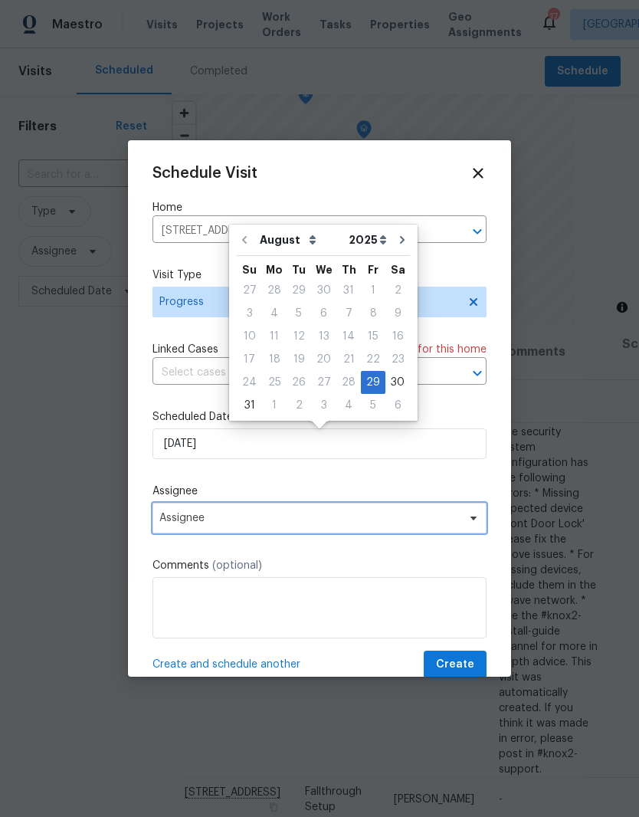
click at [471, 528] on span "Assignee" at bounding box center [319, 518] width 334 height 31
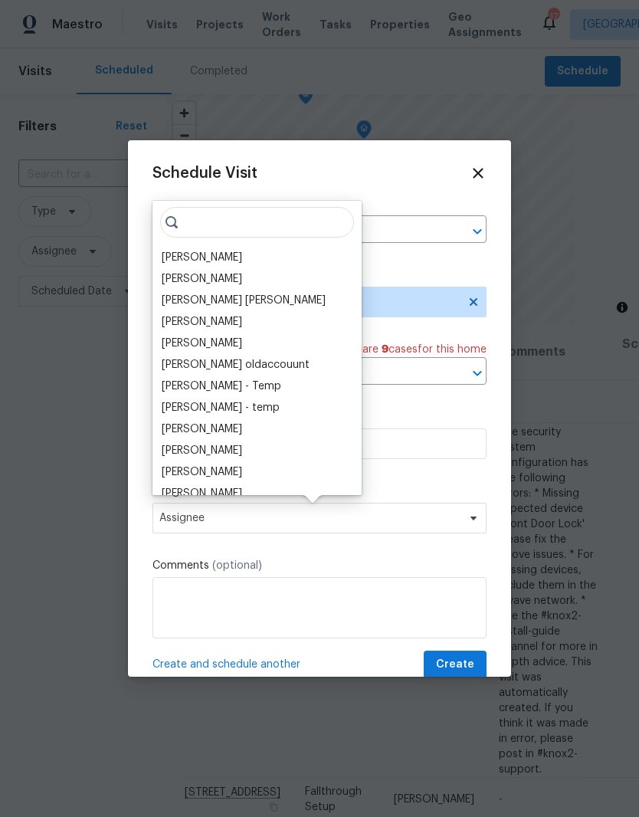
click at [234, 261] on div "[PERSON_NAME]" at bounding box center [202, 257] width 80 height 15
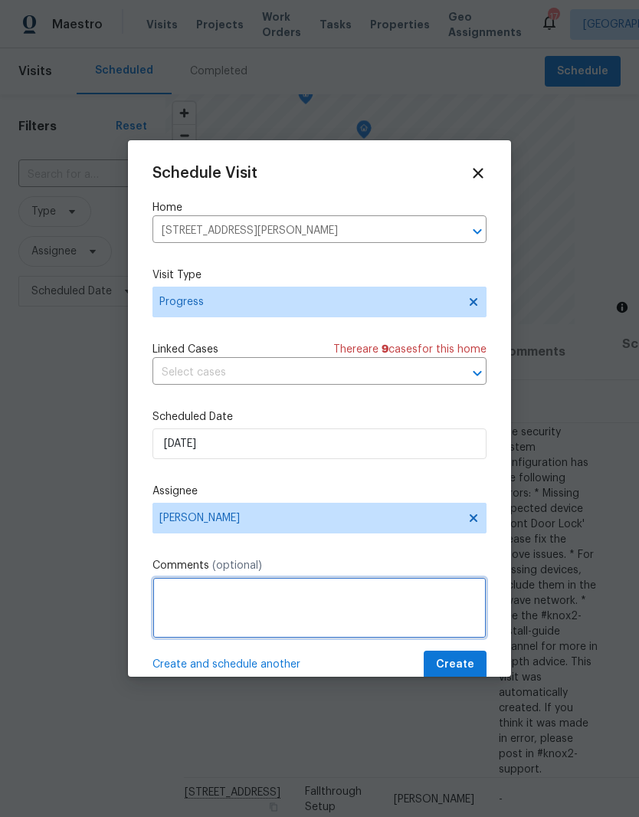
click at [287, 591] on textarea at bounding box center [319, 607] width 334 height 61
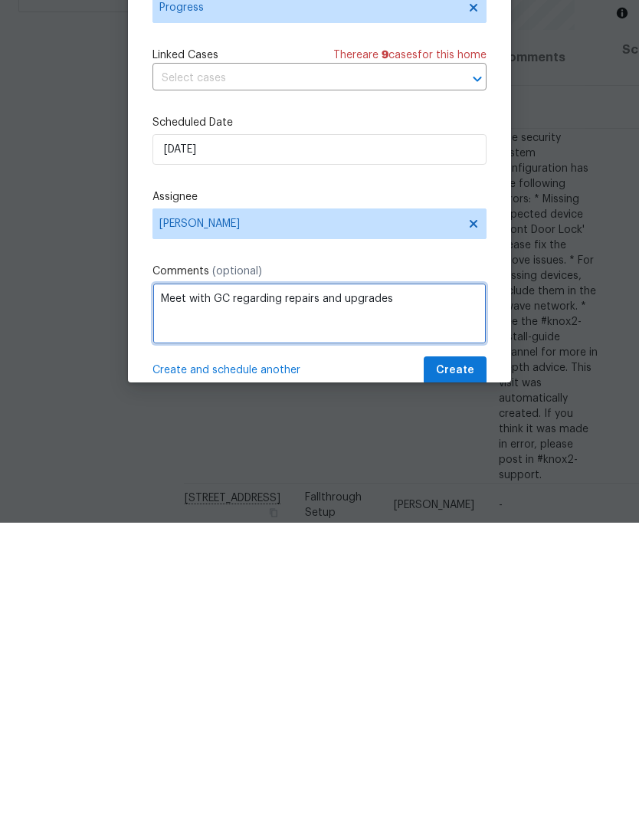
type textarea "Meet with GC regarding repairs and upgrades"
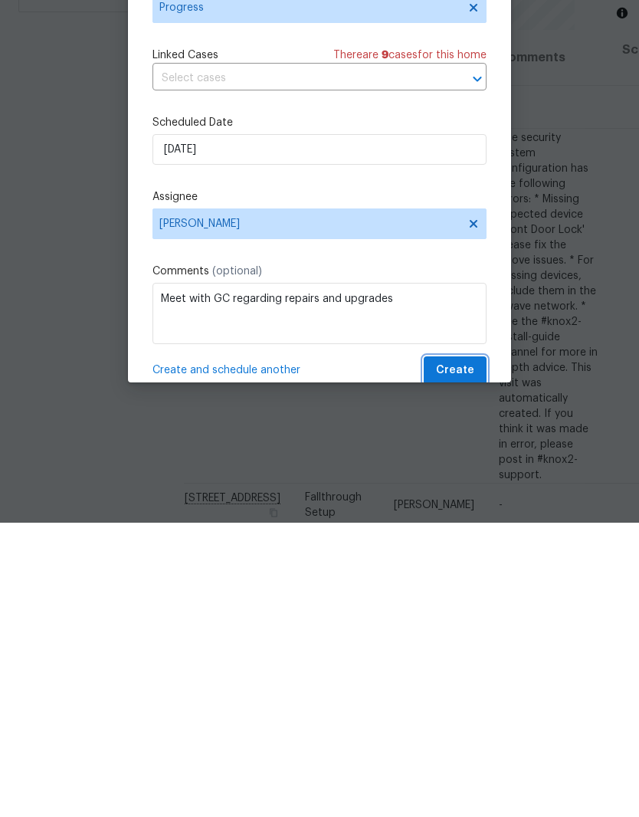
click at [472, 655] on span "Create" at bounding box center [455, 664] width 38 height 19
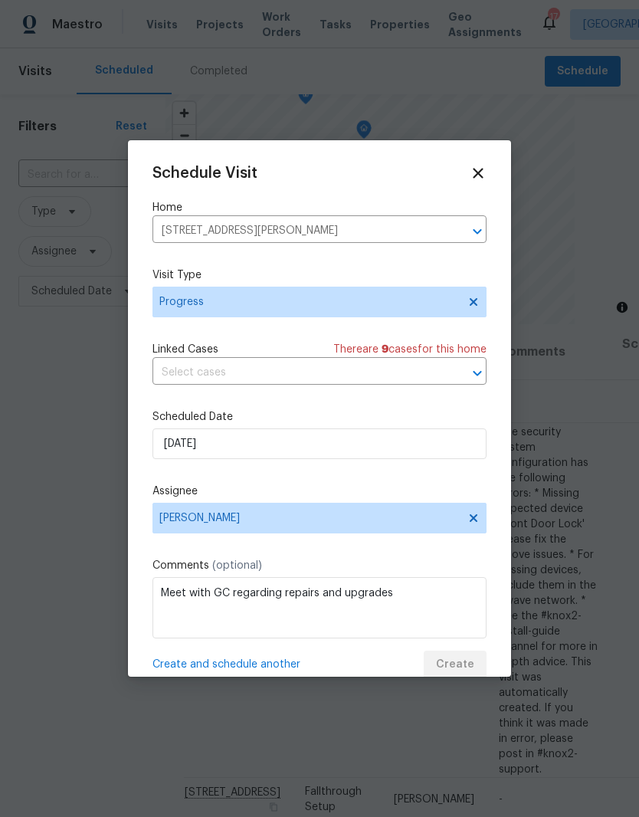
scroll to position [0, 0]
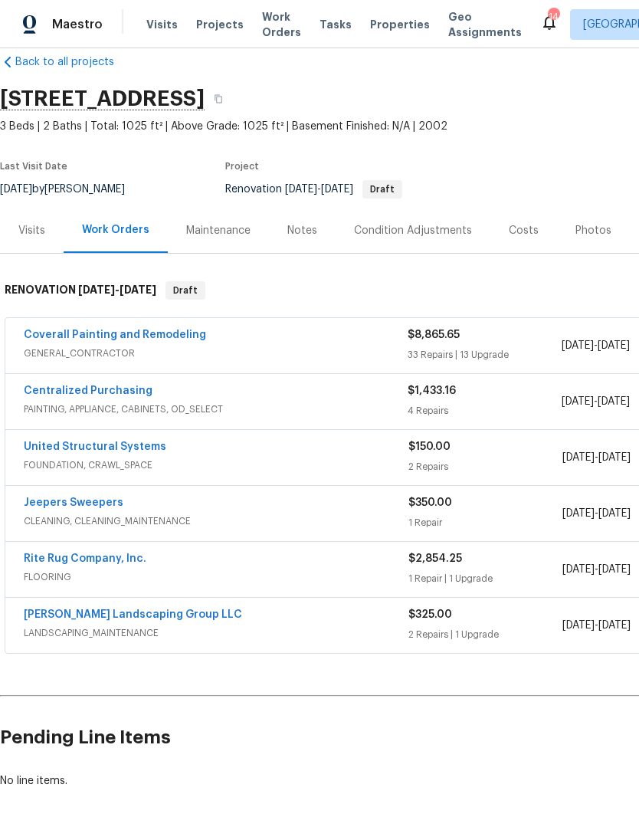
scroll to position [25, 0]
click at [126, 444] on link "United Structural Systems" at bounding box center [95, 446] width 143 height 11
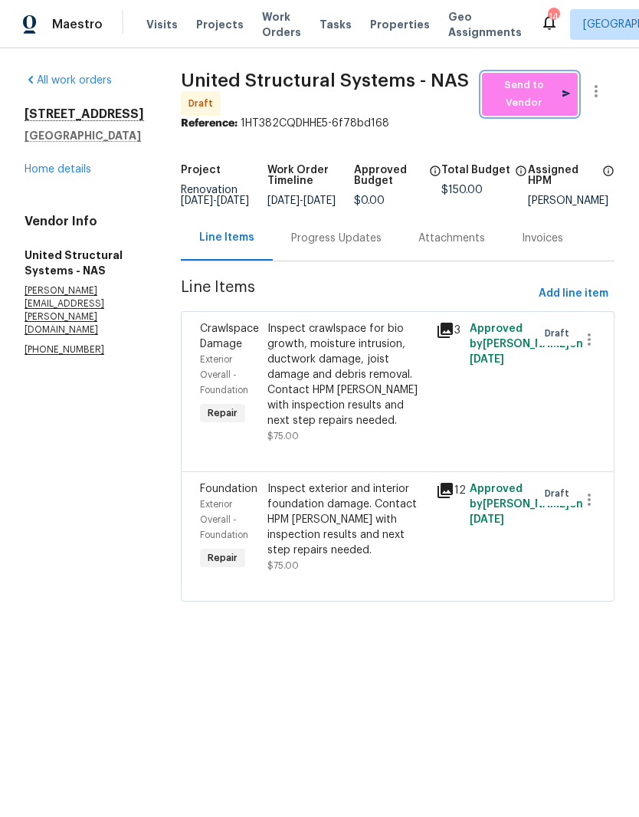
click at [549, 88] on span "Send to Vendor" at bounding box center [530, 94] width 80 height 35
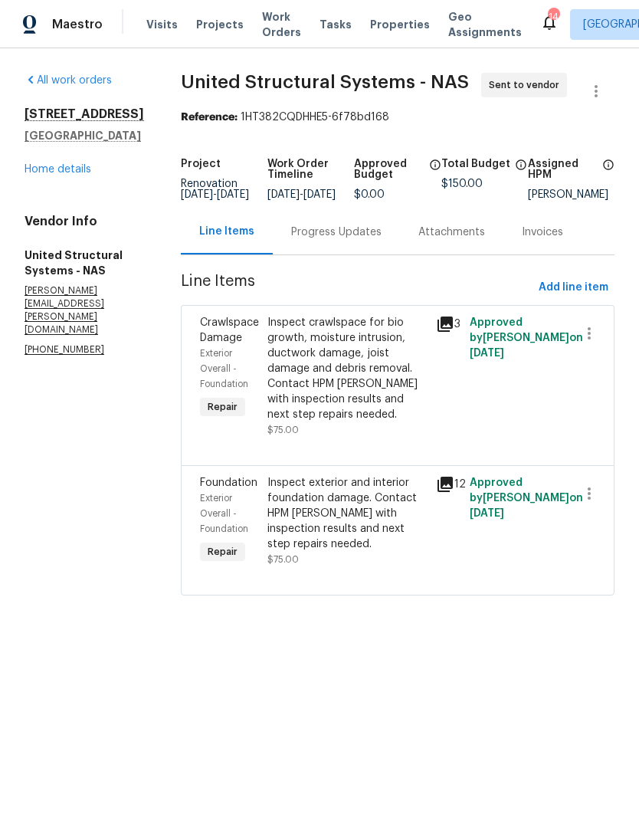
click at [367, 240] on div "Progress Updates" at bounding box center [336, 232] width 90 height 15
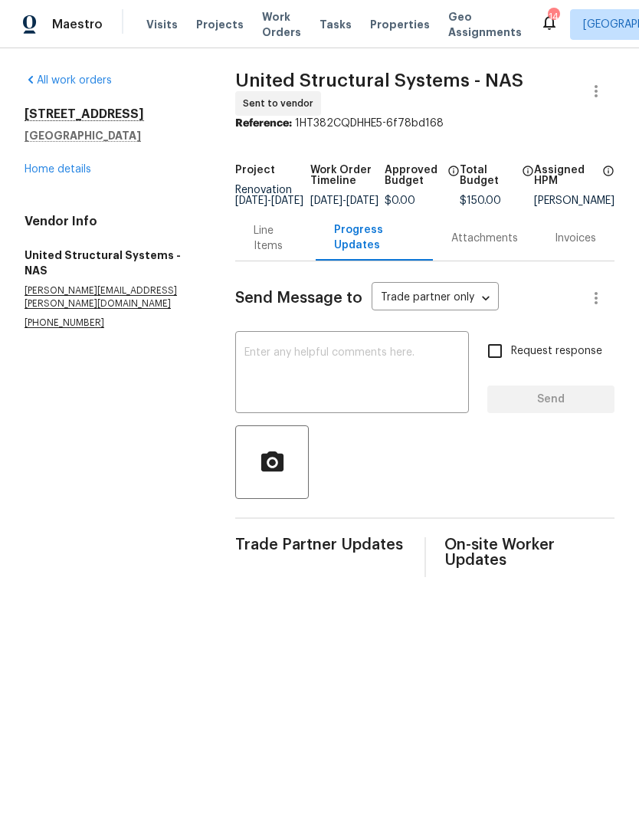
click at [330, 360] on textarea at bounding box center [351, 374] width 215 height 54
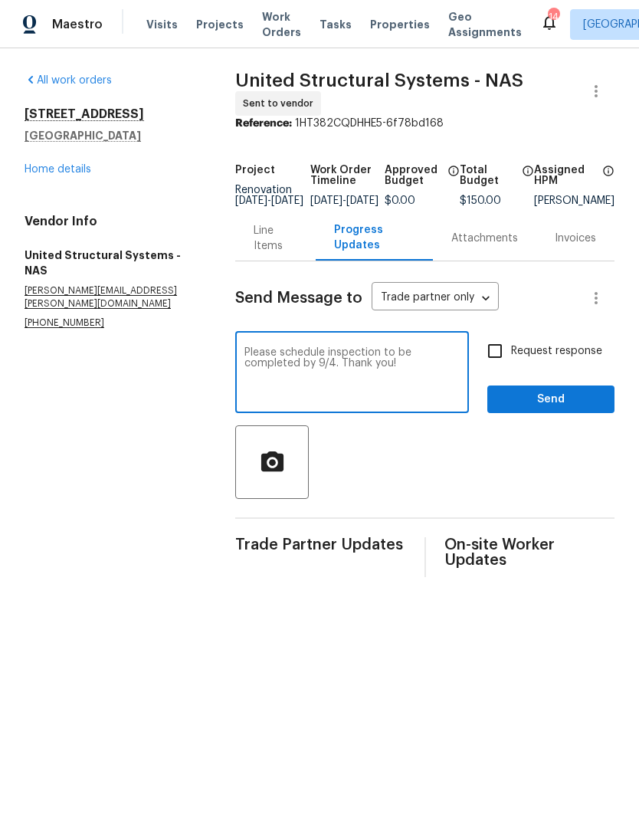
type textarea "Please schedule inspection to be completed by 9/4. Thank you!"
click at [563, 405] on span "Send" at bounding box center [551, 399] width 103 height 19
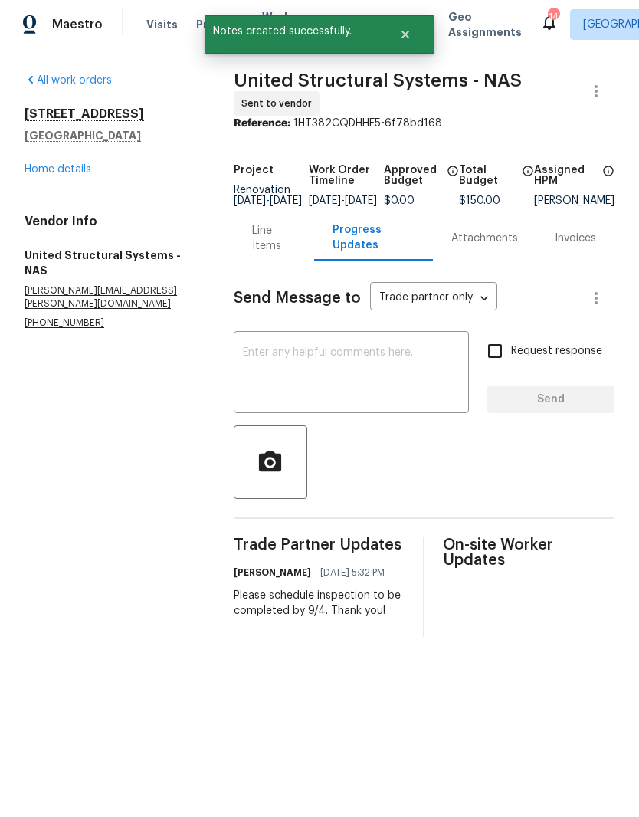
click at [71, 172] on link "Home details" at bounding box center [58, 169] width 67 height 11
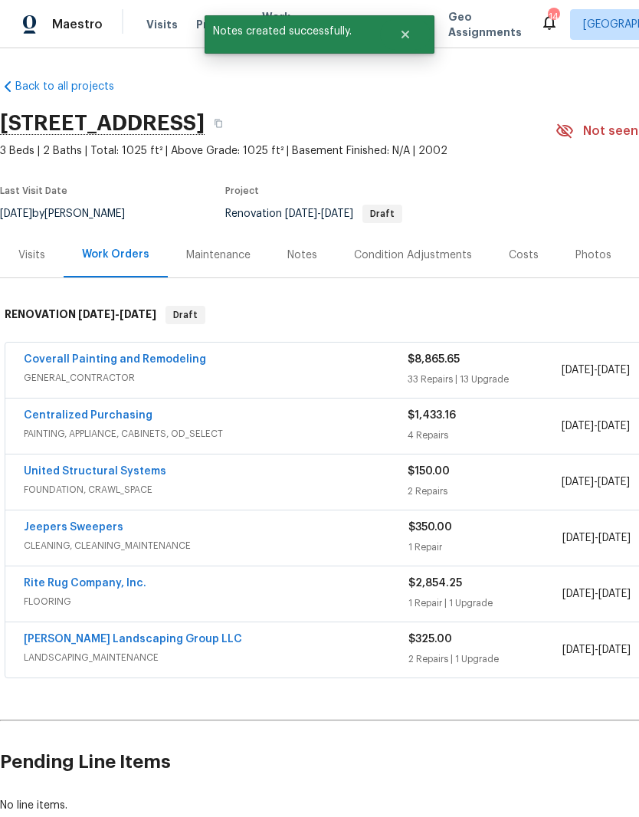
click at [111, 524] on link "Jeepers Sweepers" at bounding box center [74, 527] width 100 height 11
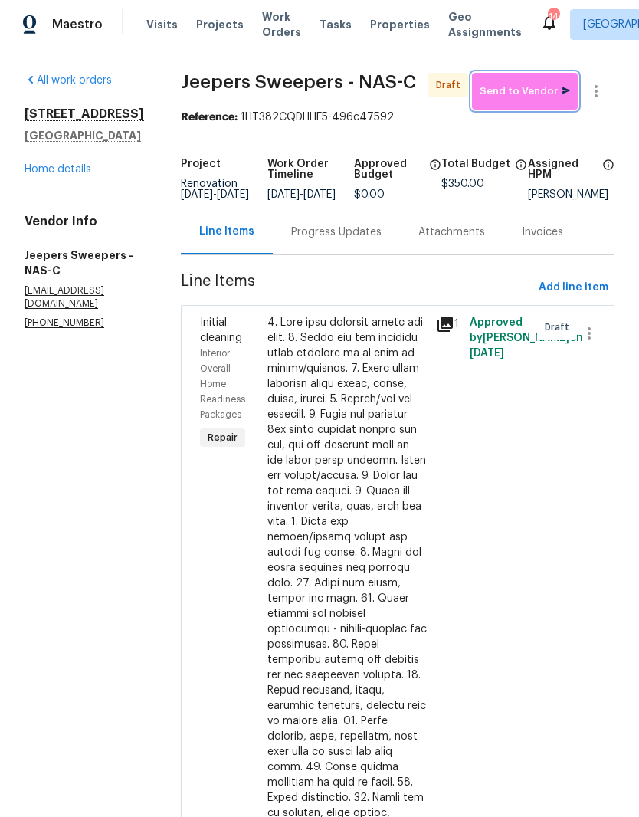
click at [539, 100] on span "Send to Vendor" at bounding box center [525, 92] width 90 height 18
click at [64, 166] on link "Home details" at bounding box center [58, 169] width 67 height 11
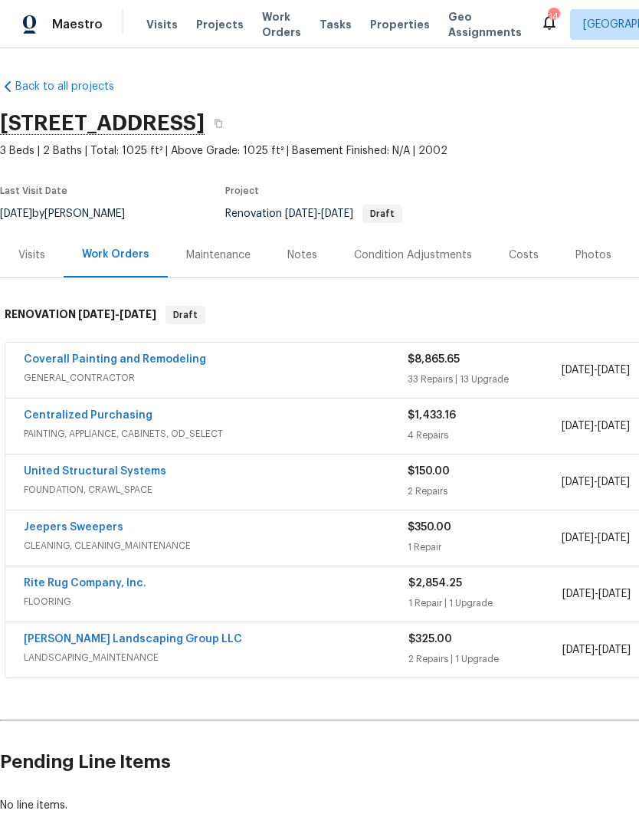
click at [126, 354] on link "Coverall Painting and Remodeling" at bounding box center [115, 359] width 182 height 11
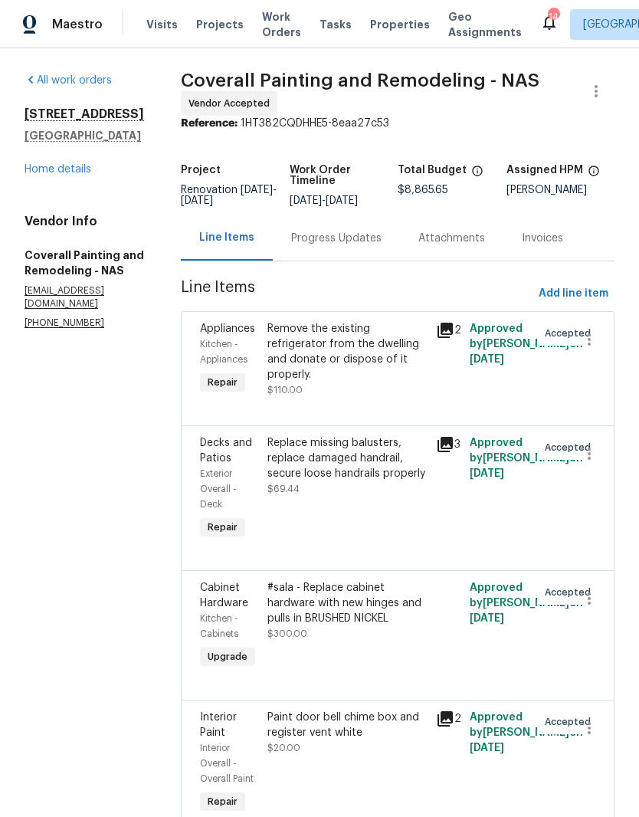
click at [67, 167] on link "Home details" at bounding box center [58, 169] width 67 height 11
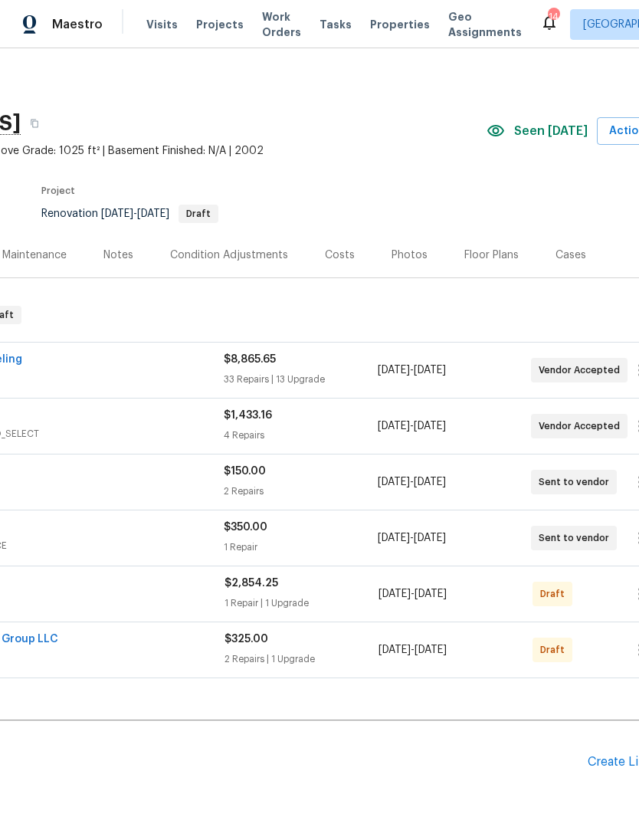
scroll to position [0, 183]
click at [337, 254] on div "Costs" at bounding box center [341, 255] width 30 height 15
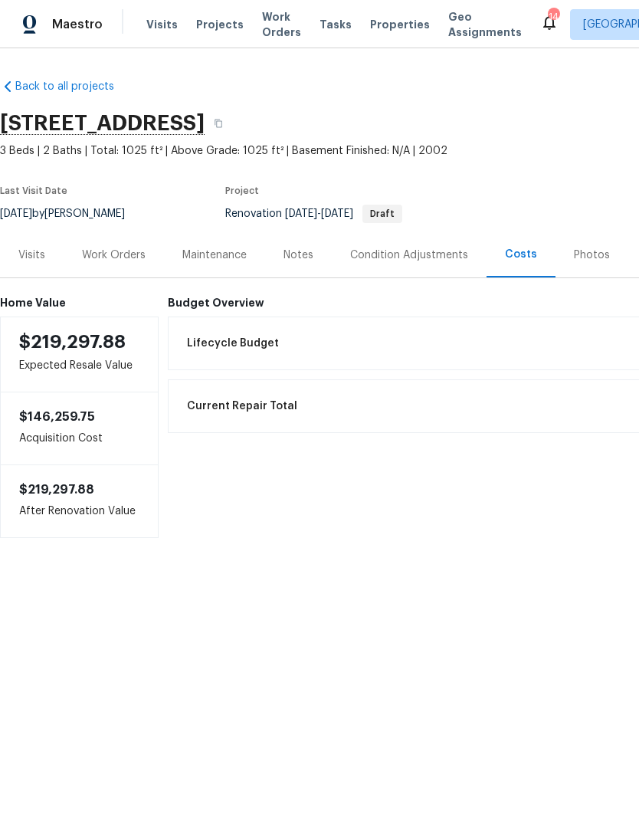
click at [117, 257] on div "Work Orders" at bounding box center [114, 255] width 64 height 15
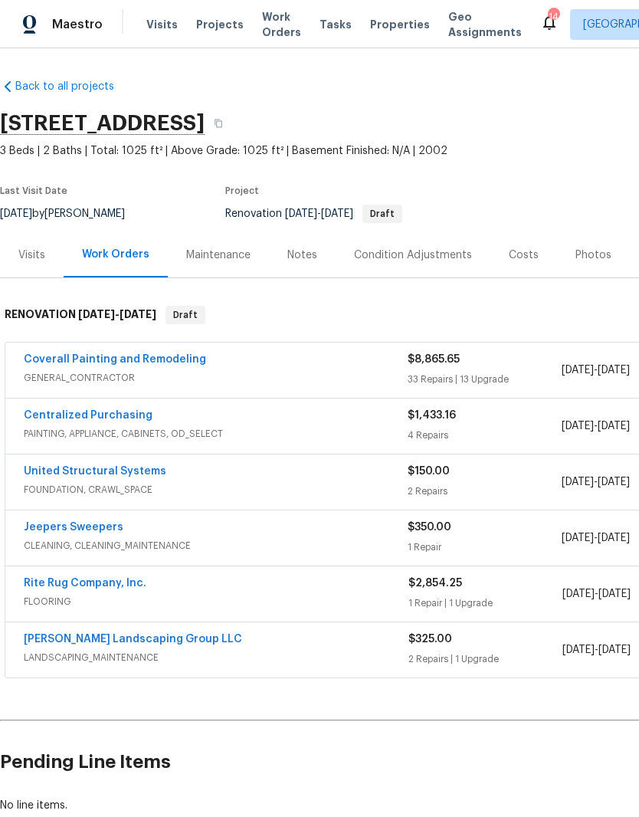
click at [160, 361] on link "Coverall Painting and Remodeling" at bounding box center [115, 359] width 182 height 11
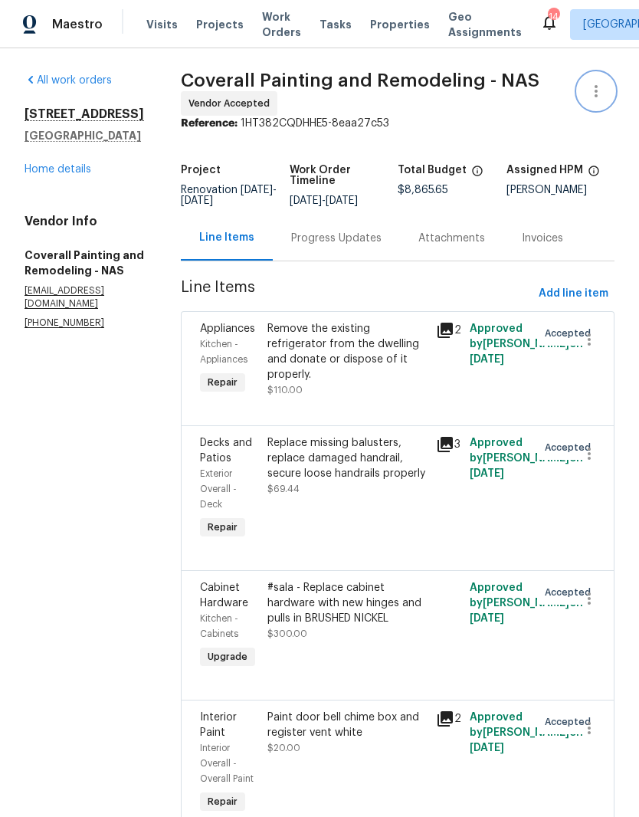
click at [602, 93] on icon "button" at bounding box center [596, 91] width 18 height 18
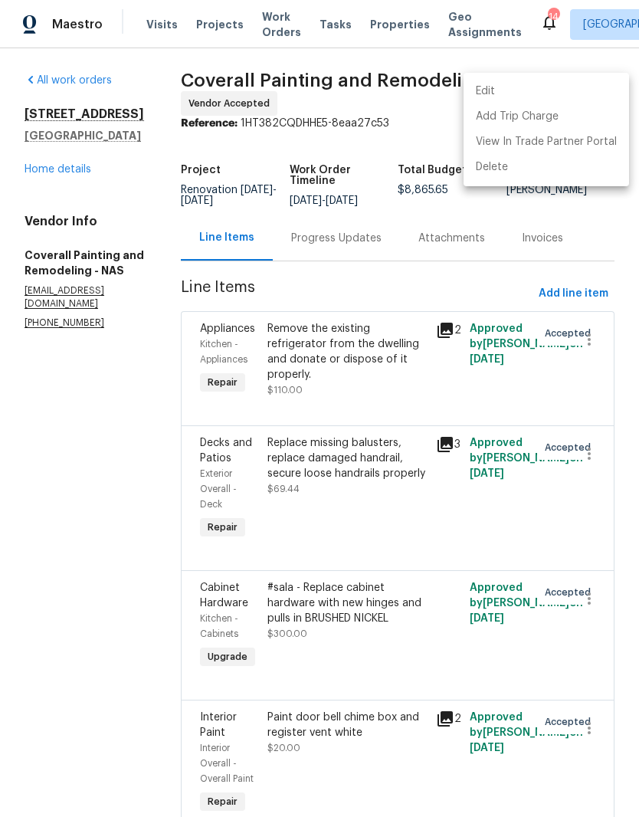
click at [507, 92] on li "Edit" at bounding box center [547, 91] width 166 height 25
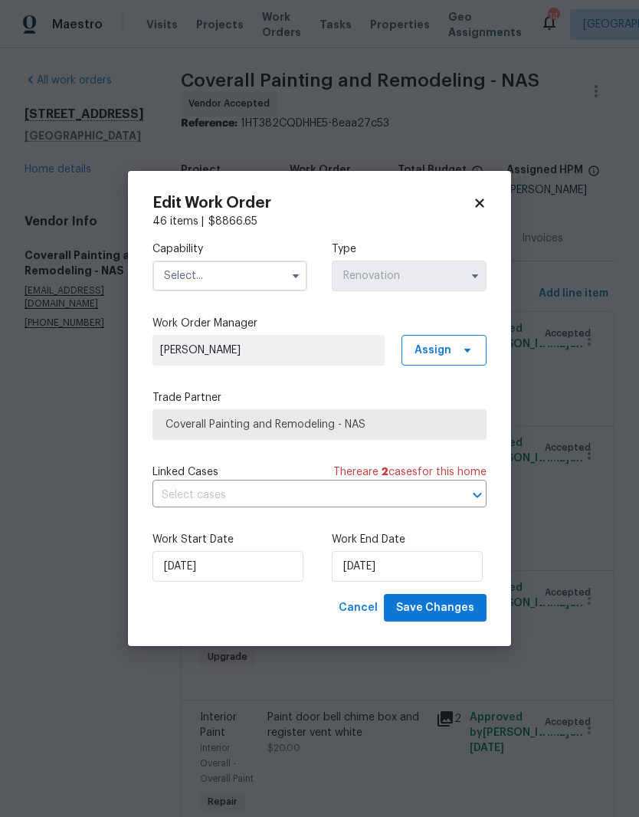
click at [275, 279] on input "text" at bounding box center [229, 276] width 155 height 31
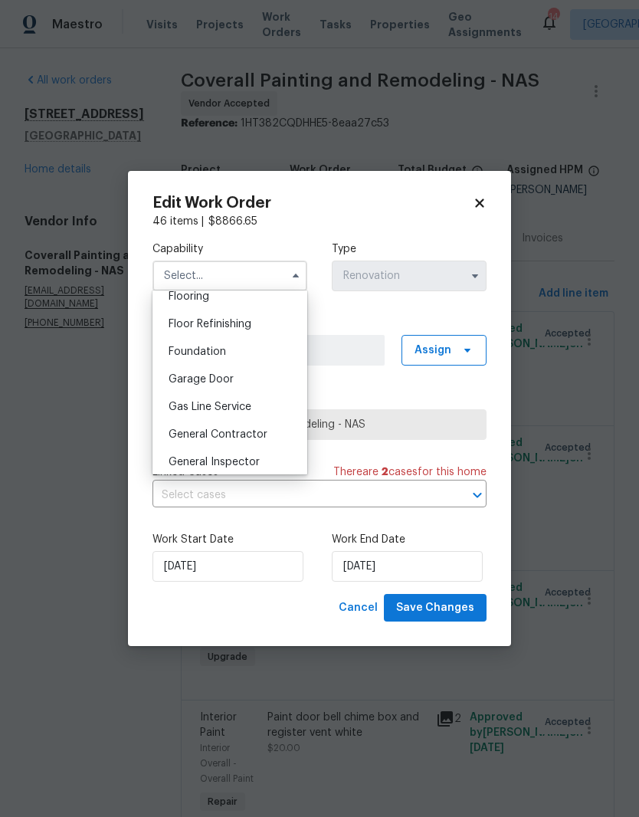
scroll to position [638, 0]
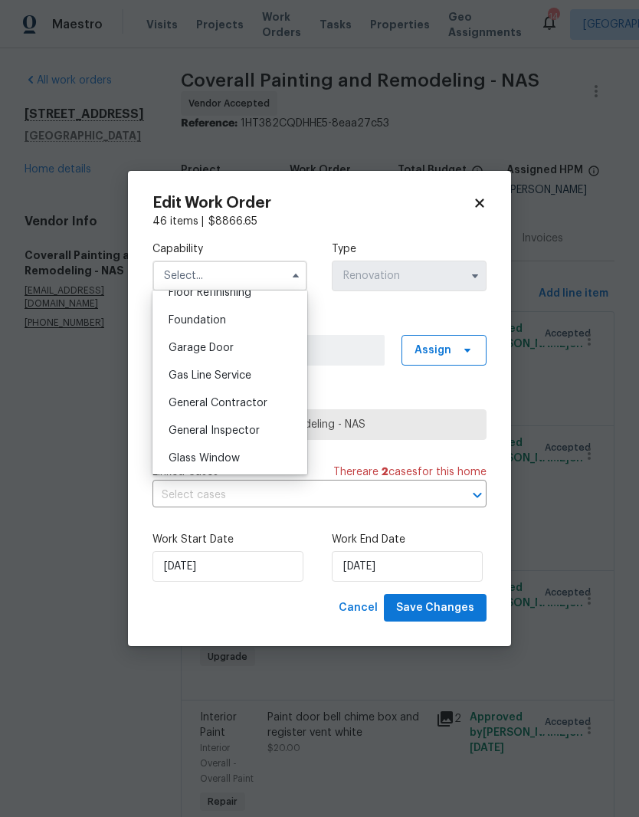
click at [255, 400] on span "General Contractor" at bounding box center [218, 403] width 99 height 11
type input "General Contractor"
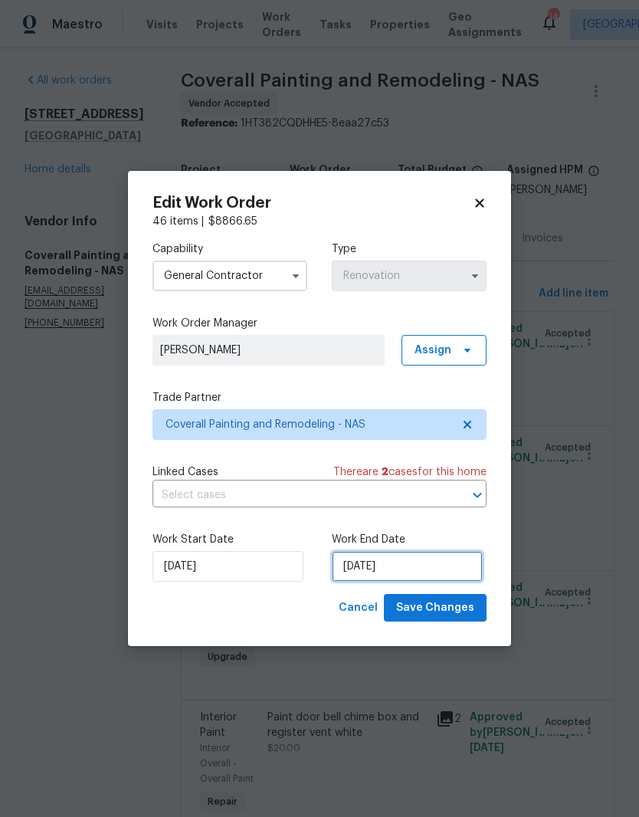
click at [433, 568] on input "9/15/2025" at bounding box center [407, 566] width 151 height 31
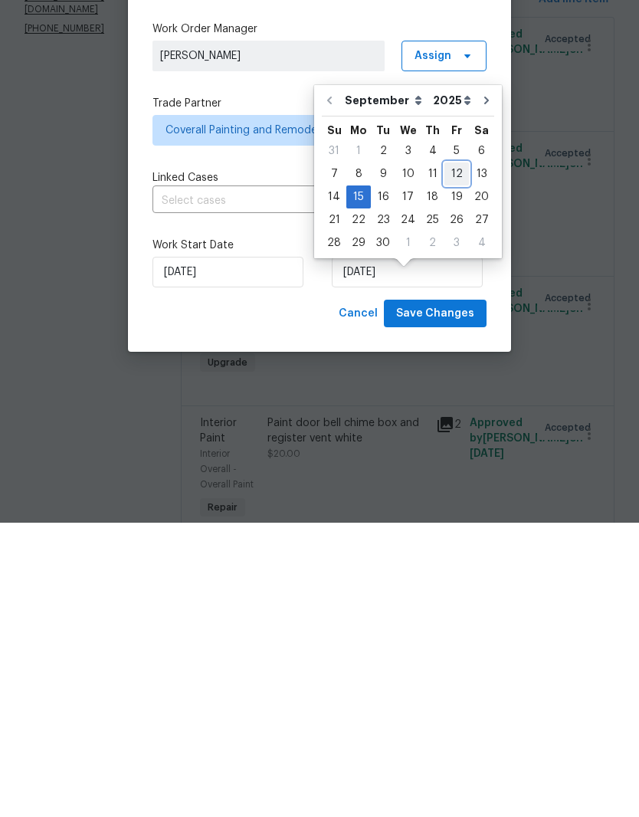
click at [452, 457] on div "12" at bounding box center [456, 467] width 25 height 21
type input "9/12/2025"
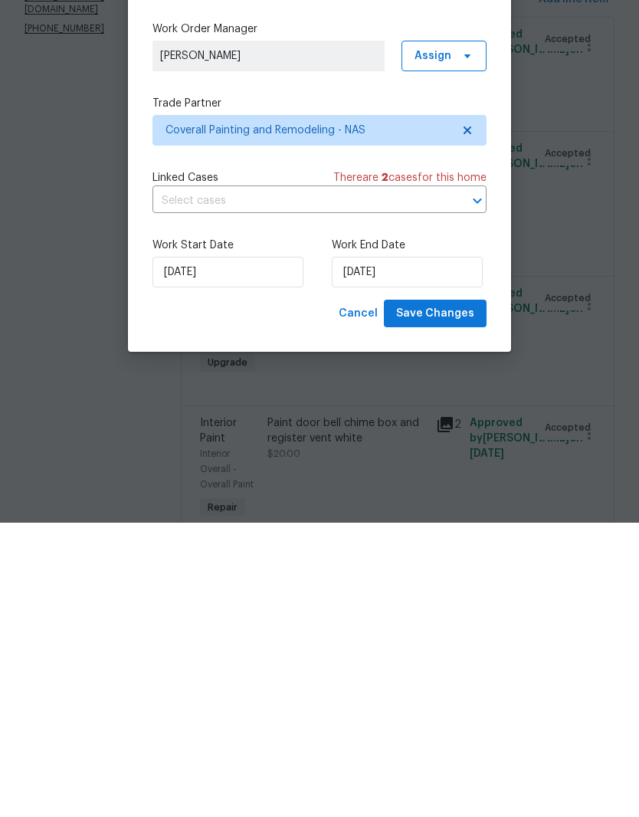
scroll to position [63, 0]
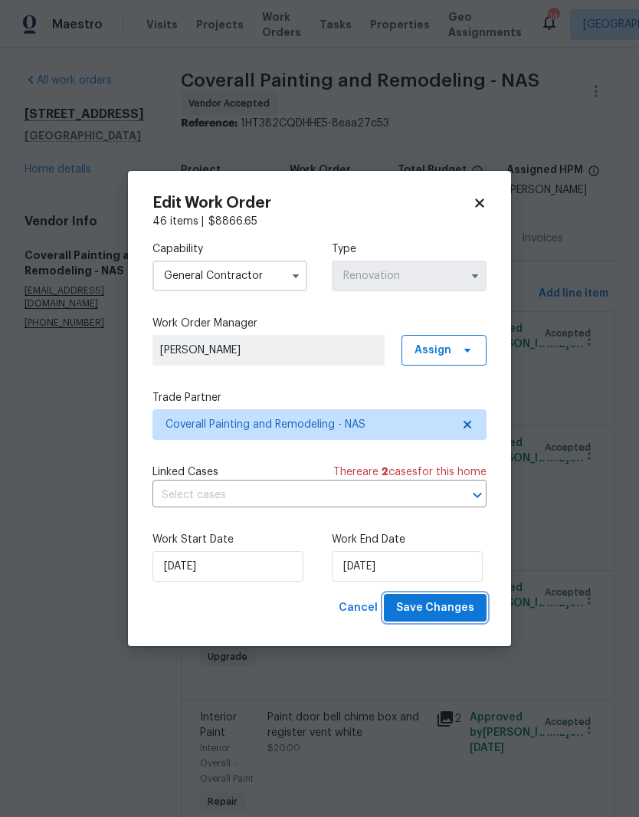
click at [448, 608] on span "Save Changes" at bounding box center [435, 608] width 78 height 19
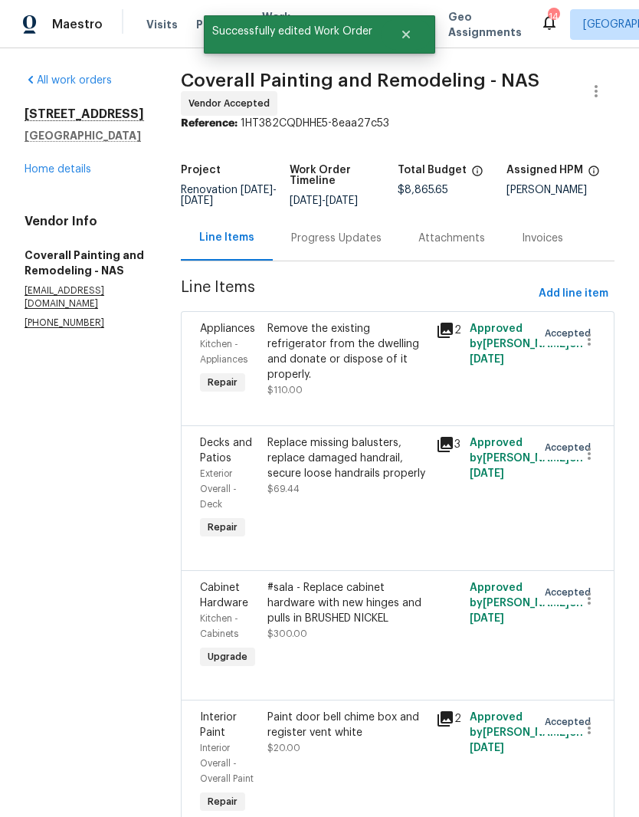
click at [73, 164] on link "Home details" at bounding box center [58, 169] width 67 height 11
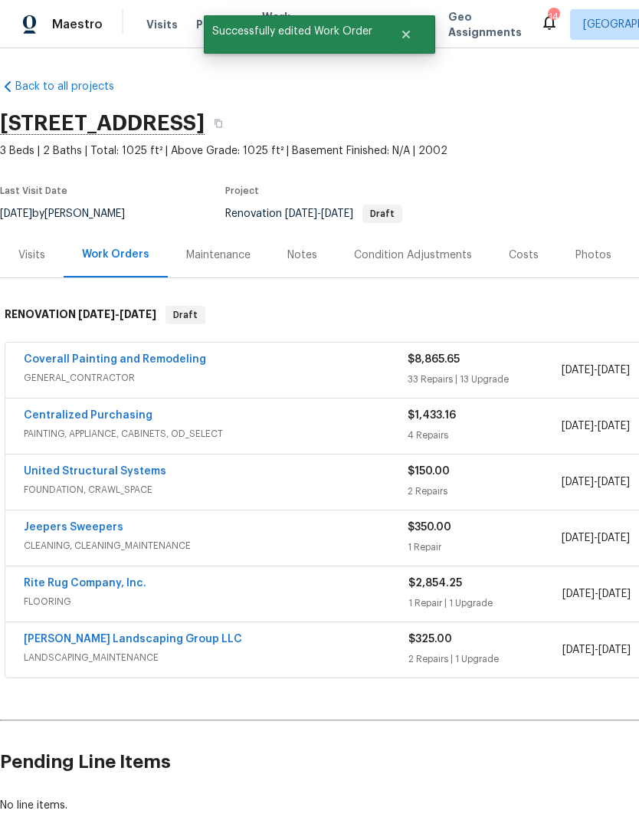
click at [106, 530] on link "Jeepers Sweepers" at bounding box center [74, 527] width 100 height 11
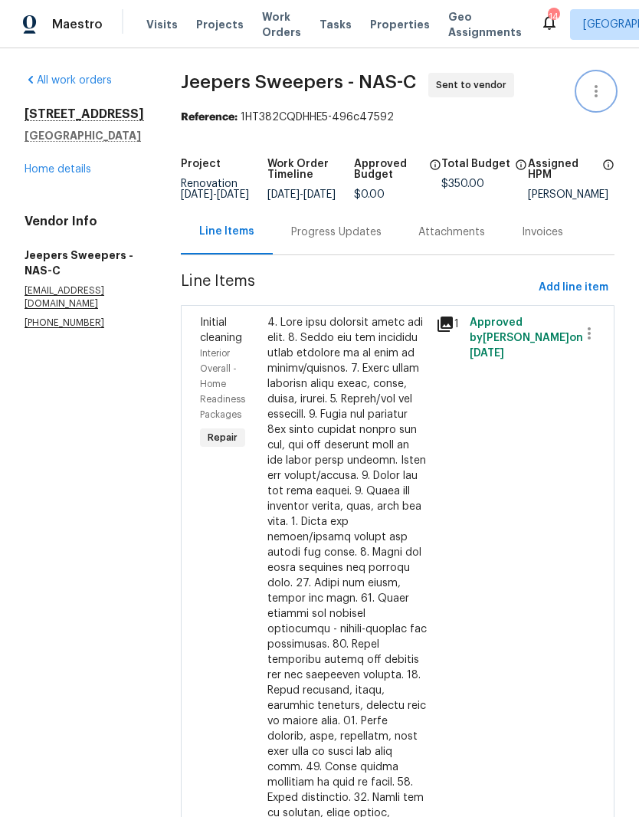
click at [602, 91] on icon "button" at bounding box center [596, 91] width 18 height 18
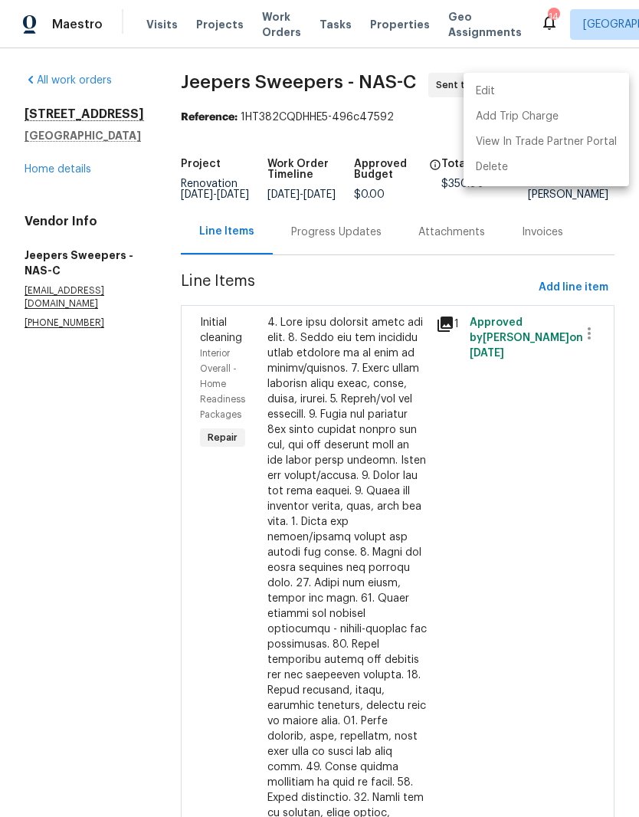
click at [515, 91] on li "Edit" at bounding box center [547, 91] width 166 height 25
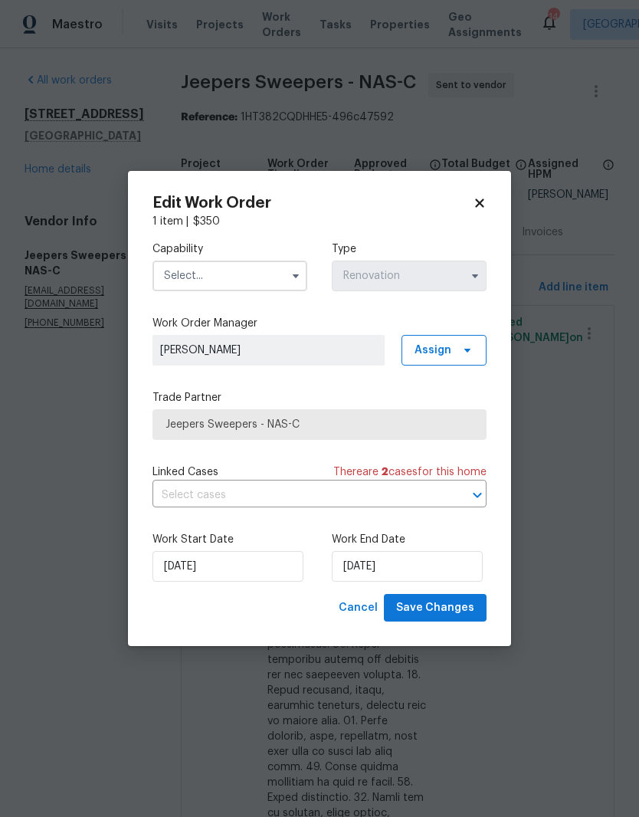
click at [271, 272] on input "text" at bounding box center [229, 276] width 155 height 31
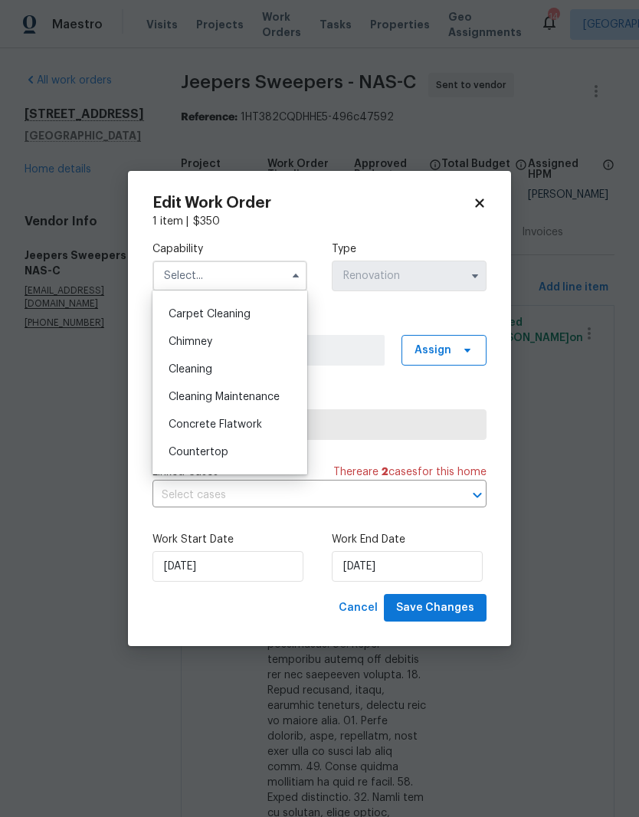
scroll to position [174, 0]
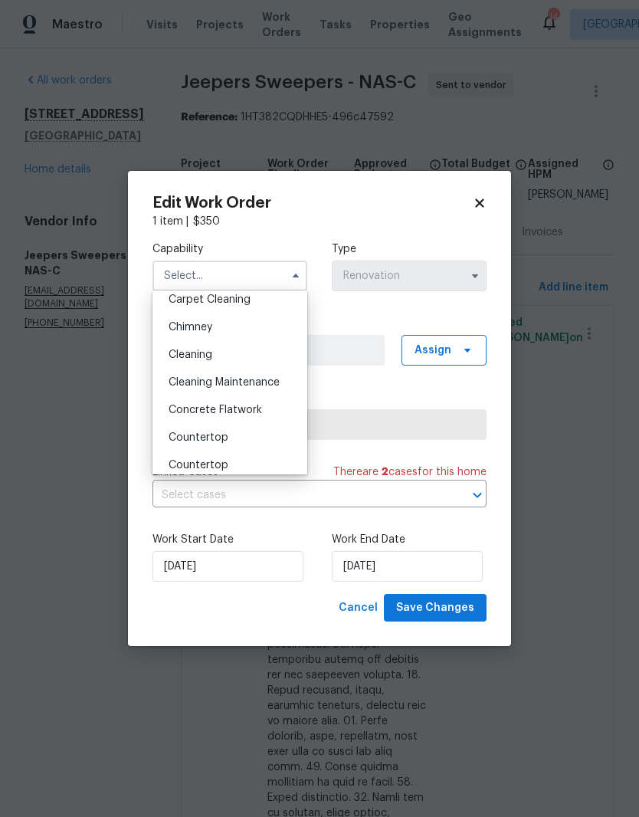
click at [221, 353] on div "Cleaning" at bounding box center [229, 355] width 147 height 28
type input "Cleaning"
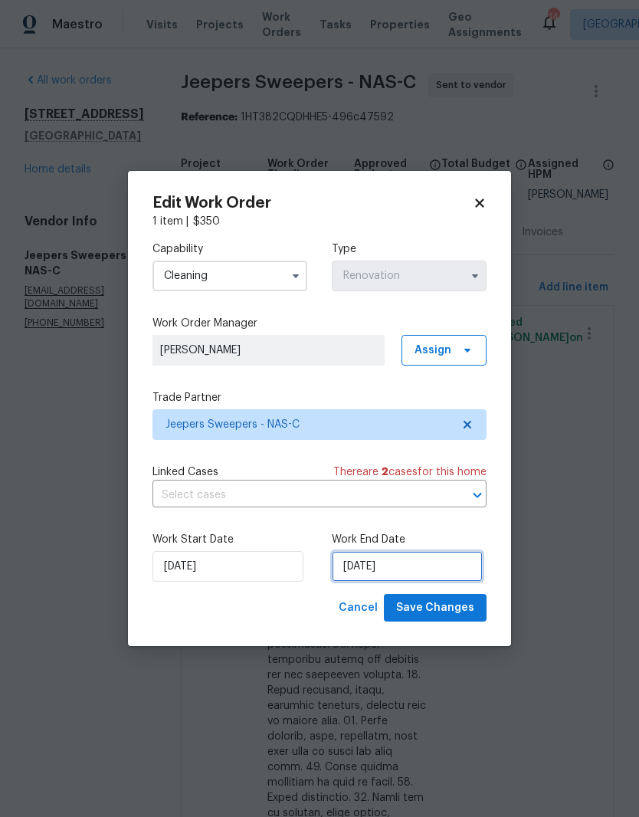
click at [428, 566] on input "9/2/2025" at bounding box center [407, 566] width 151 height 31
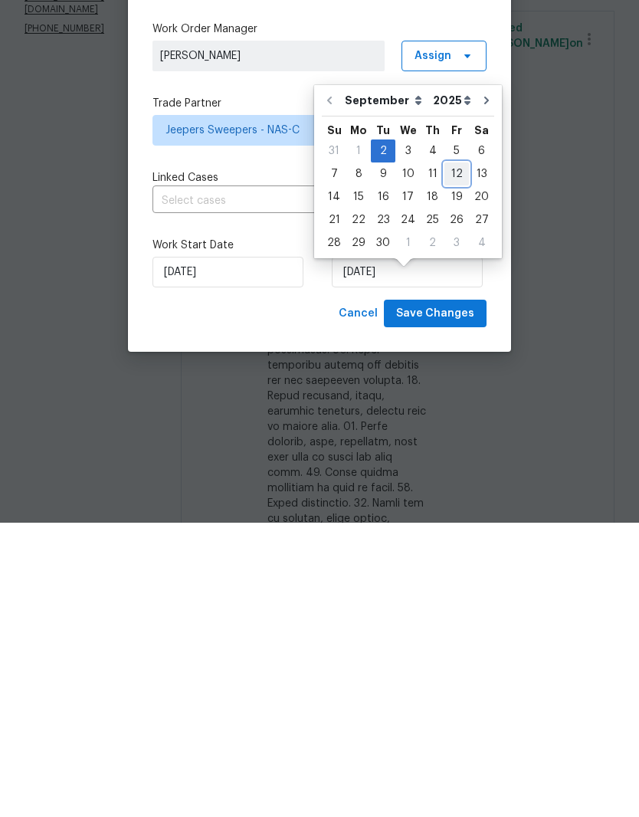
click at [457, 457] on div "12" at bounding box center [456, 467] width 25 height 21
type input "9/12/2025"
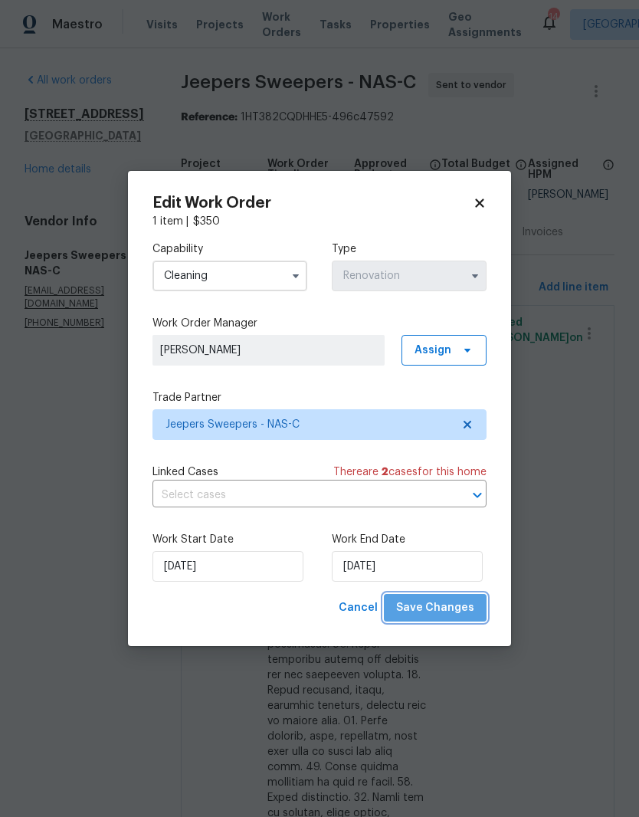
click at [444, 611] on span "Save Changes" at bounding box center [435, 608] width 78 height 19
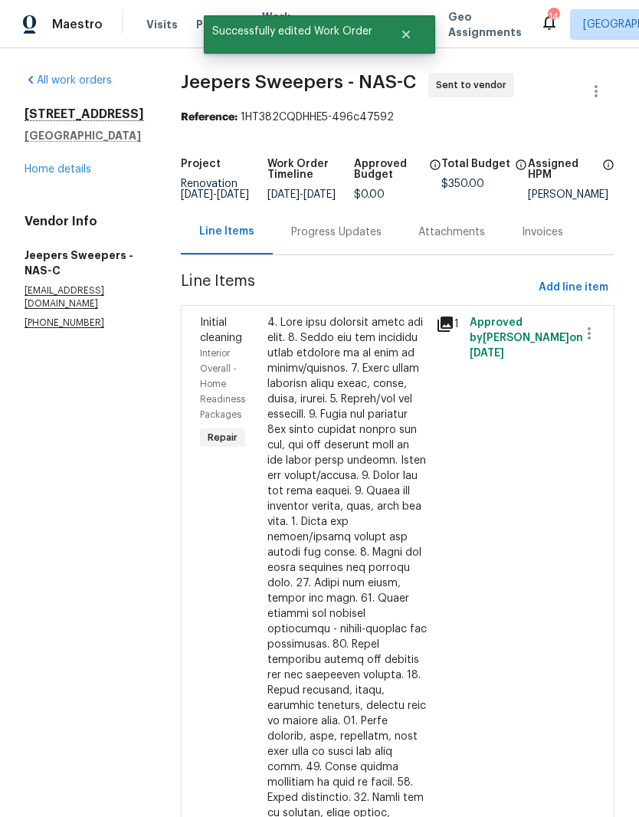
click at [367, 225] on div "Progress Updates" at bounding box center [336, 232] width 90 height 15
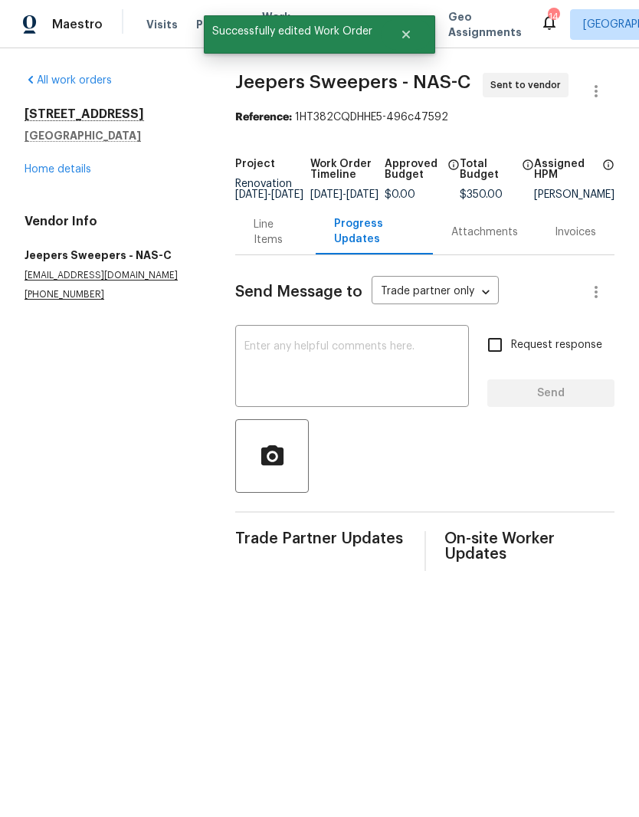
click at [326, 353] on textarea at bounding box center [351, 368] width 215 height 54
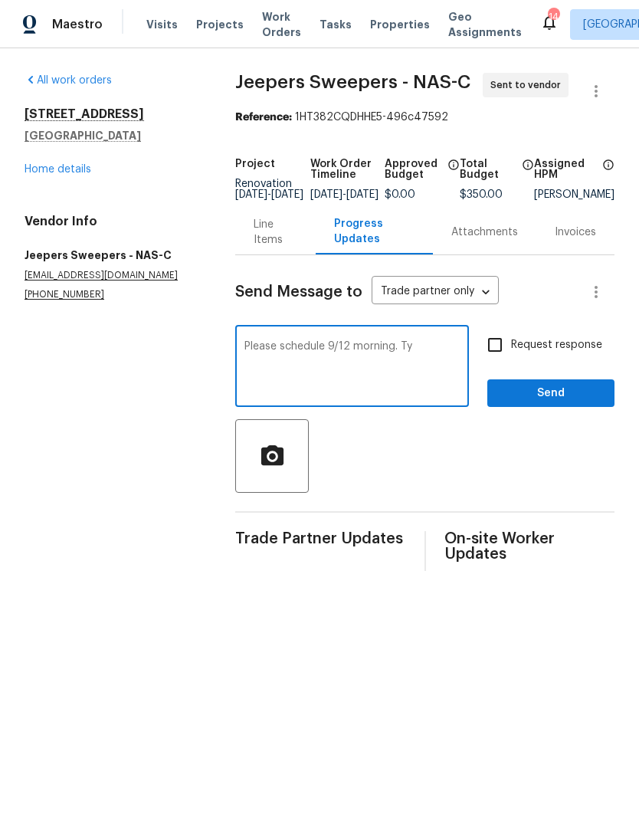
type textarea "Please schedule 9/12 morning. Ty"
click at [559, 402] on span "Send" at bounding box center [551, 393] width 103 height 19
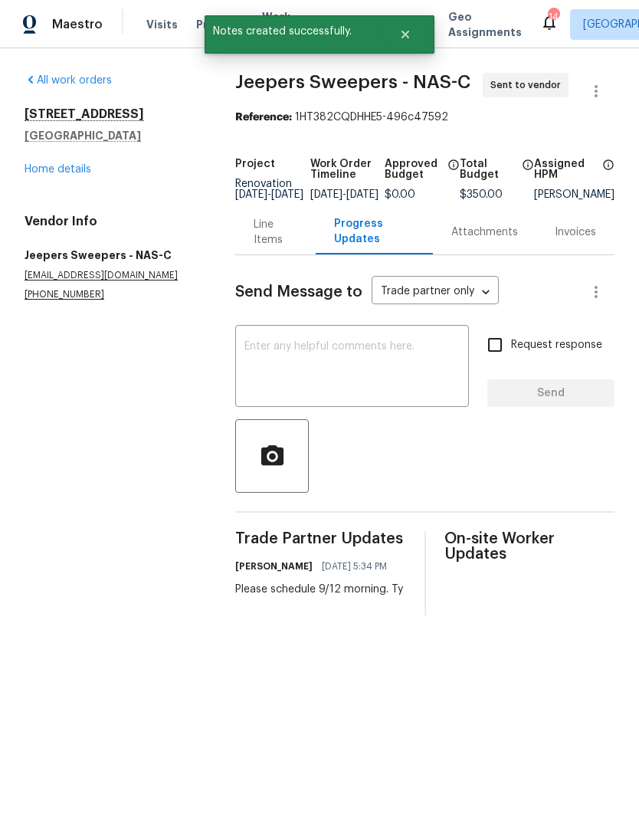
click at [80, 170] on link "Home details" at bounding box center [58, 169] width 67 height 11
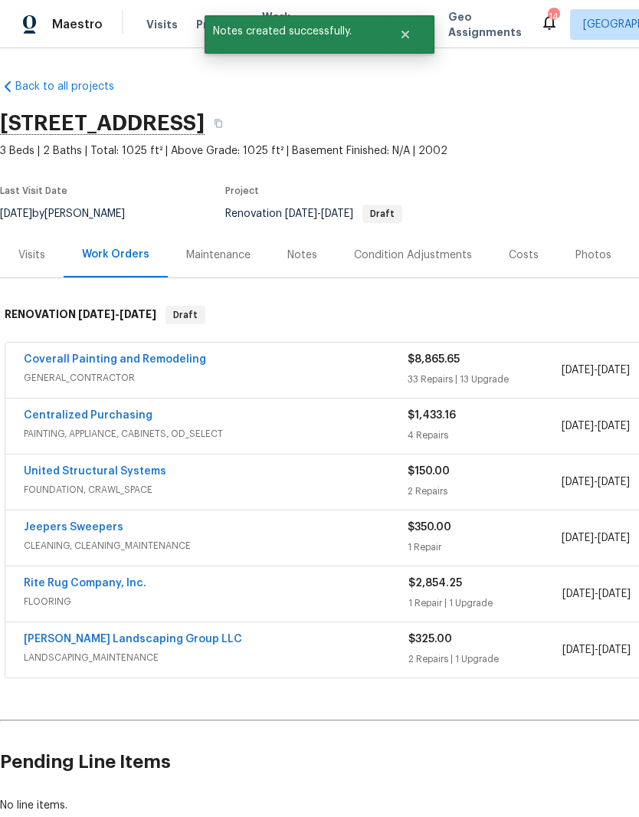
click at [110, 585] on link "Rite Rug Company, Inc." at bounding box center [85, 583] width 123 height 11
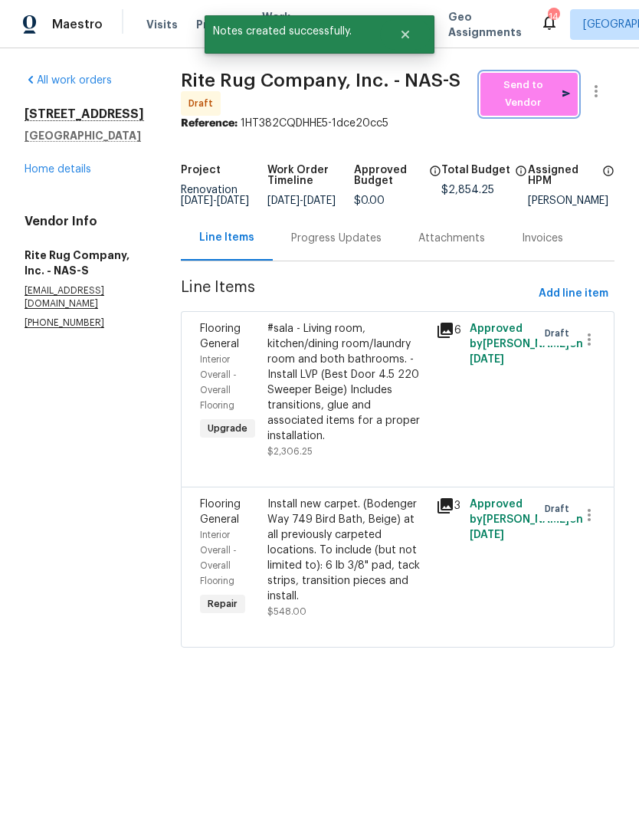
click at [546, 96] on span "Send to Vendor" at bounding box center [529, 94] width 82 height 35
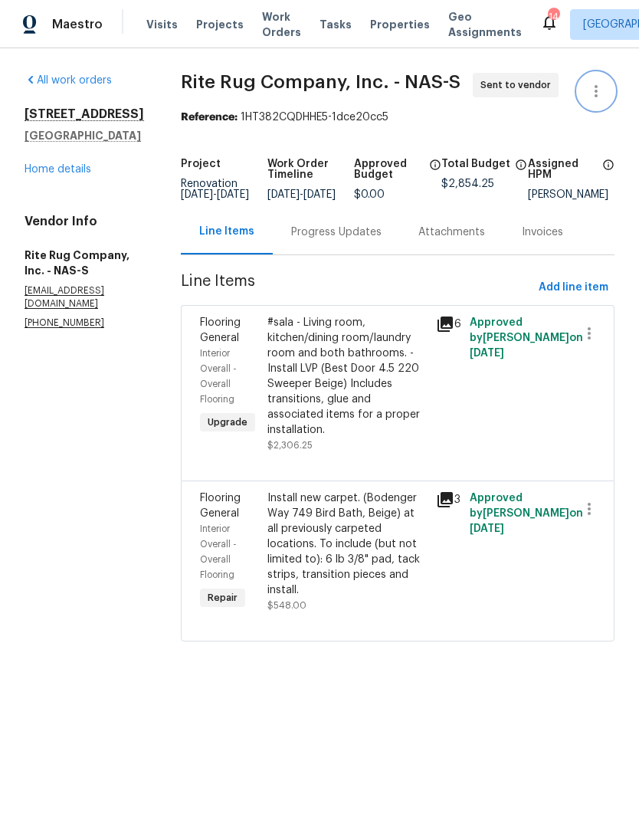
click at [603, 90] on icon "button" at bounding box center [596, 91] width 18 height 18
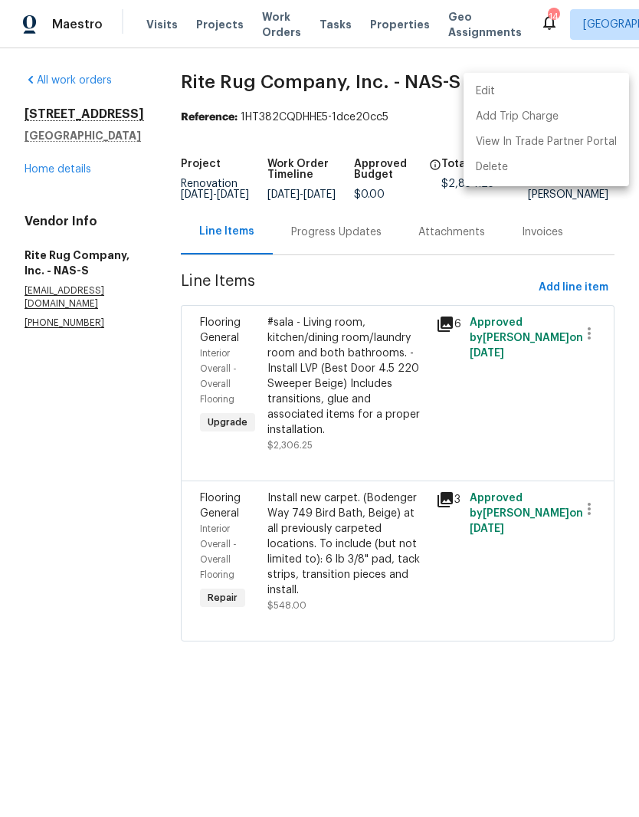
click at [512, 90] on li "Edit" at bounding box center [547, 91] width 166 height 25
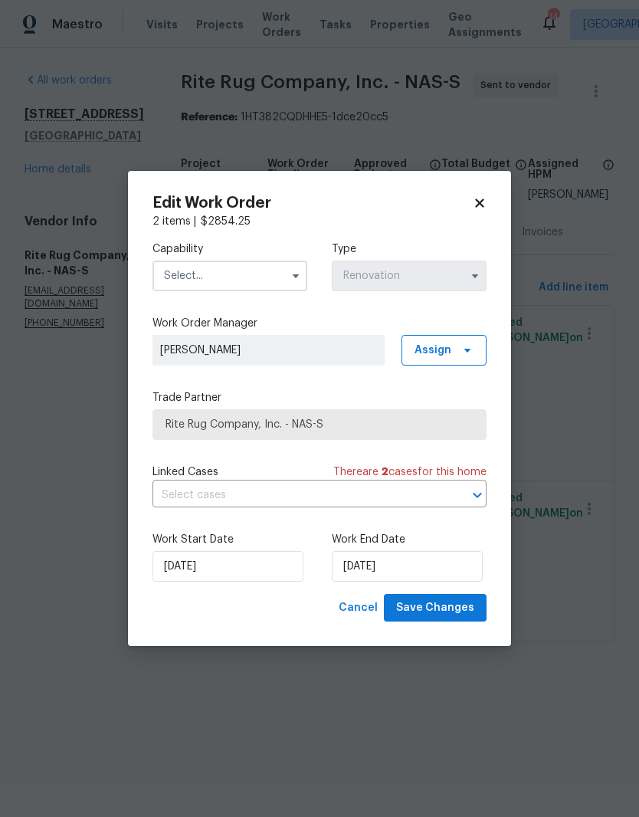
click at [262, 272] on input "text" at bounding box center [229, 276] width 155 height 31
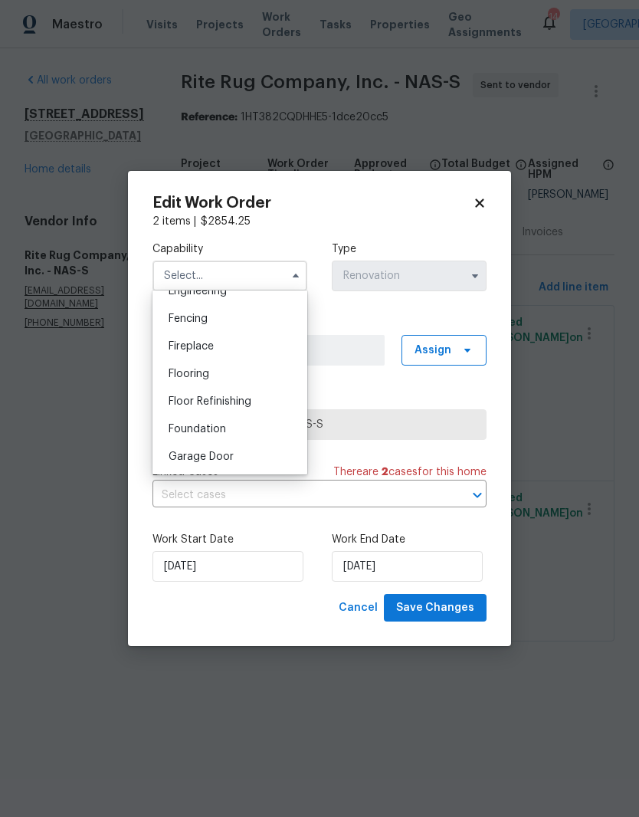
scroll to position [533, 0]
click at [208, 368] on span "Flooring" at bounding box center [189, 369] width 41 height 11
type input "Flooring"
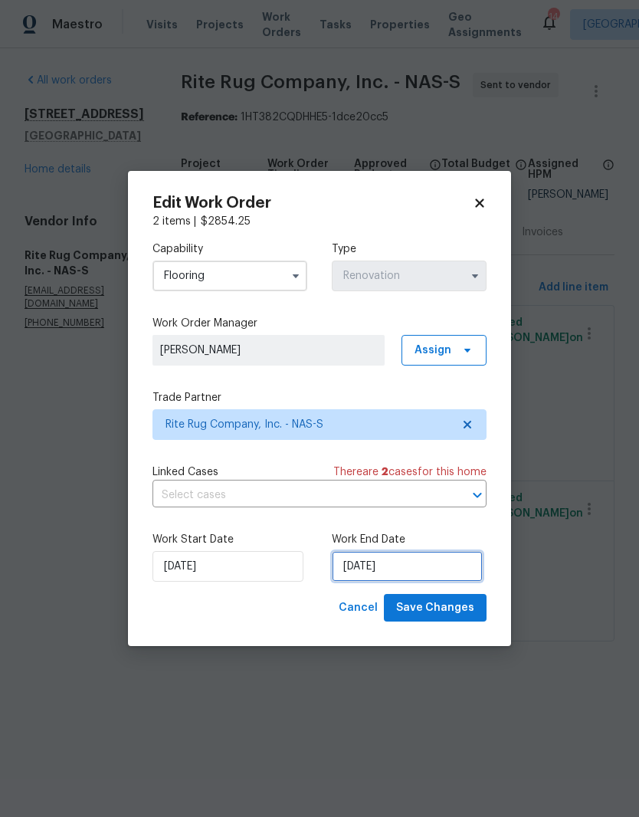
click at [425, 569] on input "9/2/2025" at bounding box center [407, 566] width 151 height 31
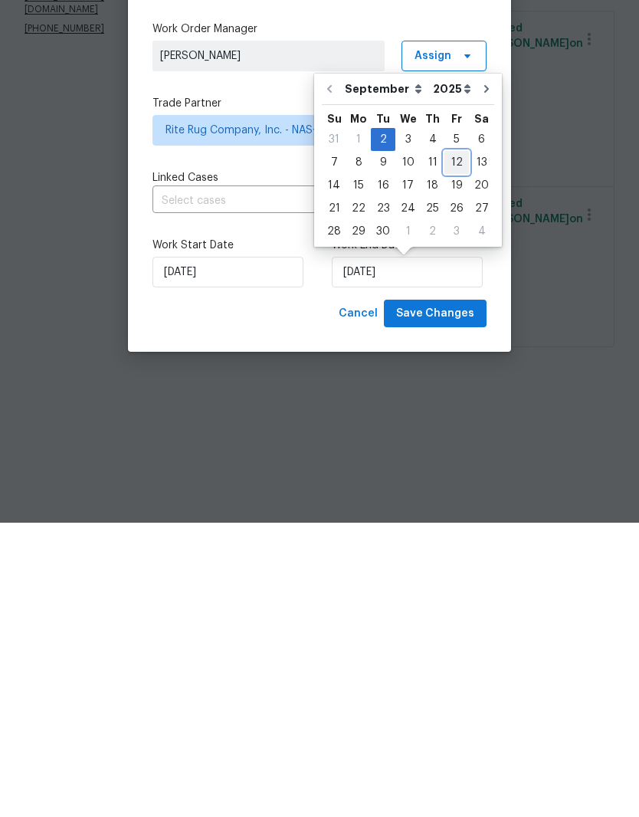
click at [454, 446] on div "12" at bounding box center [456, 456] width 25 height 21
type input "9/12/2025"
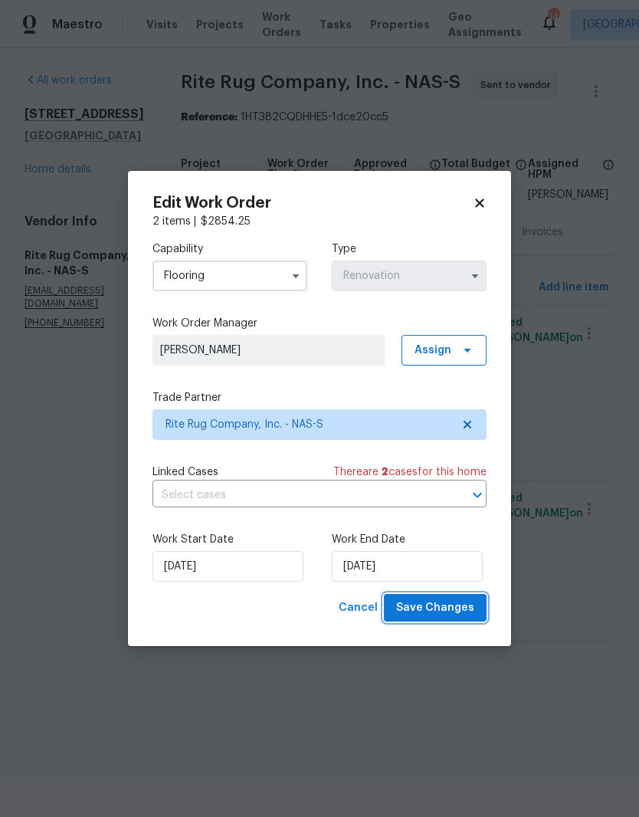
click at [450, 608] on span "Save Changes" at bounding box center [435, 608] width 78 height 19
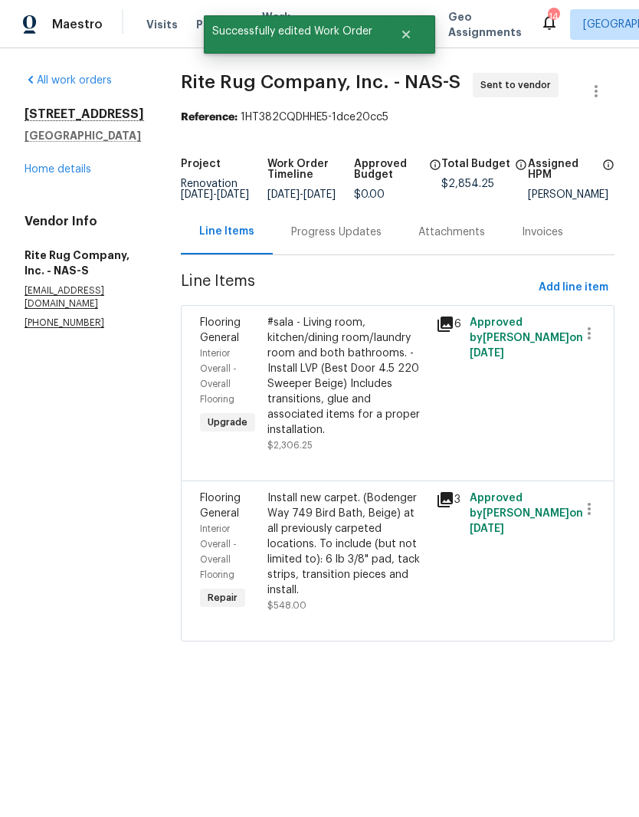
click at [378, 240] on div "Progress Updates" at bounding box center [336, 232] width 90 height 15
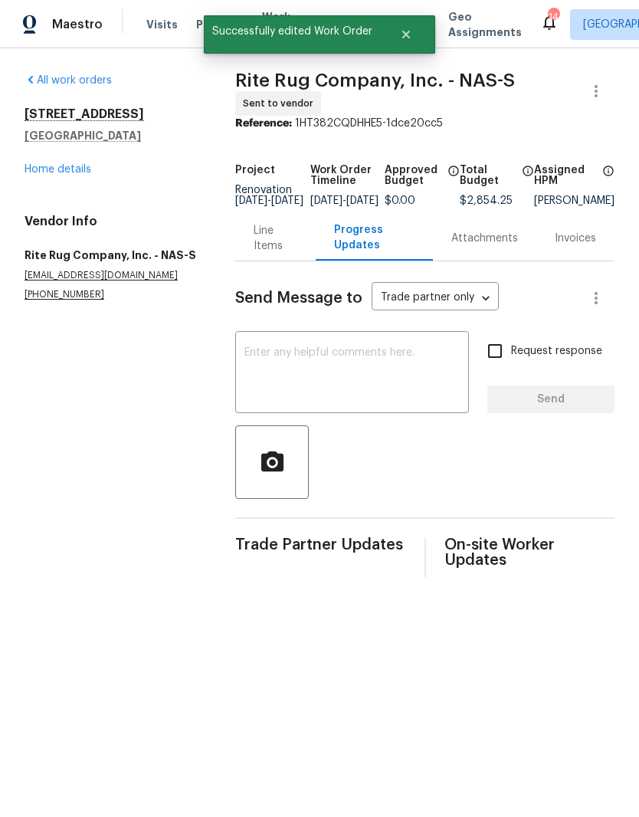
click at [330, 359] on textarea at bounding box center [351, 374] width 215 height 54
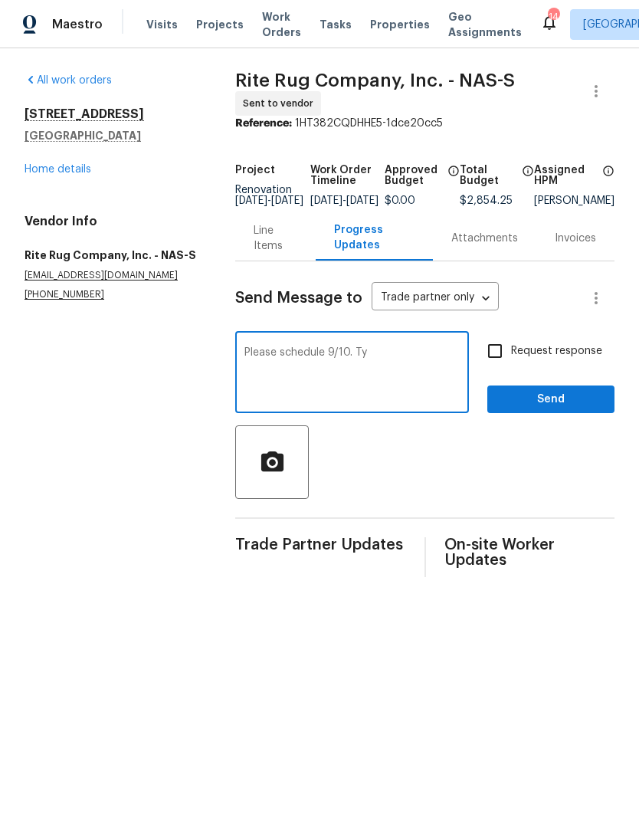
type textarea "Please schedule 9/10. Ty"
click at [571, 405] on span "Send" at bounding box center [551, 399] width 103 height 19
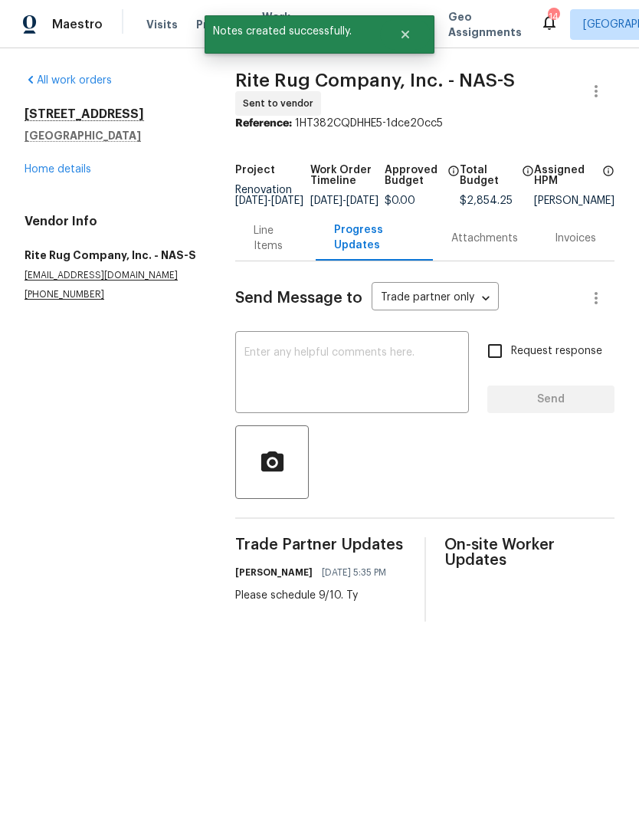
click at [73, 169] on link "Home details" at bounding box center [58, 169] width 67 height 11
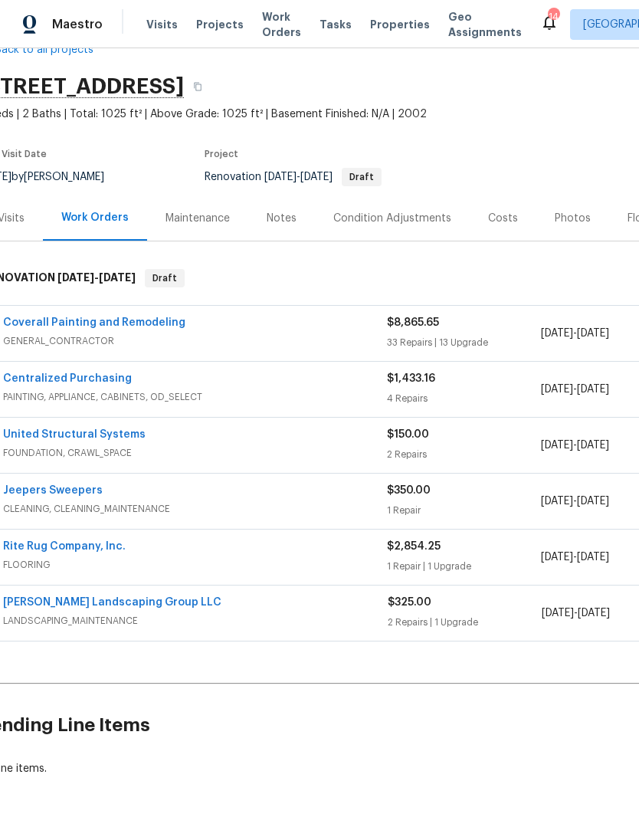
scroll to position [37, 21]
click at [78, 545] on link "Rite Rug Company, Inc." at bounding box center [63, 546] width 123 height 11
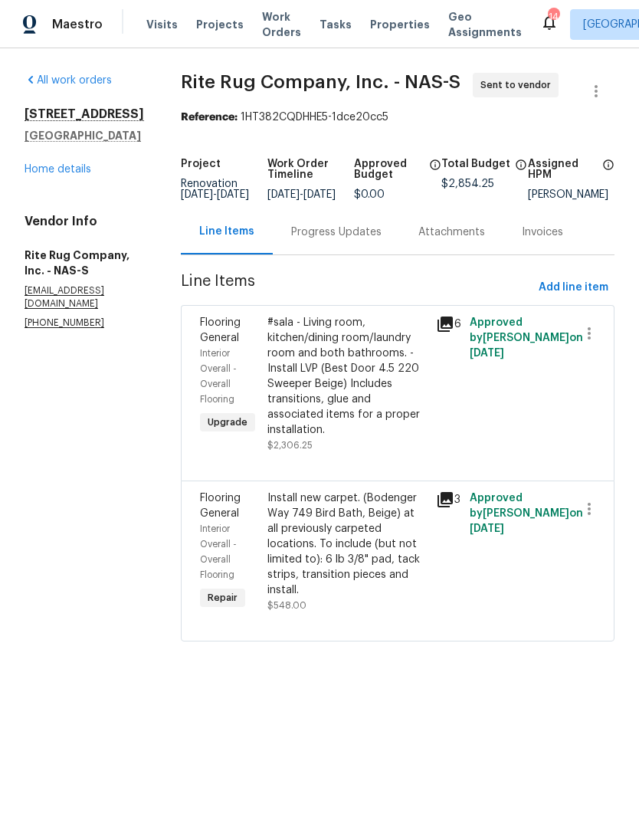
click at [376, 240] on div "Progress Updates" at bounding box center [336, 232] width 90 height 15
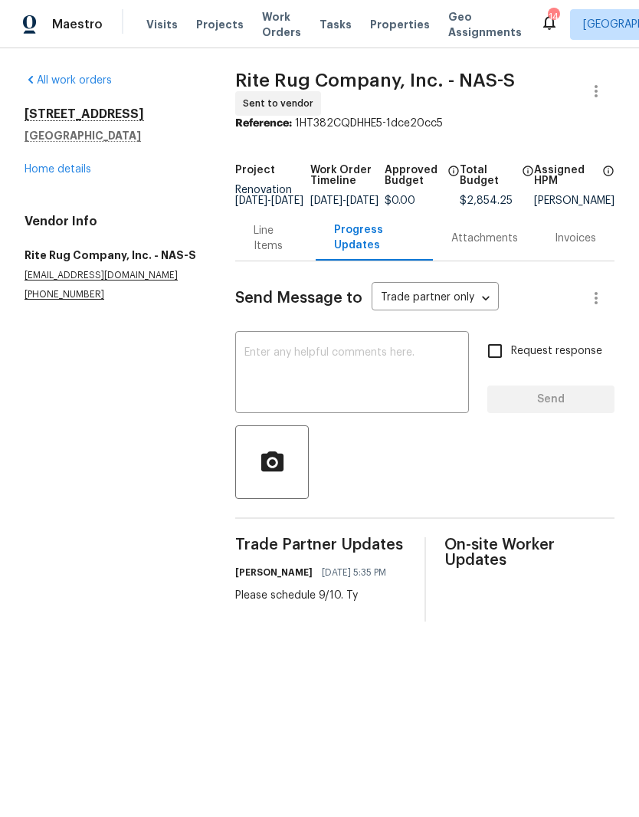
click at [71, 170] on link "Home details" at bounding box center [58, 169] width 67 height 11
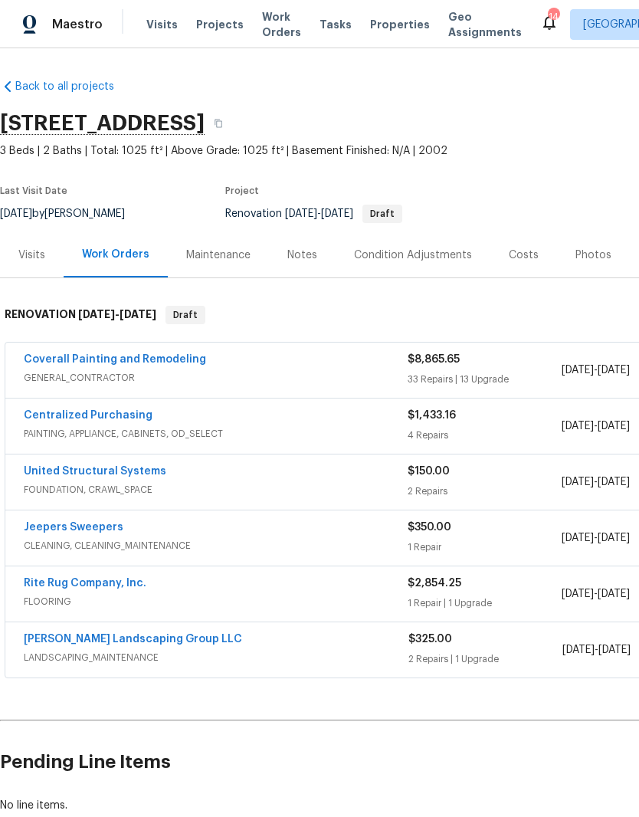
click at [104, 582] on link "Rite Rug Company, Inc." at bounding box center [85, 583] width 123 height 11
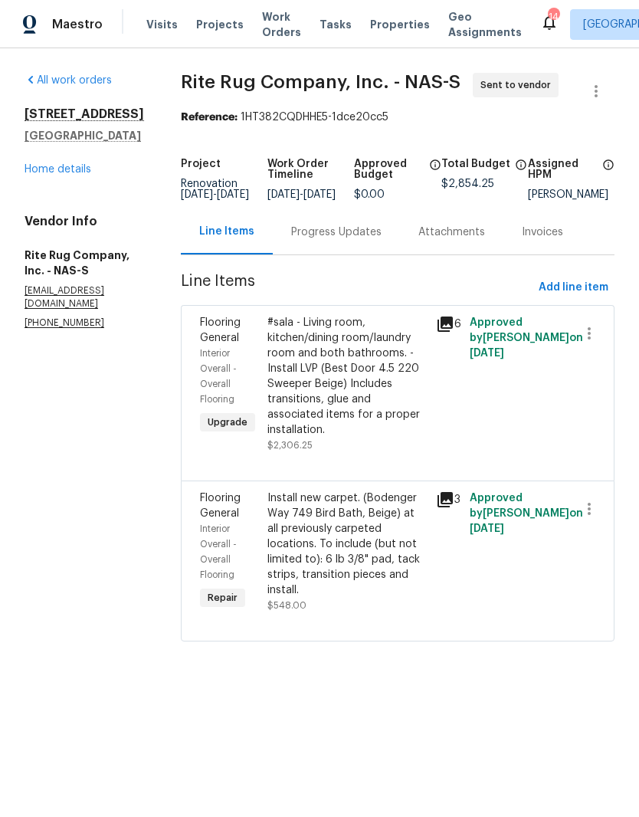
click at [77, 171] on link "Home details" at bounding box center [58, 169] width 67 height 11
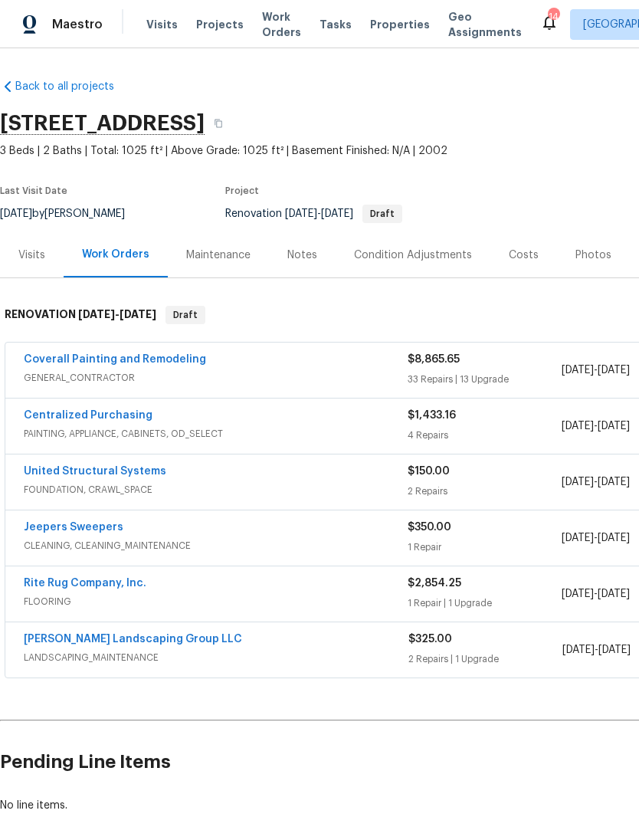
click at [137, 642] on link "Sandoval Landscaping Group LLC" at bounding box center [133, 639] width 218 height 11
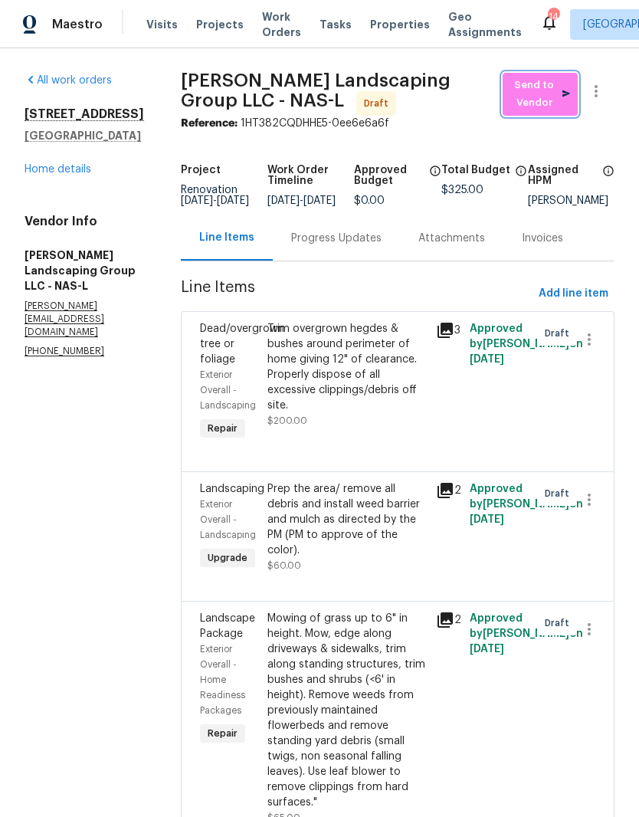
click at [539, 93] on span "Send to Vendor" at bounding box center [540, 94] width 60 height 35
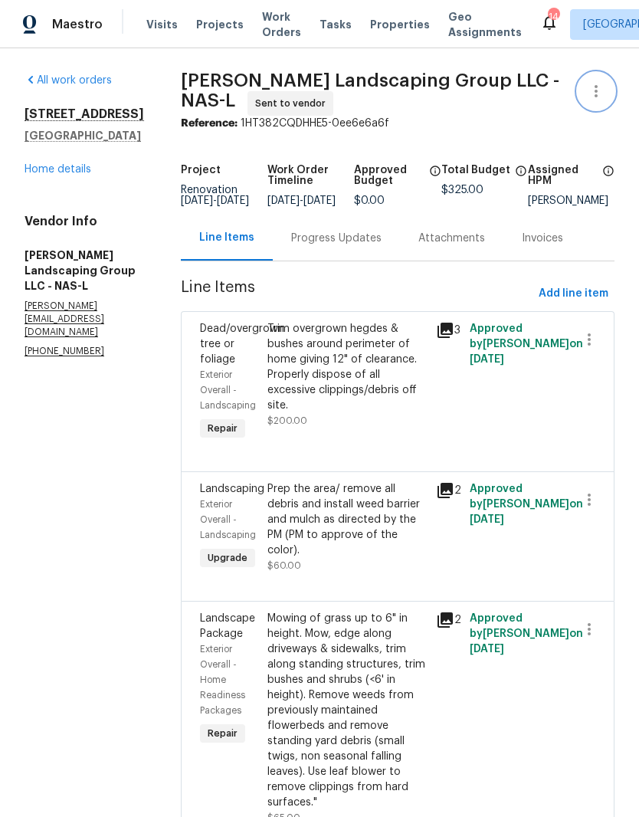
click at [599, 91] on icon "button" at bounding box center [596, 91] width 18 height 18
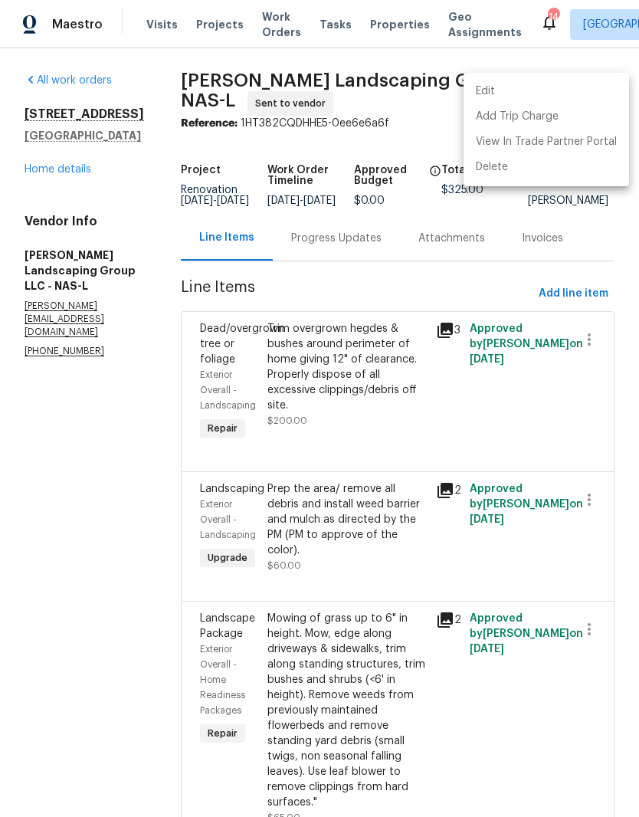
click at [523, 89] on li "Edit" at bounding box center [547, 91] width 166 height 25
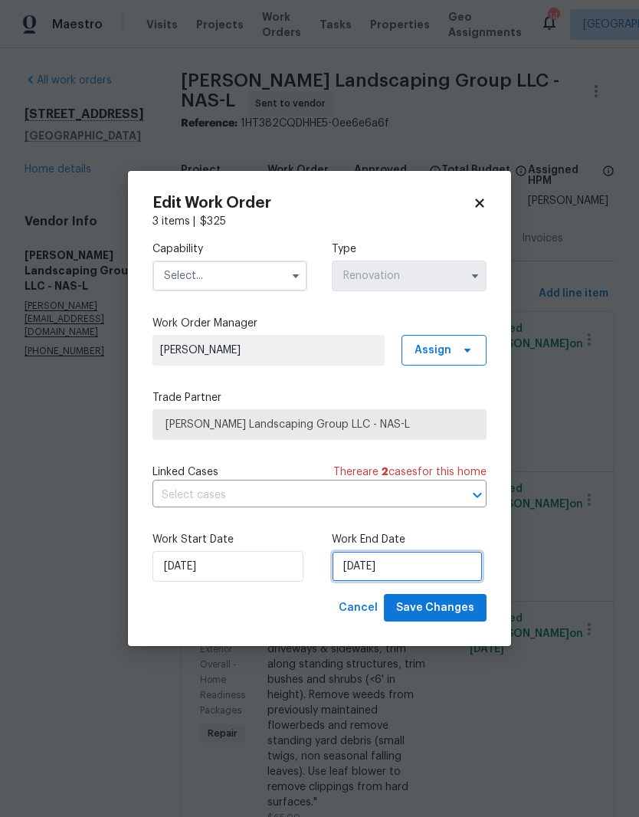
click at [398, 566] on input "9/2/2025" at bounding box center [407, 566] width 151 height 31
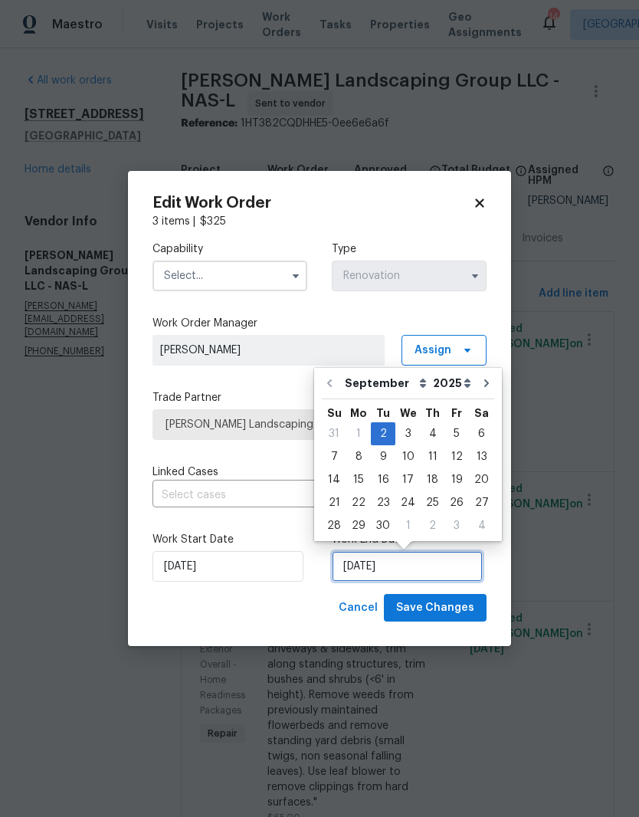
scroll to position [11, 0]
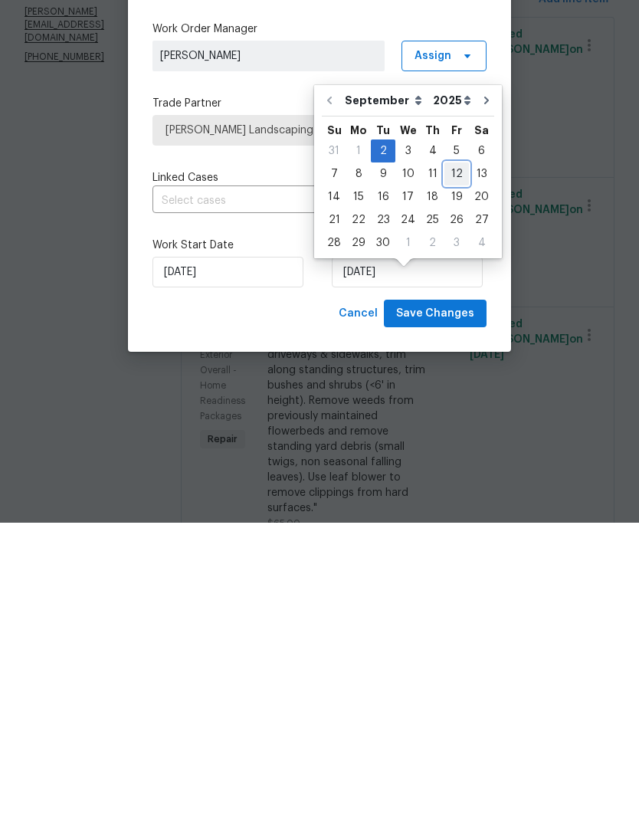
click at [457, 457] on div "12" at bounding box center [456, 467] width 25 height 21
type input "9/12/2025"
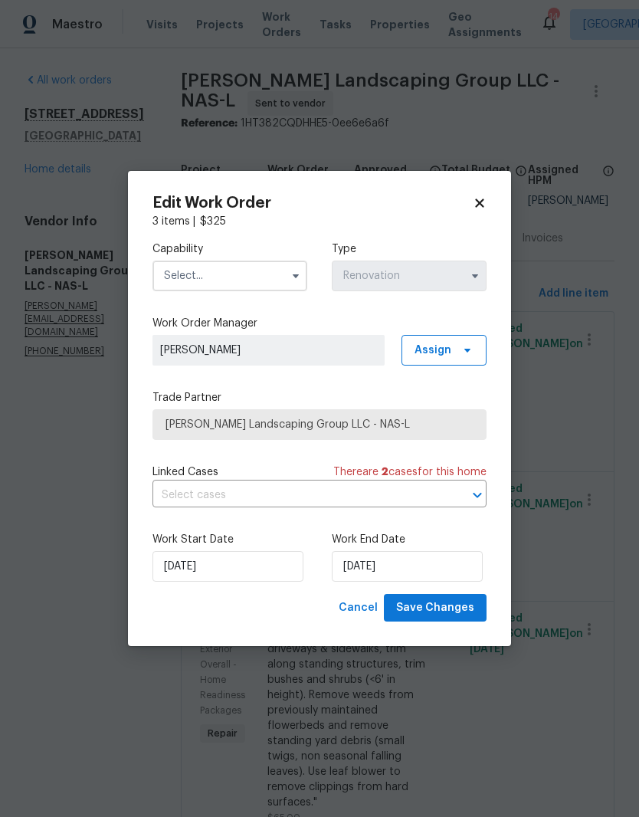
click at [257, 273] on input "text" at bounding box center [229, 276] width 155 height 31
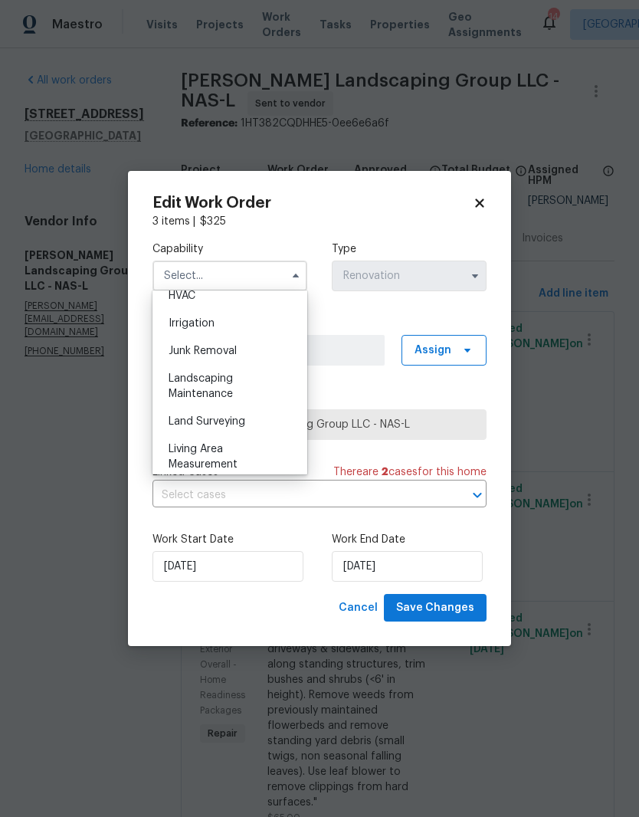
scroll to position [940, 0]
click at [251, 379] on div "Landscaping Maintenance" at bounding box center [229, 384] width 147 height 43
type input "Landscaping Maintenance"
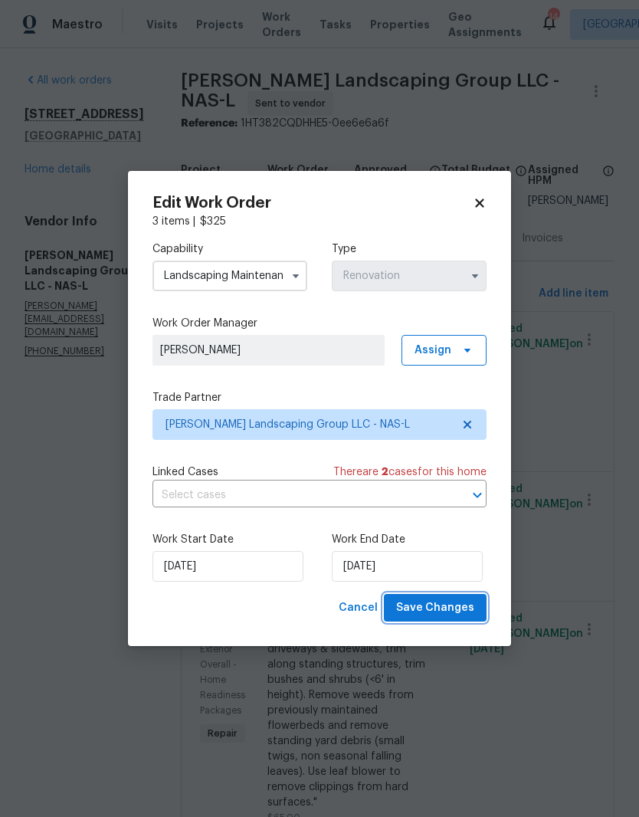
click at [461, 610] on span "Save Changes" at bounding box center [435, 608] width 78 height 19
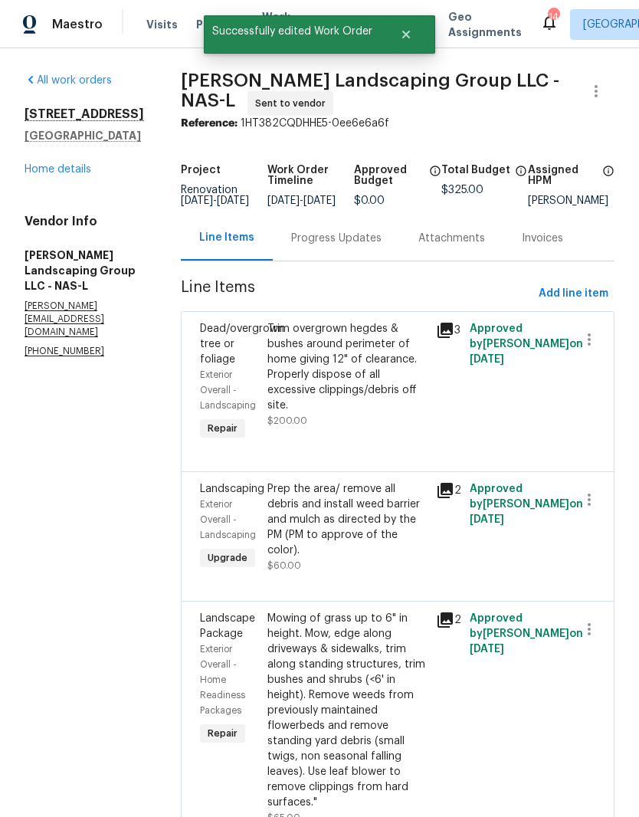
click at [382, 231] on div "Progress Updates" at bounding box center [336, 238] width 90 height 15
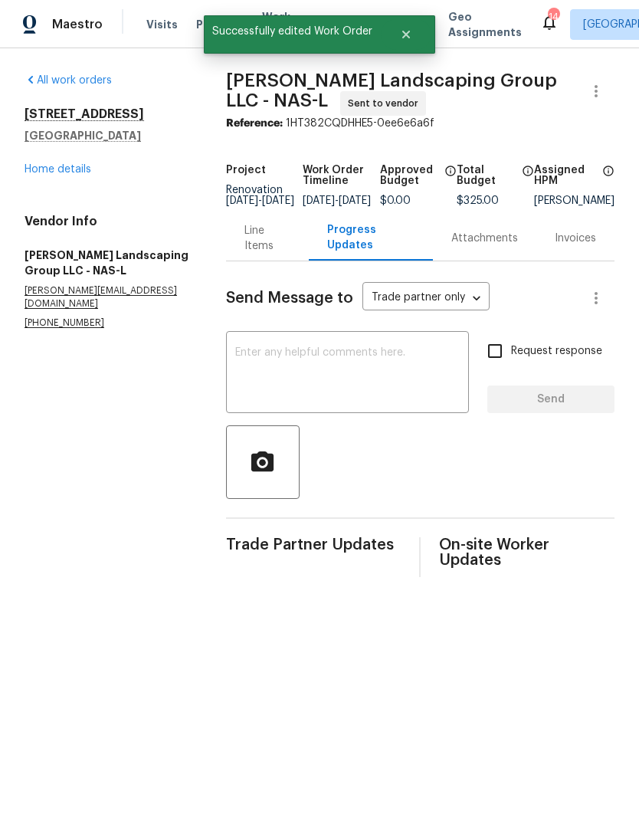
click at [329, 363] on textarea at bounding box center [347, 374] width 225 height 54
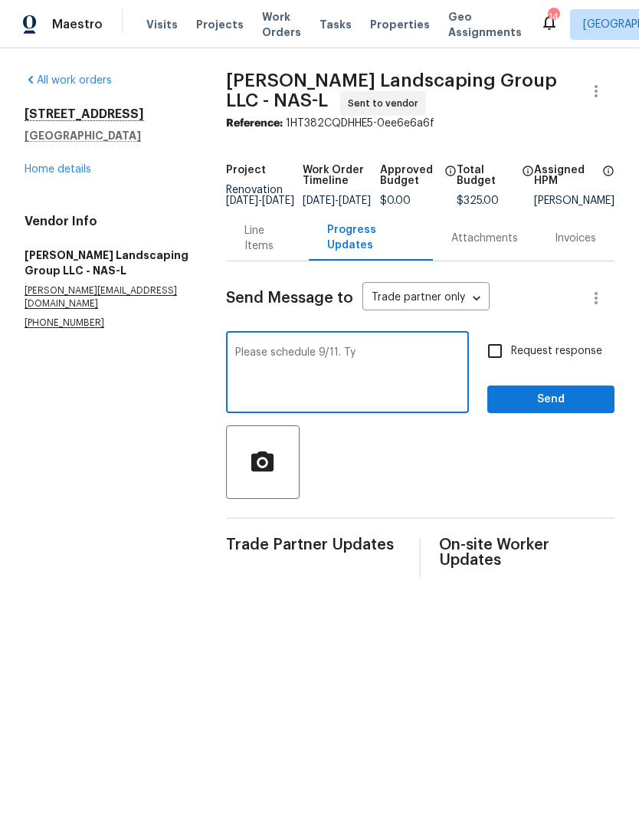
type textarea "Please schedule 9/11. Ty"
click at [560, 406] on span "Send" at bounding box center [551, 399] width 103 height 19
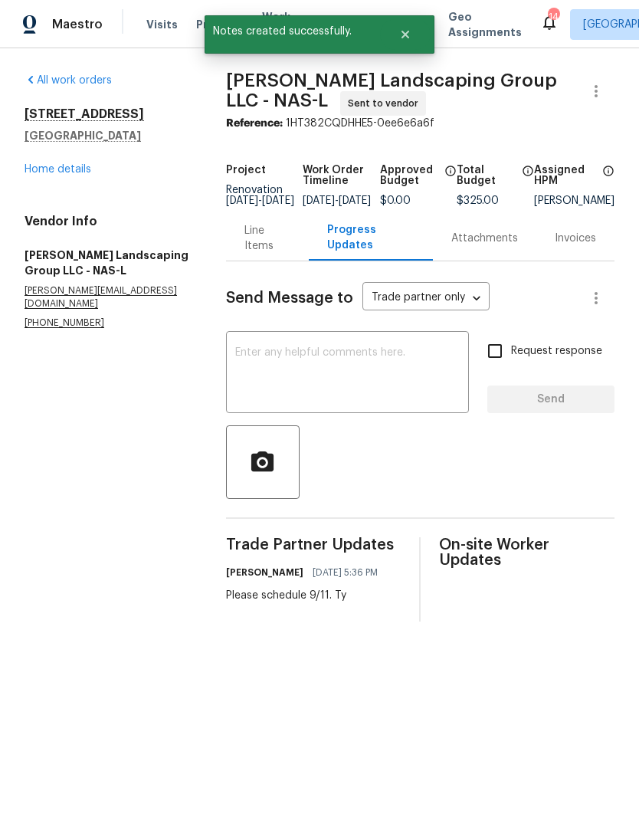
click at [82, 169] on link "Home details" at bounding box center [58, 169] width 67 height 11
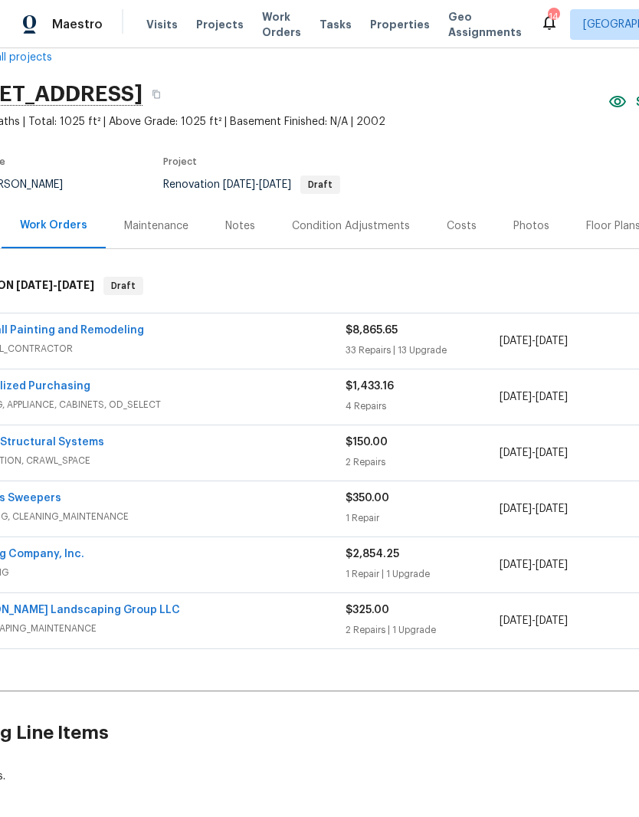
scroll to position [30, 67]
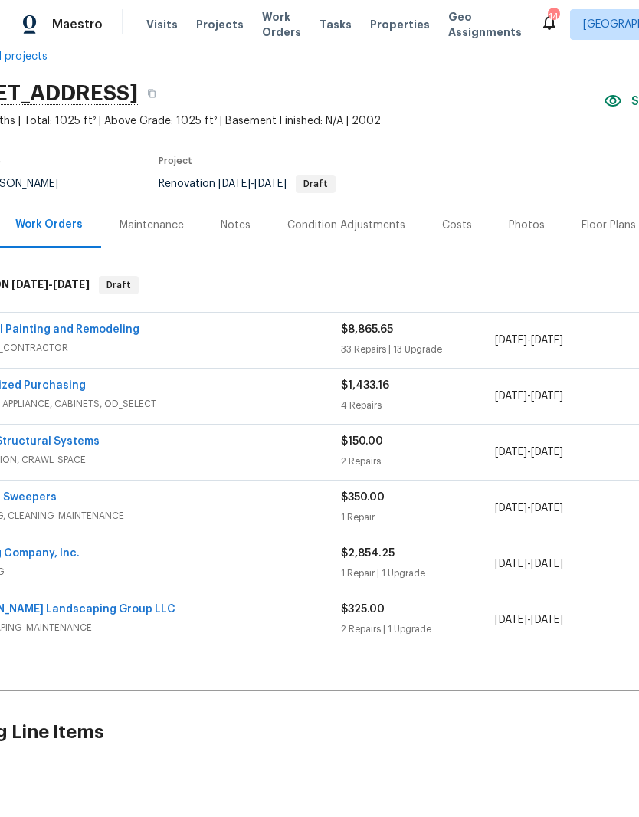
click at [61, 446] on link "United Structural Systems" at bounding box center [28, 441] width 143 height 11
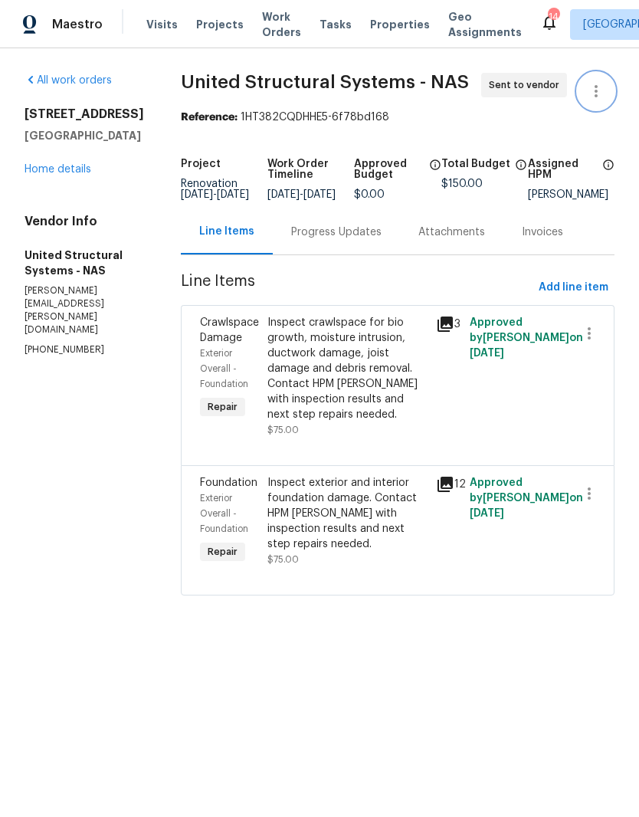
click at [602, 92] on icon "button" at bounding box center [596, 91] width 18 height 18
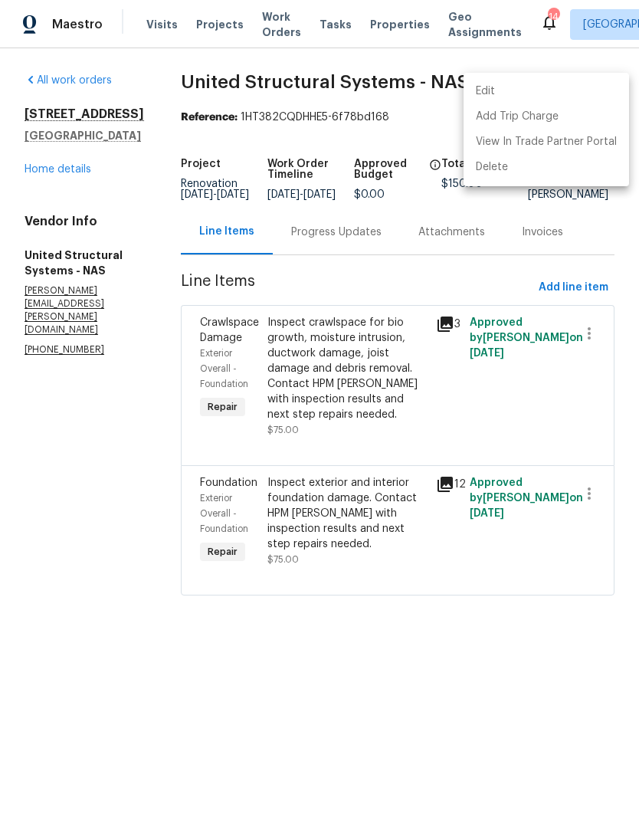
click at [510, 90] on li "Edit" at bounding box center [547, 91] width 166 height 25
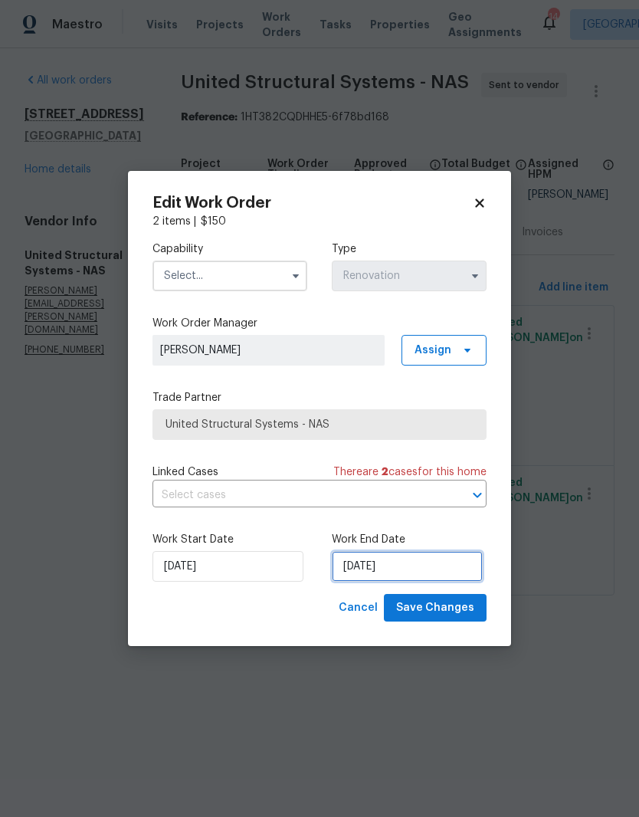
click at [409, 570] on input "9/2/2025" at bounding box center [407, 566] width 151 height 31
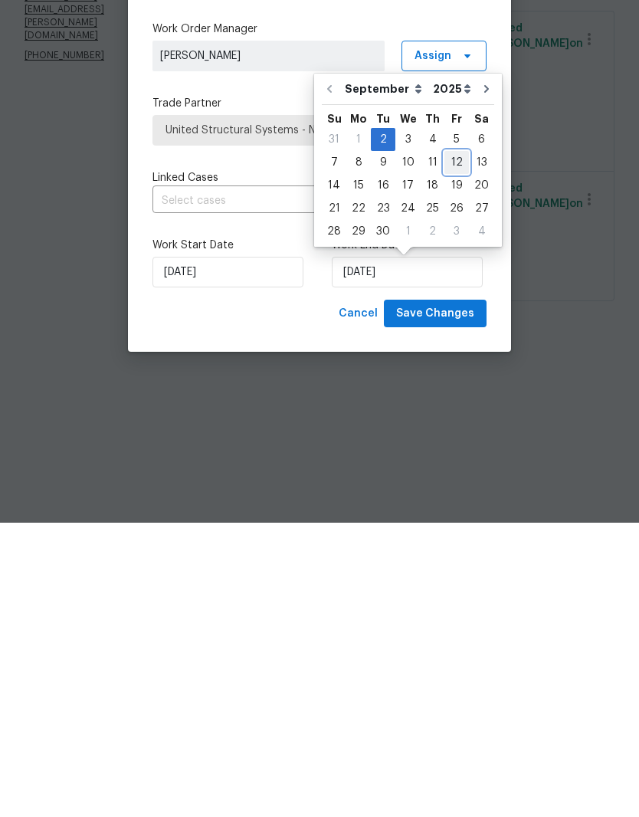
click at [454, 446] on div "12" at bounding box center [456, 456] width 25 height 21
type input "9/12/2025"
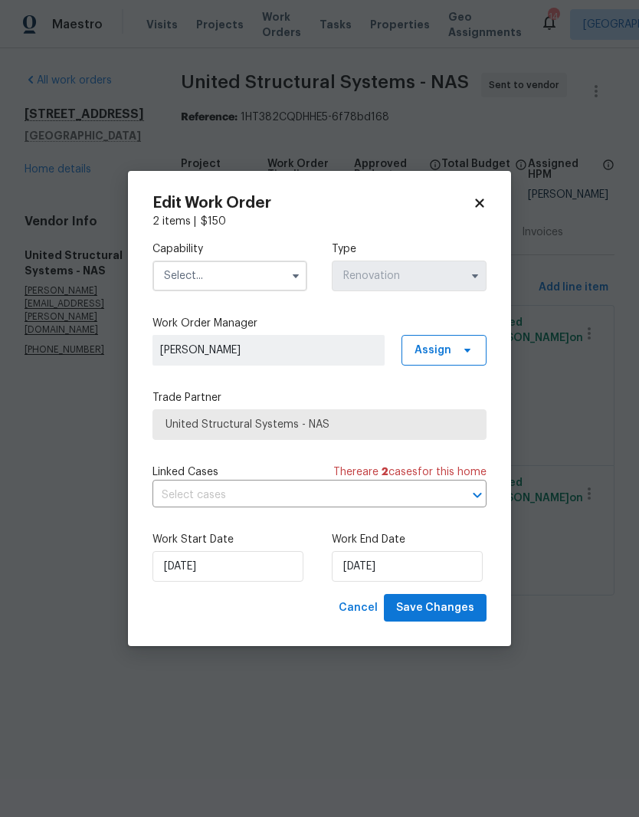
click at [269, 271] on input "text" at bounding box center [229, 276] width 155 height 31
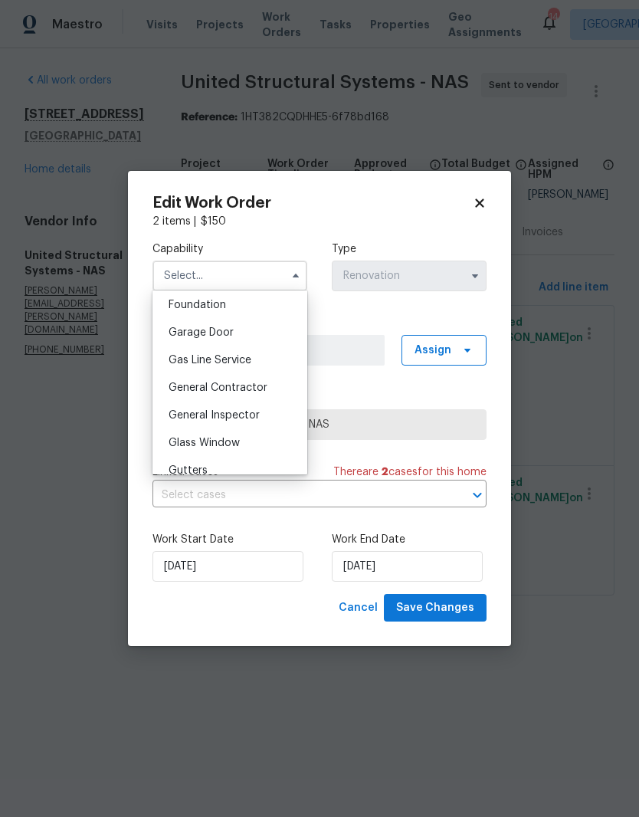
scroll to position [652, 0]
click at [216, 307] on span "Foundation" at bounding box center [197, 305] width 57 height 11
type input "Foundation"
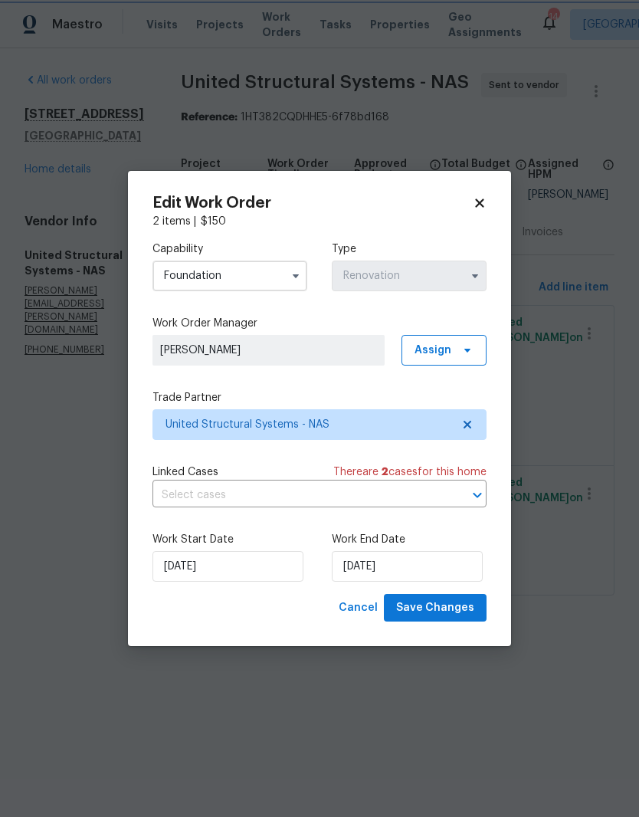
scroll to position [622, 0]
click at [446, 611] on span "Save Changes" at bounding box center [435, 608] width 78 height 19
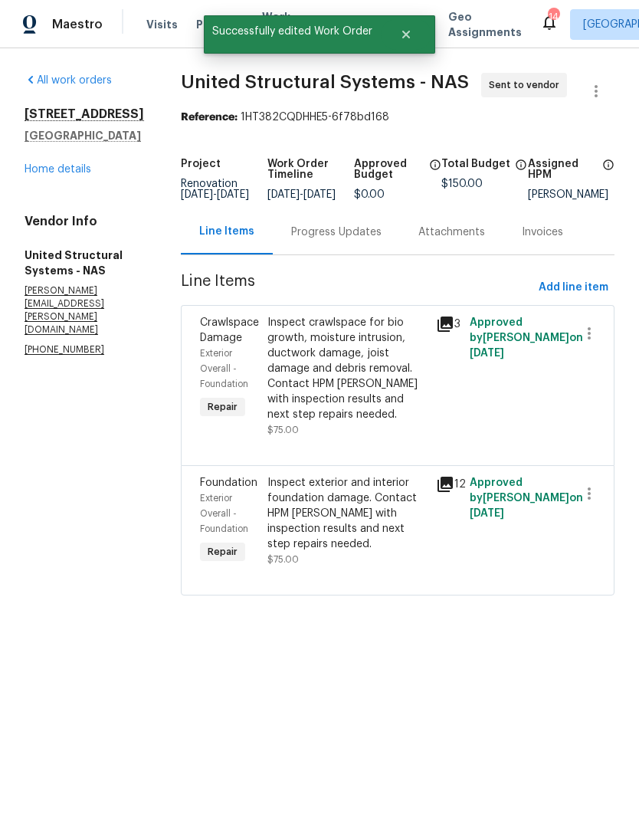
click at [73, 172] on link "Home details" at bounding box center [58, 169] width 67 height 11
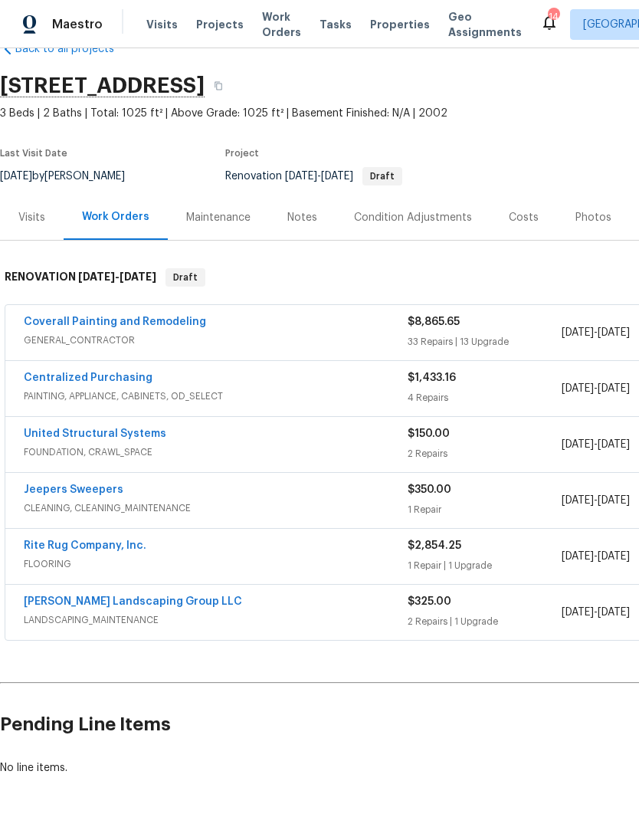
scroll to position [37, 0]
click at [161, 321] on link "Coverall Painting and Remodeling" at bounding box center [115, 322] width 182 height 11
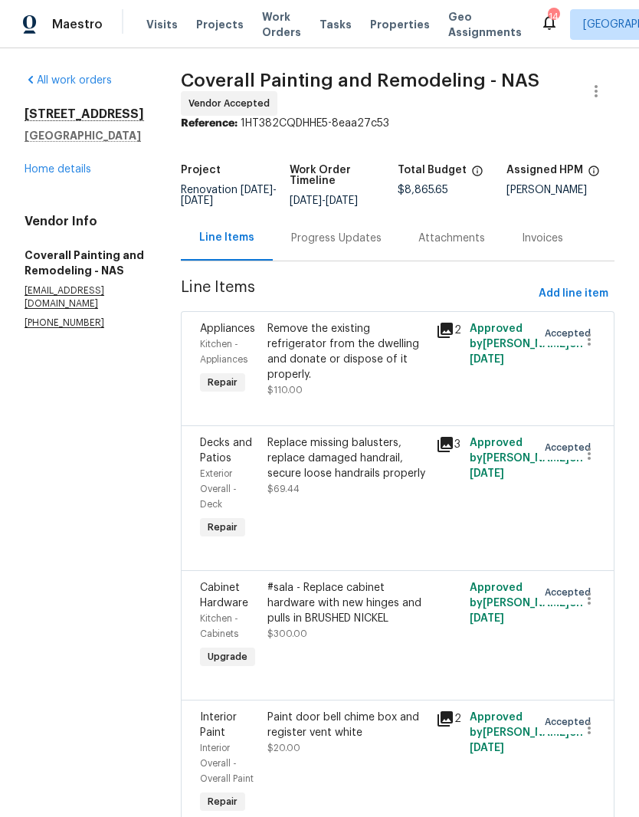
click at [376, 246] on div "Progress Updates" at bounding box center [336, 238] width 90 height 15
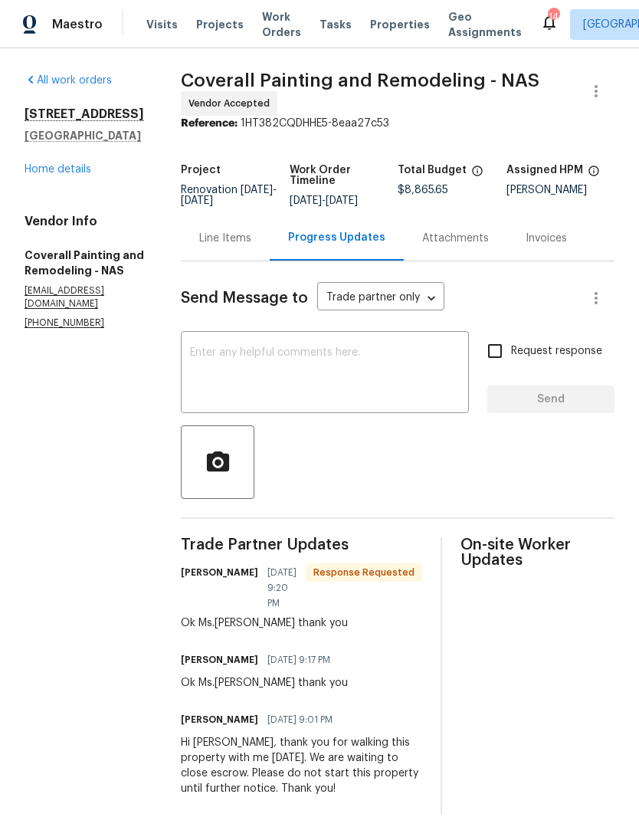
click at [339, 359] on textarea at bounding box center [325, 374] width 270 height 54
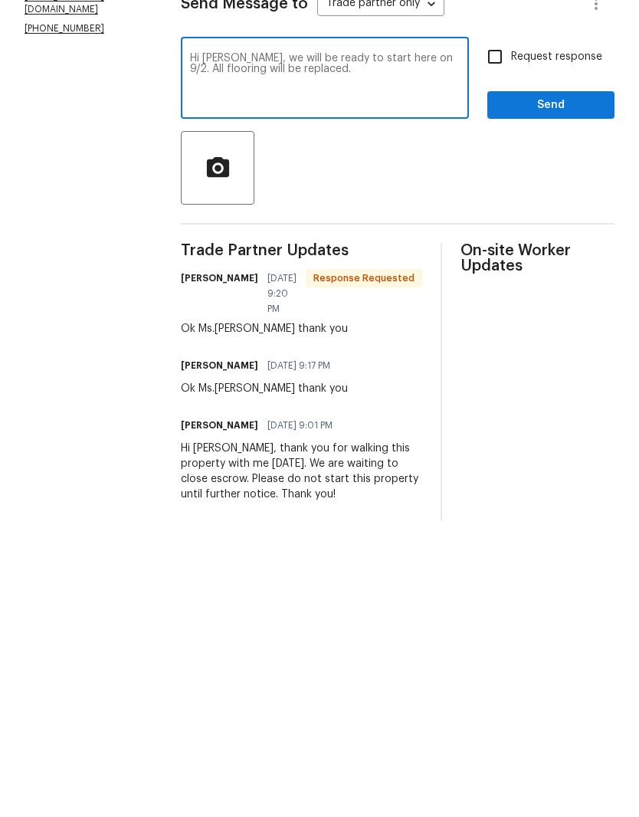
scroll to position [21, 0]
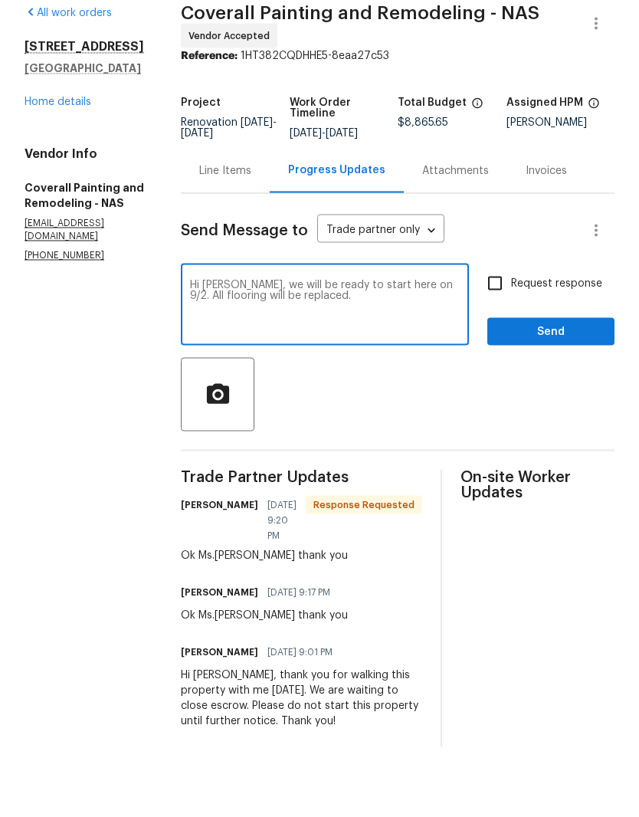
type textarea "Hi Mainor, we will be ready to start here on 9/2. All flooring will be replaced."
click at [559, 390] on span "Send" at bounding box center [551, 399] width 103 height 19
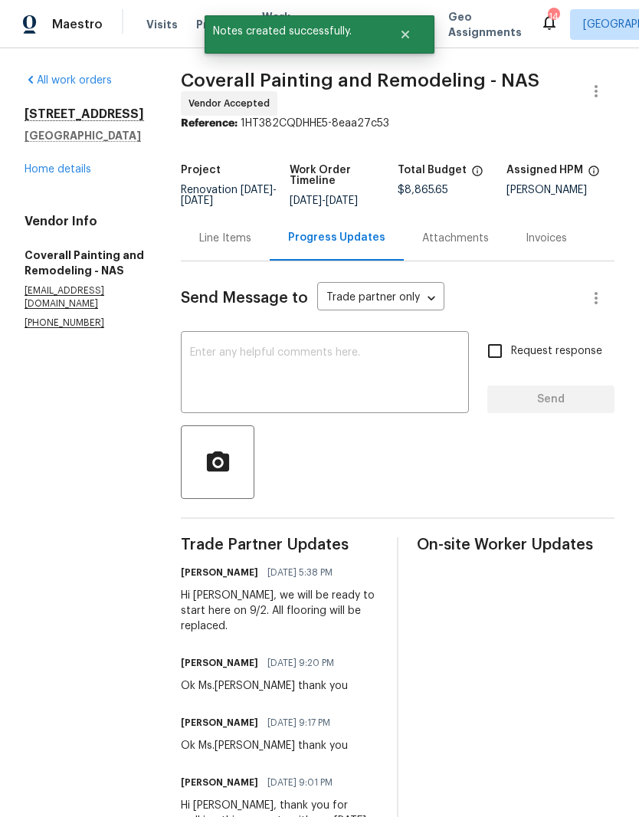
click at [344, 364] on textarea at bounding box center [325, 374] width 270 height 54
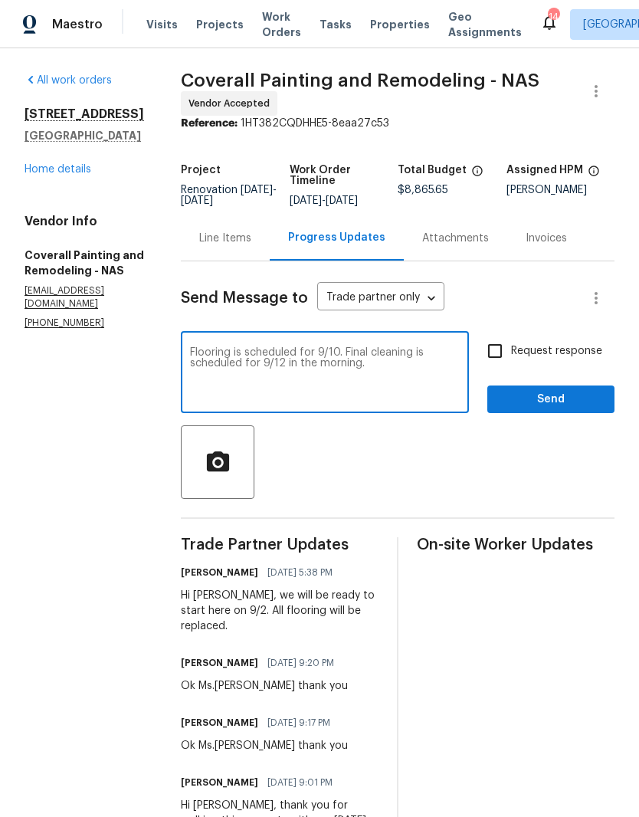
type textarea "Flooring is scheduled for 9/10. Final cleaning is scheduled for 9/12 in the mor…"
click at [556, 408] on span "Send" at bounding box center [551, 399] width 103 height 19
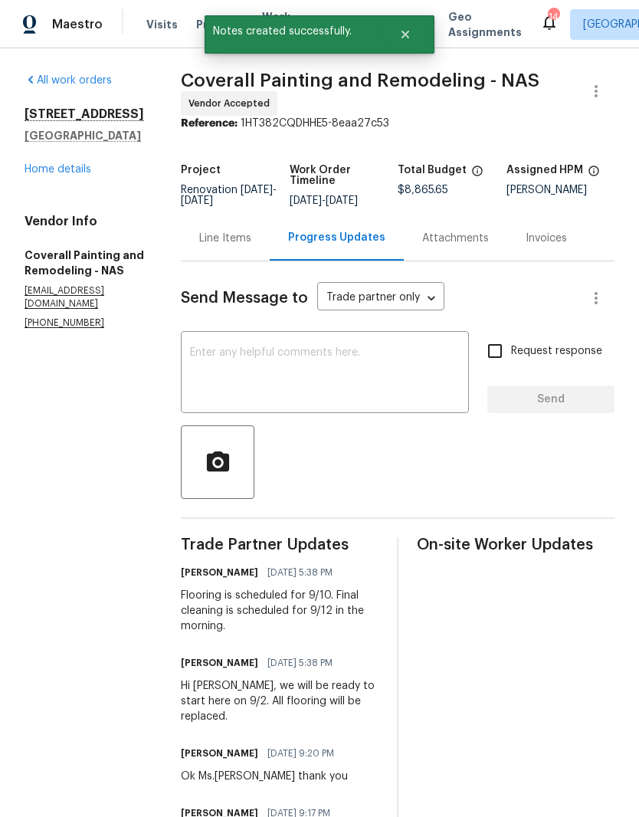
click at [69, 169] on link "Home details" at bounding box center [58, 169] width 67 height 11
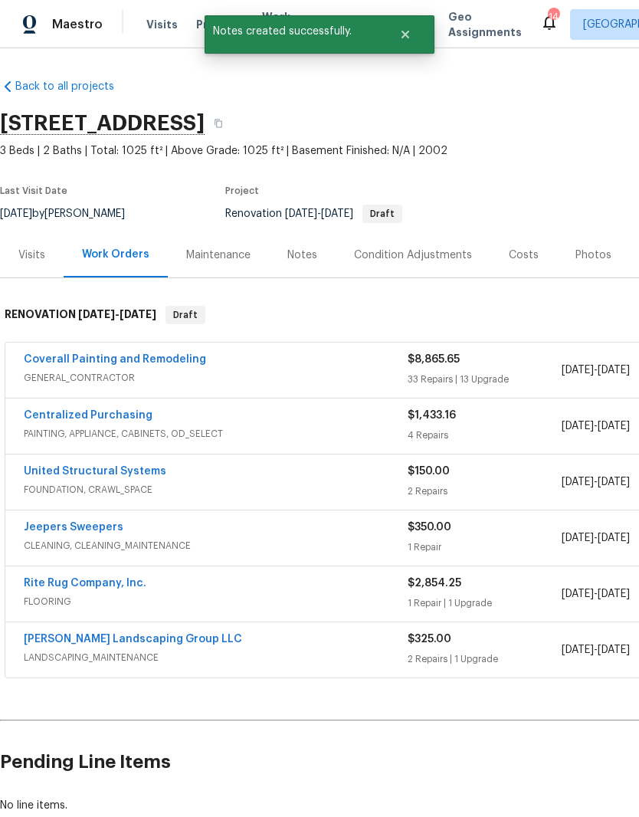
click at [310, 254] on div "Notes" at bounding box center [302, 255] width 30 height 15
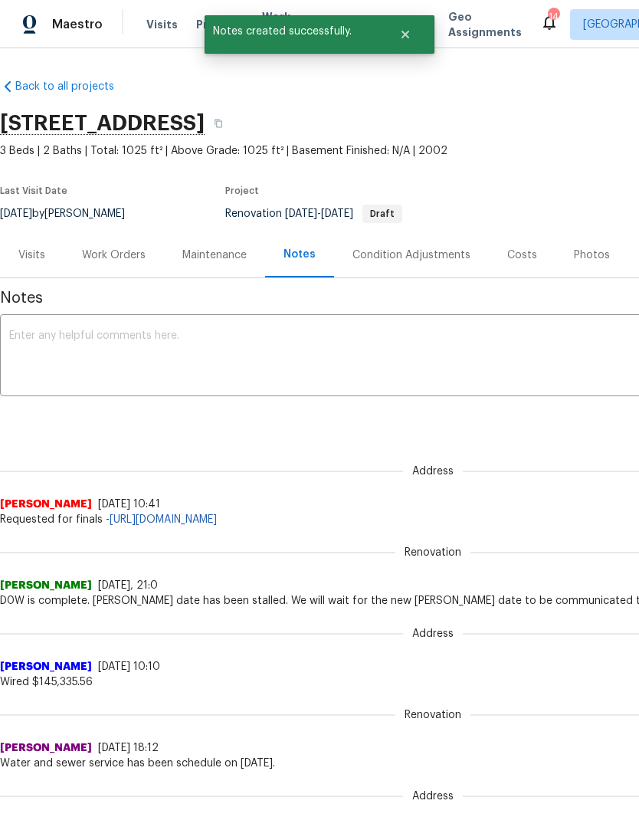
click at [245, 336] on textarea at bounding box center [433, 357] width 848 height 54
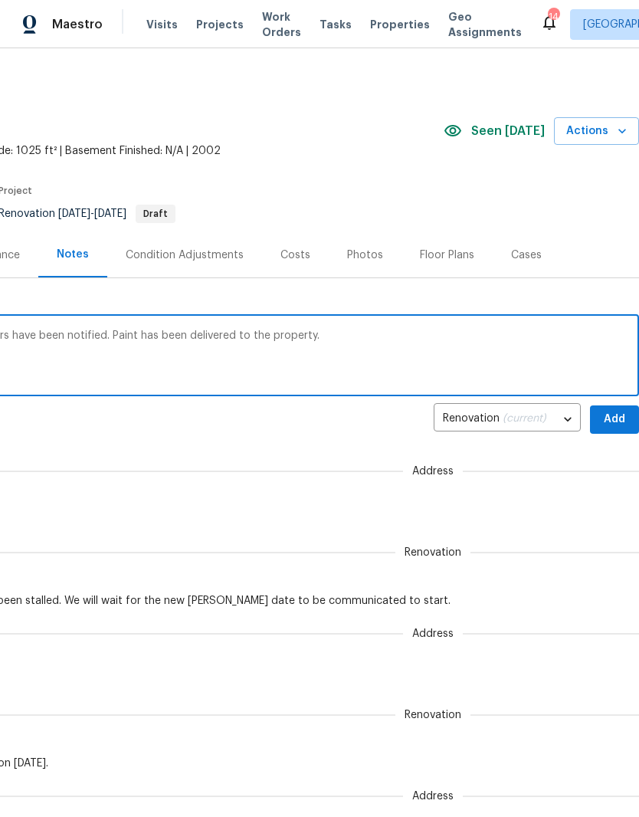
scroll to position [0, 227]
type textarea "His property is ready to start 9/2. All vendors have been notified. Paint has b…"
click at [612, 418] on span "Add" at bounding box center [614, 419] width 25 height 19
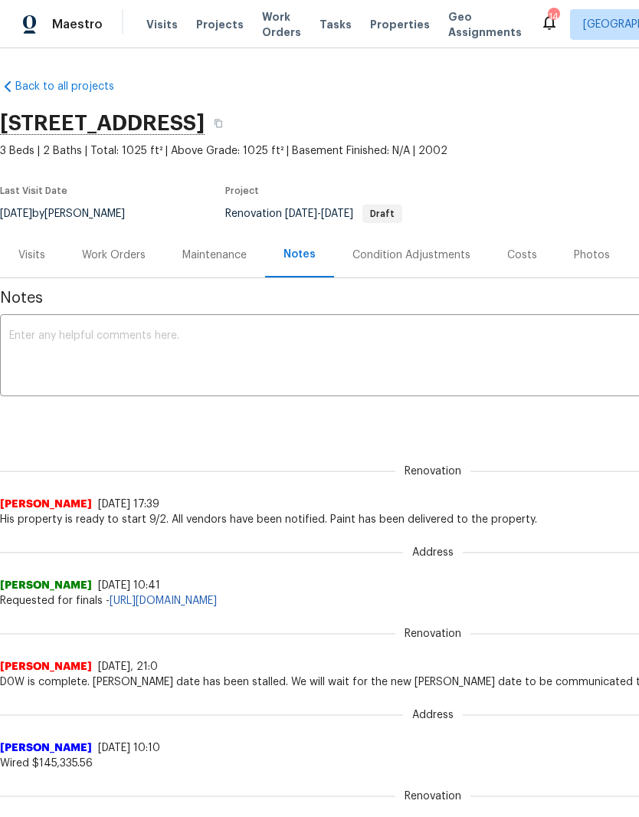
scroll to position [0, 0]
click at [150, 332] on textarea at bounding box center [433, 357] width 848 height 54
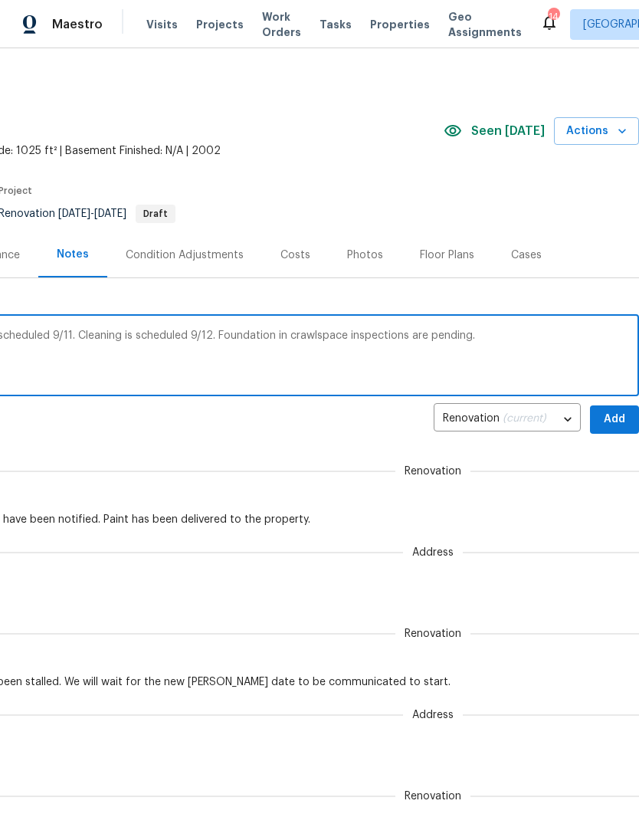
scroll to position [0, 227]
click at [430, 334] on textarea "Flooring is scheduled 9/10. Landscaping is scheduled 9/11. Cleaning is schedule…" at bounding box center [206, 357] width 848 height 54
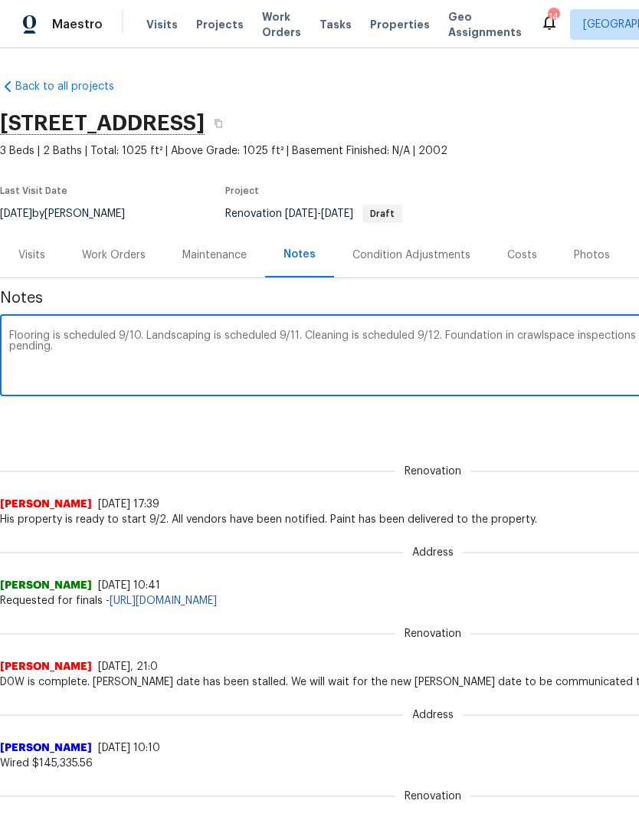
click at [82, 349] on textarea "Flooring is scheduled 9/10. Landscaping is scheduled 9/11. Cleaning is schedule…" at bounding box center [433, 357] width 848 height 54
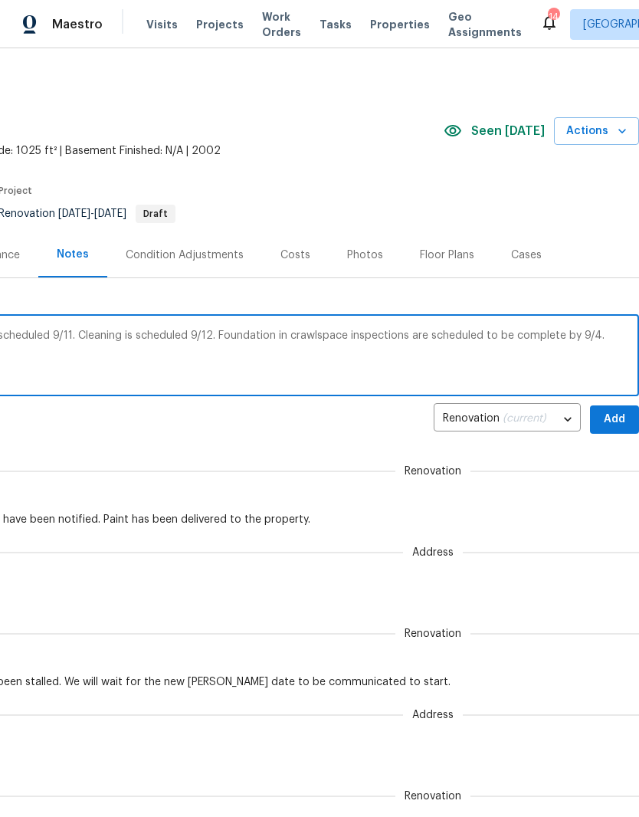
click at [294, 336] on textarea "Flooring is scheduled 9/10. Landscaping is scheduled 9/11. Cleaning is schedule…" at bounding box center [206, 357] width 848 height 54
click at [481, 361] on textarea "Flooring is scheduled 9/10. Landscaping is scheduled 9/11. Cleaning is schedule…" at bounding box center [206, 357] width 848 height 54
type textarea "Flooring is scheduled 9/10. Landscaping is scheduled 9/11. Cleaning is schedule…"
click at [621, 415] on span "Add" at bounding box center [614, 419] width 25 height 19
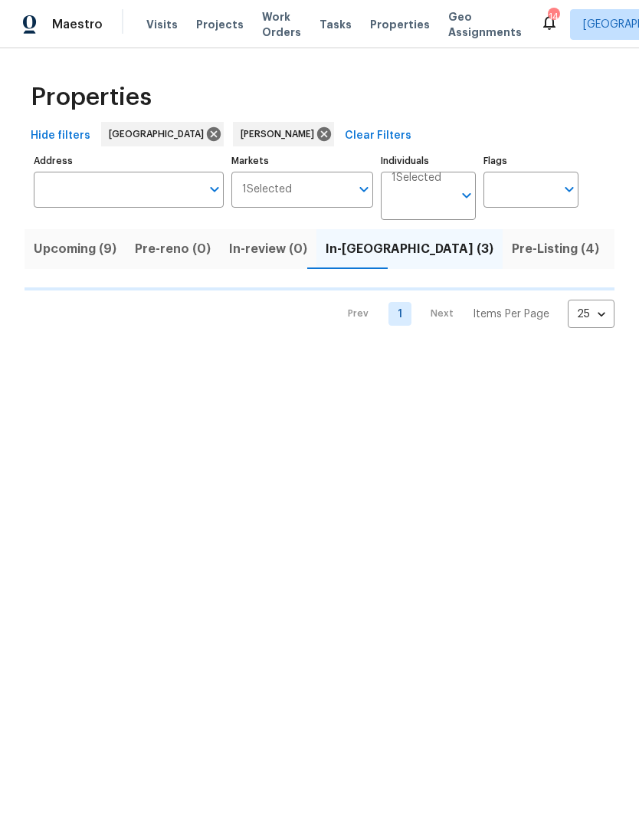
scroll to position [0, 31]
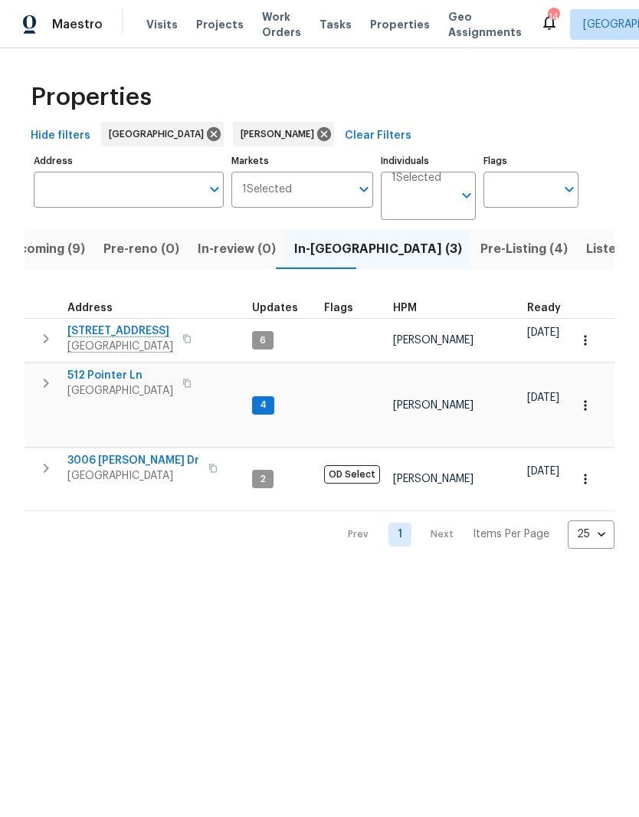
click at [480, 257] on span "Pre-Listing (4)" at bounding box center [523, 248] width 87 height 21
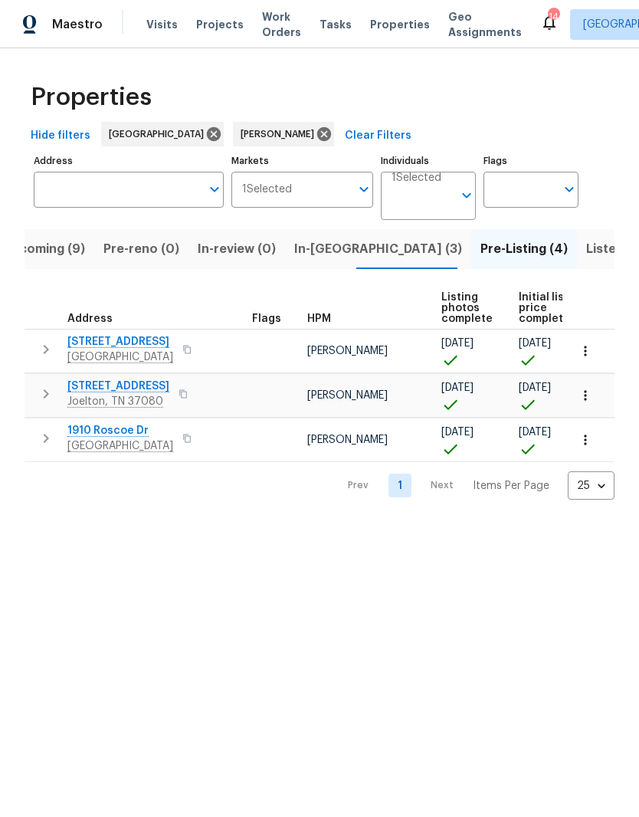
click at [316, 252] on span "In-[GEOGRAPHIC_DATA] (3)" at bounding box center [378, 248] width 168 height 21
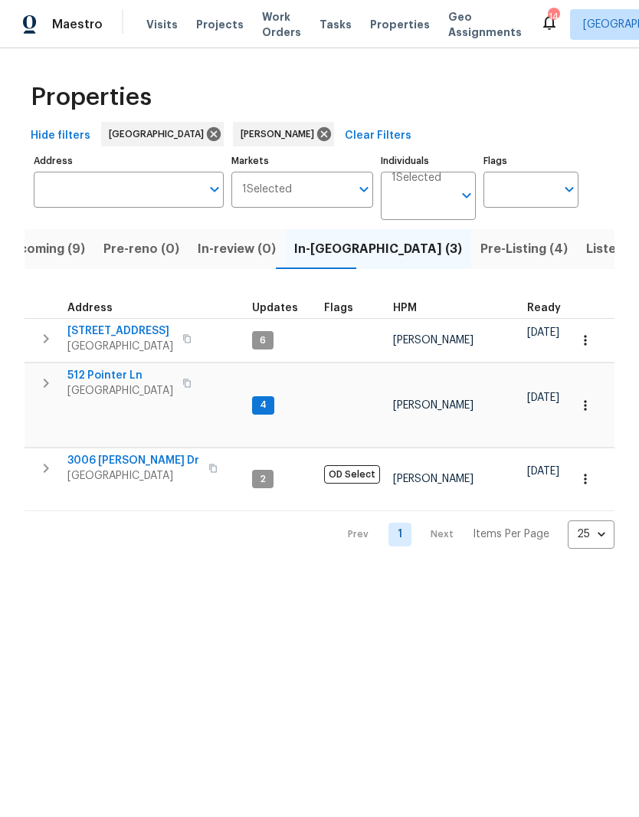
click at [586, 248] on span "Listed (21)" at bounding box center [617, 248] width 63 height 21
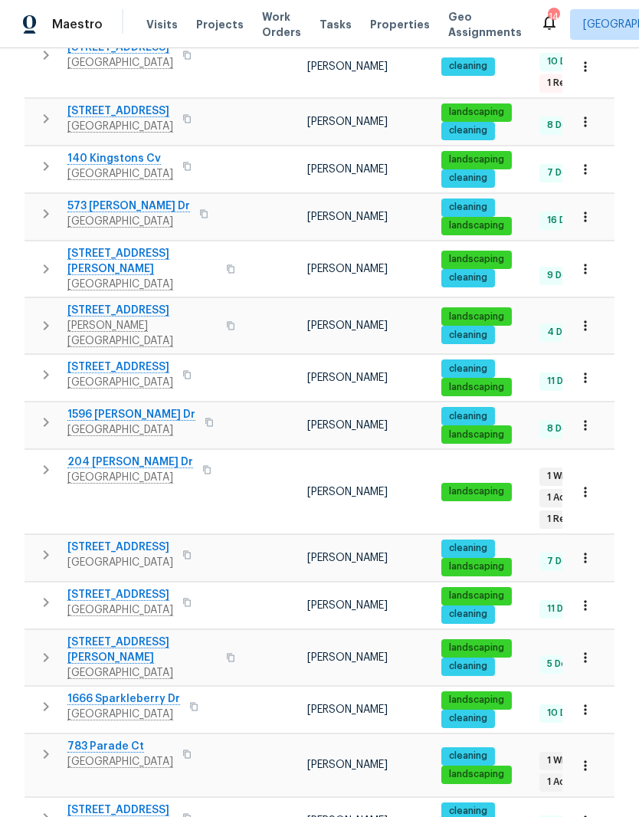
scroll to position [493, 0]
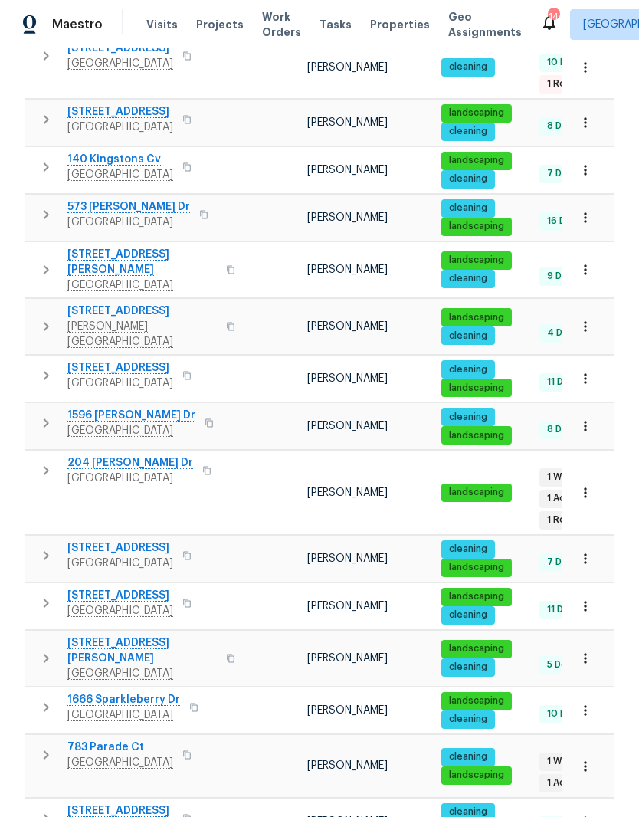
click at [118, 455] on span "204 [PERSON_NAME] Dr" at bounding box center [130, 462] width 126 height 15
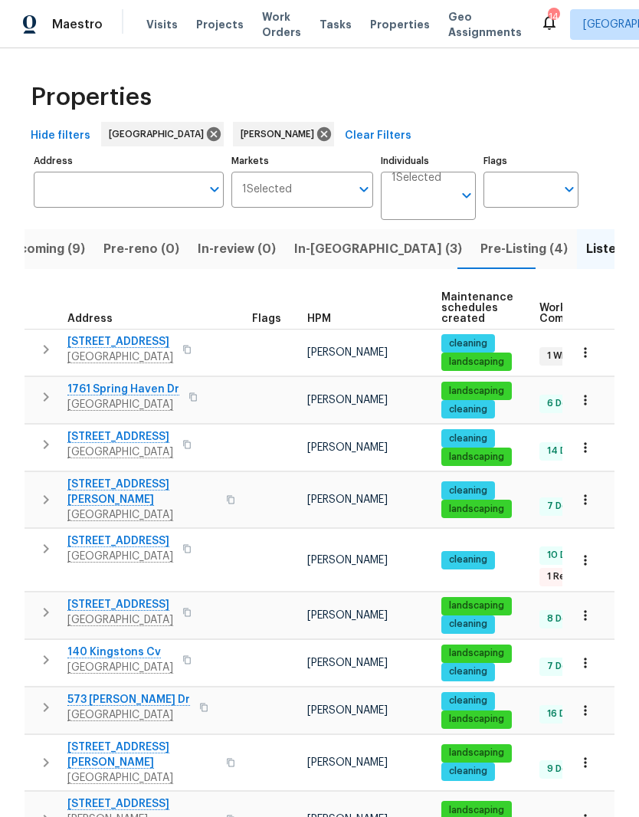
scroll to position [0, 0]
click at [146, 251] on span "Pre-reno (0)" at bounding box center [141, 248] width 76 height 21
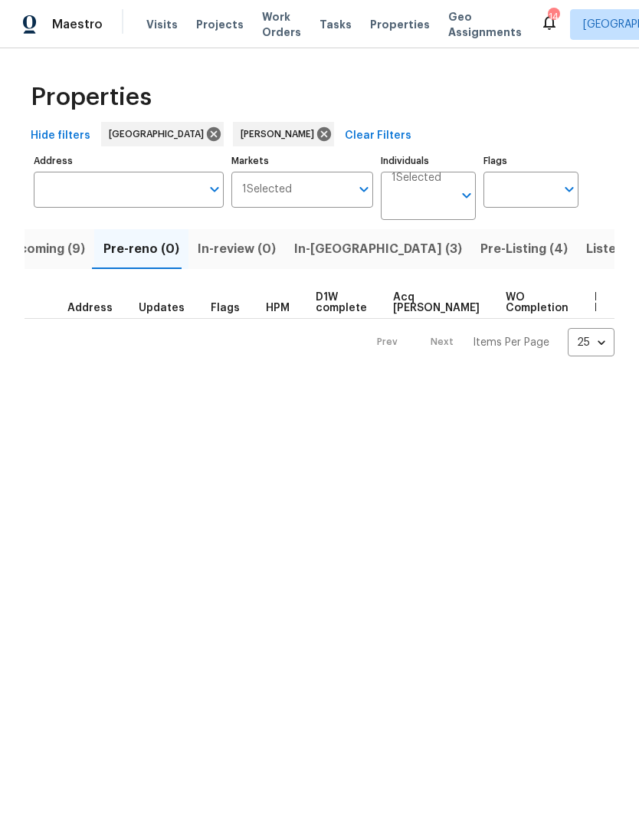
click at [51, 251] on span "Upcoming (9)" at bounding box center [43, 248] width 83 height 21
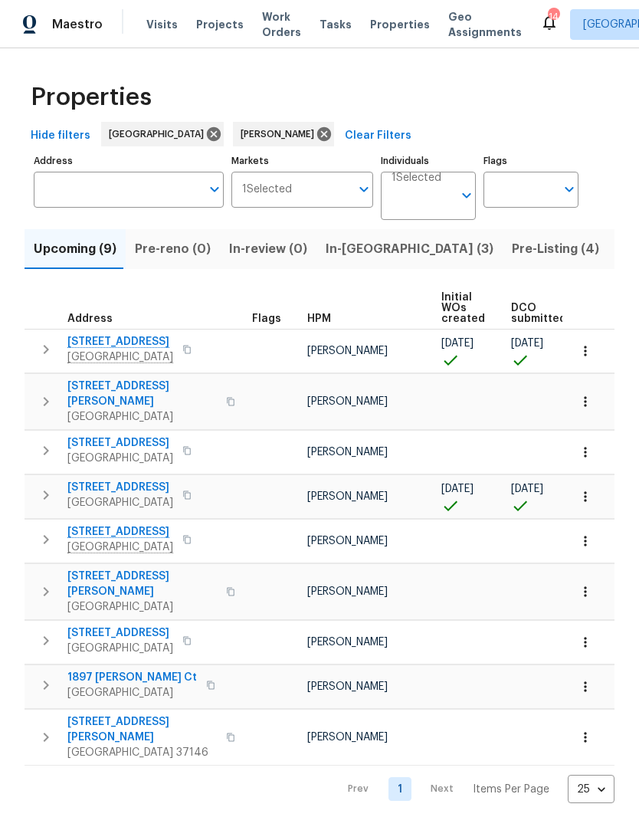
click at [589, 491] on icon "button" at bounding box center [585, 496] width 15 height 15
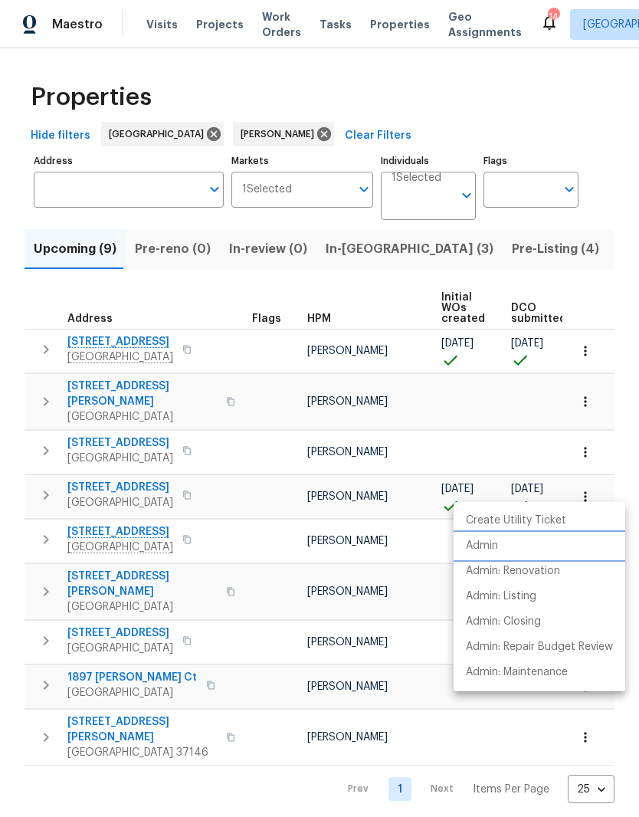
click at [498, 545] on p "Admin" at bounding box center [482, 546] width 32 height 16
click at [78, 254] on div at bounding box center [319, 408] width 639 height 817
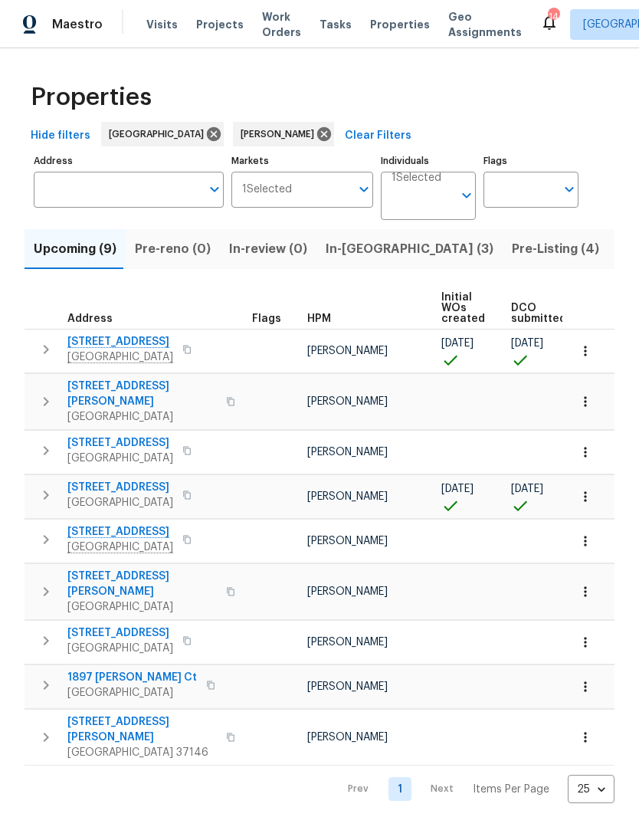
click at [128, 480] on span "[STREET_ADDRESS]" at bounding box center [120, 487] width 106 height 15
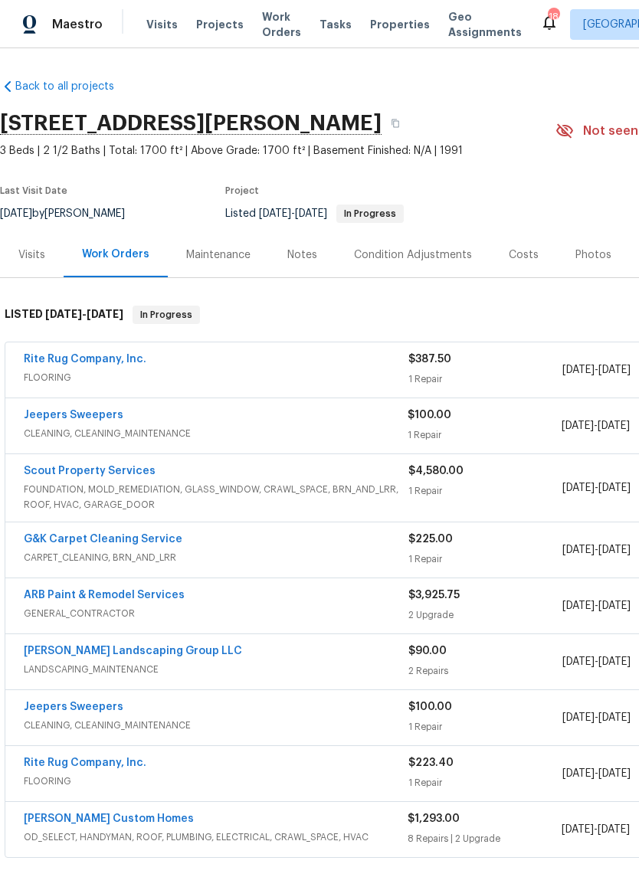
click at [116, 354] on link "Rite Rug Company, Inc." at bounding box center [85, 359] width 123 height 11
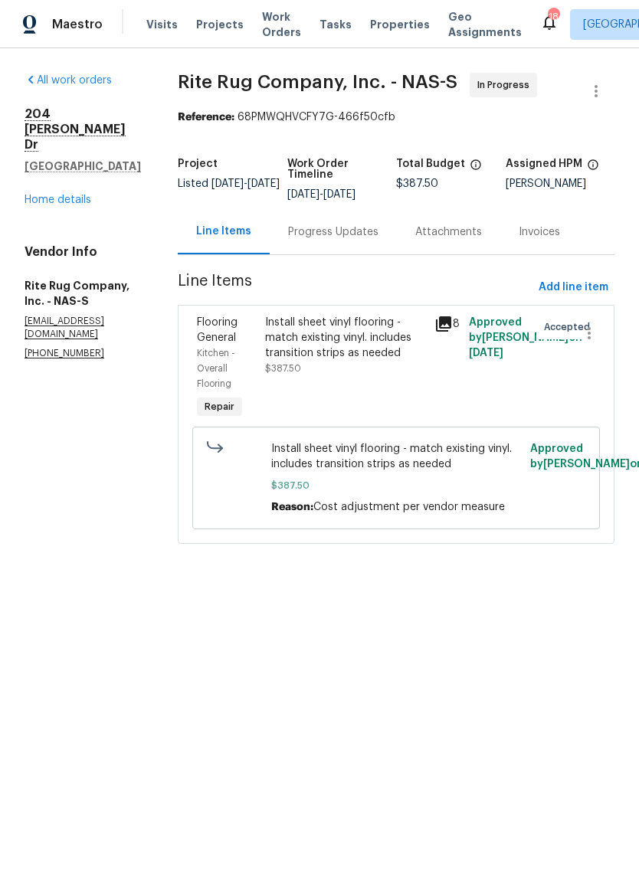
click at [69, 195] on link "Home details" at bounding box center [58, 200] width 67 height 11
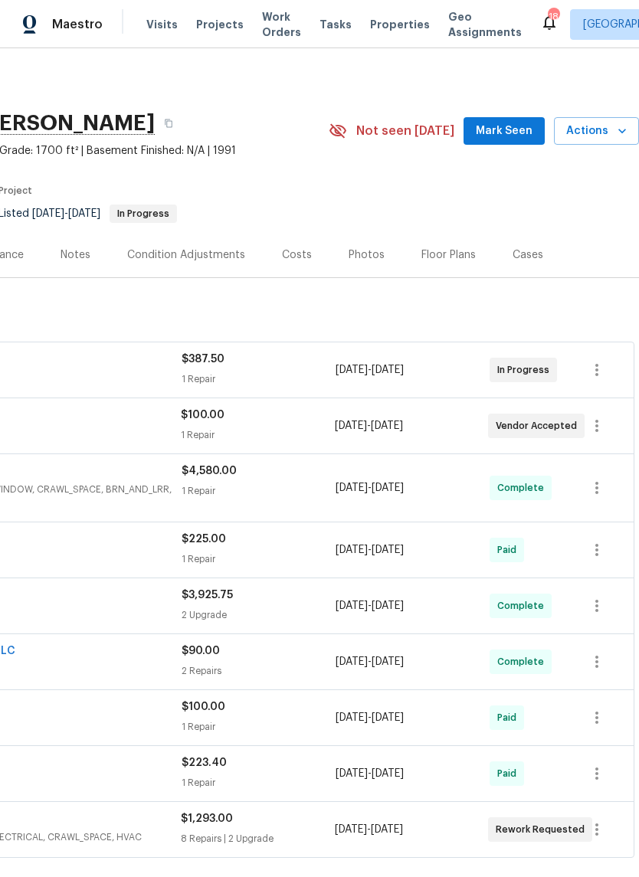
scroll to position [0, 227]
click at [513, 133] on span "Mark Seen" at bounding box center [504, 131] width 57 height 19
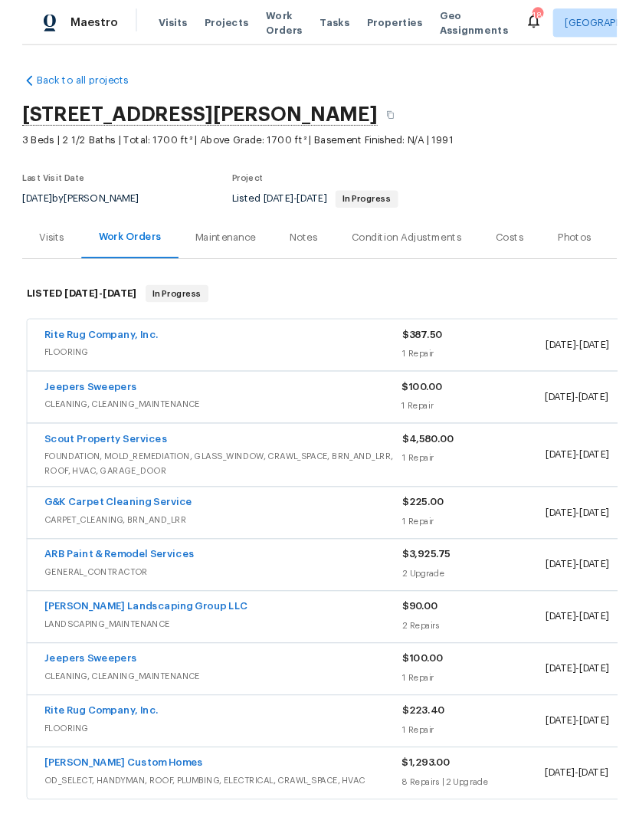
scroll to position [0, 0]
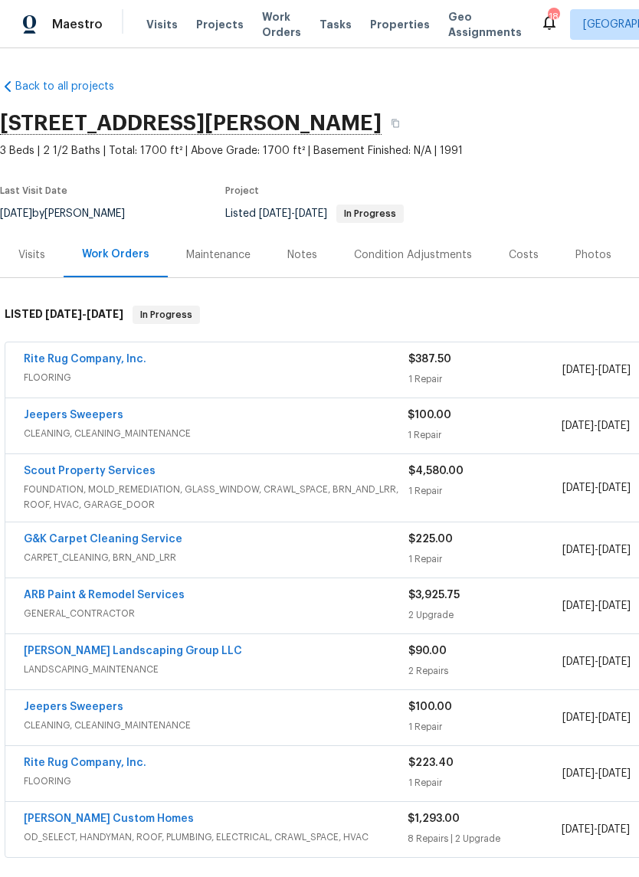
click at [307, 256] on div "Notes" at bounding box center [302, 255] width 30 height 15
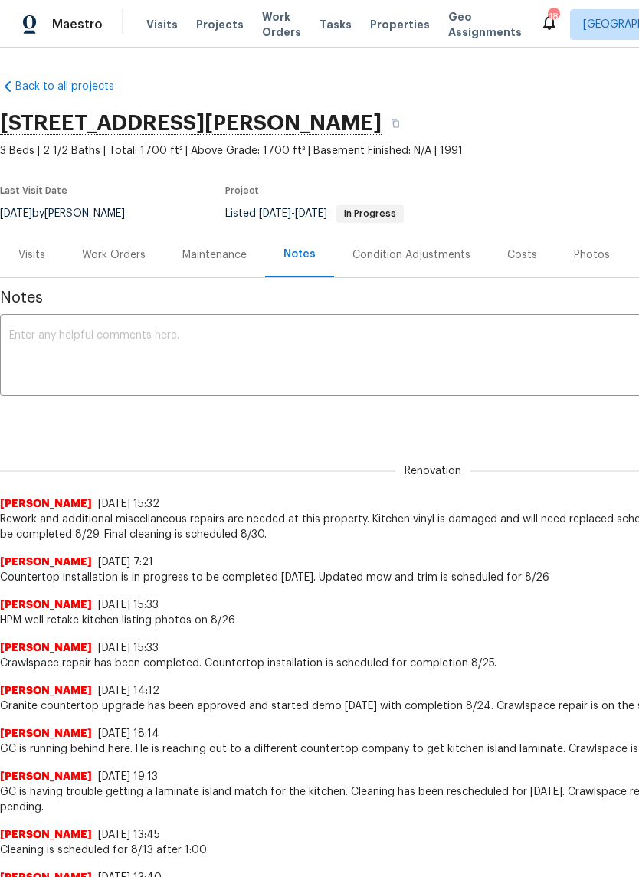
click at [215, 343] on textarea at bounding box center [433, 357] width 848 height 54
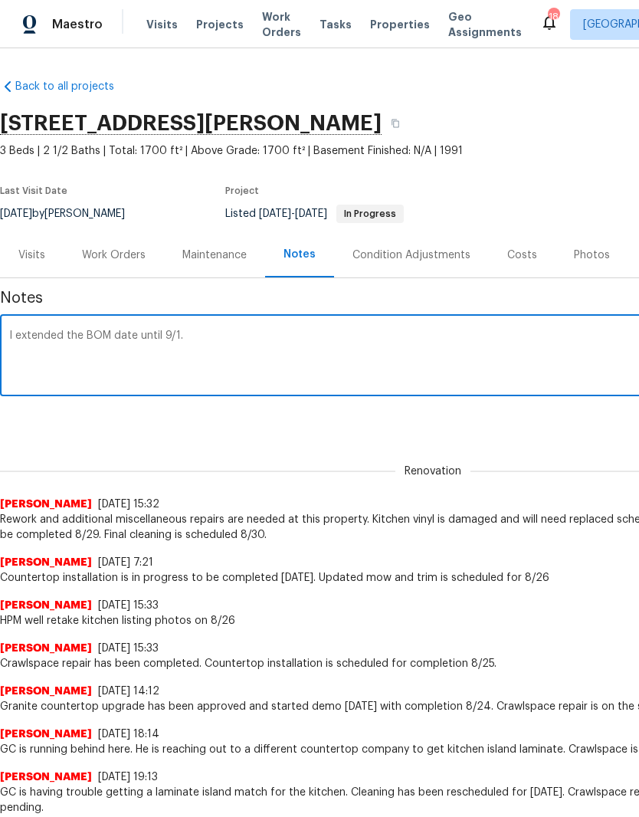
click at [116, 332] on textarea "I extended the BOM date until 9/1." at bounding box center [433, 357] width 848 height 54
click at [233, 340] on textarea "I extended the BOM date until 9/1." at bounding box center [433, 357] width 848 height 54
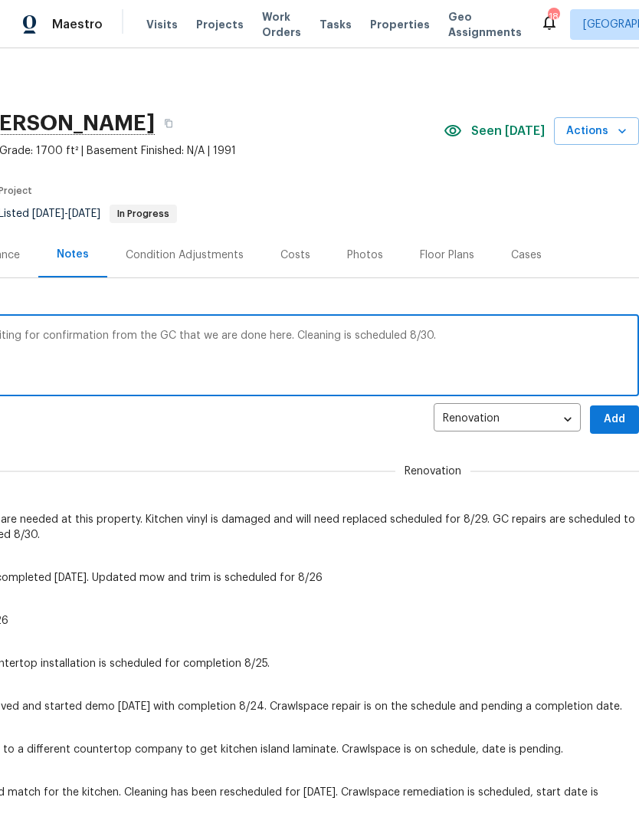
type textarea "I extended the BOM date until 9/1. I am waiting for confirmation from the GC th…"
click at [614, 416] on span "Add" at bounding box center [614, 419] width 25 height 19
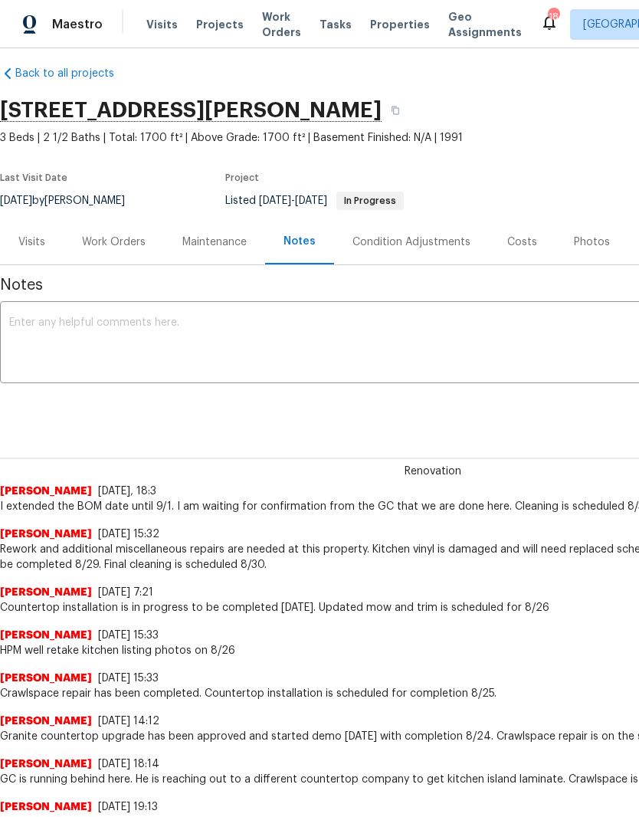
scroll to position [13, 0]
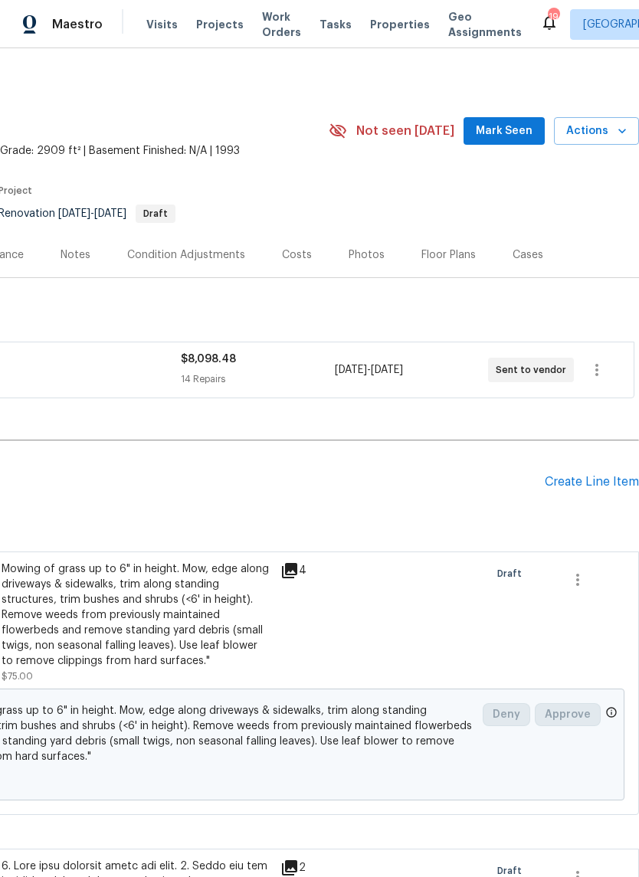
scroll to position [0, 227]
click at [520, 125] on span "Mark Seen" at bounding box center [504, 131] width 57 height 19
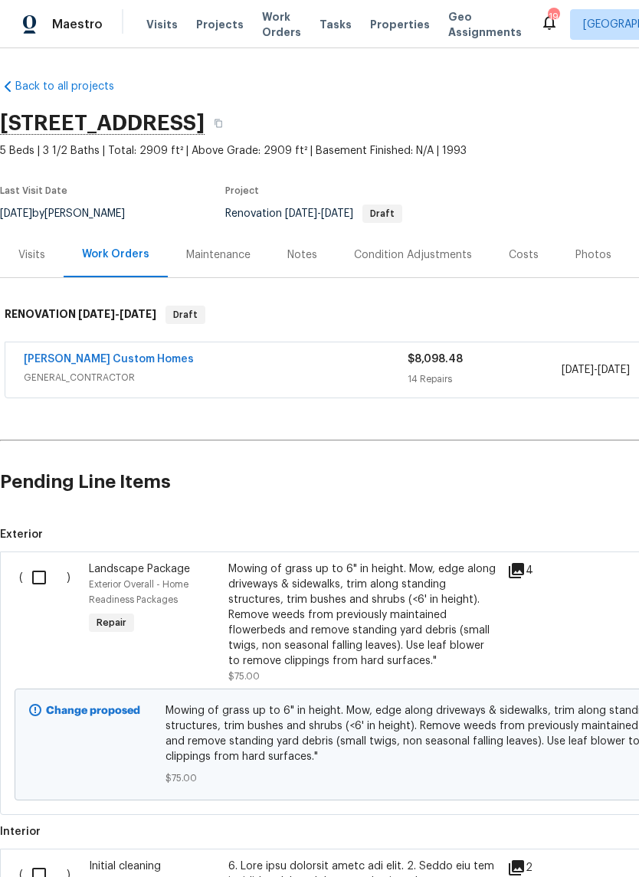
scroll to position [0, 0]
click at [51, 577] on input "checkbox" at bounding box center [45, 578] width 44 height 32
checkbox input "true"
click at [41, 578] on input "checkbox" at bounding box center [45, 578] width 44 height 32
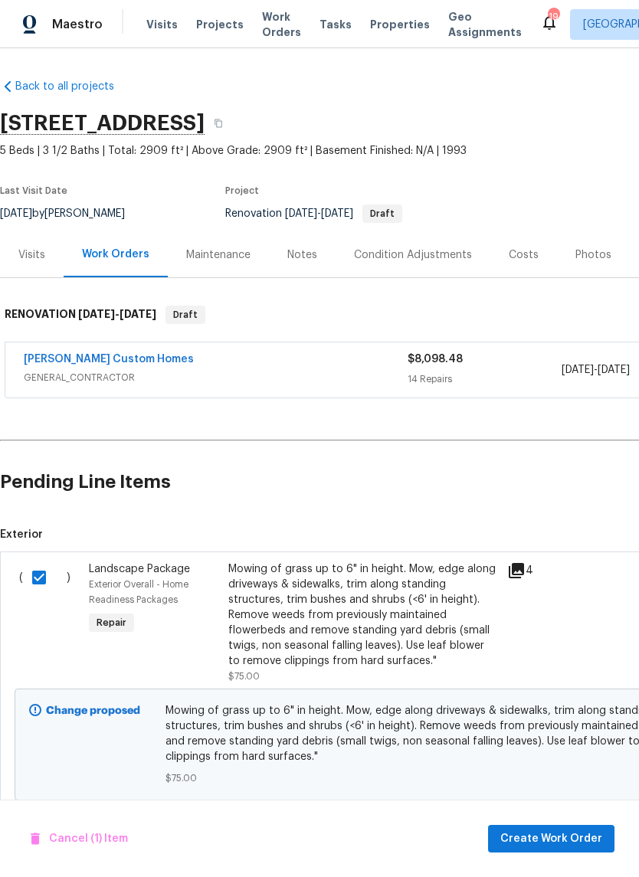
click at [45, 579] on input "checkbox" at bounding box center [45, 578] width 44 height 32
checkbox input "false"
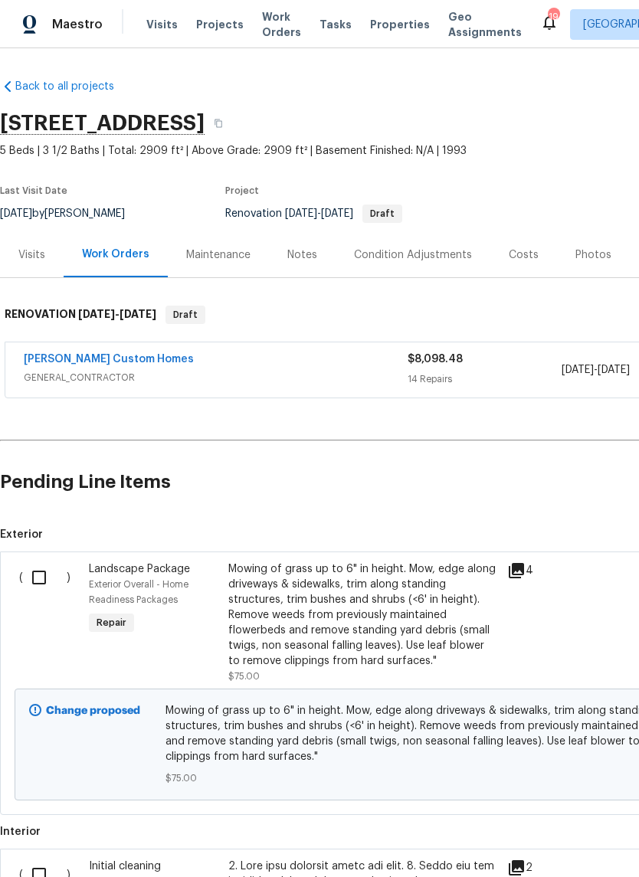
click at [113, 359] on link "[PERSON_NAME] Custom Homes" at bounding box center [109, 359] width 170 height 11
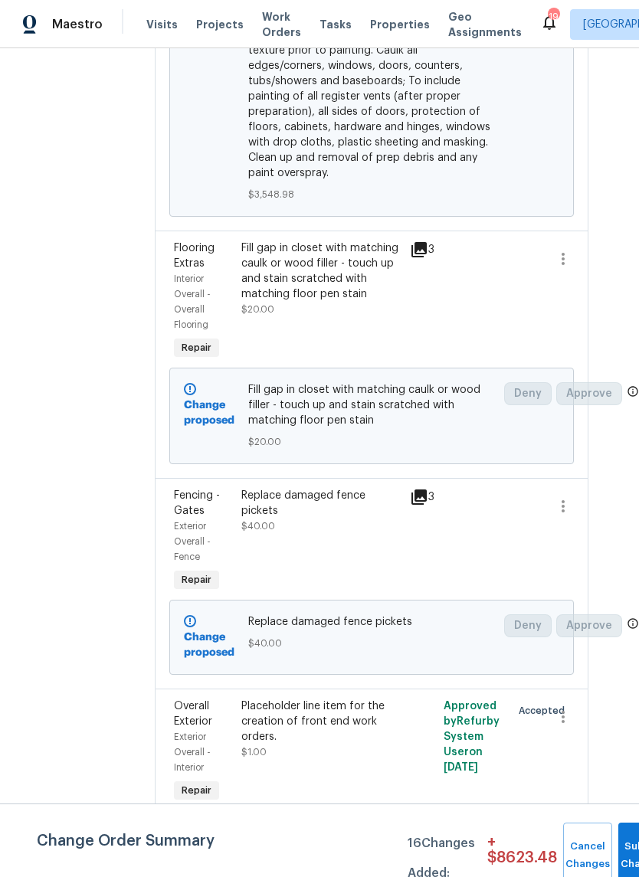
scroll to position [5029, 27]
click at [567, 726] on icon "button" at bounding box center [563, 717] width 18 height 18
click at [574, 748] on li "Cancel" at bounding box center [575, 752] width 59 height 25
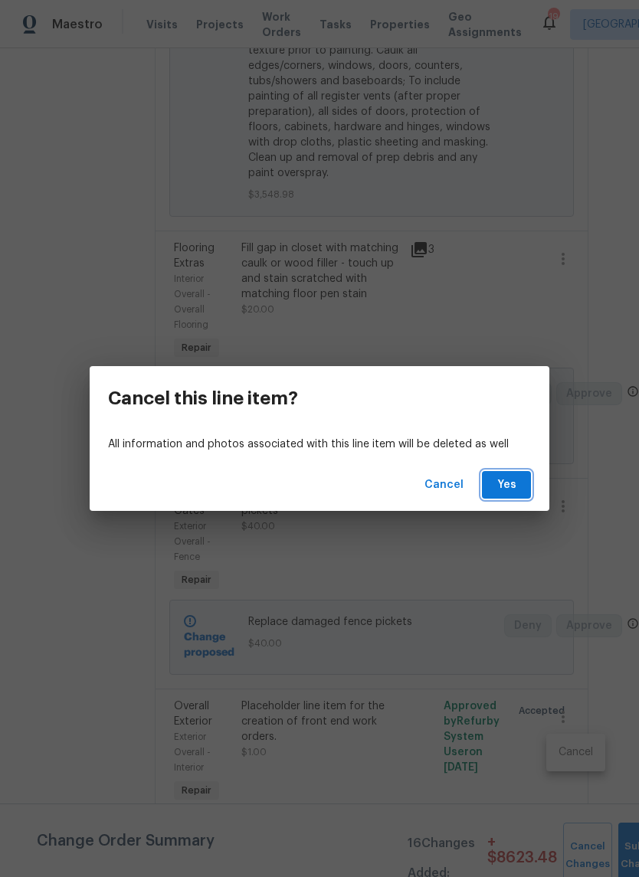
click at [512, 481] on span "Yes" at bounding box center [506, 485] width 25 height 19
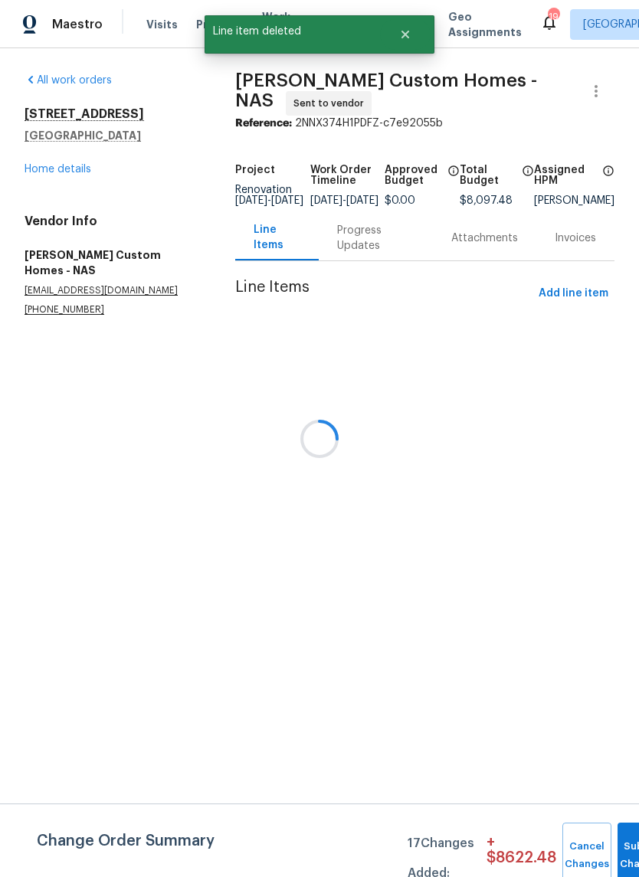
scroll to position [0, 0]
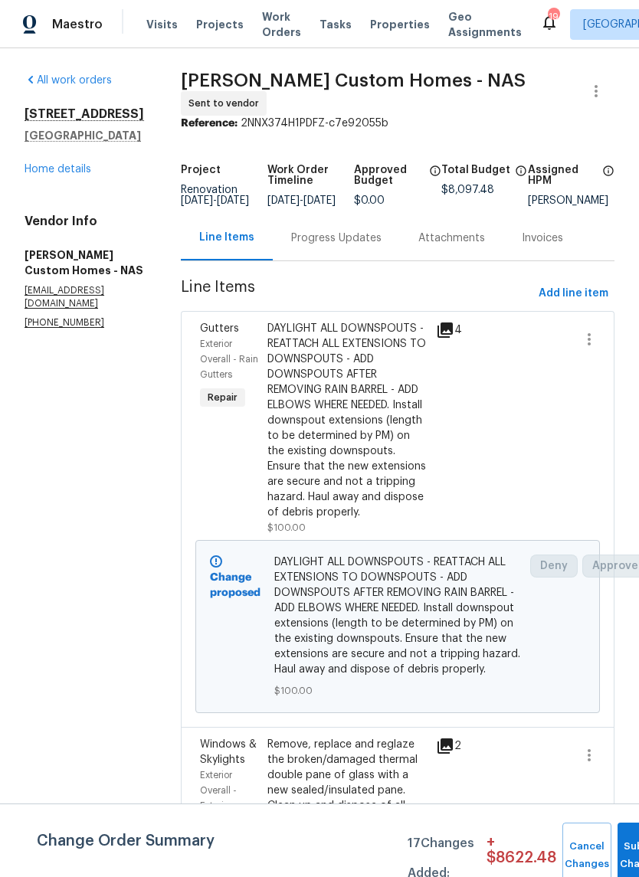
click at [76, 173] on link "Home details" at bounding box center [58, 169] width 67 height 11
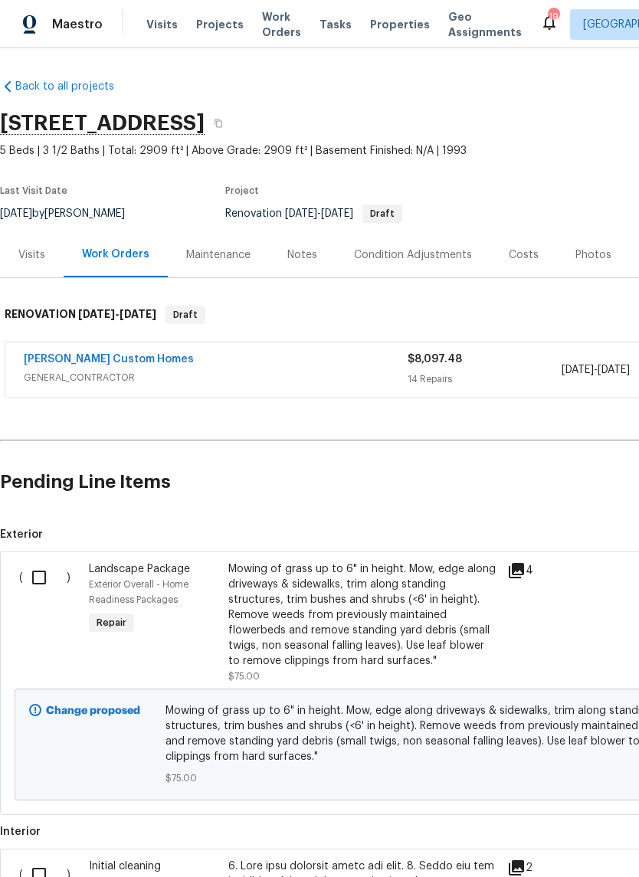
click at [47, 582] on input "checkbox" at bounding box center [45, 578] width 44 height 32
checkbox input "true"
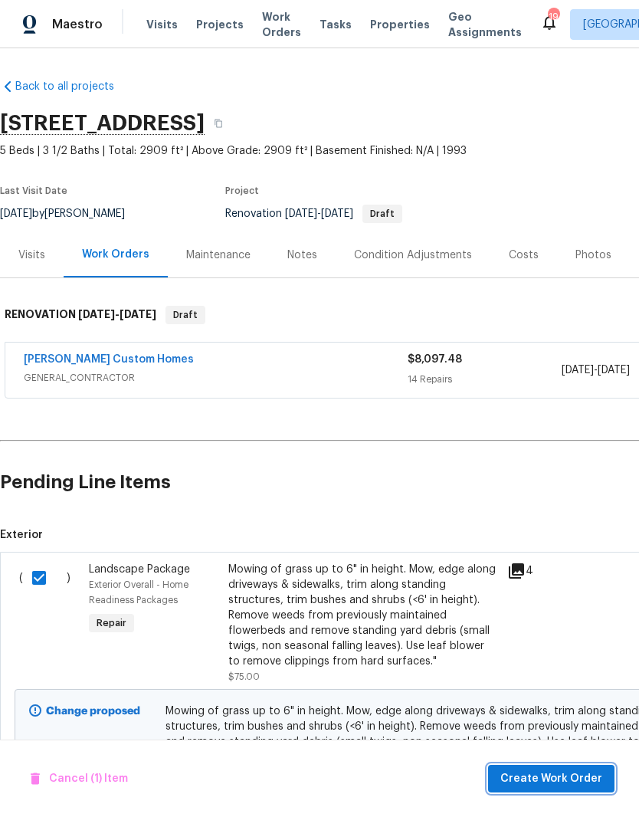
click at [582, 779] on span "Create Work Order" at bounding box center [551, 778] width 102 height 19
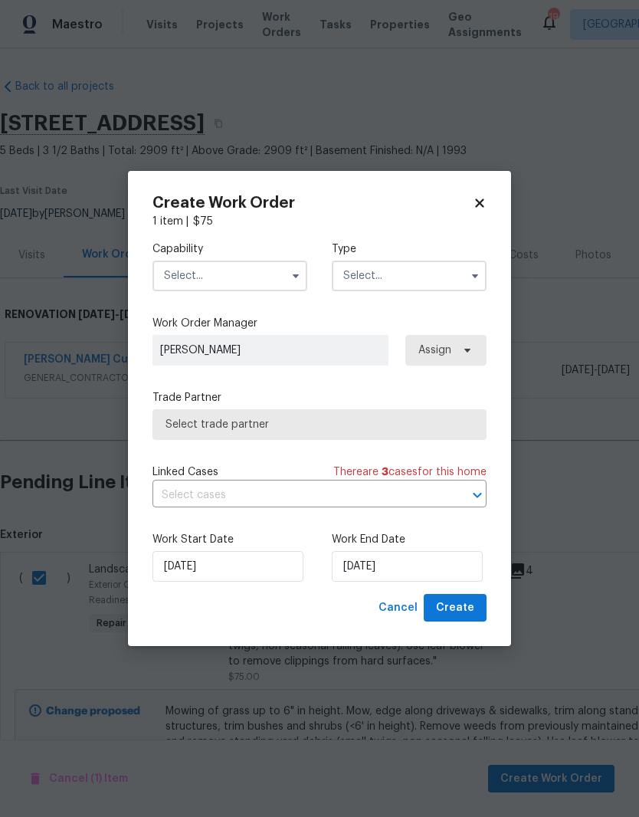
click at [259, 267] on input "text" at bounding box center [229, 276] width 155 height 31
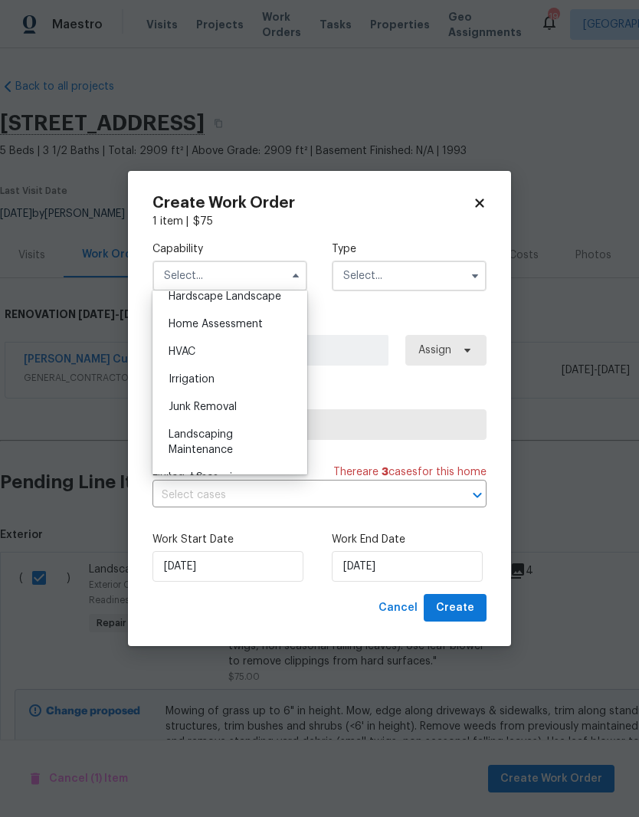
scroll to position [881, 0]
click at [227, 439] on span "Landscaping Maintenance" at bounding box center [201, 443] width 64 height 26
type input "Landscaping Maintenance"
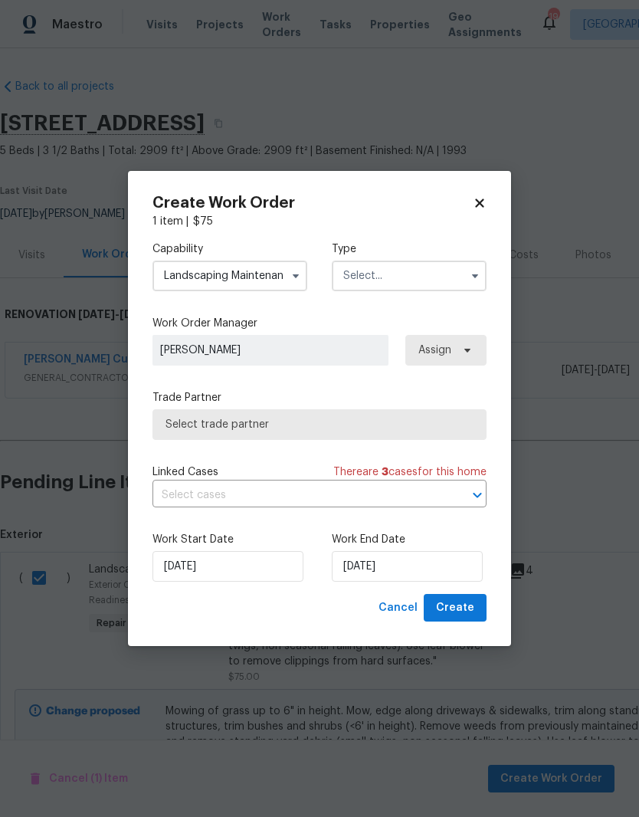
click at [425, 273] on input "text" at bounding box center [409, 276] width 155 height 31
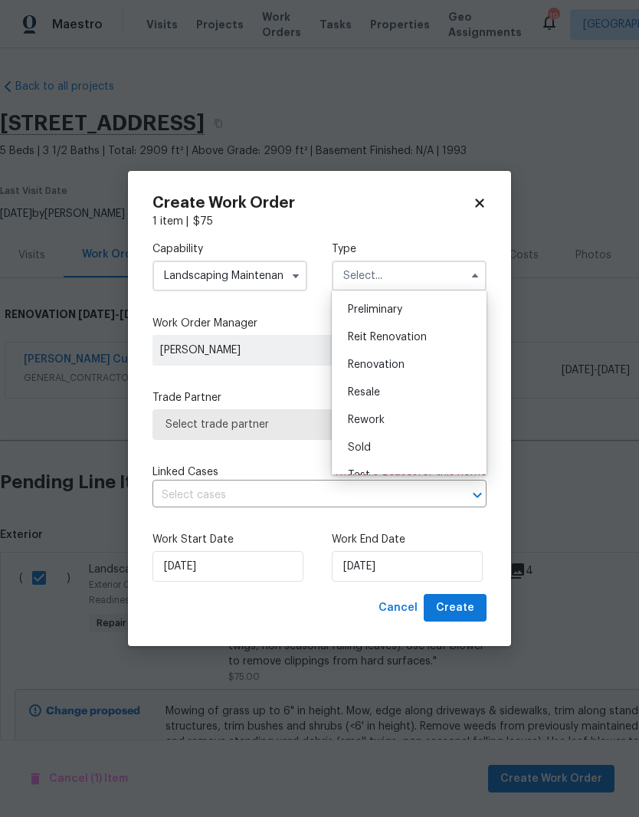
scroll to position [331, 0]
click at [396, 366] on span "Renovation" at bounding box center [376, 363] width 57 height 11
type input "Renovation"
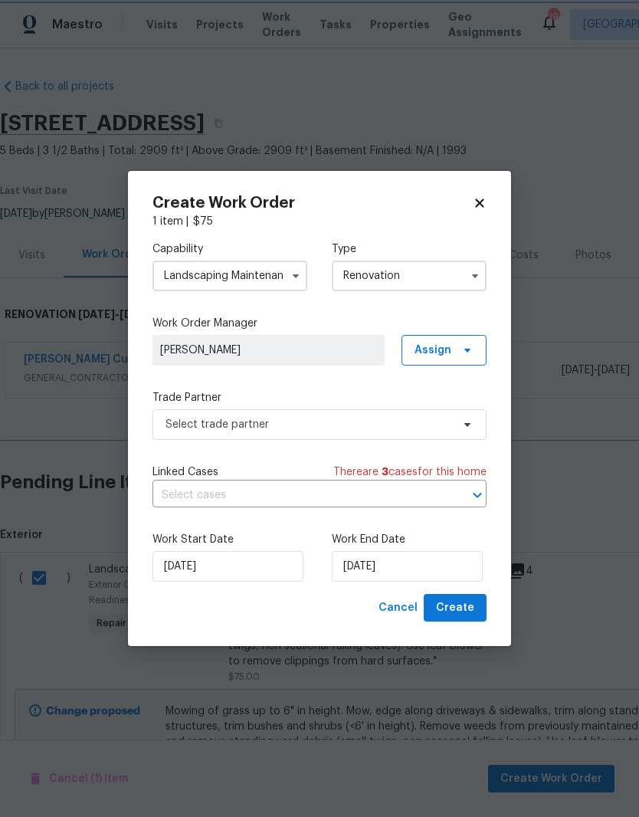
scroll to position [0, 0]
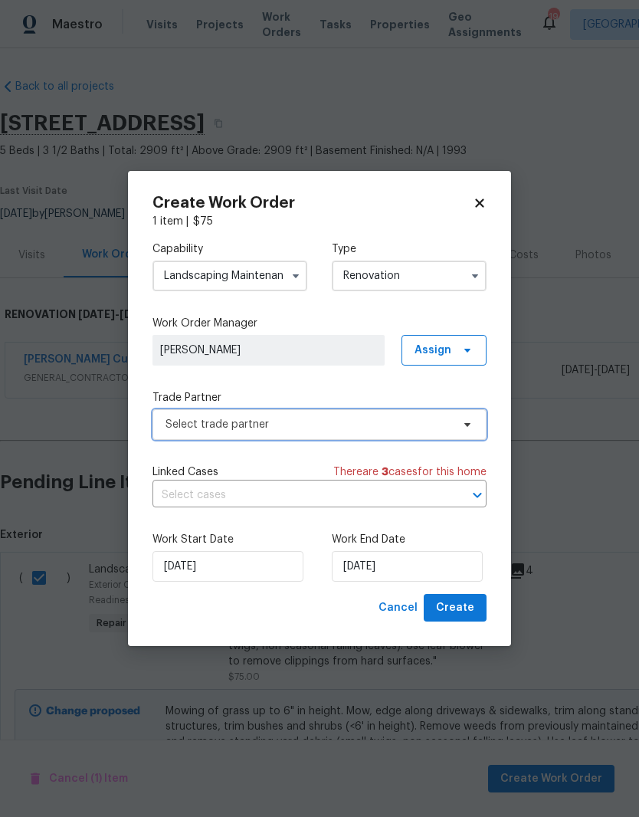
click at [468, 425] on icon at bounding box center [467, 425] width 6 height 4
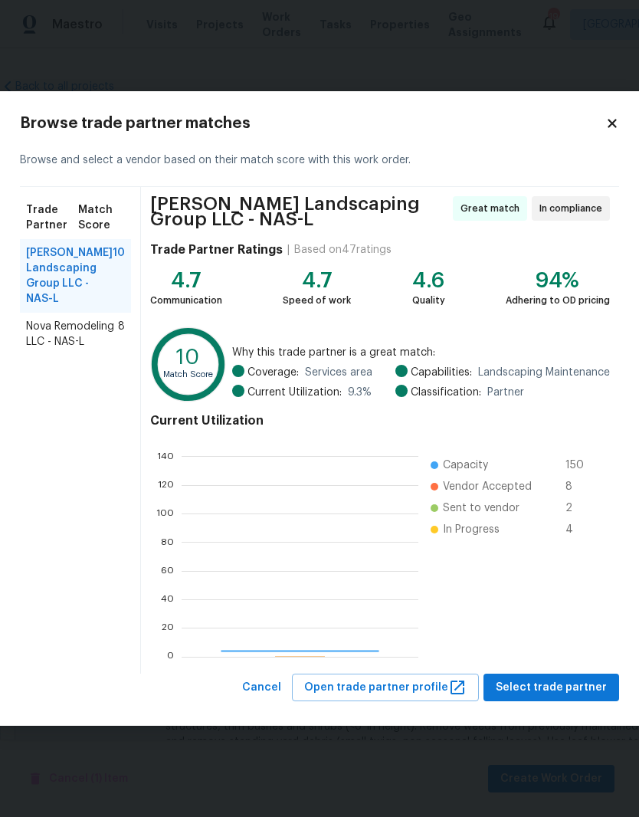
scroll to position [215, 237]
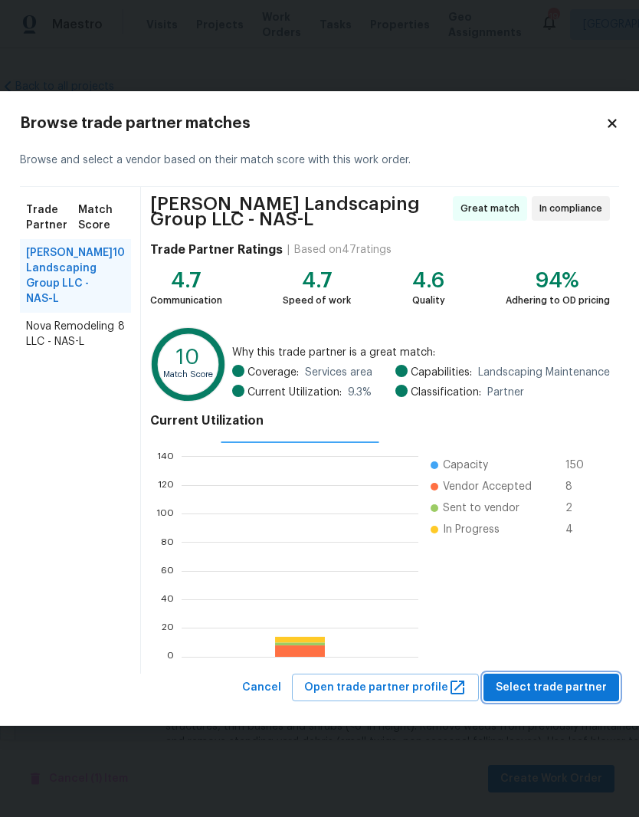
click at [559, 687] on span "Select trade partner" at bounding box center [551, 687] width 111 height 19
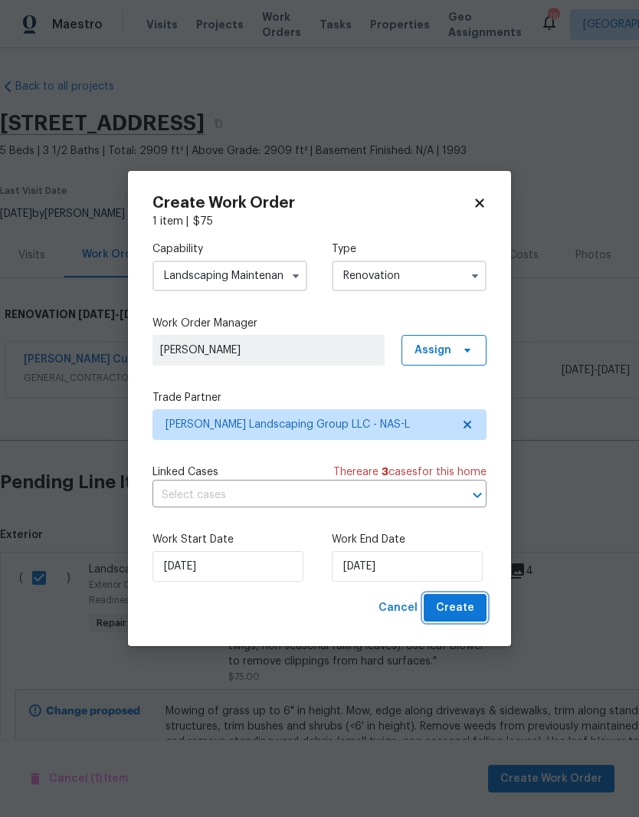
click at [464, 605] on span "Create" at bounding box center [455, 608] width 38 height 19
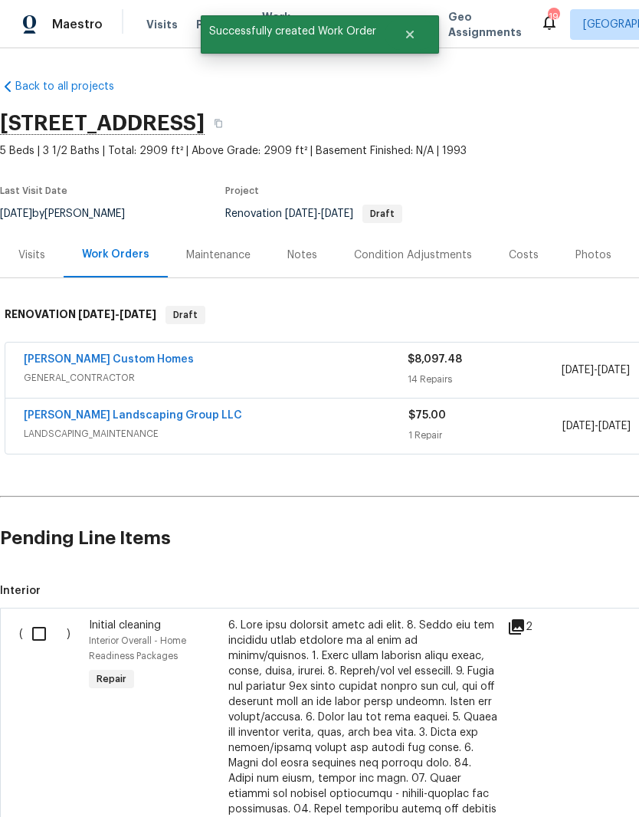
click at [44, 640] on input "checkbox" at bounding box center [45, 634] width 44 height 32
checkbox input "true"
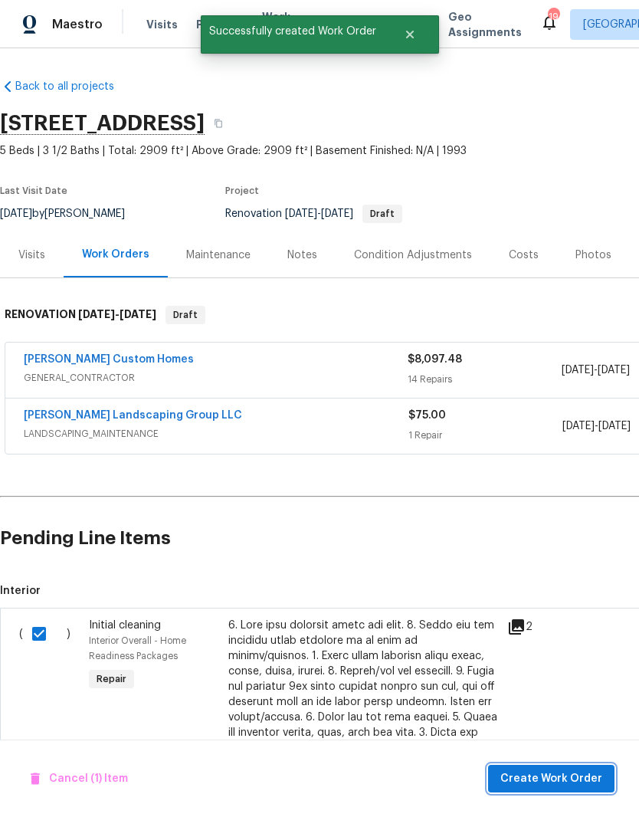
click at [572, 776] on span "Create Work Order" at bounding box center [551, 778] width 102 height 19
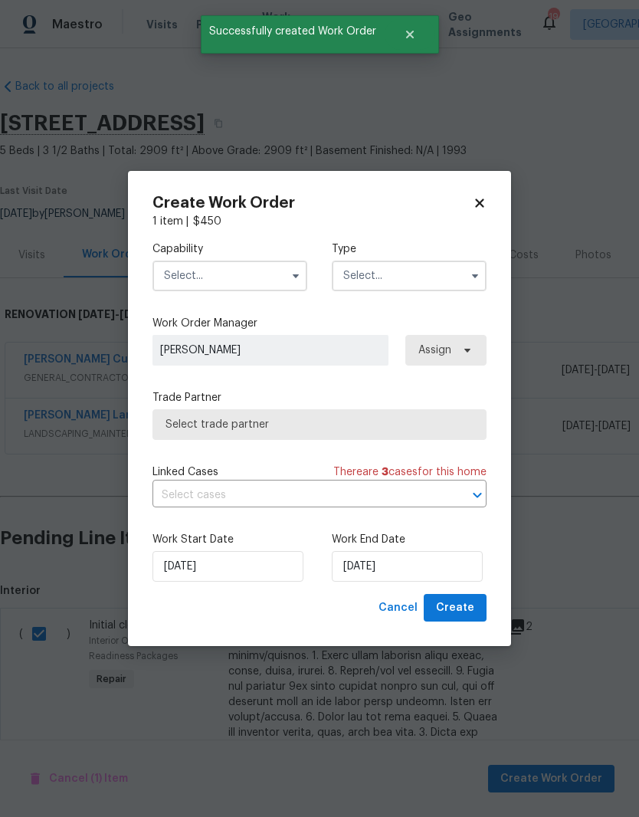
click at [268, 267] on input "text" at bounding box center [229, 276] width 155 height 31
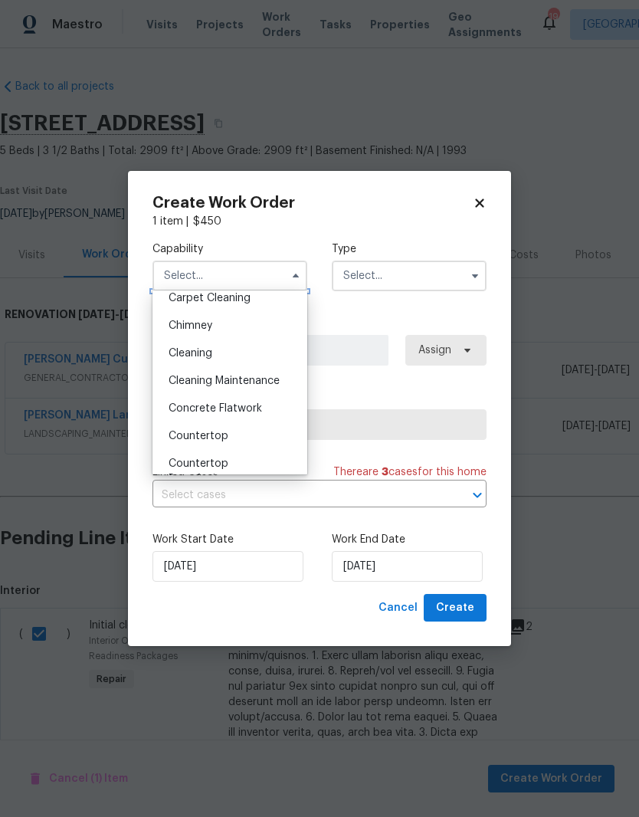
scroll to position [175, 0]
click at [202, 359] on div "Cleaning" at bounding box center [229, 354] width 147 height 28
type input "Cleaning"
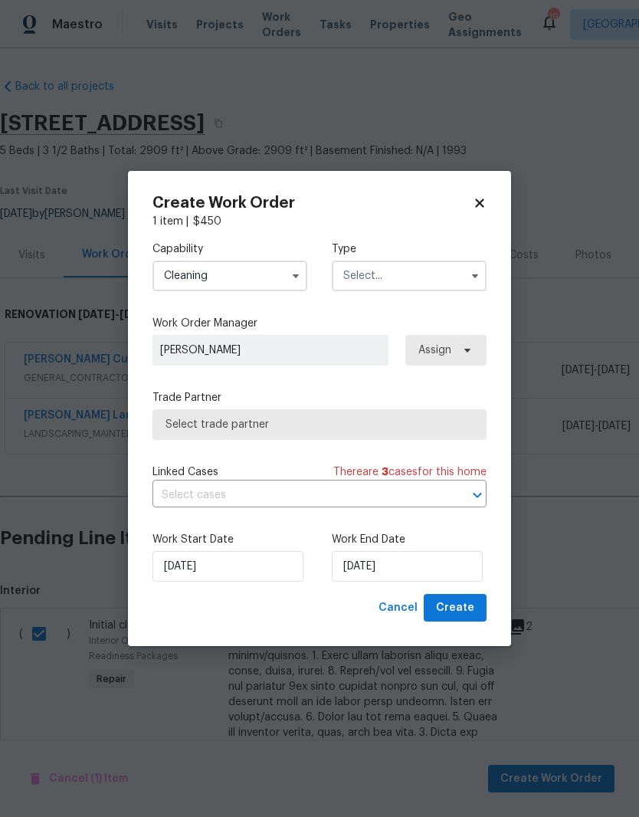
click at [422, 273] on input "text" at bounding box center [409, 276] width 155 height 31
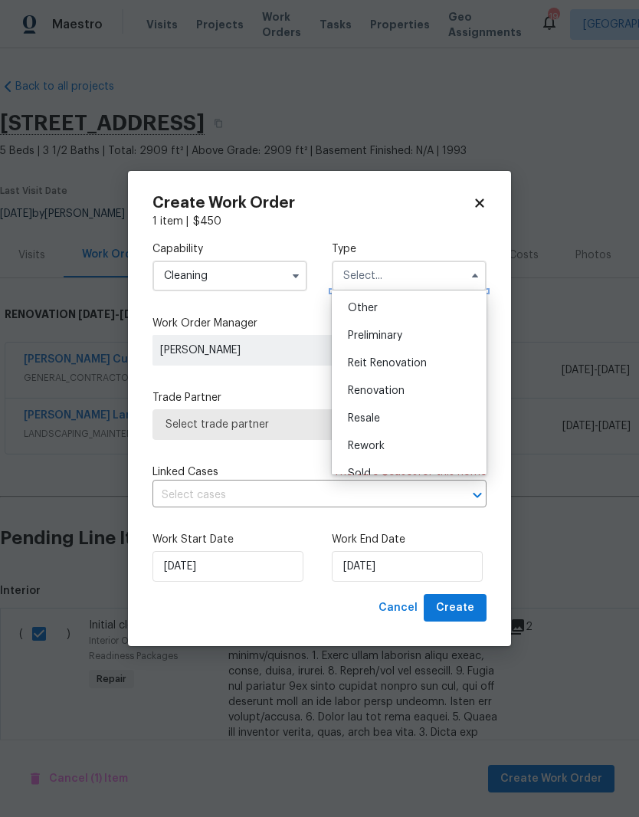
scroll to position [304, 0]
click at [395, 391] on span "Renovation" at bounding box center [376, 390] width 57 height 11
type input "Renovation"
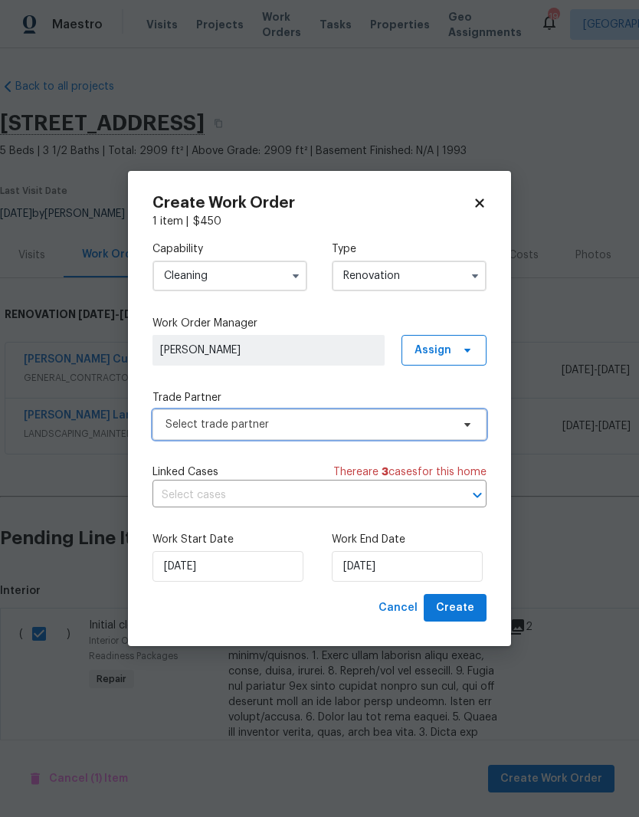
click at [458, 422] on span at bounding box center [465, 424] width 17 height 12
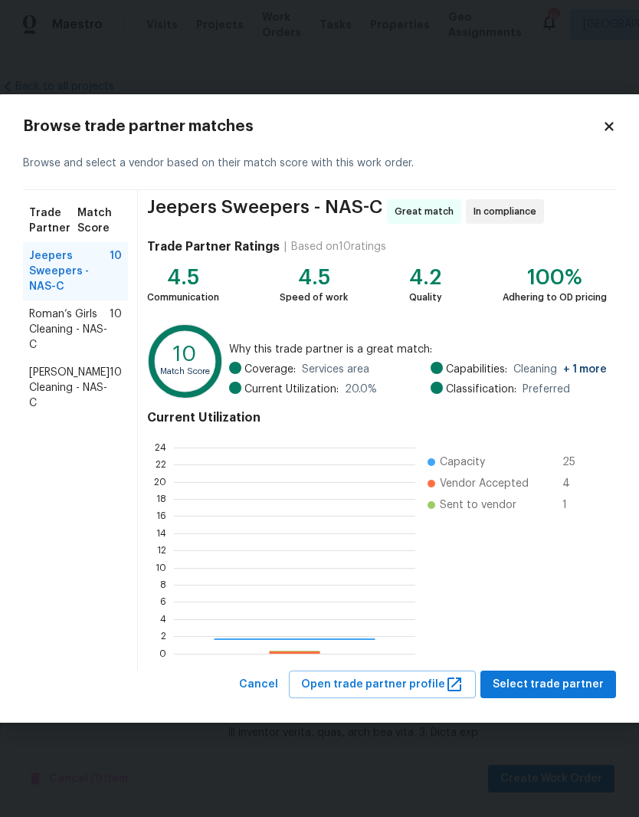
scroll to position [215, 241]
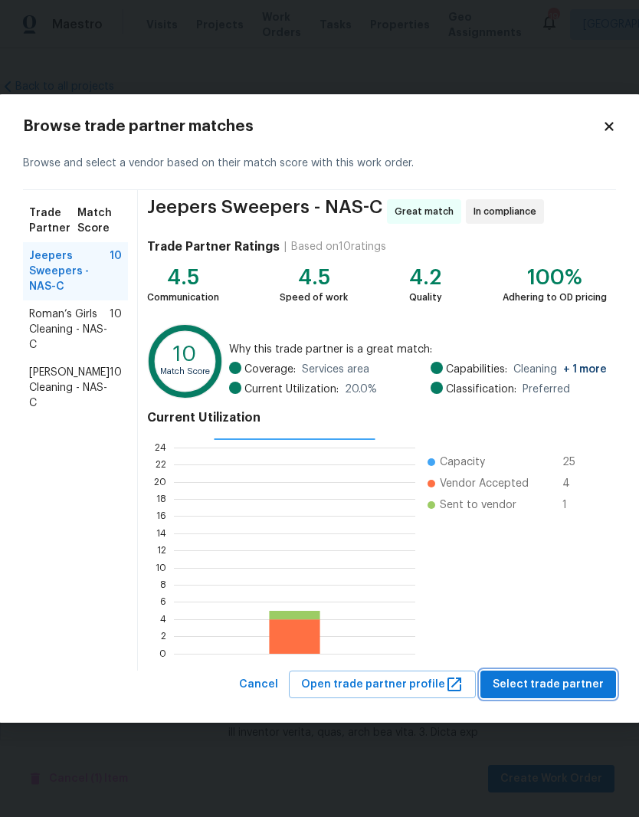
click at [584, 687] on span "Select trade partner" at bounding box center [548, 684] width 111 height 19
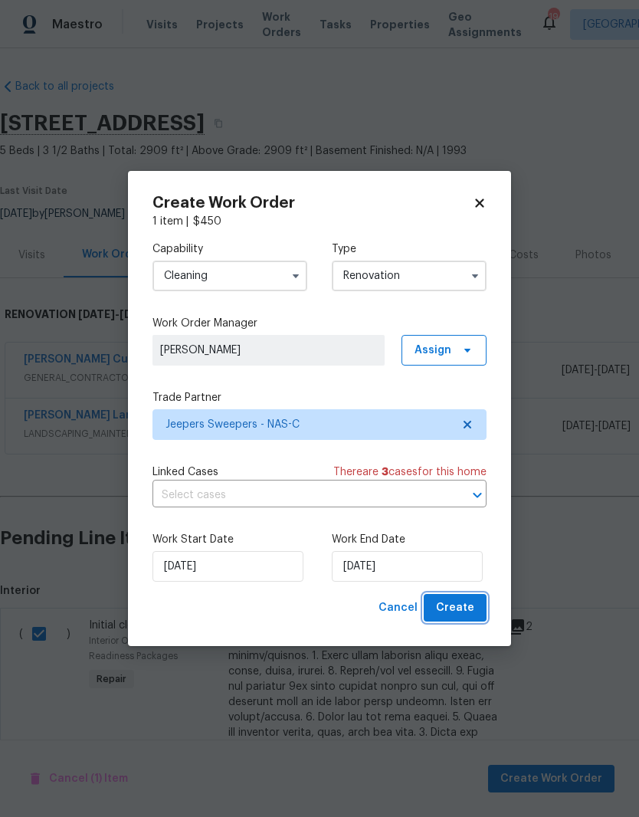
click at [461, 608] on span "Create" at bounding box center [455, 608] width 38 height 19
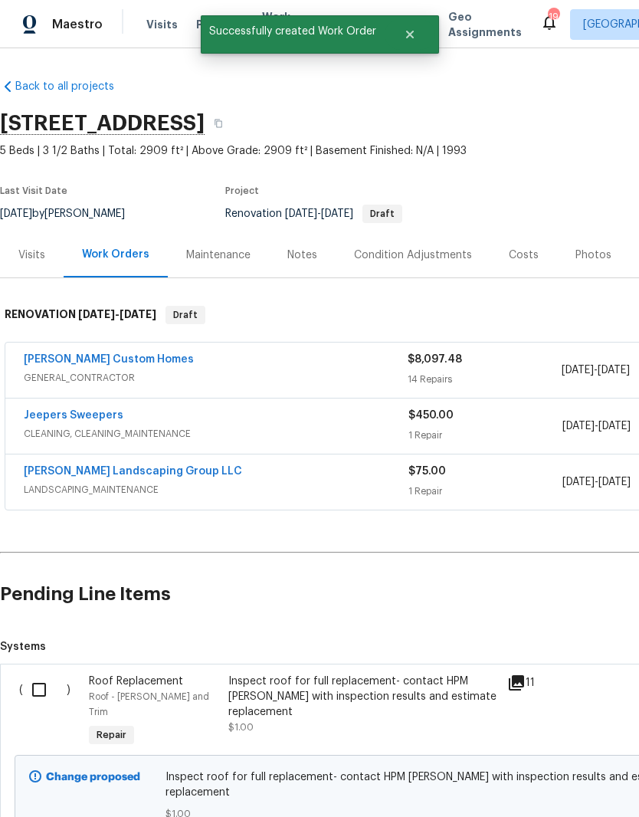
click at [43, 689] on input "checkbox" at bounding box center [45, 690] width 44 height 32
checkbox input "true"
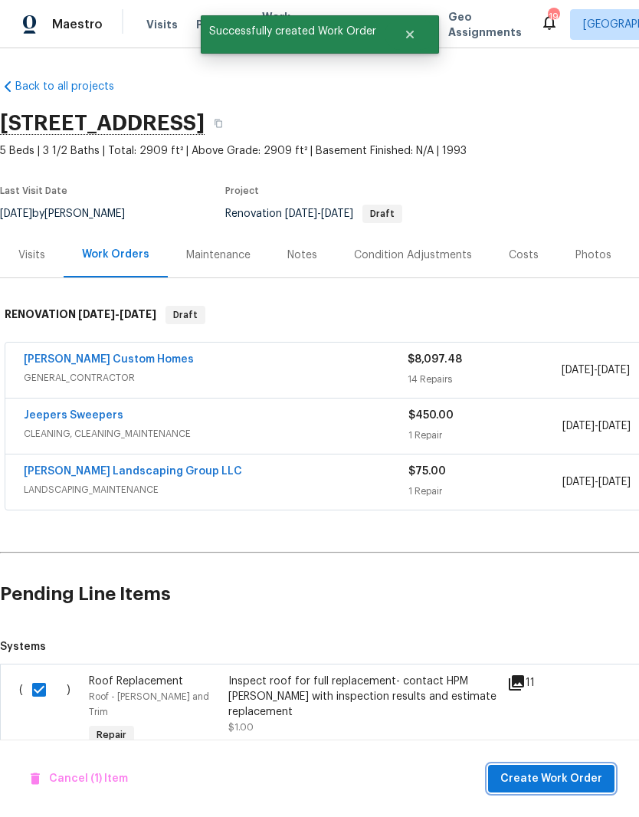
click at [580, 774] on span "Create Work Order" at bounding box center [551, 778] width 102 height 19
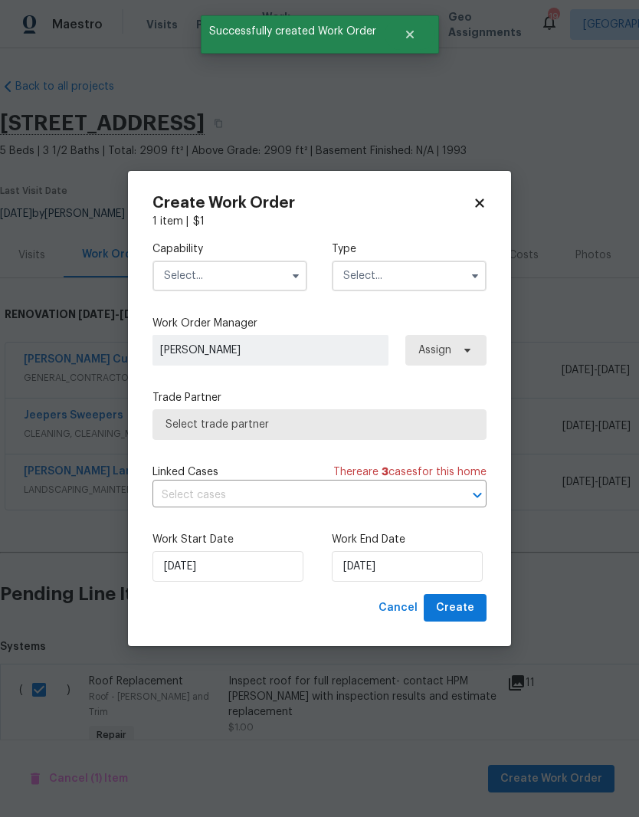
click at [258, 269] on input "text" at bounding box center [229, 276] width 155 height 31
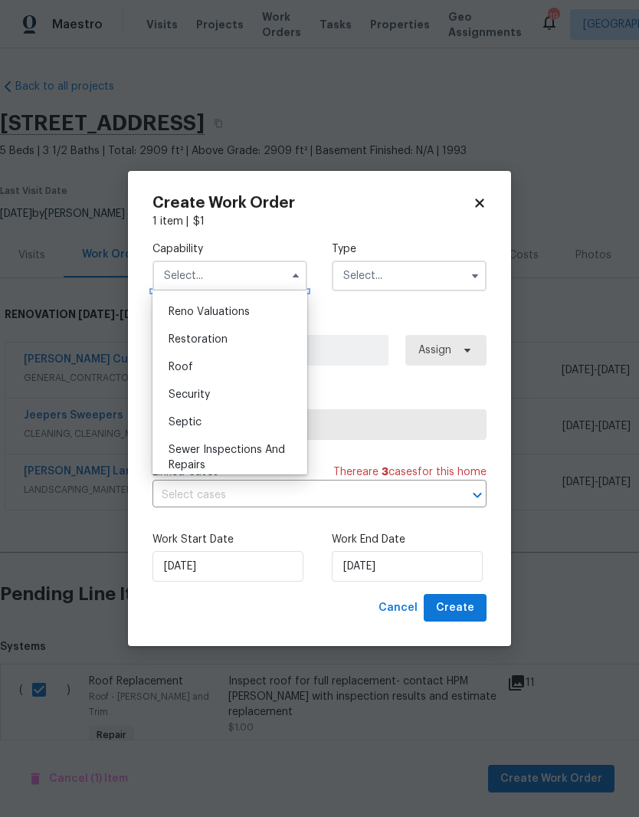
scroll to position [1505, 0]
click at [186, 369] on span "Roof" at bounding box center [181, 366] width 25 height 11
type input "Roof"
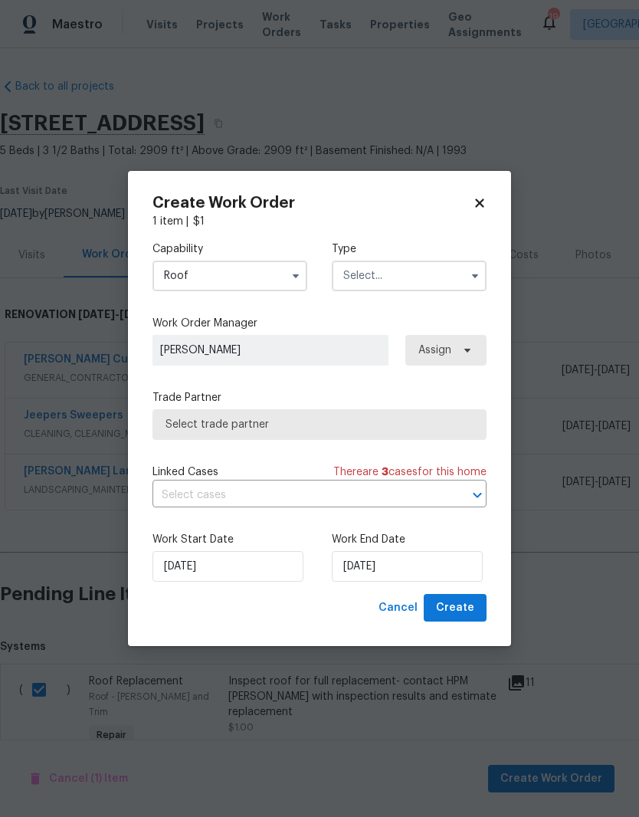
click at [411, 274] on input "text" at bounding box center [409, 276] width 155 height 31
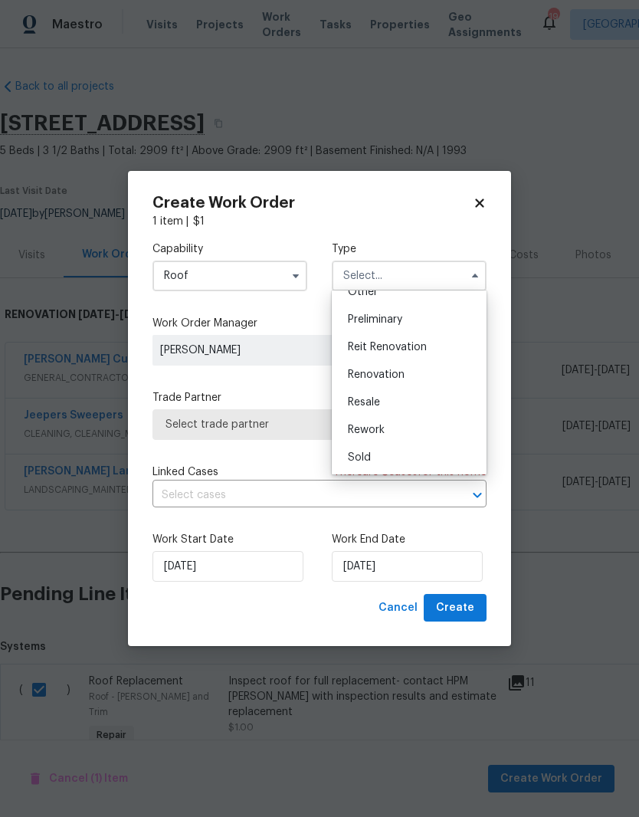
scroll to position [321, 0]
click at [397, 376] on span "Renovation" at bounding box center [376, 373] width 57 height 11
type input "Renovation"
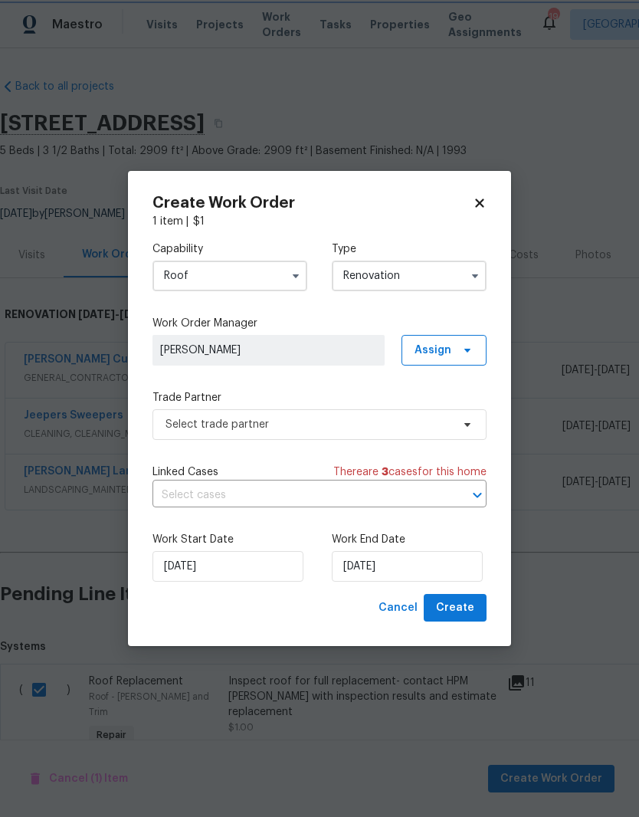
scroll to position [0, 0]
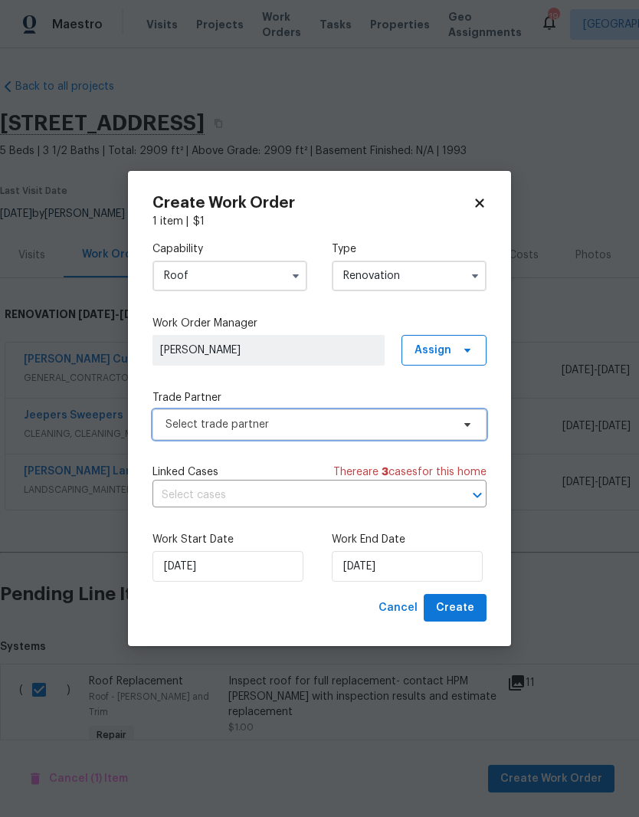
click at [464, 425] on icon at bounding box center [467, 424] width 12 height 12
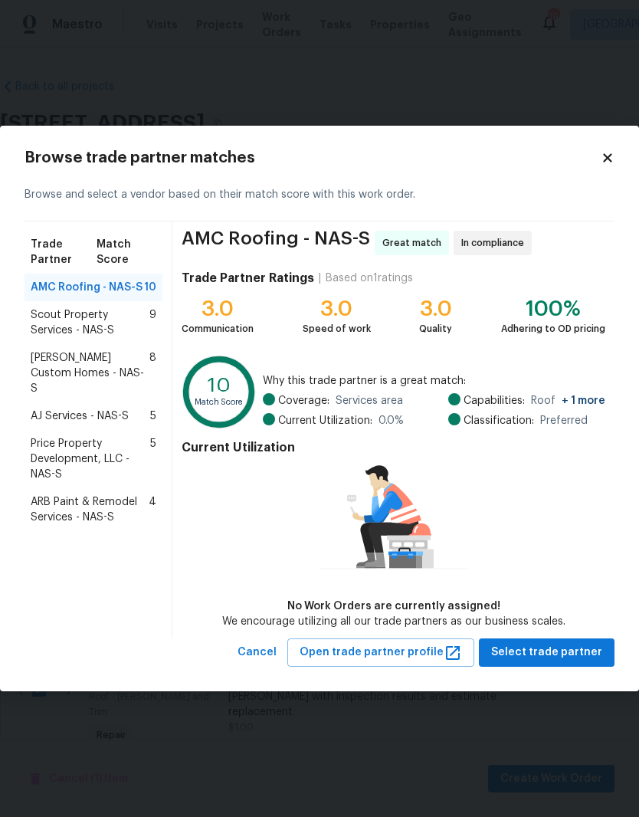
click at [87, 359] on span "[PERSON_NAME] Custom Homes - NAS-S" at bounding box center [90, 373] width 119 height 46
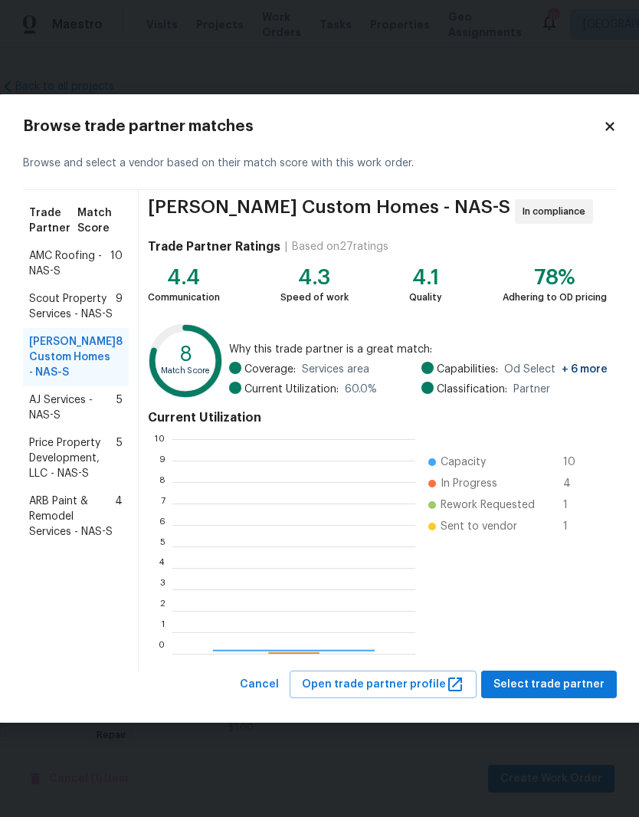
scroll to position [215, 243]
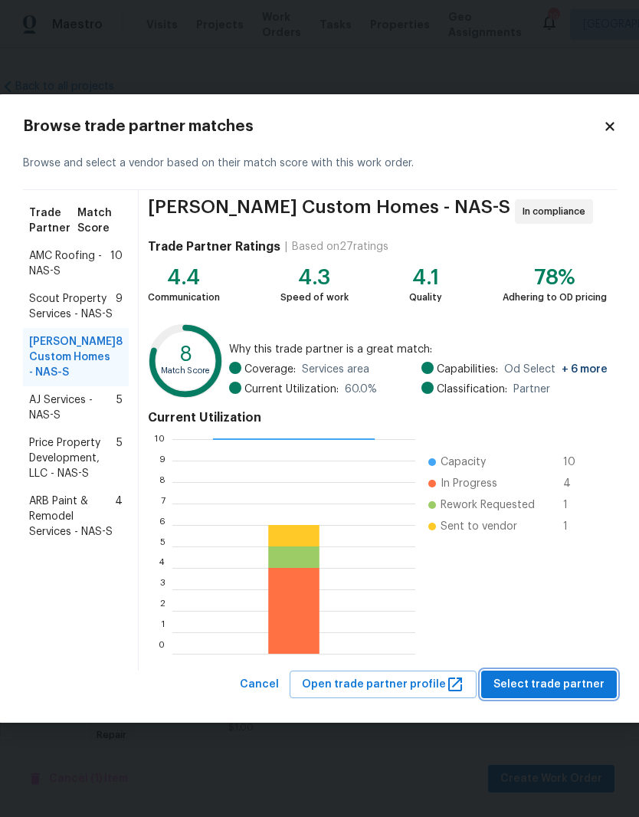
click at [566, 684] on span "Select trade partner" at bounding box center [549, 684] width 111 height 19
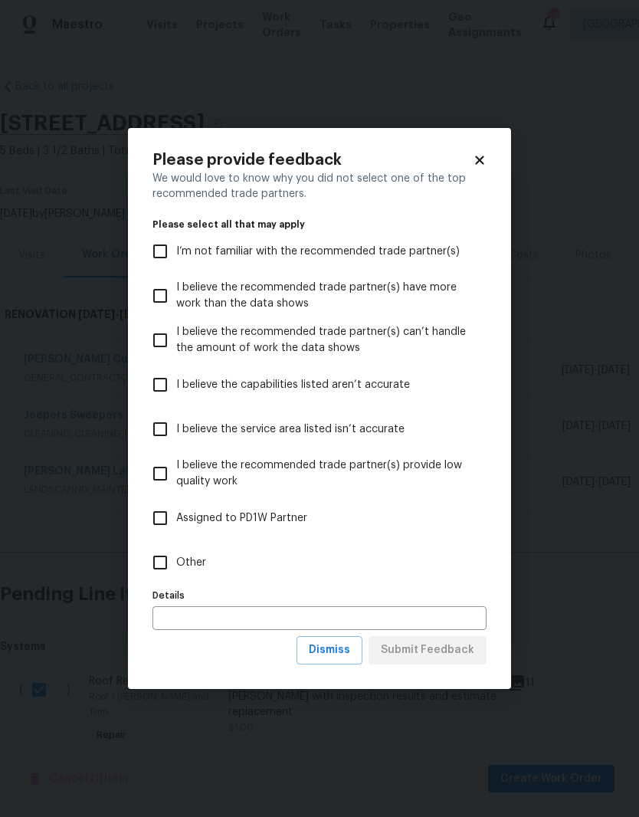
click at [160, 566] on input "Other" at bounding box center [160, 562] width 32 height 32
checkbox input "true"
click at [431, 657] on span "Submit Feedback" at bounding box center [427, 650] width 93 height 19
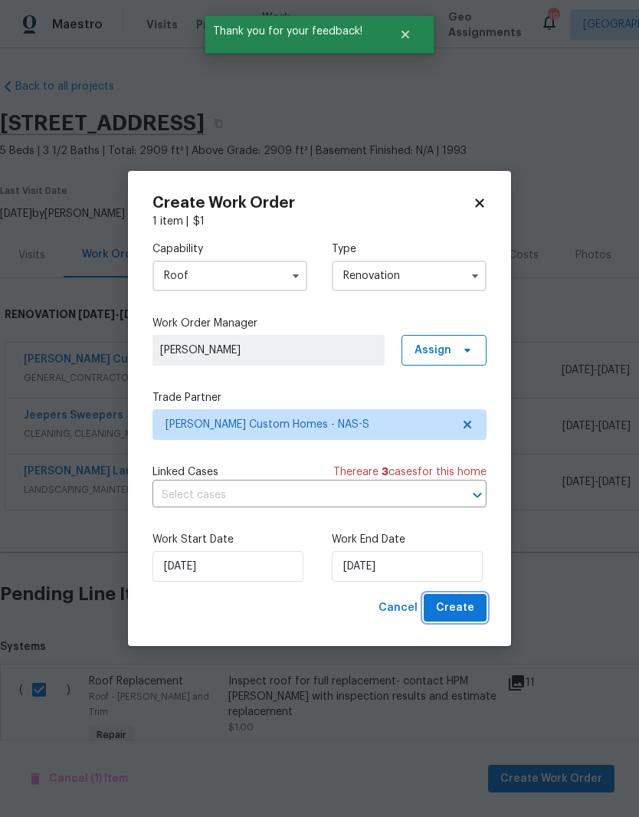
click at [468, 606] on span "Create" at bounding box center [455, 608] width 38 height 19
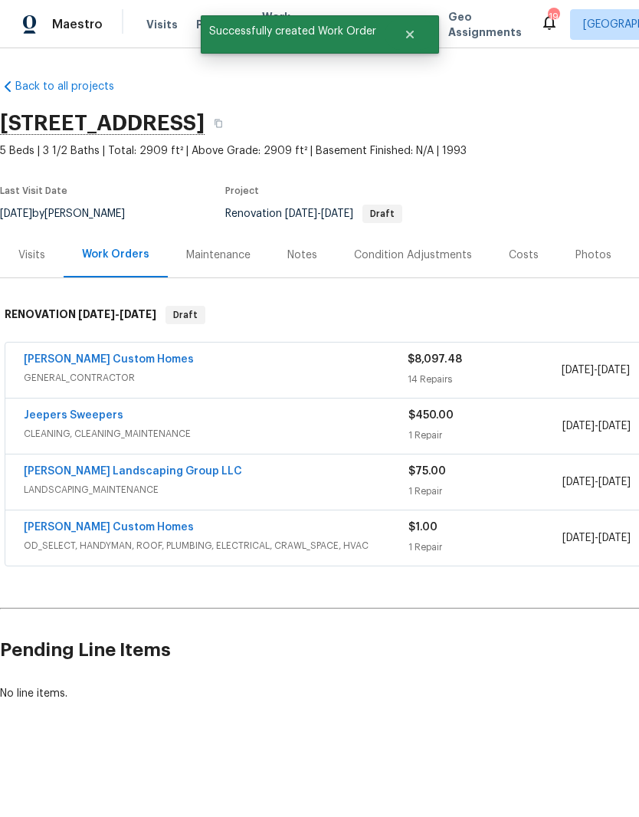
click at [105, 523] on link "[PERSON_NAME] Custom Homes" at bounding box center [109, 527] width 170 height 11
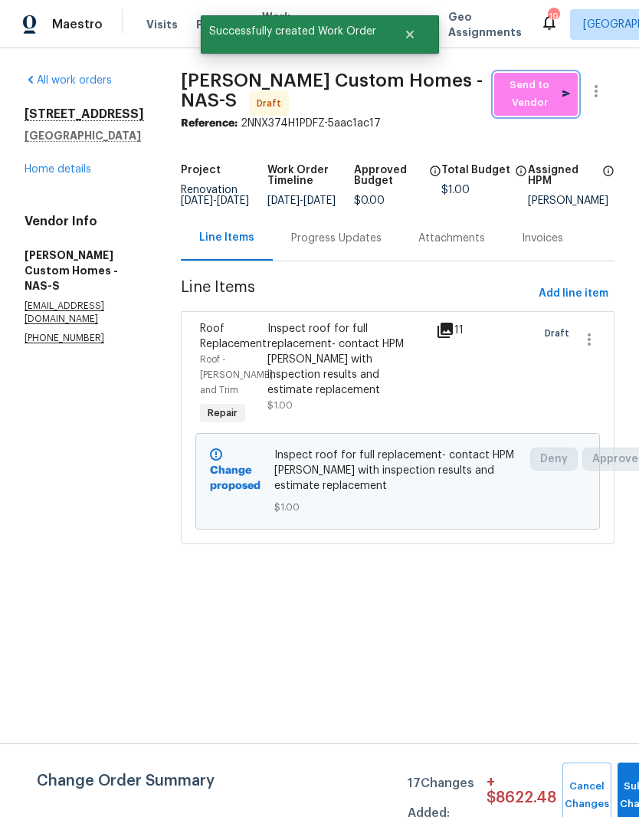
click at [550, 100] on span "Send to Vendor" at bounding box center [536, 94] width 68 height 35
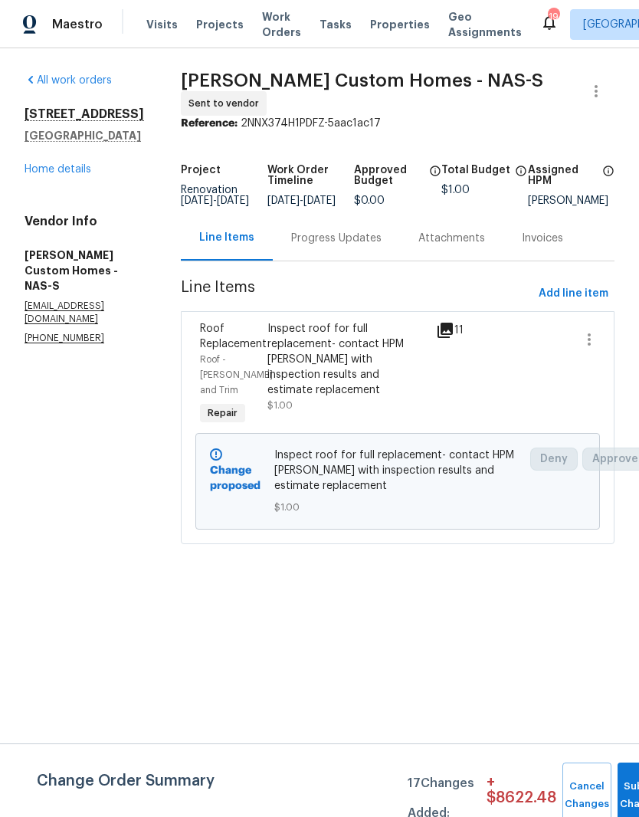
click at [73, 169] on link "Home details" at bounding box center [58, 169] width 67 height 11
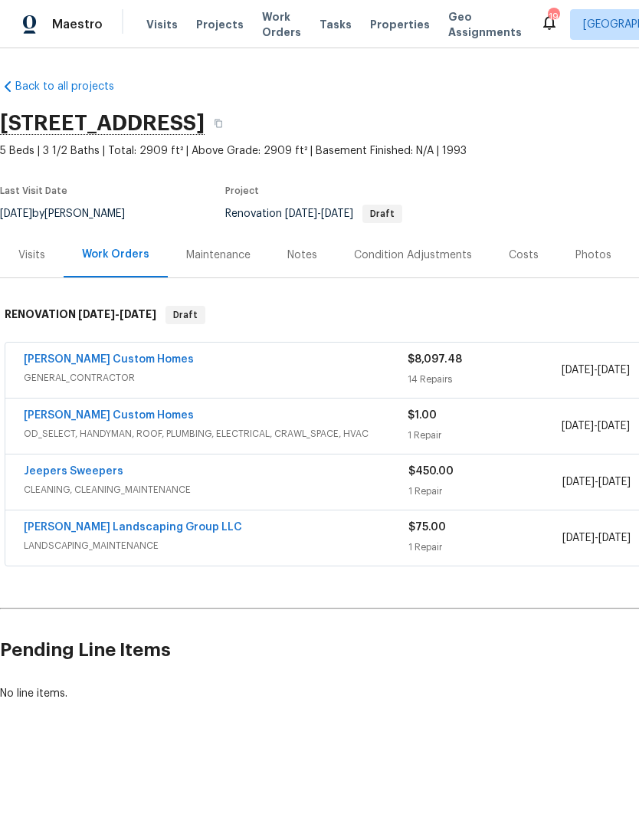
click at [109, 467] on link "Jeepers Sweepers" at bounding box center [74, 471] width 100 height 11
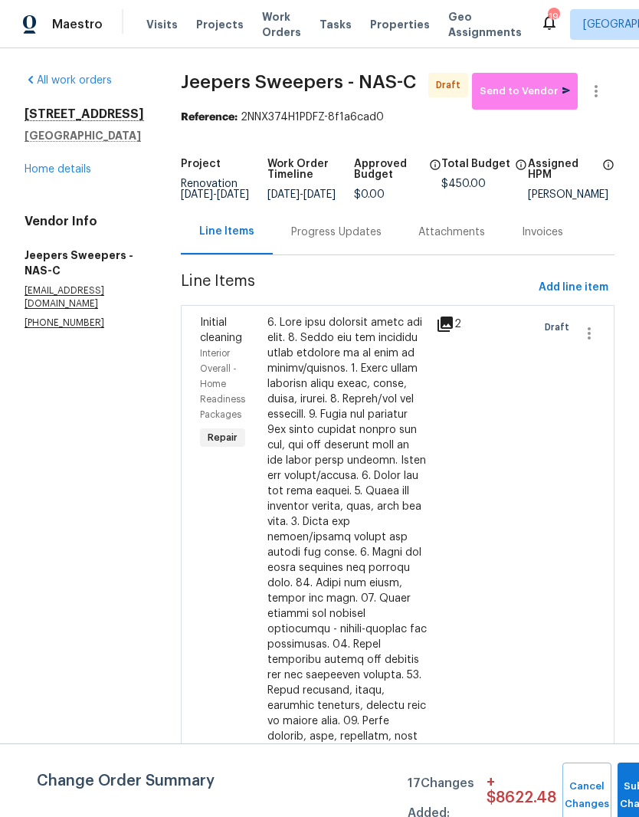
click at [80, 164] on link "Home details" at bounding box center [58, 169] width 67 height 11
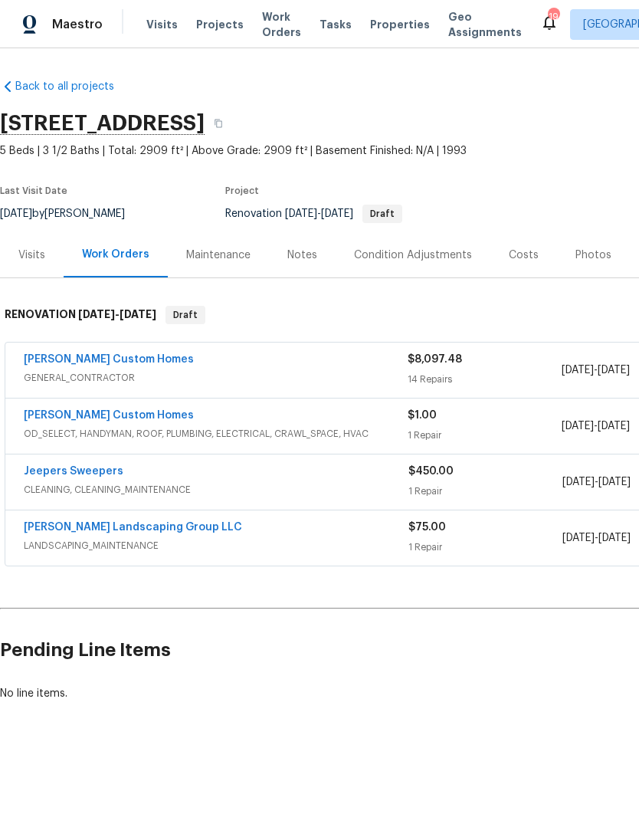
click at [136, 524] on link "[PERSON_NAME] Landscaping Group LLC" at bounding box center [133, 527] width 218 height 11
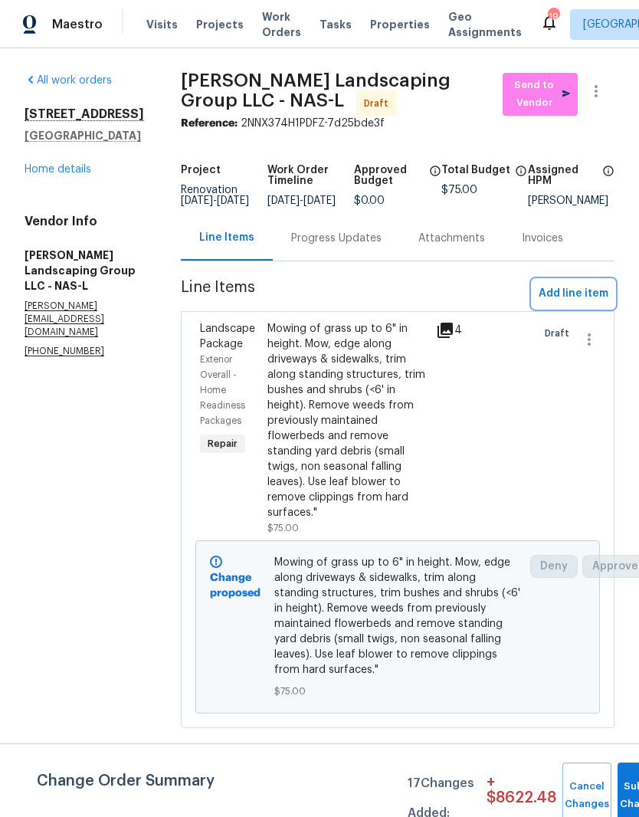
click at [588, 300] on span "Add line item" at bounding box center [574, 293] width 70 height 19
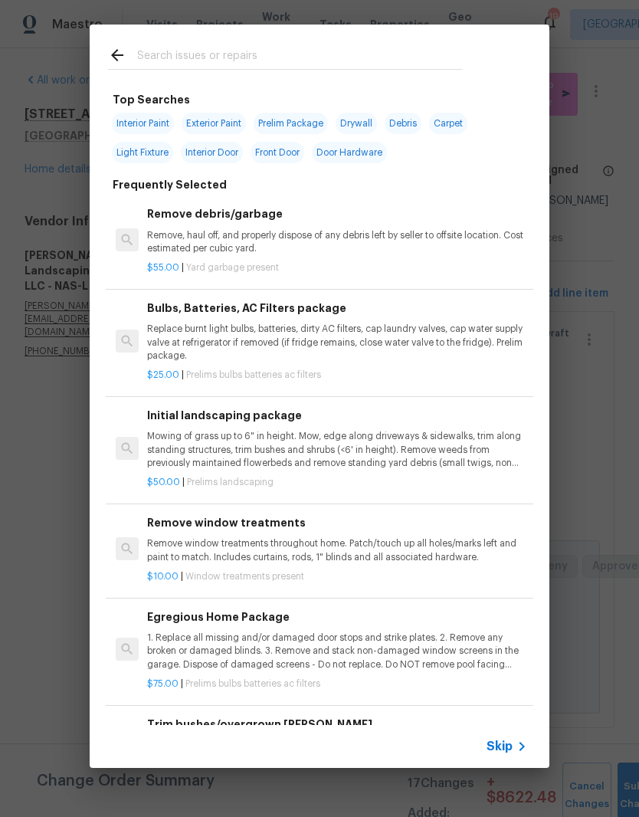
click at [261, 47] on input "text" at bounding box center [299, 57] width 325 height 23
type input "Bushes"
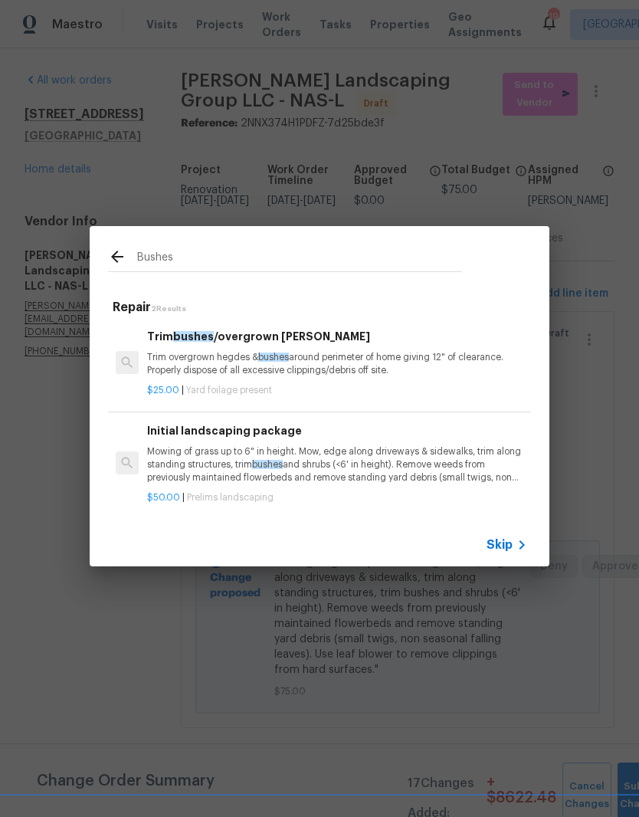
click at [248, 343] on h6 "Trim bushes /overgrown [PERSON_NAME]" at bounding box center [337, 336] width 380 height 17
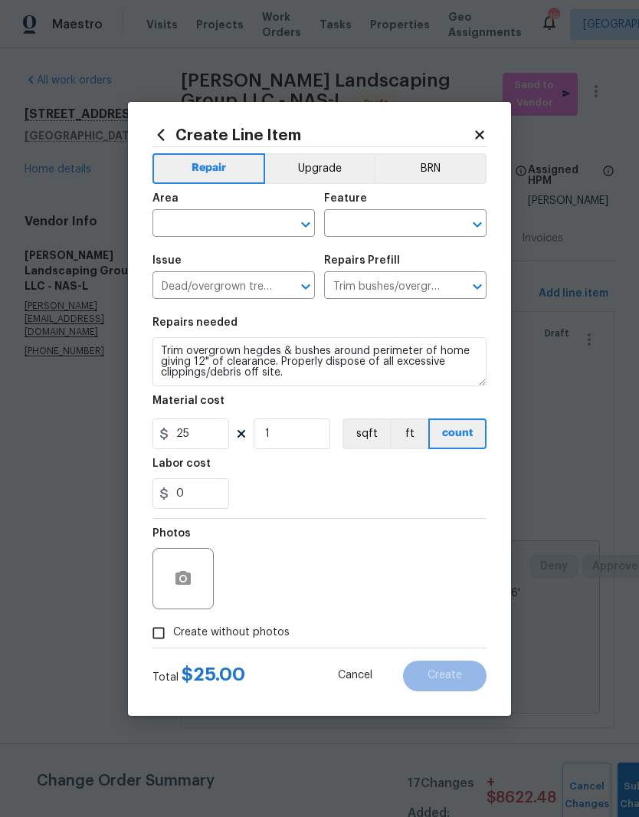
click at [267, 216] on input "text" at bounding box center [212, 225] width 120 height 24
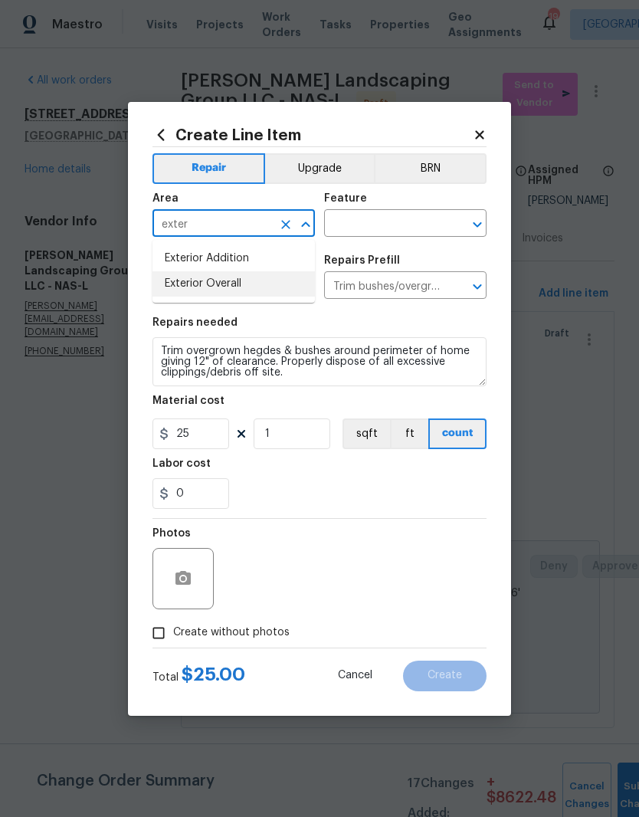
click at [236, 285] on li "Exterior Overall" at bounding box center [233, 283] width 162 height 25
type input "Exterior Overall"
click at [403, 220] on input "text" at bounding box center [384, 225] width 120 height 24
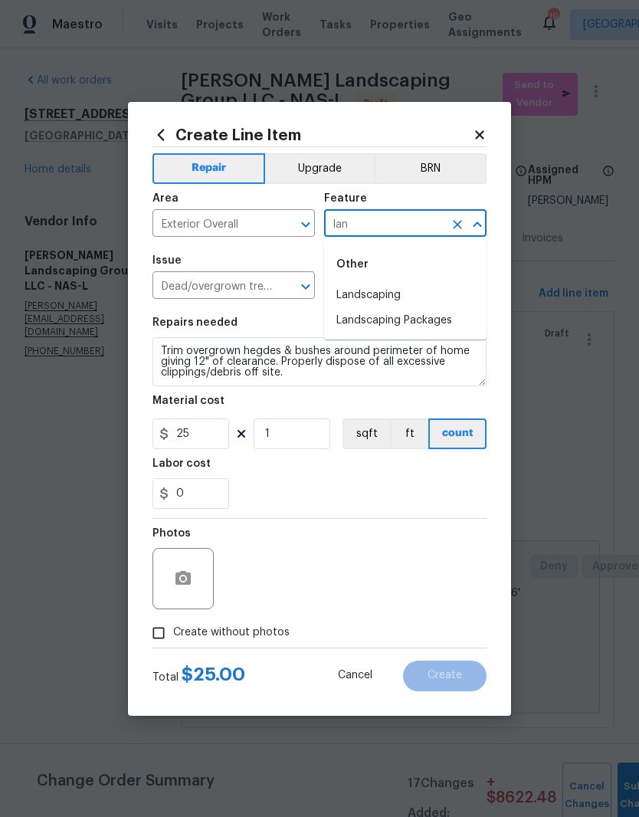
click at [383, 293] on li "Landscaping" at bounding box center [405, 295] width 162 height 25
type input "Landscaping"
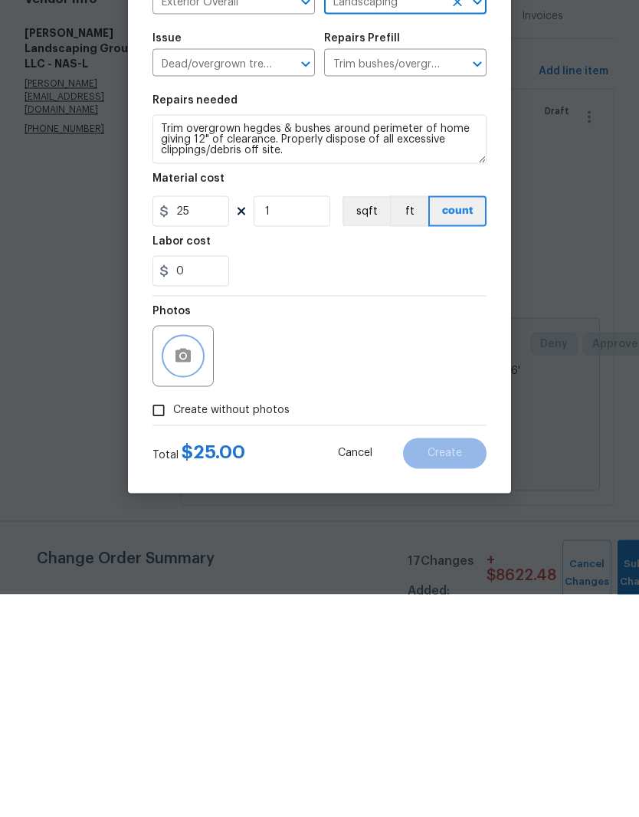
click at [192, 569] on icon "button" at bounding box center [183, 578] width 18 height 18
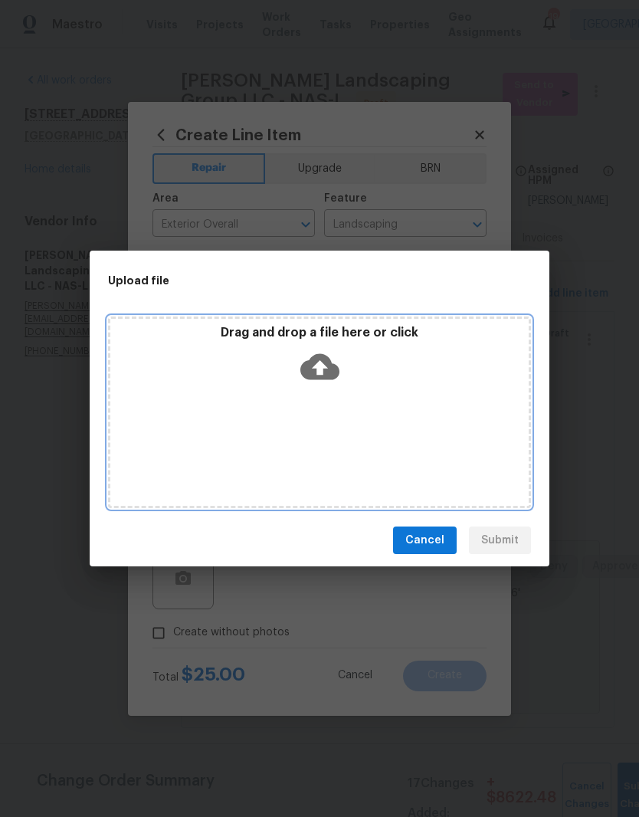
click at [358, 398] on div "Drag and drop a file here or click" at bounding box center [319, 412] width 423 height 192
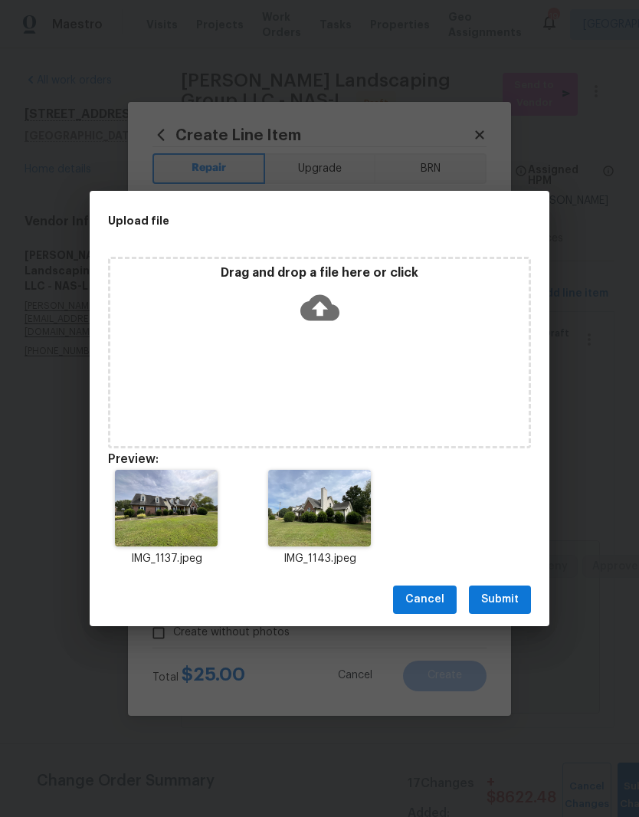
click at [505, 597] on span "Submit" at bounding box center [500, 599] width 38 height 19
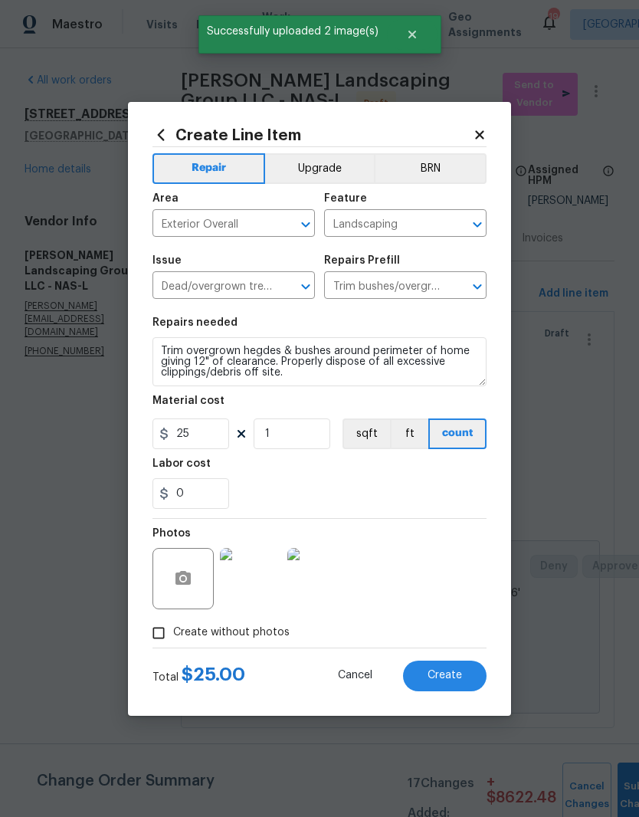
click at [263, 579] on img at bounding box center [250, 578] width 61 height 61
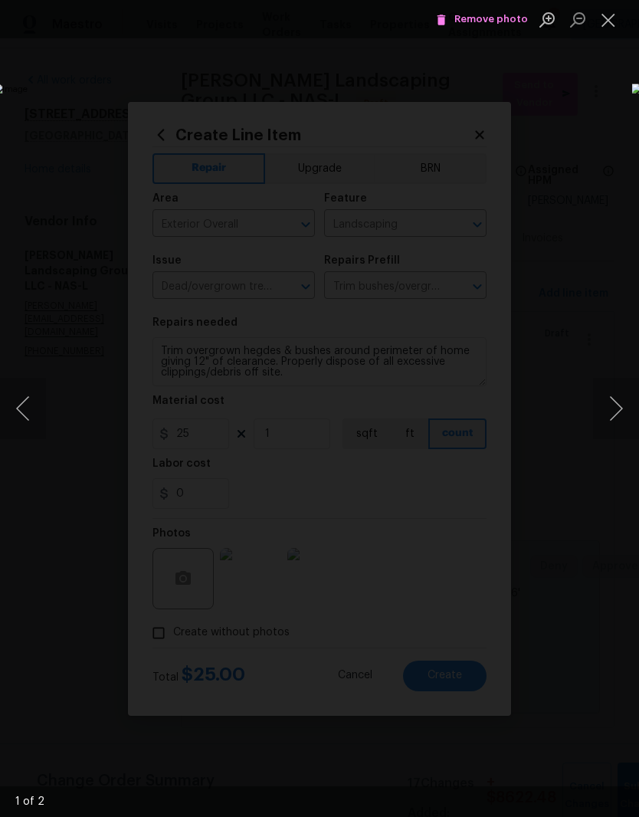
click at [617, 405] on button "Next image" at bounding box center [616, 408] width 46 height 61
click at [615, 27] on button "Close lightbox" at bounding box center [608, 19] width 31 height 27
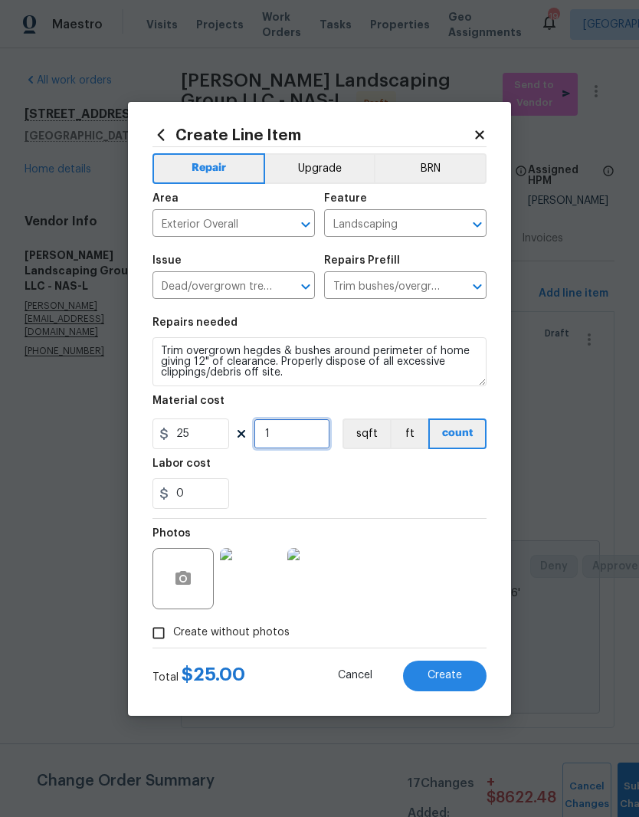
click at [297, 432] on input "1" at bounding box center [292, 433] width 77 height 31
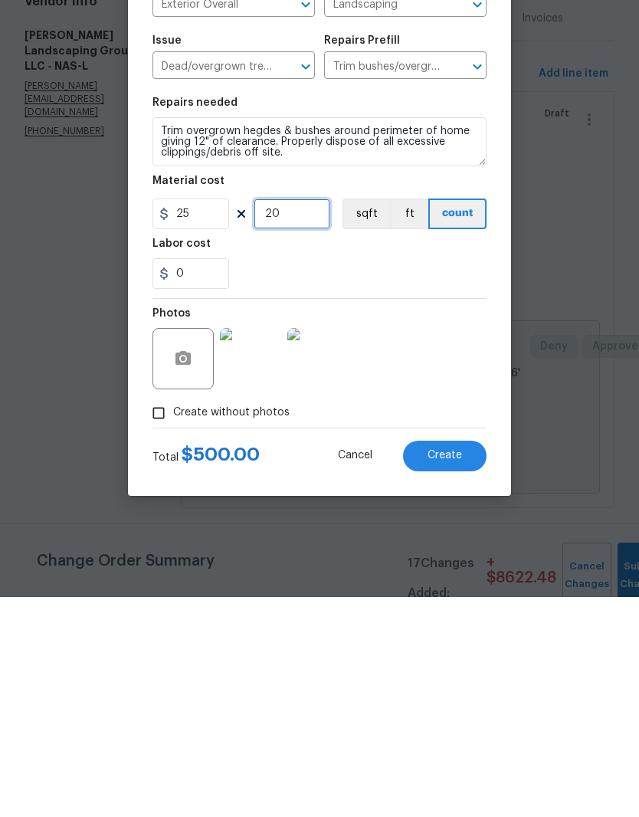
type input "20"
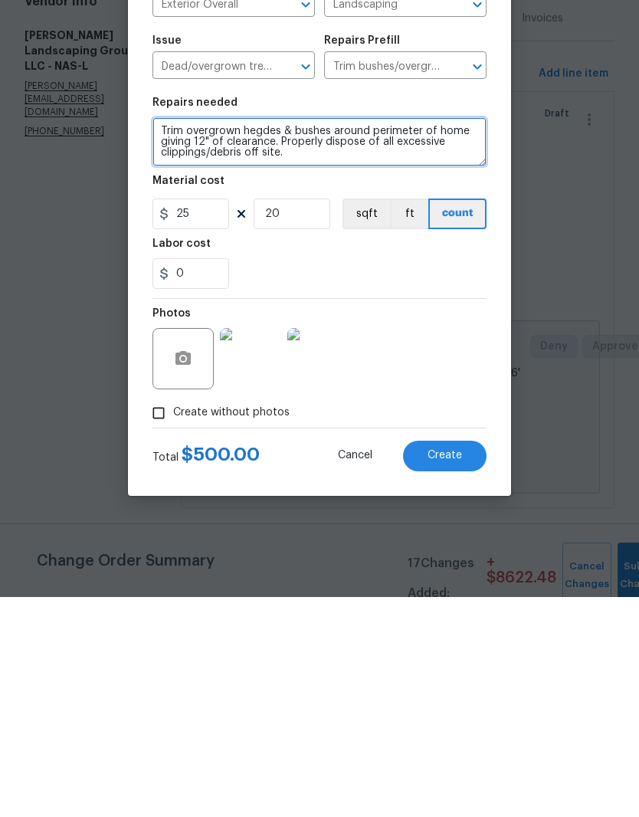
click at [161, 337] on textarea "Trim overgrown hegdes & bushes around perimeter of home giving 12" of clearance…" at bounding box center [319, 361] width 334 height 49
type textarea "Trim overgrown hegdes & bushes around perimeter of home giving 12" of clearance…"
click at [416, 478] on div "0" at bounding box center [319, 493] width 334 height 31
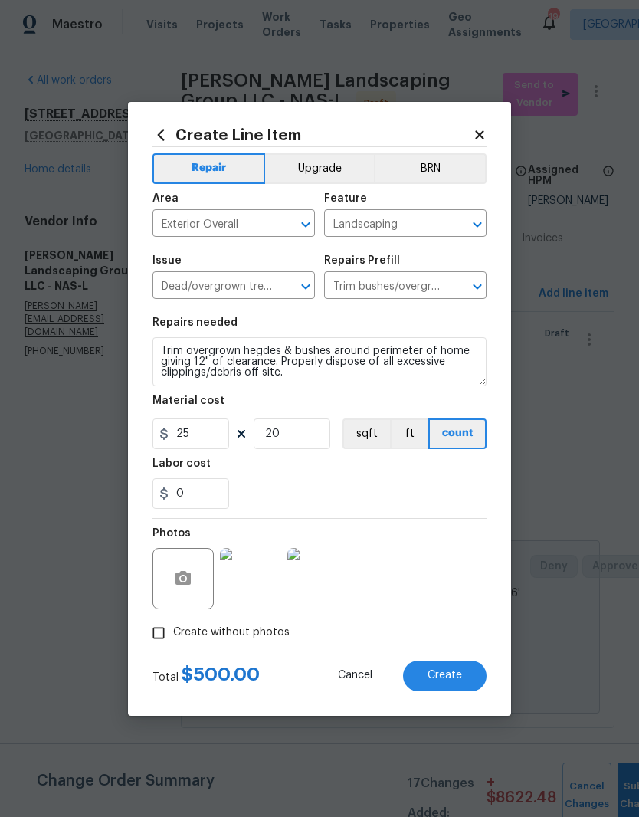
click at [448, 677] on span "Create" at bounding box center [445, 675] width 34 height 11
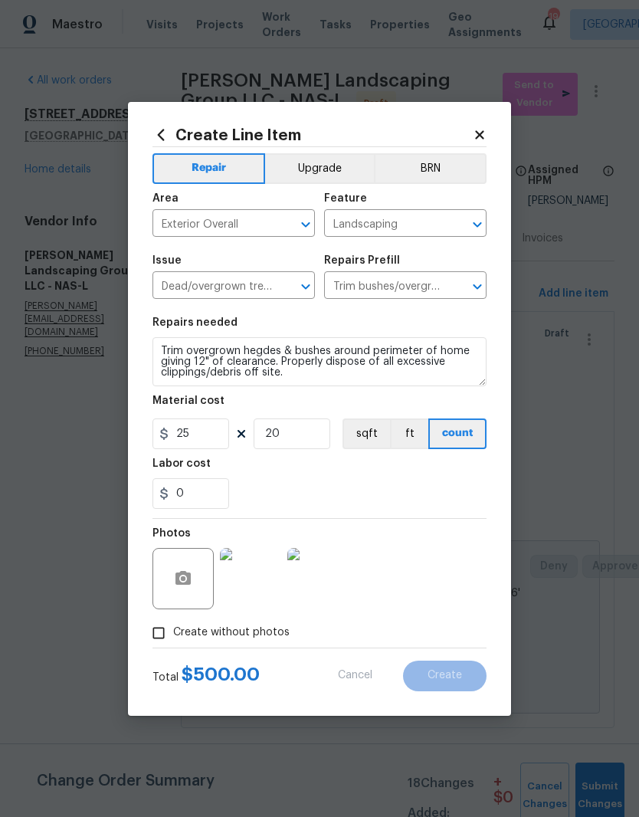
type input "0"
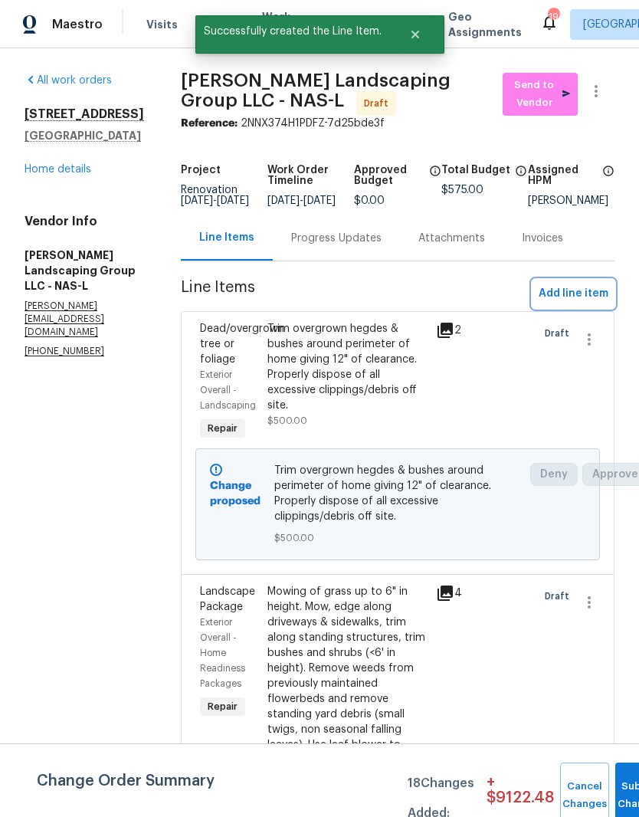
click at [582, 302] on span "Add line item" at bounding box center [574, 293] width 70 height 19
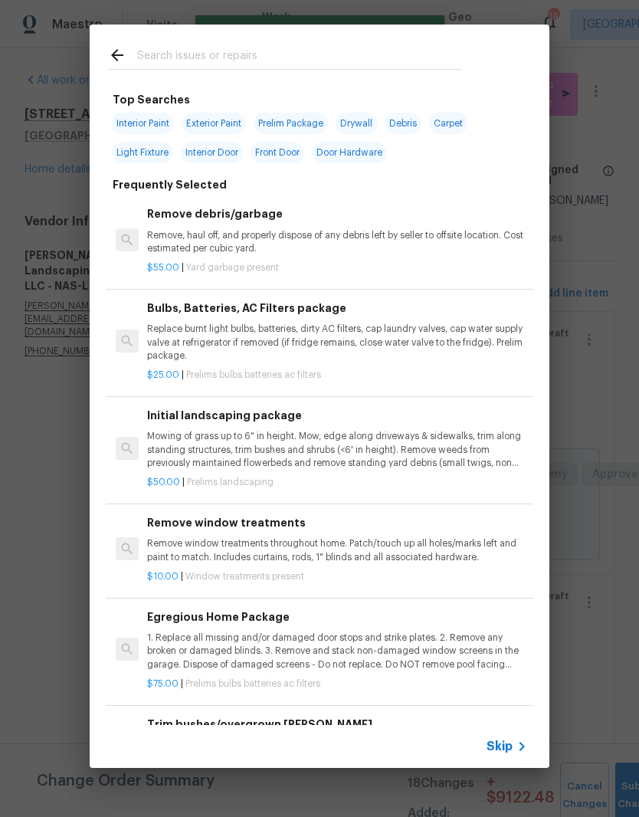
click at [206, 48] on input "text" at bounding box center [299, 57] width 325 height 23
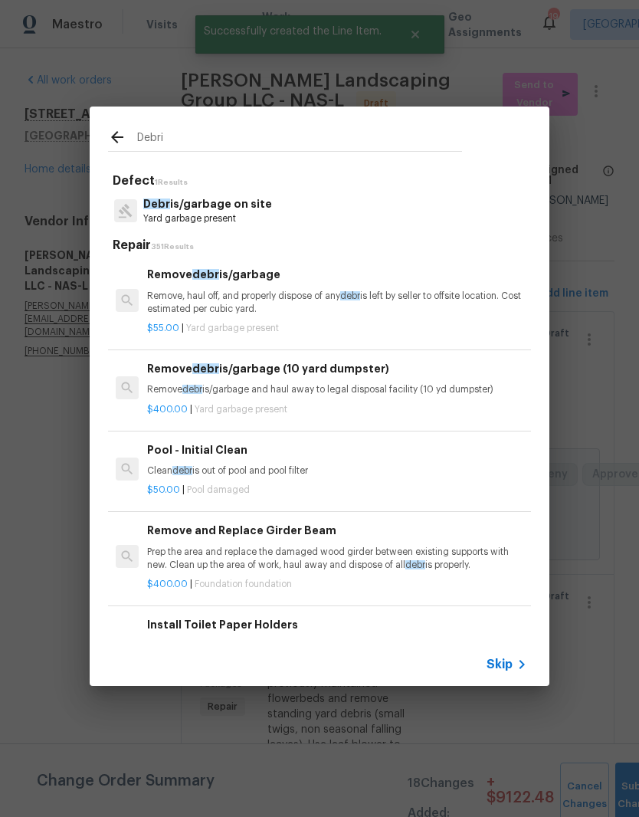
type input "Debris"
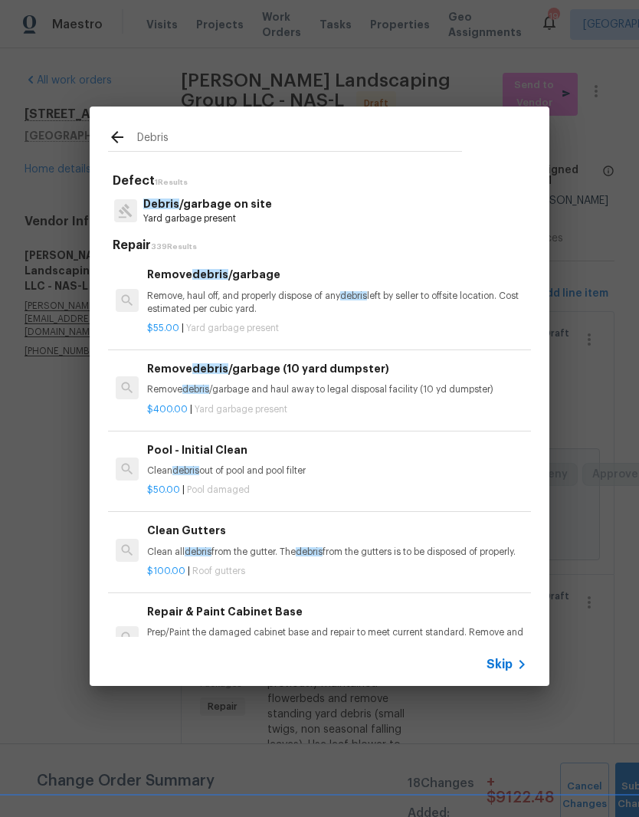
click at [246, 274] on h6 "Remove debris /garbage" at bounding box center [337, 274] width 380 height 17
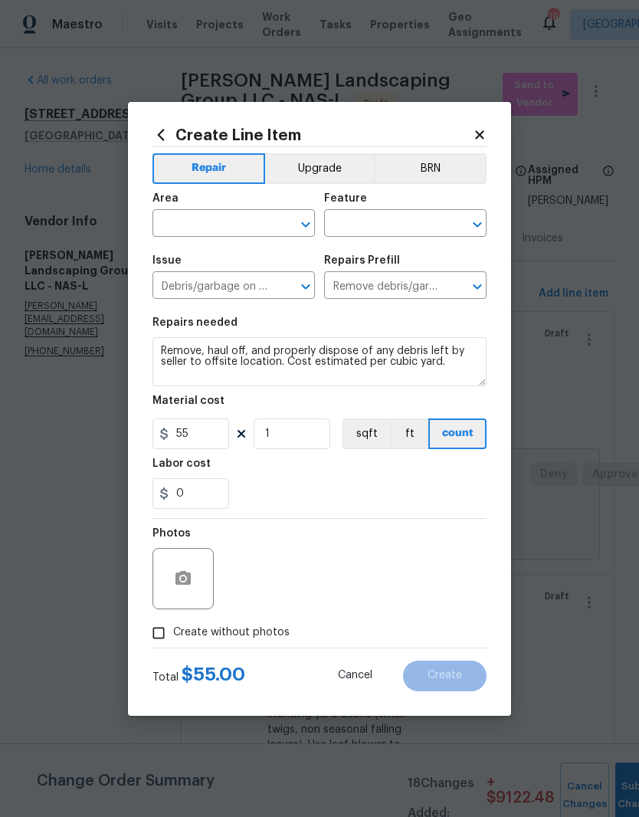
click at [271, 213] on input "text" at bounding box center [212, 225] width 120 height 24
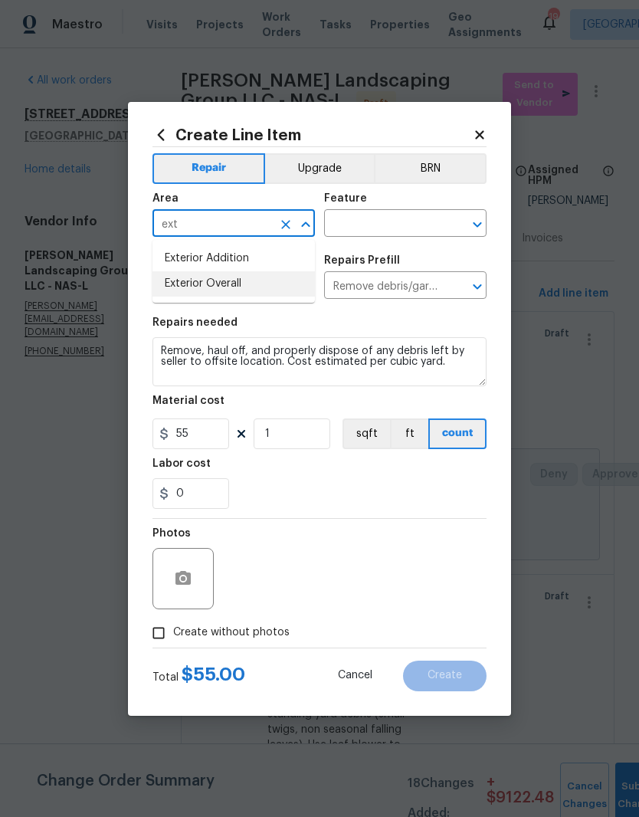
click at [237, 284] on li "Exterior Overall" at bounding box center [233, 283] width 162 height 25
type input "Exterior Overall"
click at [408, 218] on input "text" at bounding box center [384, 225] width 120 height 24
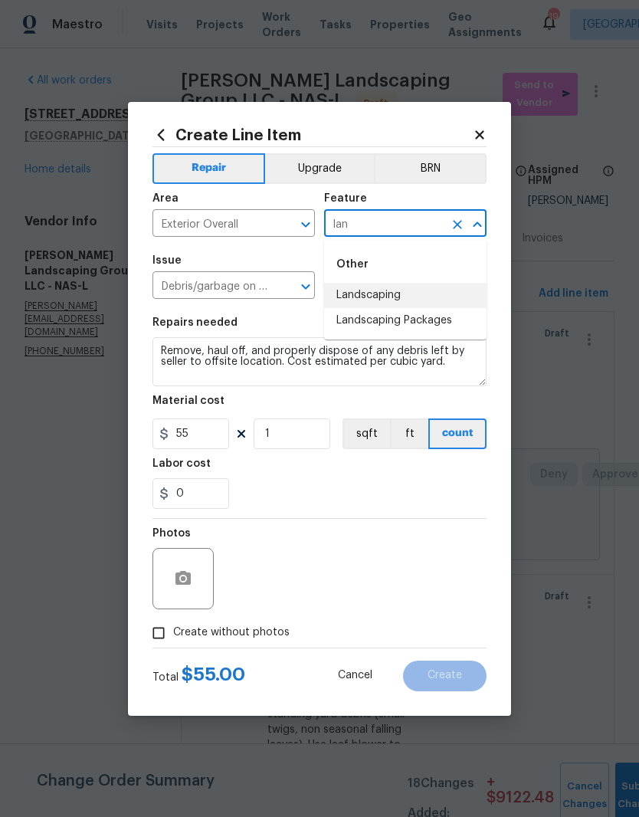
click at [393, 287] on li "Landscaping" at bounding box center [405, 295] width 162 height 25
type input "Landscaping"
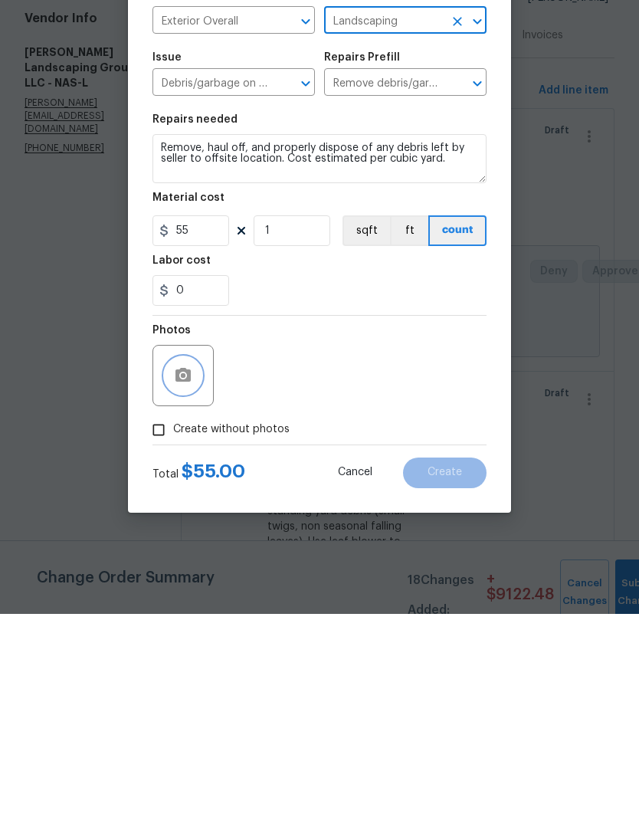
click at [194, 560] on button "button" at bounding box center [183, 578] width 37 height 37
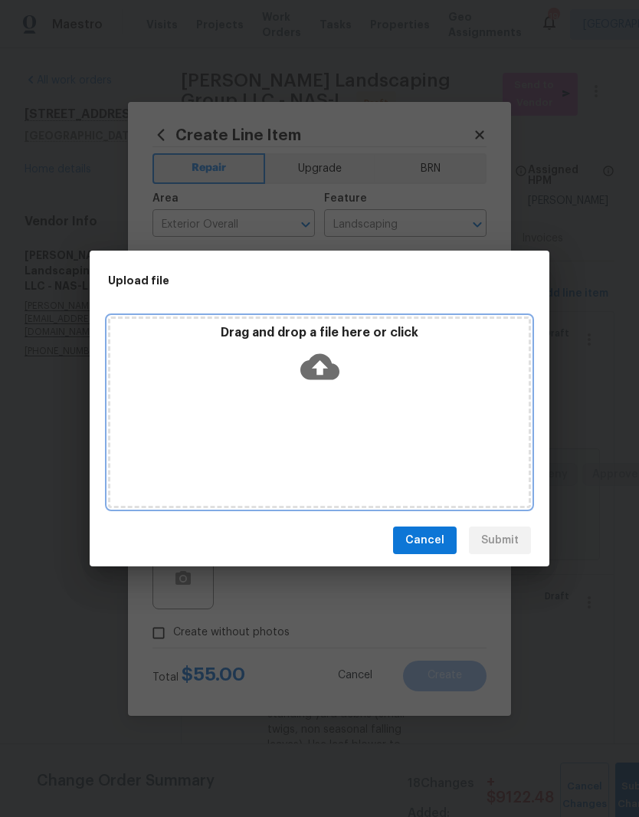
click at [392, 389] on div "Drag and drop a file here or click" at bounding box center [319, 358] width 418 height 66
